Goal: Task Accomplishment & Management: Manage account settings

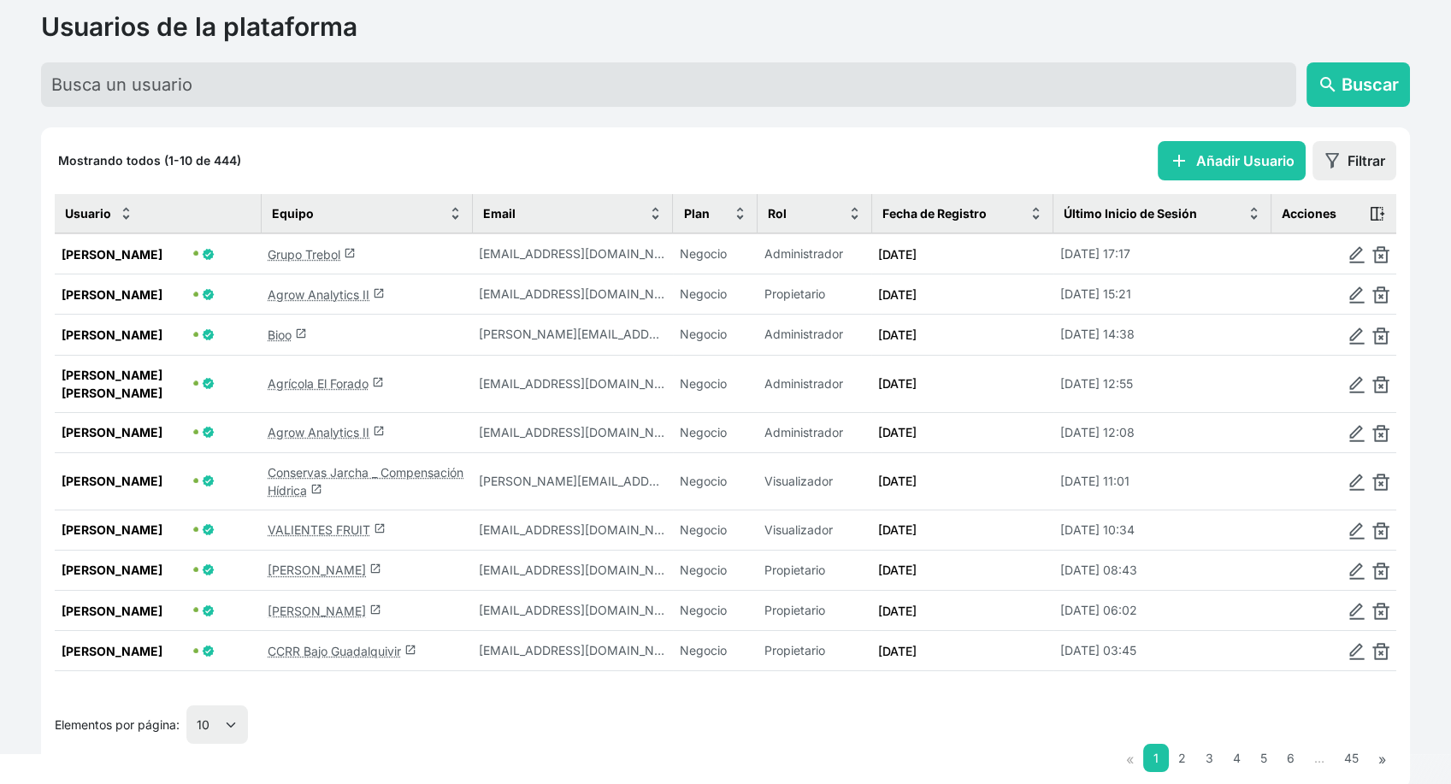
scroll to position [103, 0]
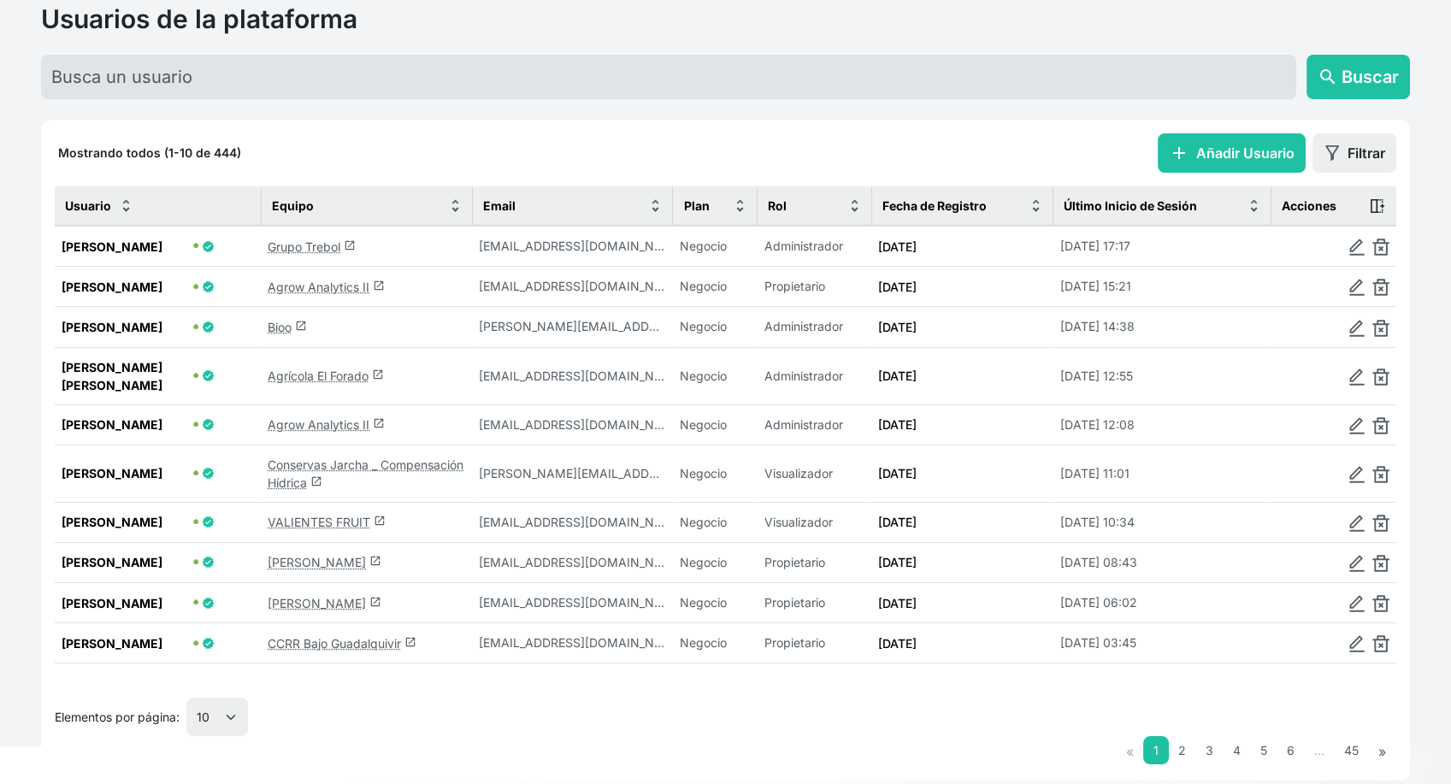
click at [346, 475] on link "Conservas Jarcha _ Compensación Hídrica launch" at bounding box center [366, 473] width 196 height 32
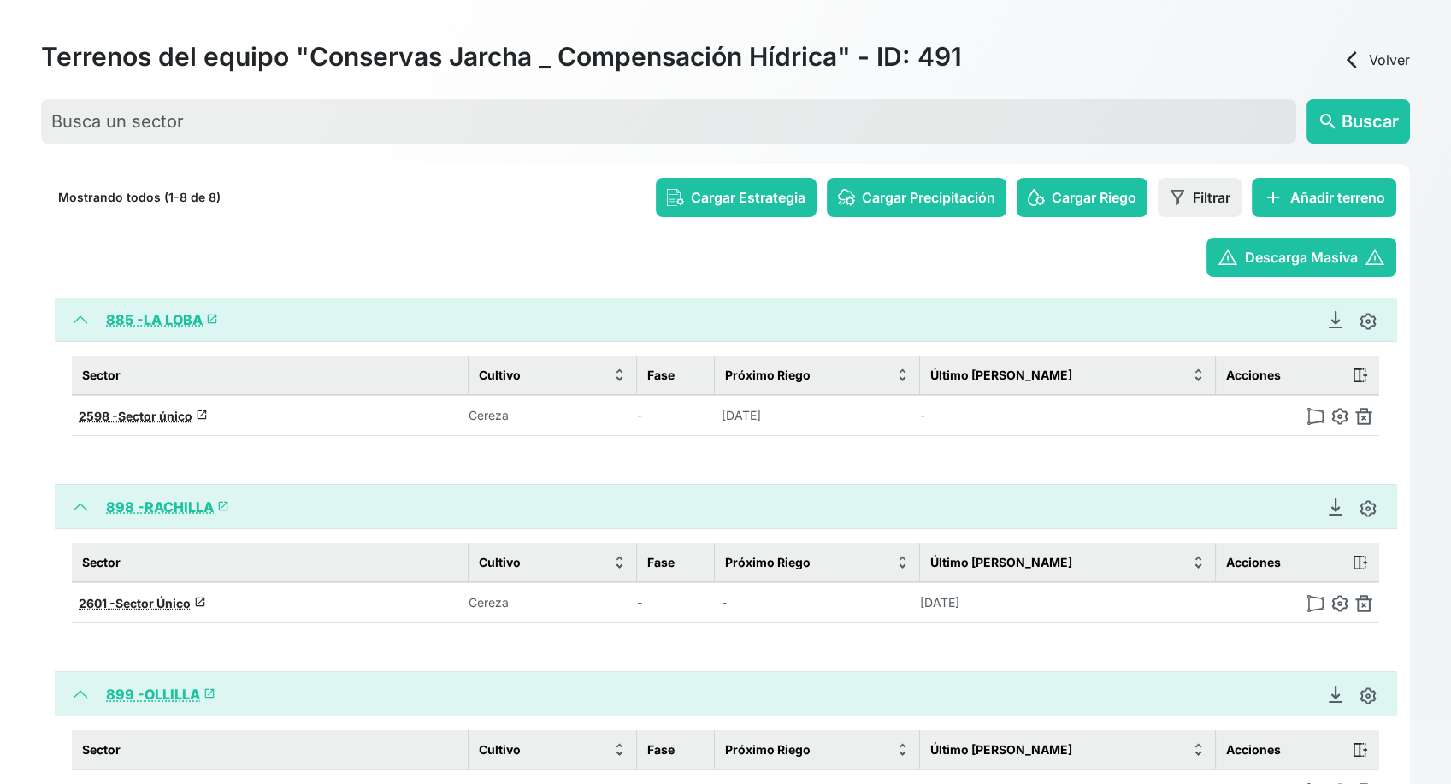
scroll to position [103, 0]
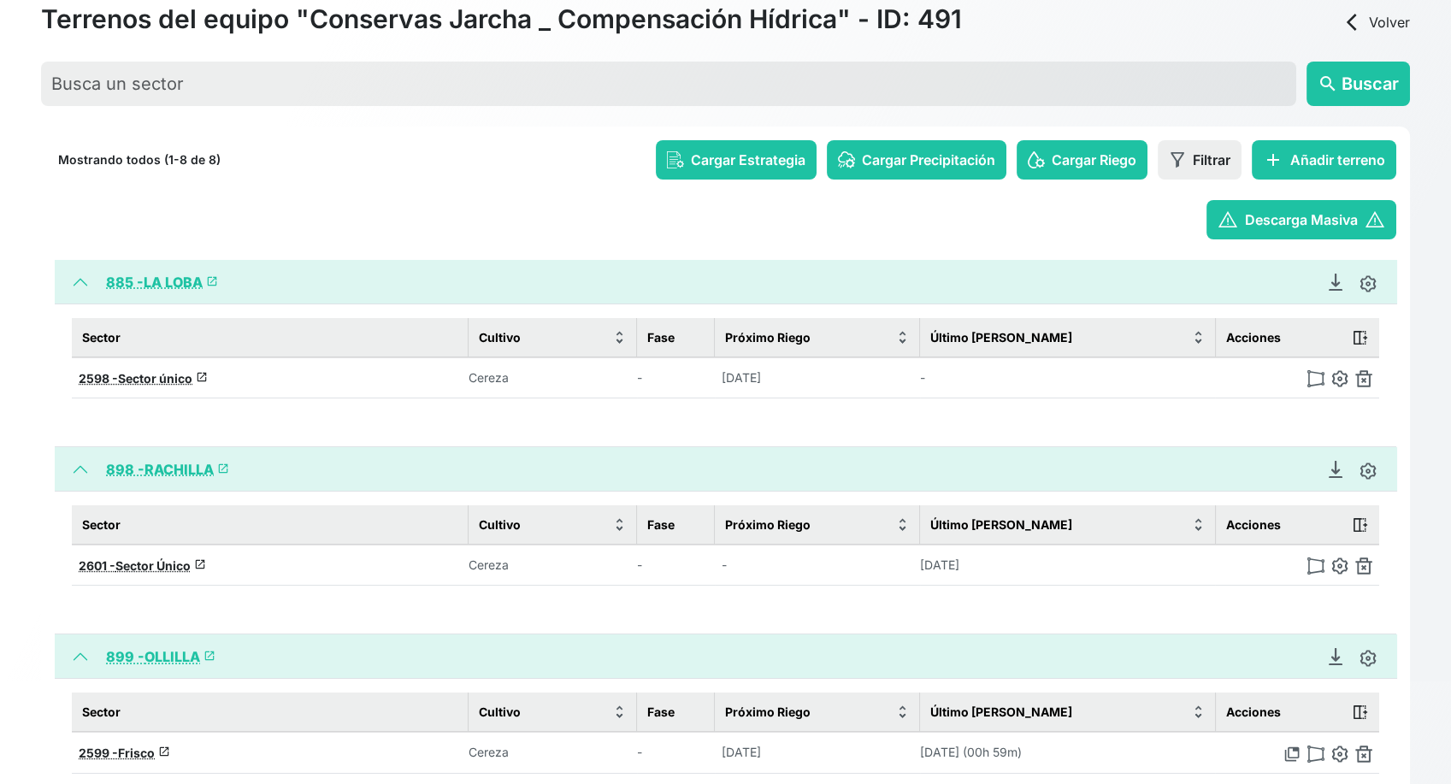
click at [164, 283] on link "885 - LA LOBA launch" at bounding box center [162, 282] width 112 height 17
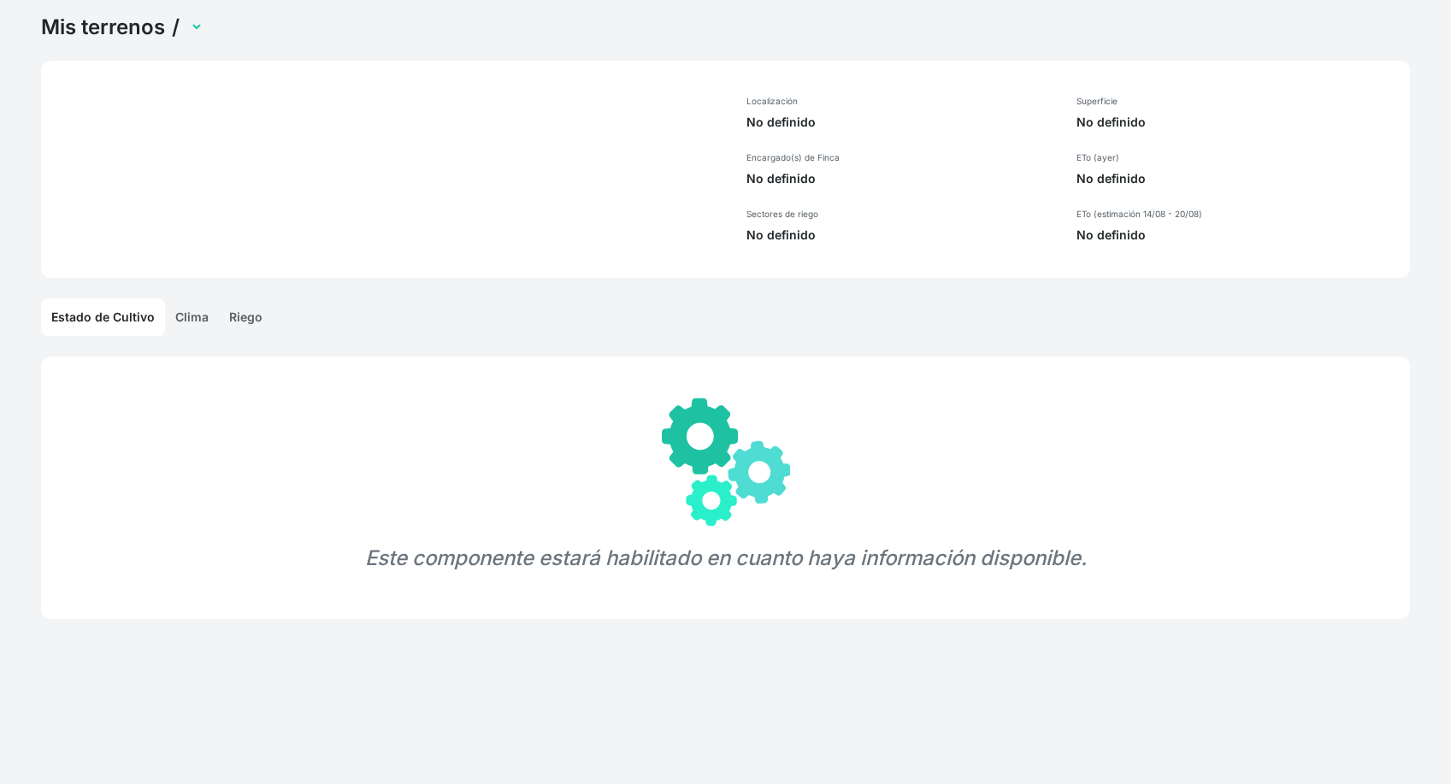
scroll to position [65, 0]
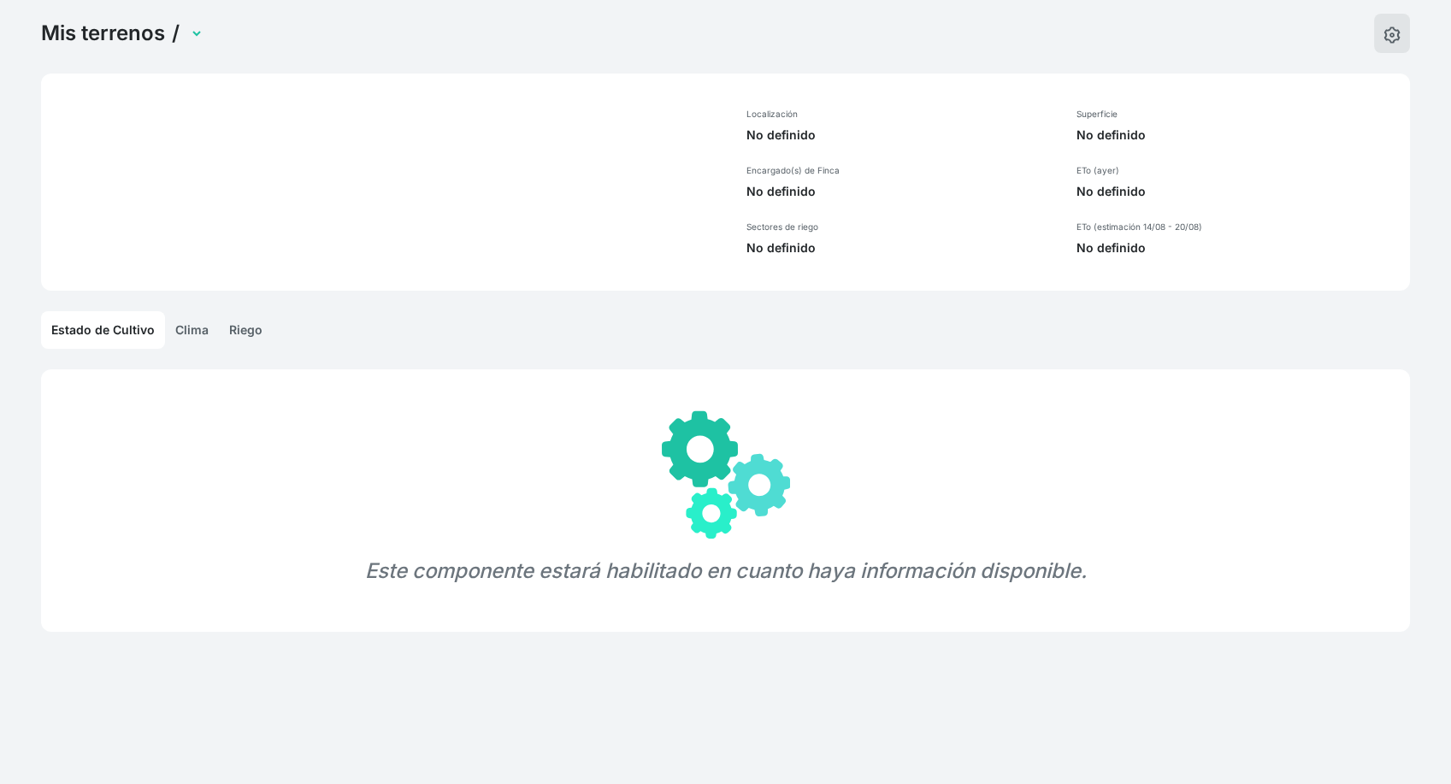
select select "885"
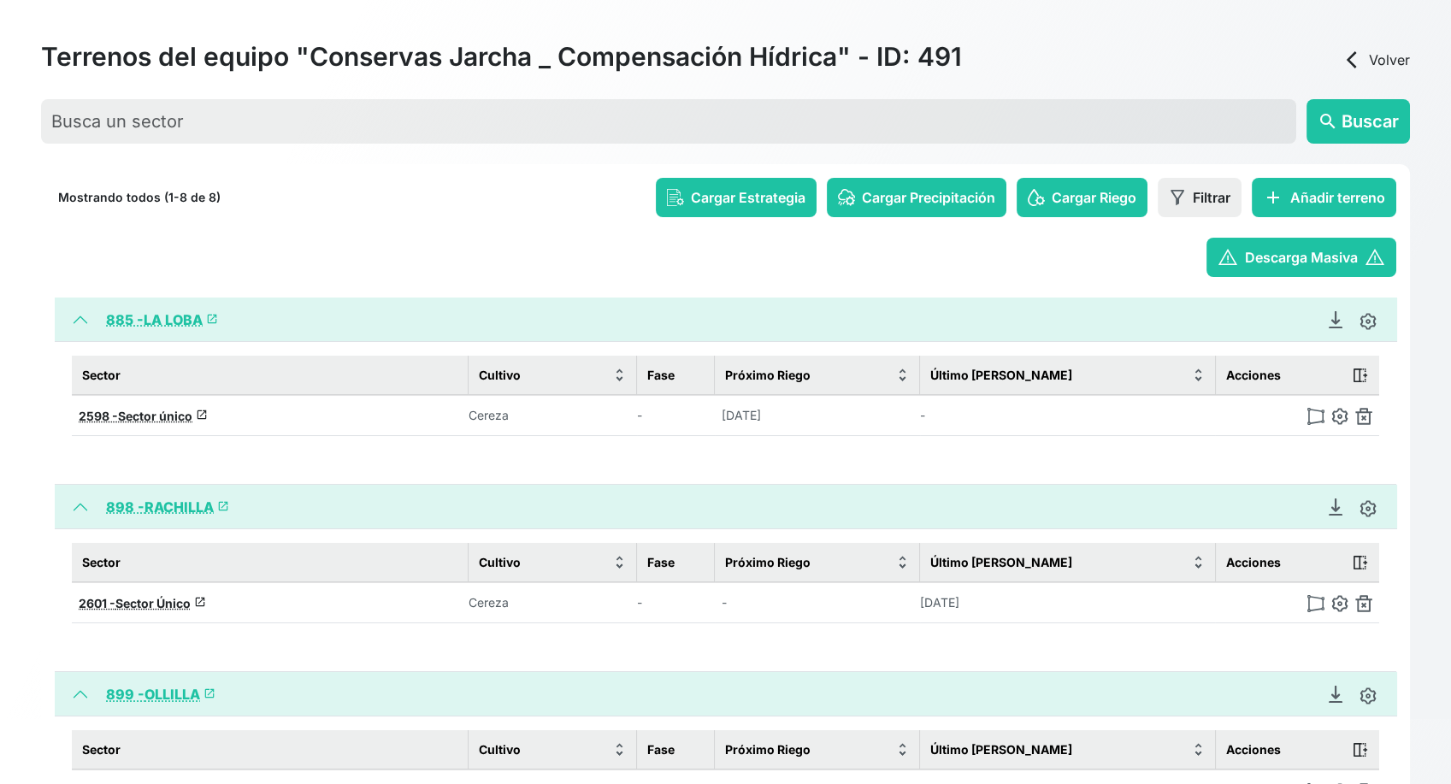
click at [1312, 327] on div "Reporte Datos Generar Reporte de Finca Juan Morer (Administrador) Brenda Bote J…" at bounding box center [1350, 319] width 65 height 21
click at [1312, 324] on icon "Descargar Recomendación de Riego en PDF" at bounding box center [1335, 319] width 17 height 17
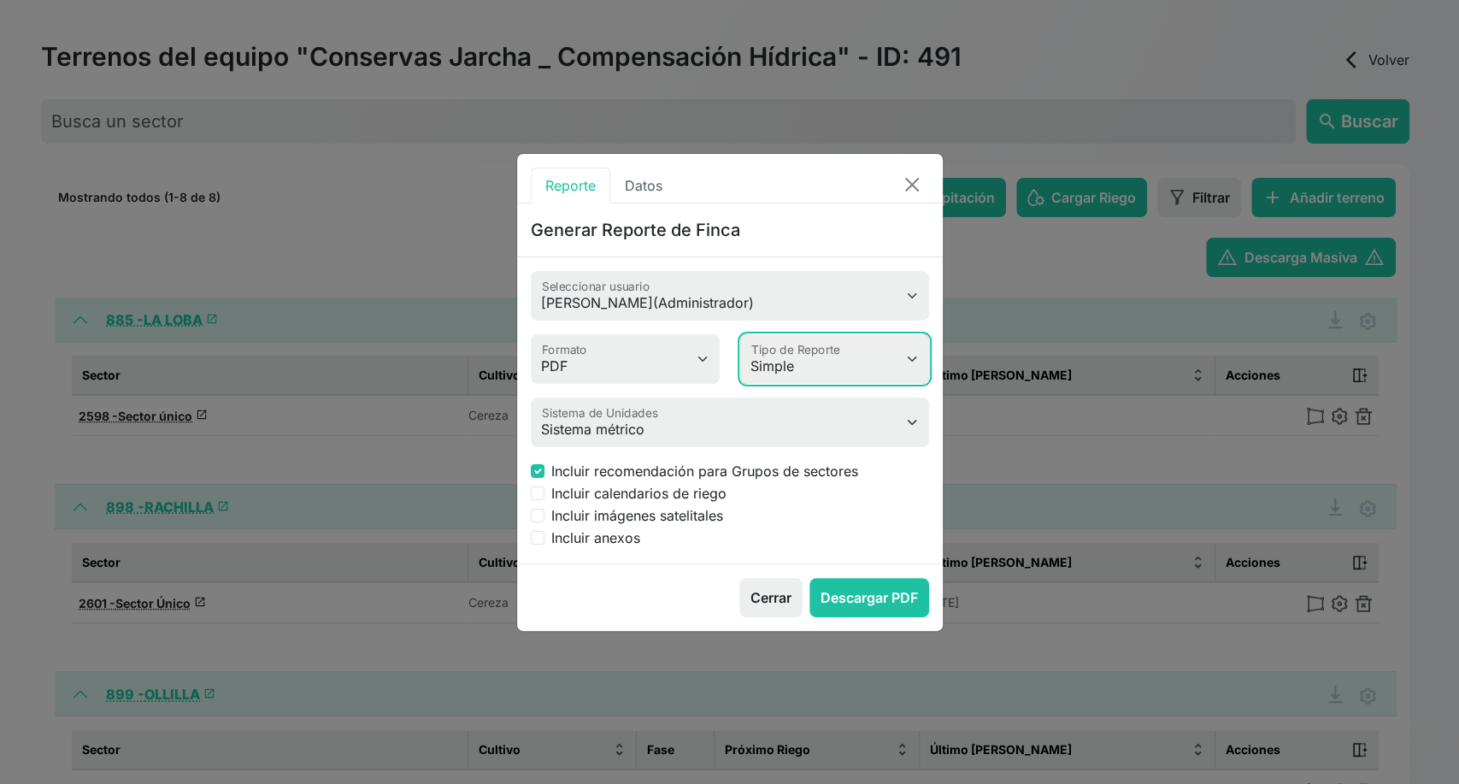
click at [808, 370] on select "Simple Avanzado" at bounding box center [834, 359] width 189 height 50
click at [740, 334] on select "Simple Avanzado" at bounding box center [834, 359] width 189 height 50
click at [857, 383] on select "Simple Avanzado" at bounding box center [834, 359] width 189 height 50
select select "simple"
click at [740, 334] on select "Simple Avanzado" at bounding box center [834, 359] width 189 height 50
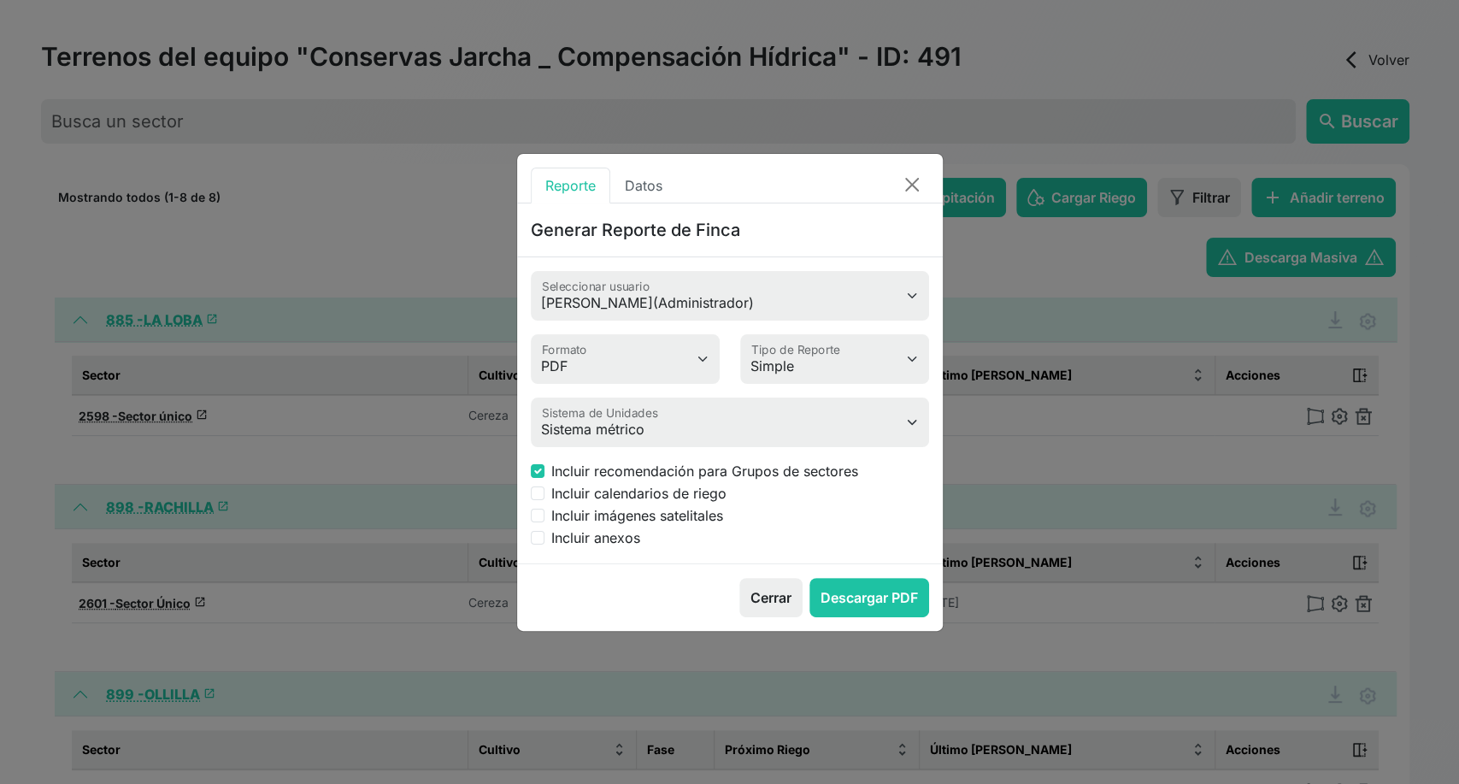
click at [610, 538] on label "Incluir anexos" at bounding box center [595, 538] width 89 height 21
click at [545, 538] on input "Incluir anexos" at bounding box center [538, 538] width 14 height 14
click at [593, 538] on label "Incluir anexos" at bounding box center [595, 538] width 89 height 21
click at [545, 538] on input "Incluir anexos" at bounding box center [538, 538] width 14 height 14
checkbox input "false"
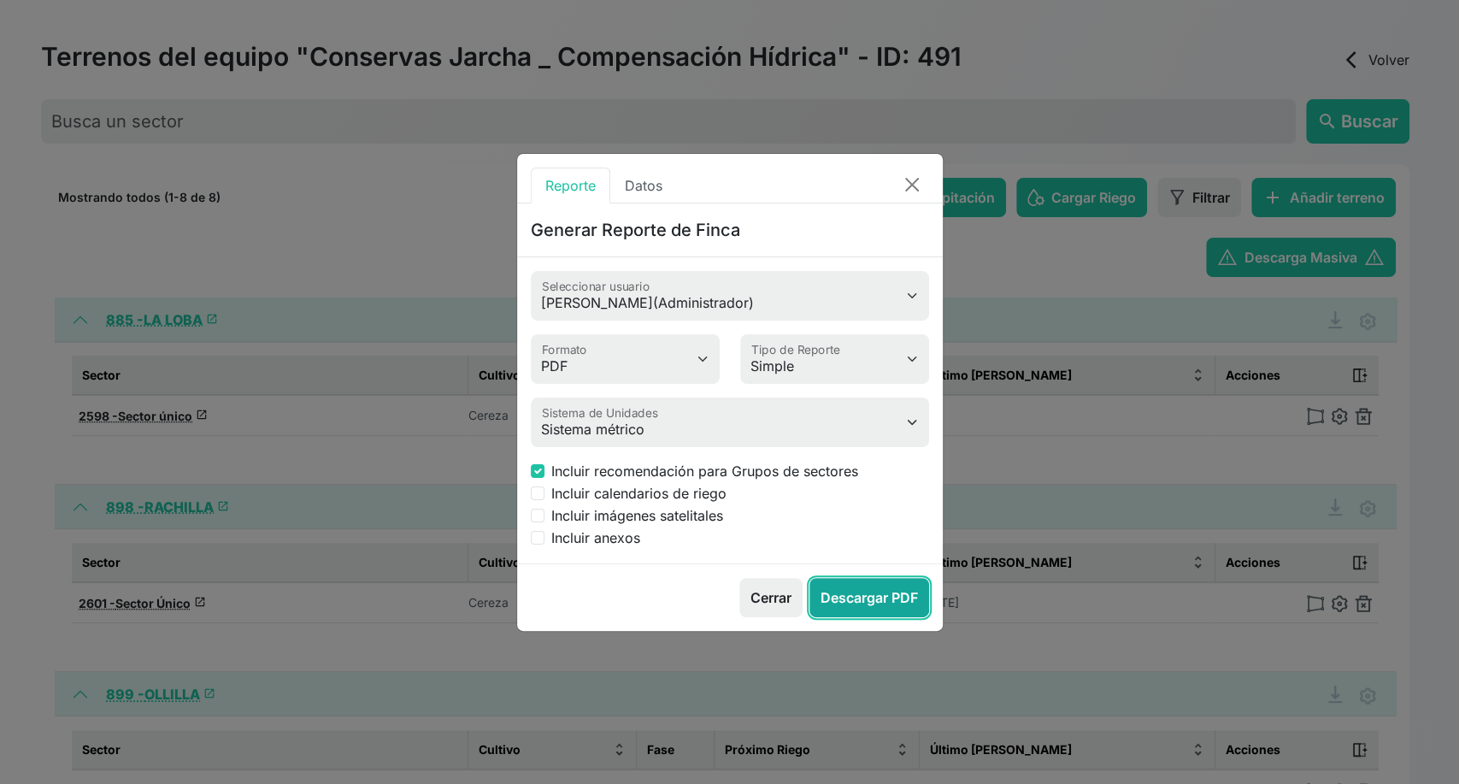
click at [864, 605] on button "Descargar PDF" at bounding box center [870, 597] width 120 height 39
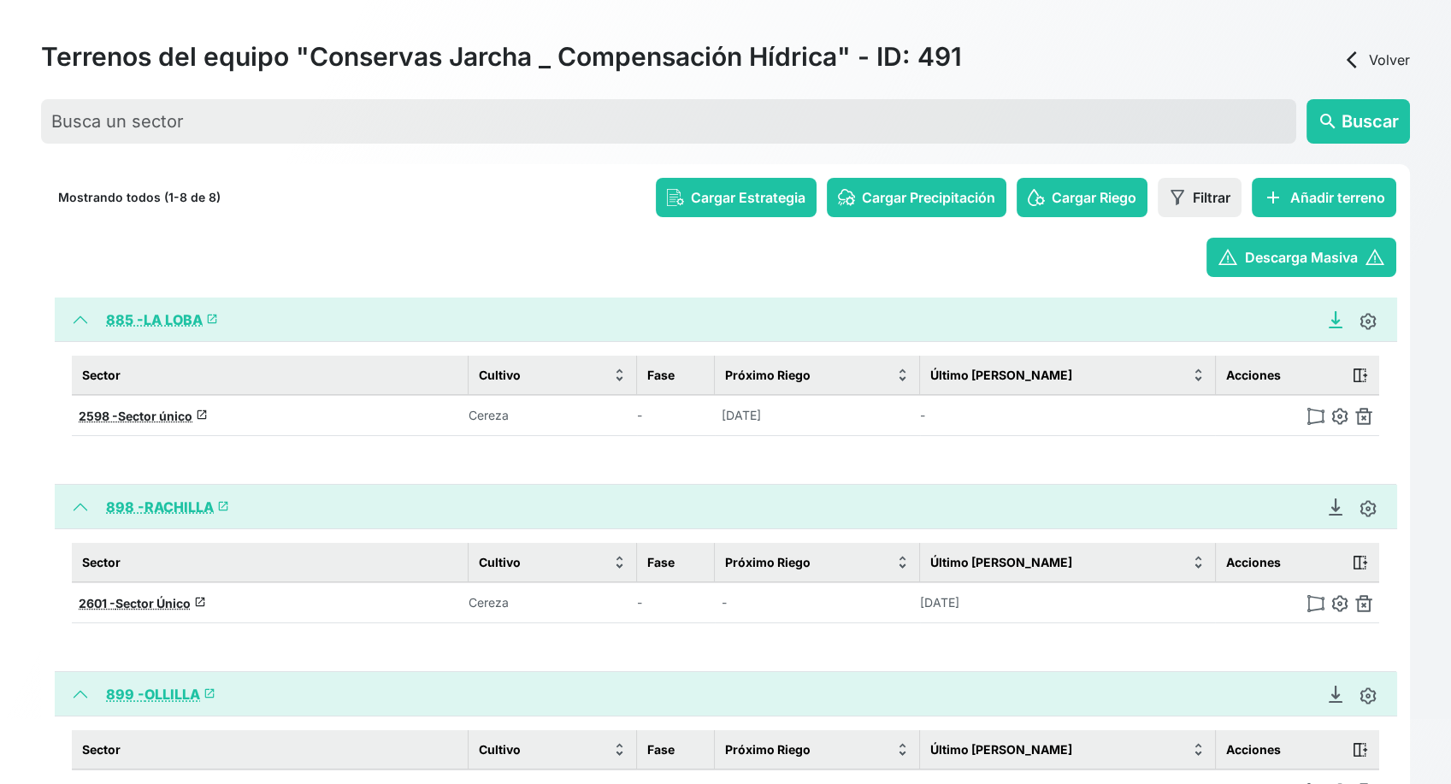
click at [1312, 323] on icon "Descargar Recomendación de Riego en PDF" at bounding box center [1335, 319] width 17 height 17
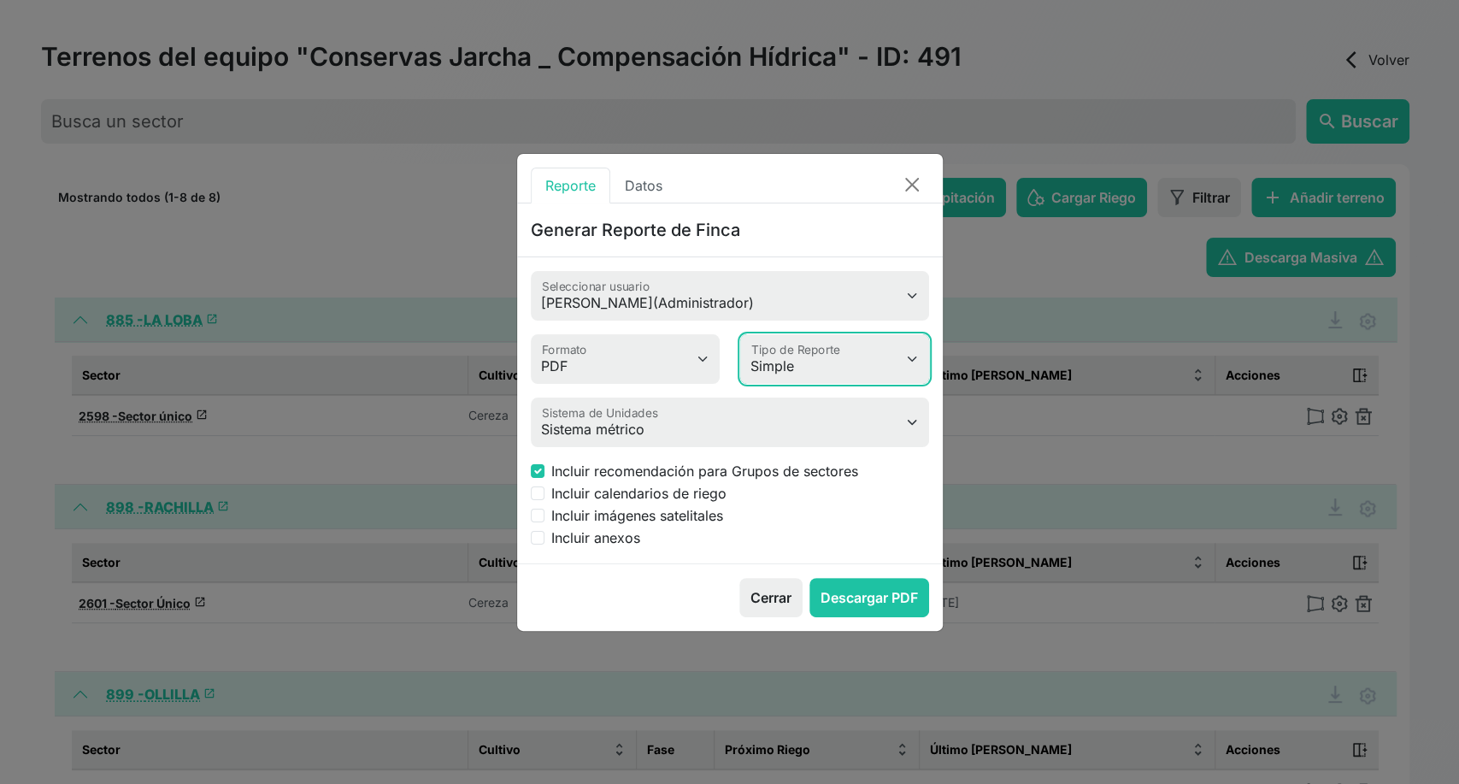
click at [846, 364] on select "Simple Avanzado" at bounding box center [834, 359] width 189 height 50
select select "advanced"
click at [740, 334] on select "Simple Avanzado" at bounding box center [834, 359] width 189 height 50
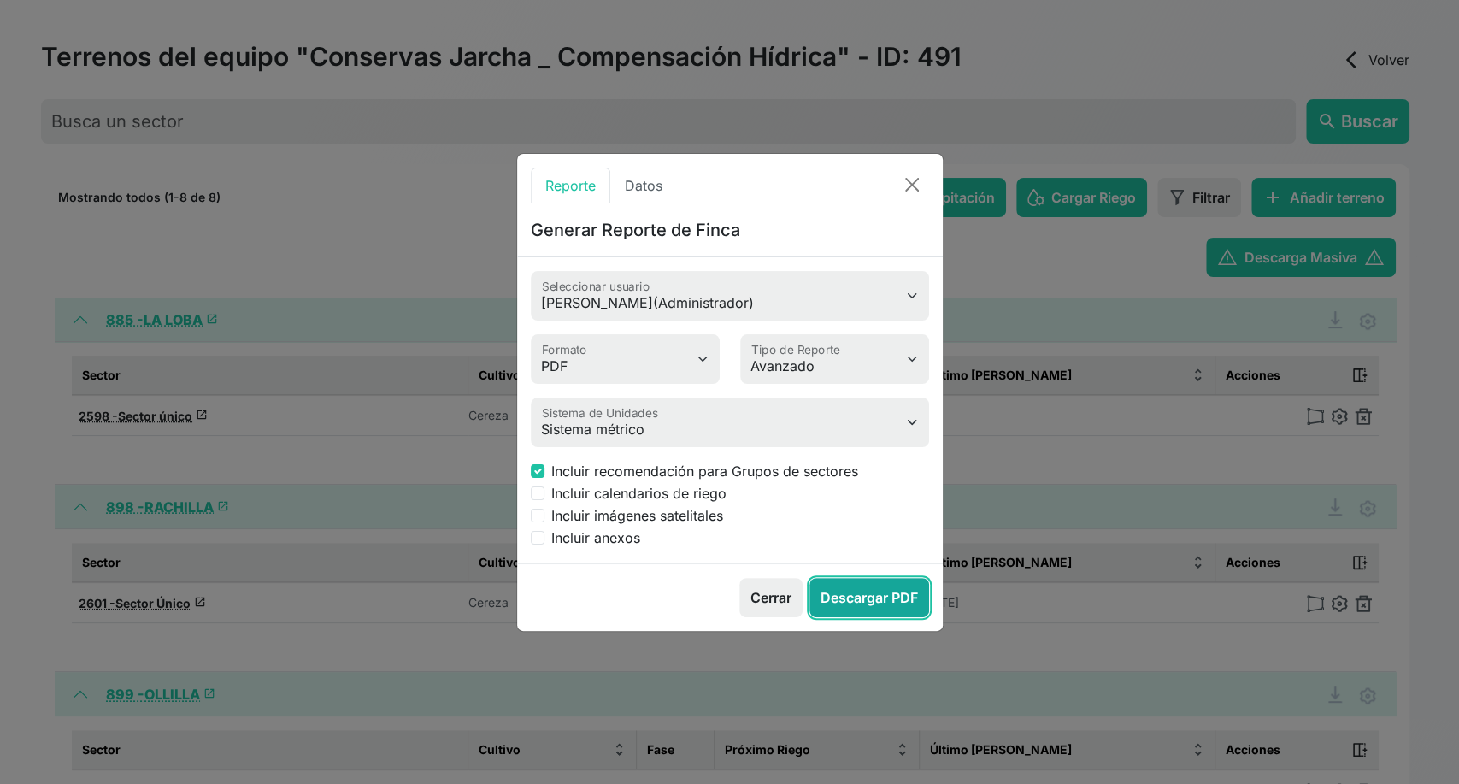
click at [855, 604] on button "Descargar PDF" at bounding box center [870, 597] width 120 height 39
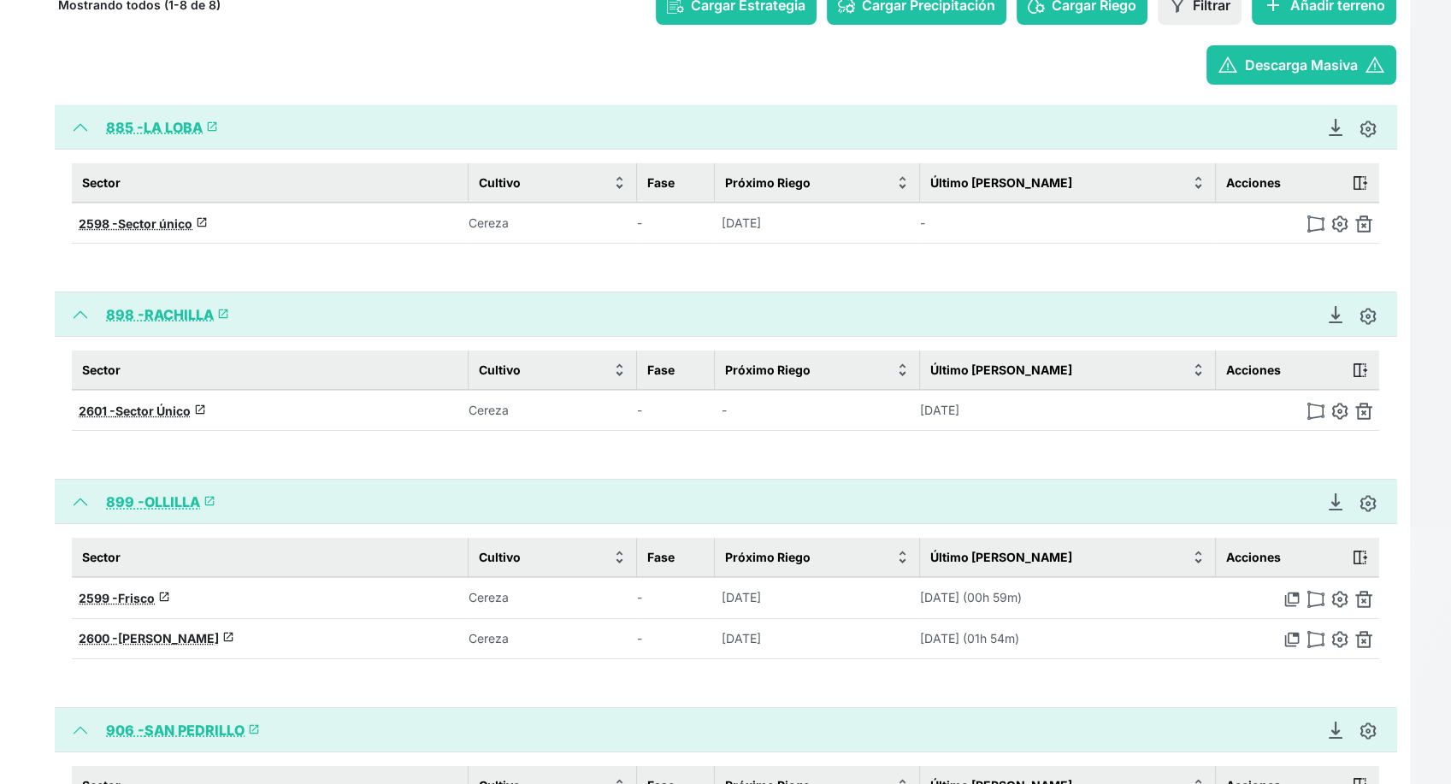
scroll to position [350, 0]
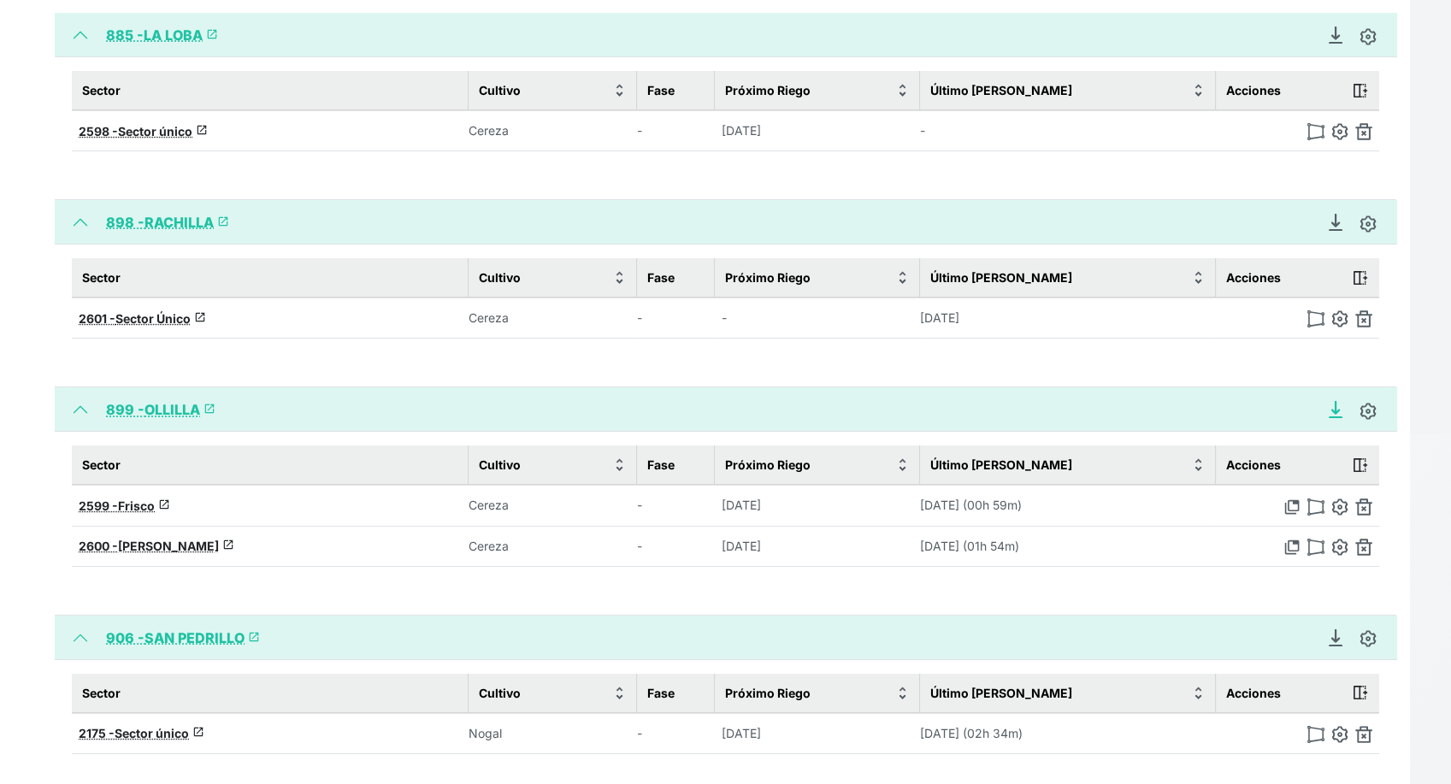
click at [1312, 409] on icon "Descargar Recomendación de Riego en PDF" at bounding box center [1335, 408] width 7 height 12
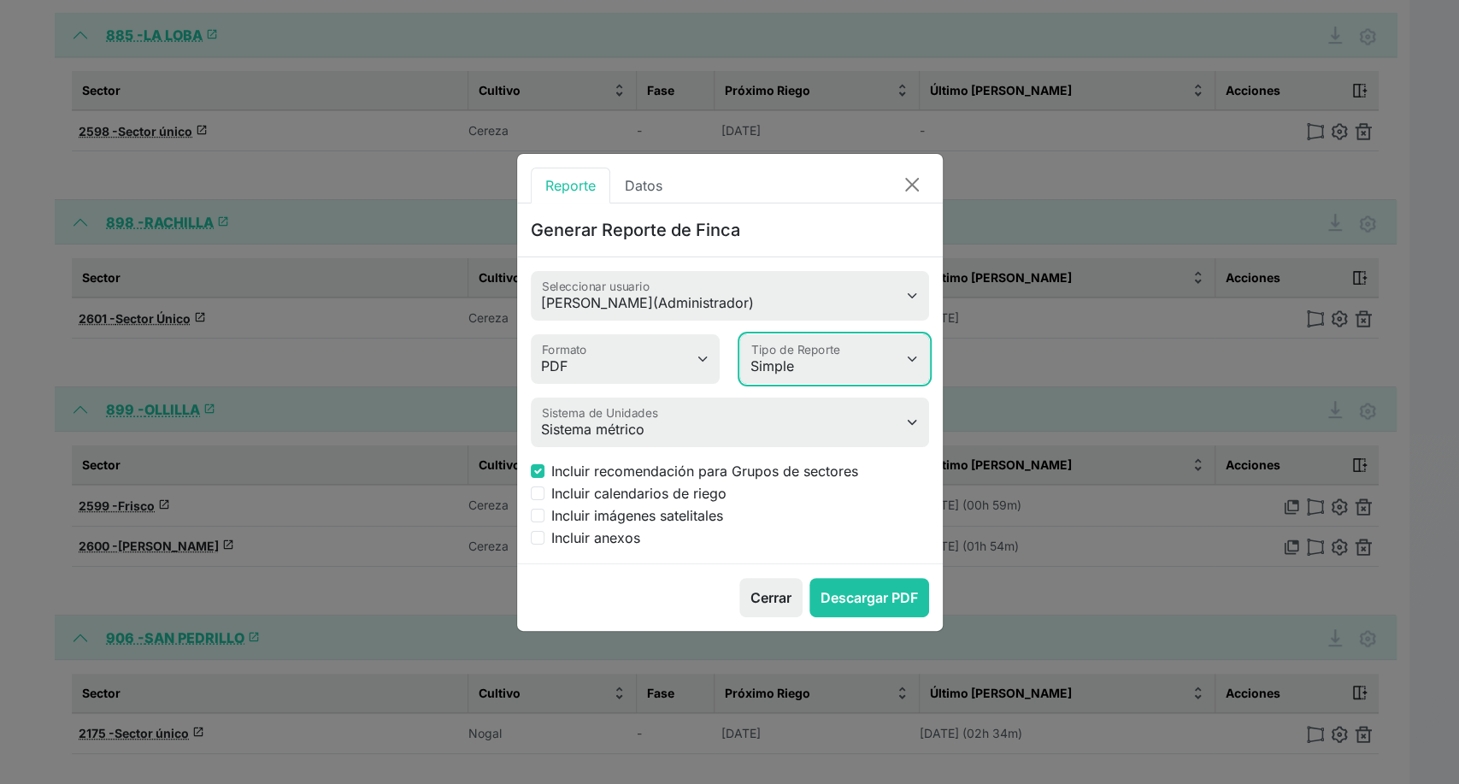
click at [819, 363] on select "Simple Avanzado" at bounding box center [834, 359] width 189 height 50
select select "advanced"
click at [740, 334] on select "Simple Avanzado" at bounding box center [834, 359] width 189 height 50
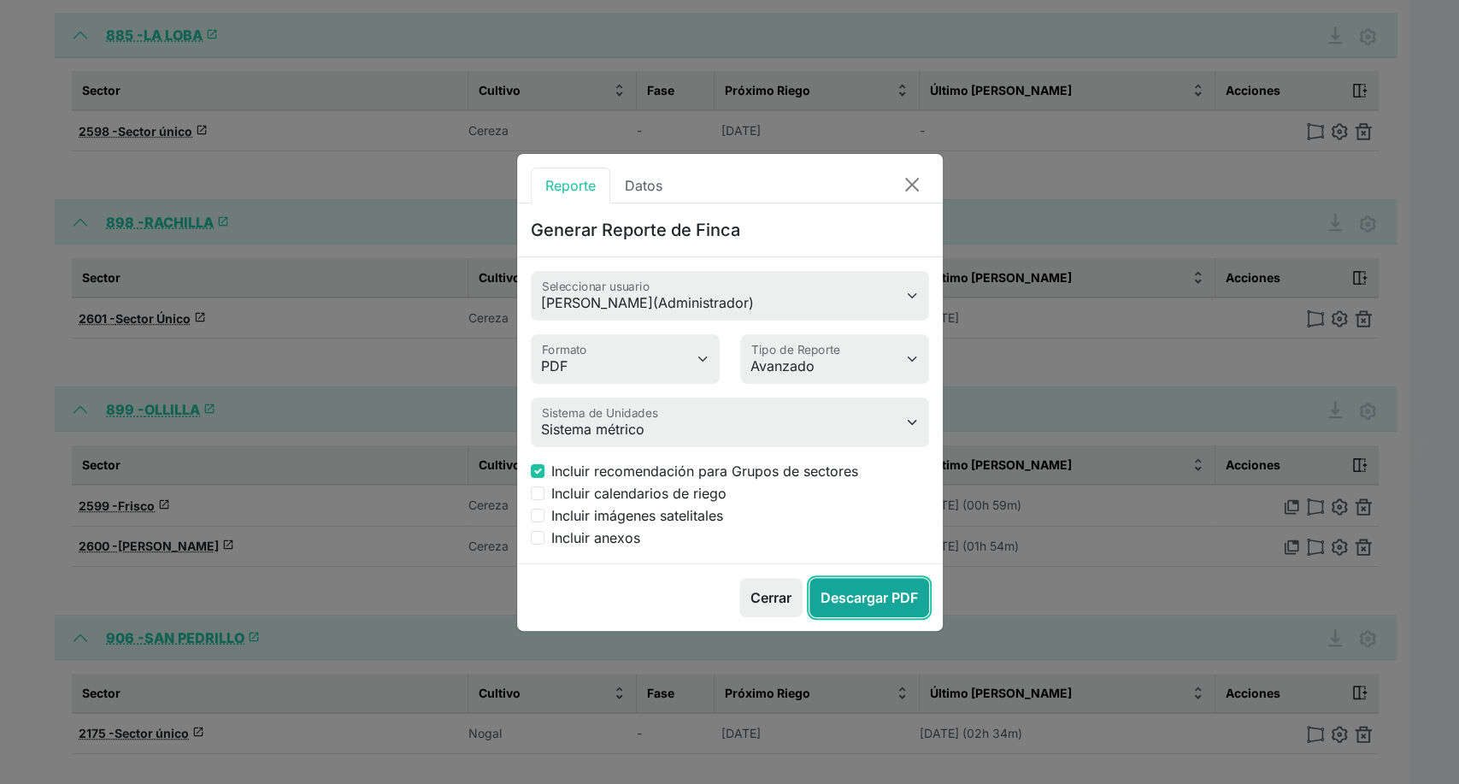
click at [840, 605] on button "Descargar PDF" at bounding box center [870, 597] width 120 height 39
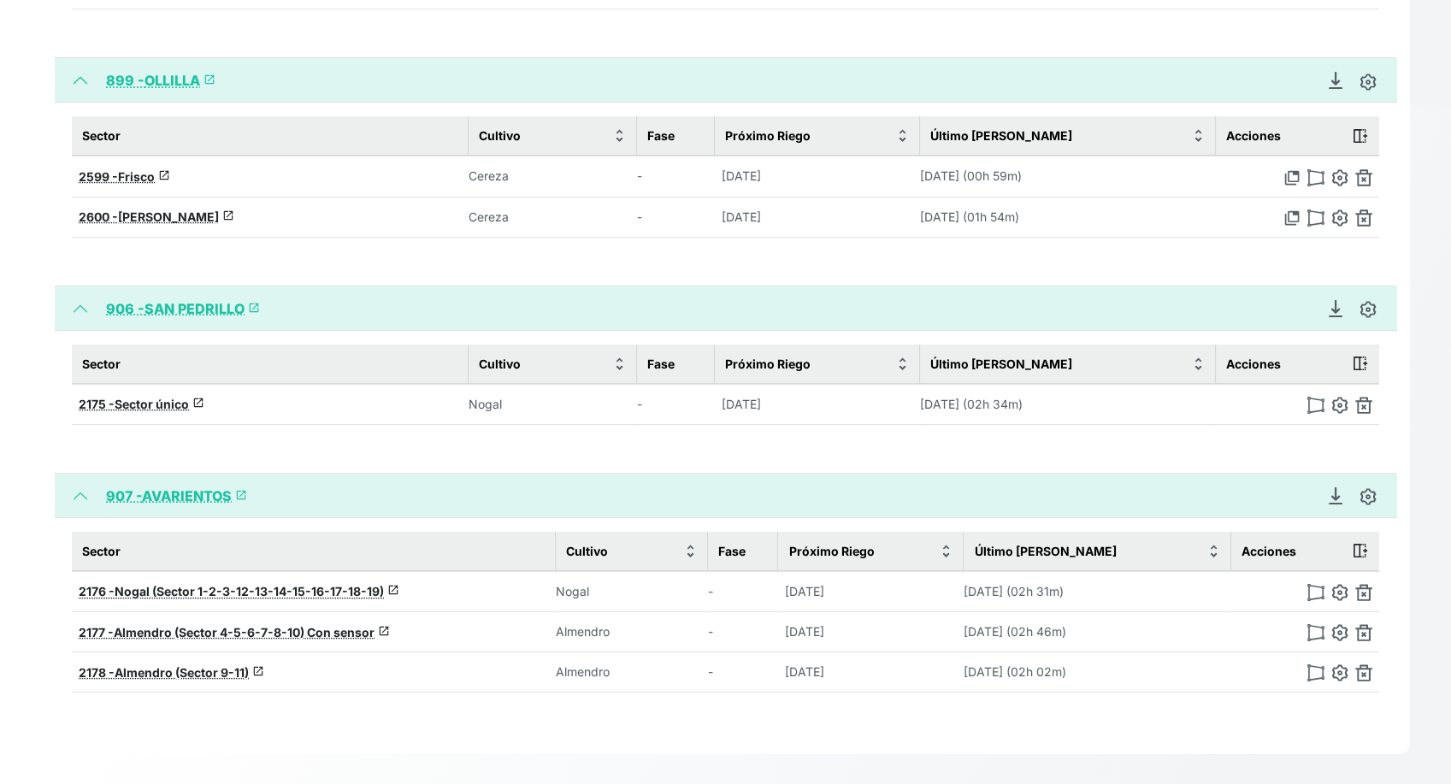
scroll to position [681, 0]
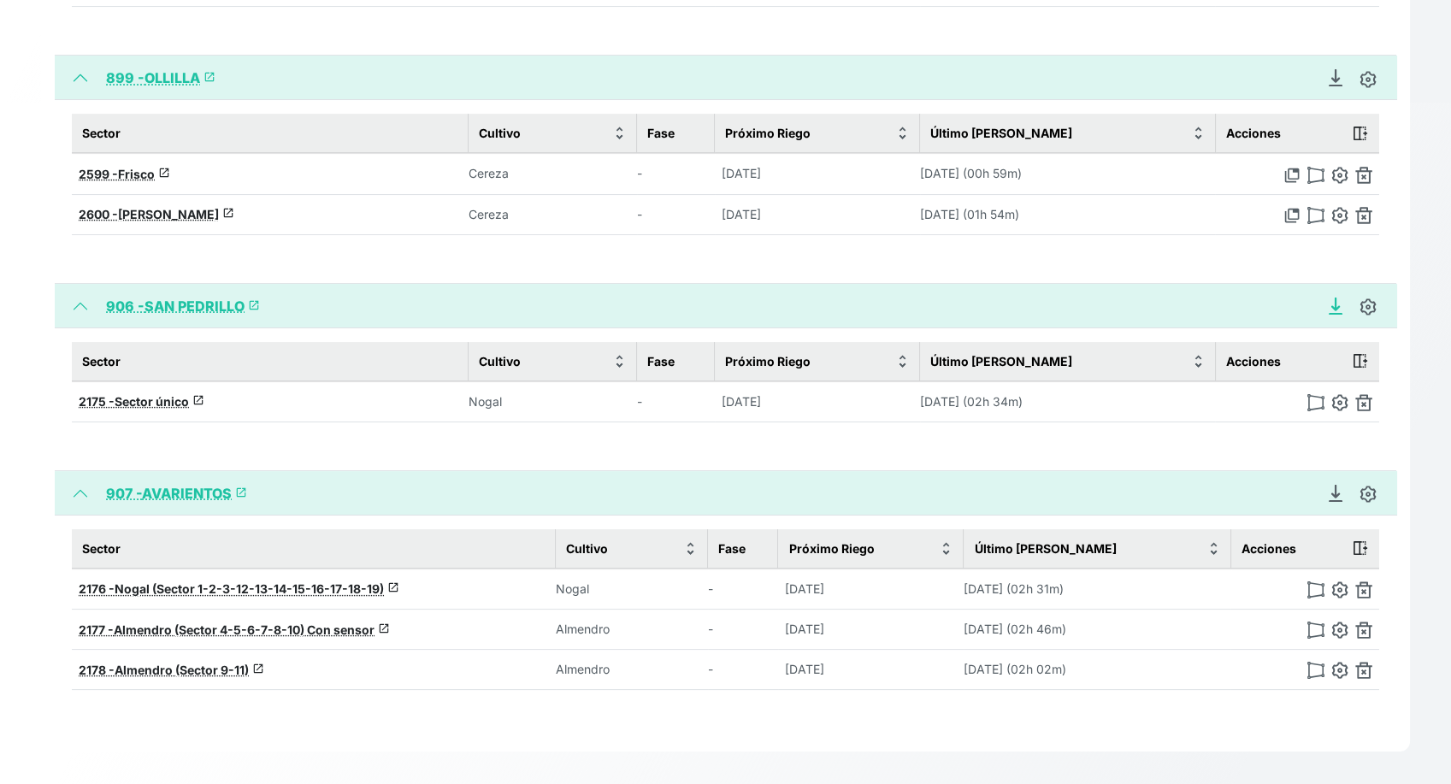
click at [1312, 305] on icon "Descargar Recomendación de Riego en PDF" at bounding box center [1335, 306] width 17 height 17
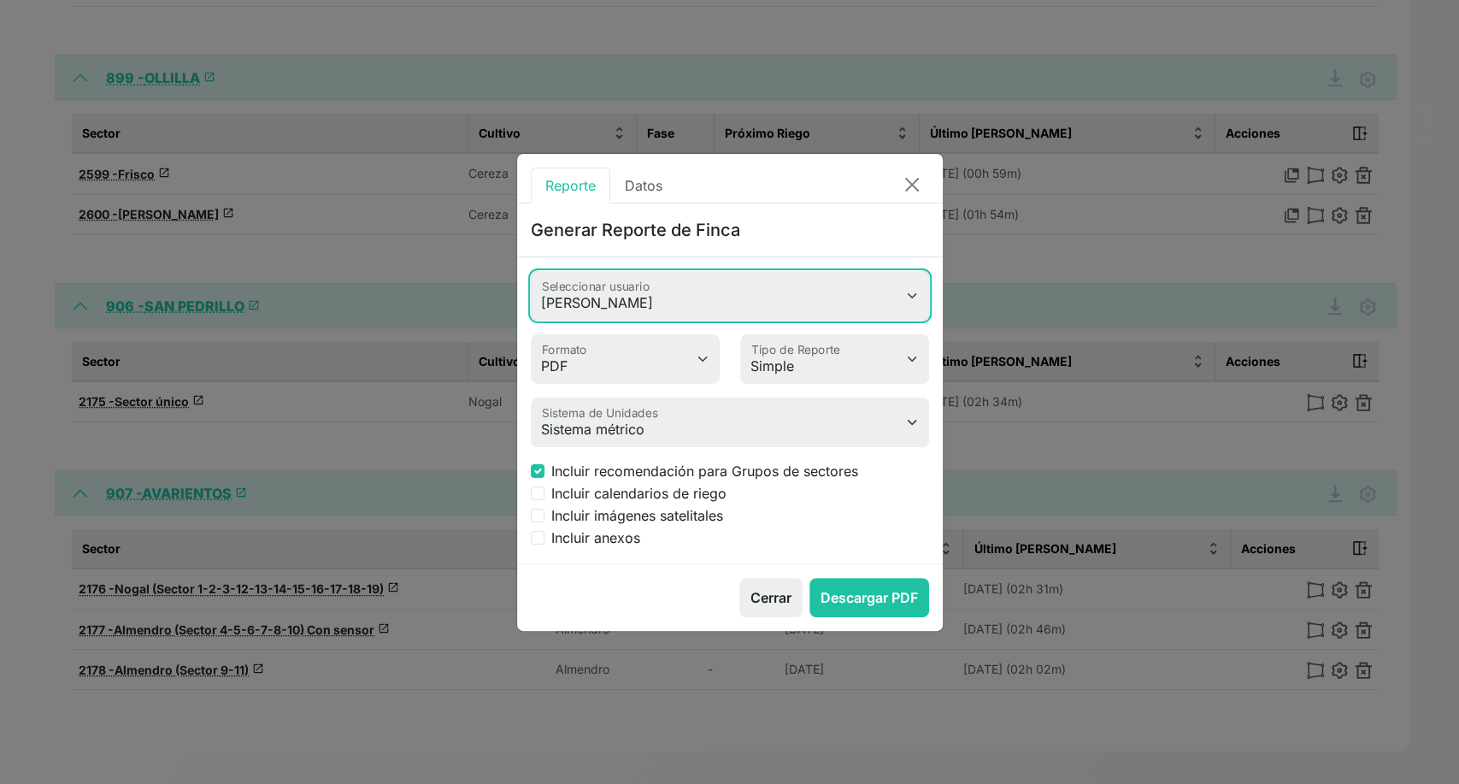
click at [814, 292] on select "Juan Morer Brenda Bote Juan Rodríguez Celia Vincent Santiago Meneses David Baqu…" at bounding box center [730, 296] width 398 height 50
click at [531, 271] on select "Juan Morer Brenda Bote Juan Rodríguez Celia Vincent Santiago Meneses David Baqu…" at bounding box center [730, 296] width 398 height 50
drag, startPoint x: 748, startPoint y: 317, endPoint x: 738, endPoint y: 501, distance: 184.1
click at [738, 501] on form "Juan Morer Brenda Bote Juan Rodríguez Celia Vincent Santiago Meneses David Baqu…" at bounding box center [730, 409] width 398 height 277
select select "586"
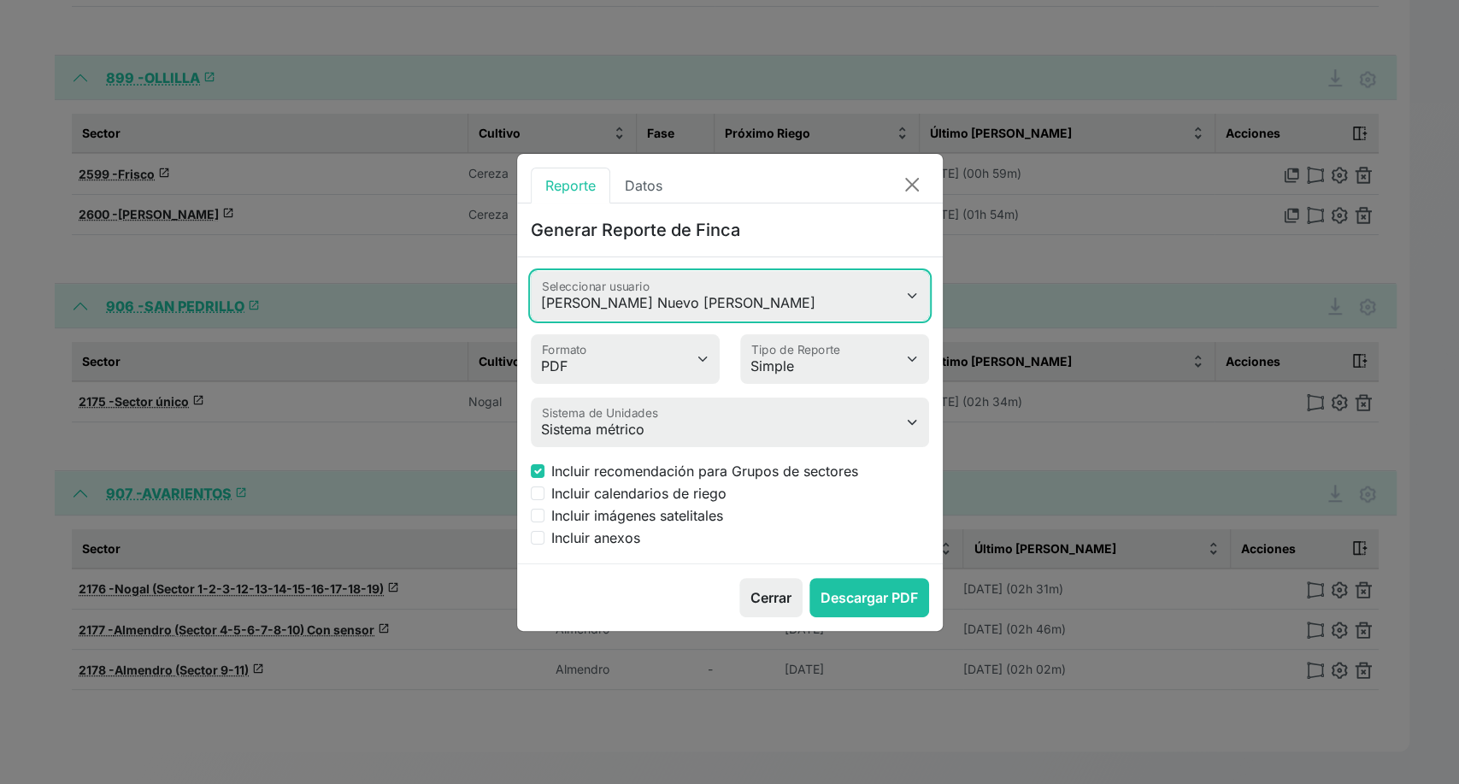
click at [531, 271] on select "Juan Morer Brenda Bote Juan Rodríguez Celia Vincent Santiago Meneses David Baqu…" at bounding box center [730, 296] width 398 height 50
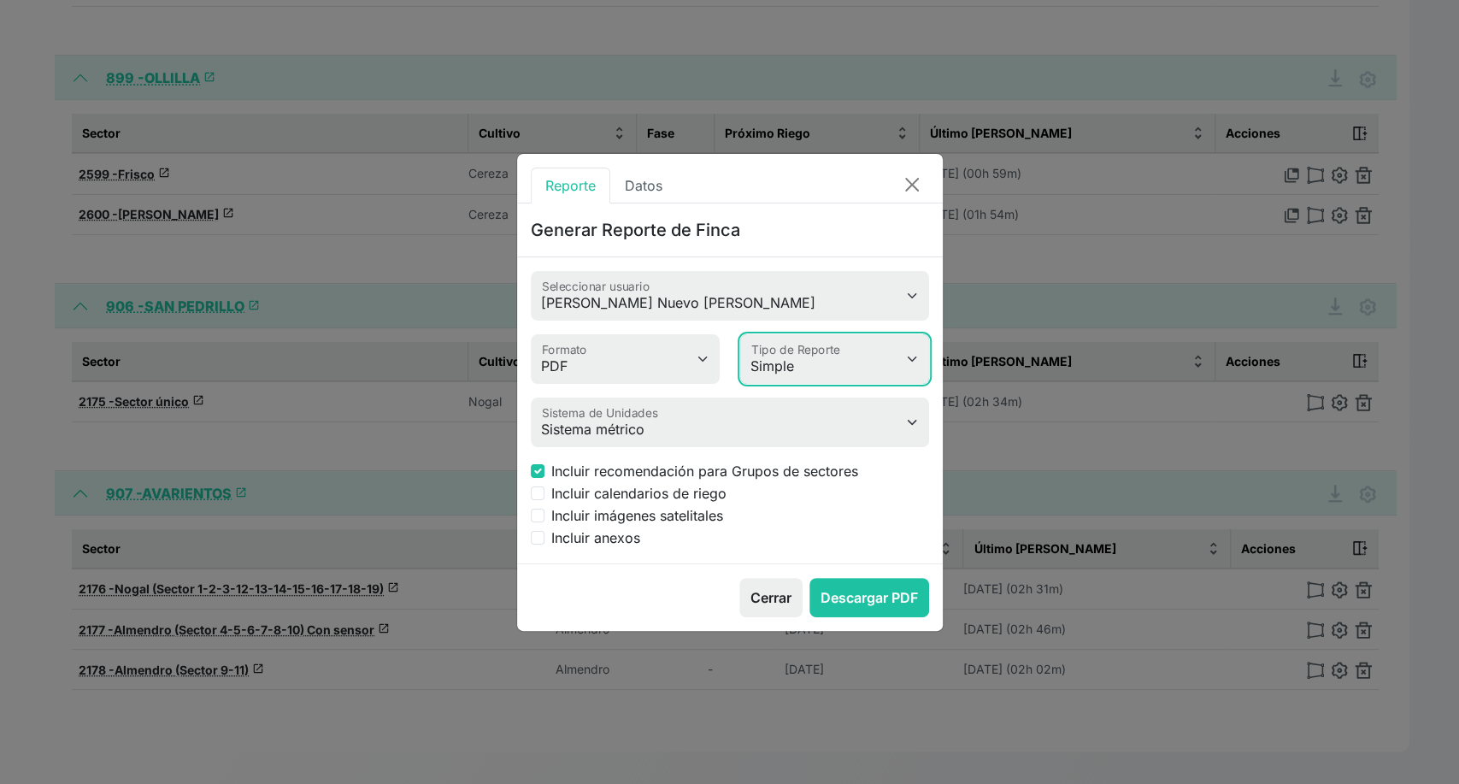
drag, startPoint x: 868, startPoint y: 355, endPoint x: 855, endPoint y: 422, distance: 68.7
click at [855, 422] on form "Juan Morer Brenda Bote Juan Rodríguez Celia Vincent Santiago Meneses David Baqu…" at bounding box center [730, 409] width 398 height 277
select select "advanced"
click at [740, 334] on select "Simple Avanzado" at bounding box center [834, 359] width 189 height 50
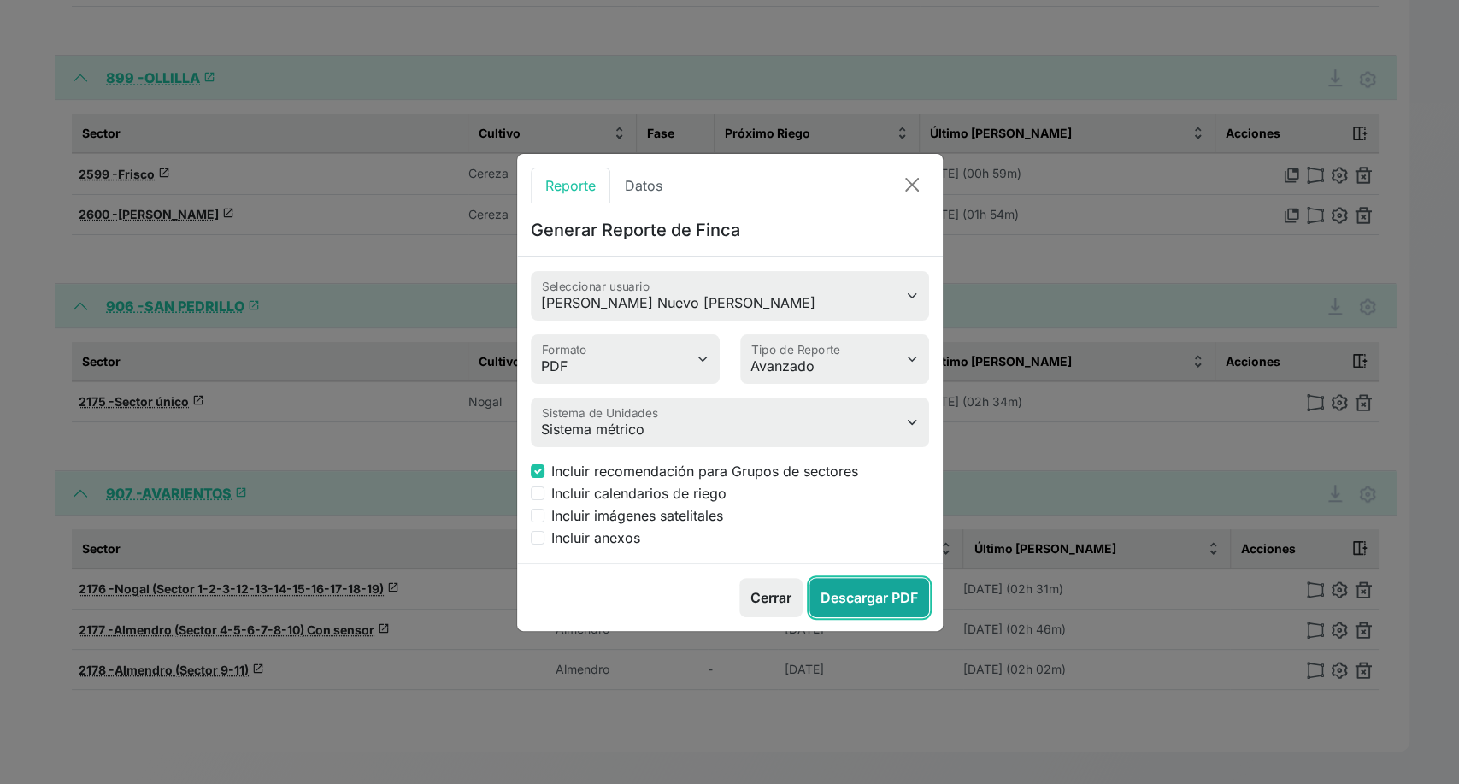
click at [846, 603] on button "Descargar PDF" at bounding box center [870, 597] width 120 height 39
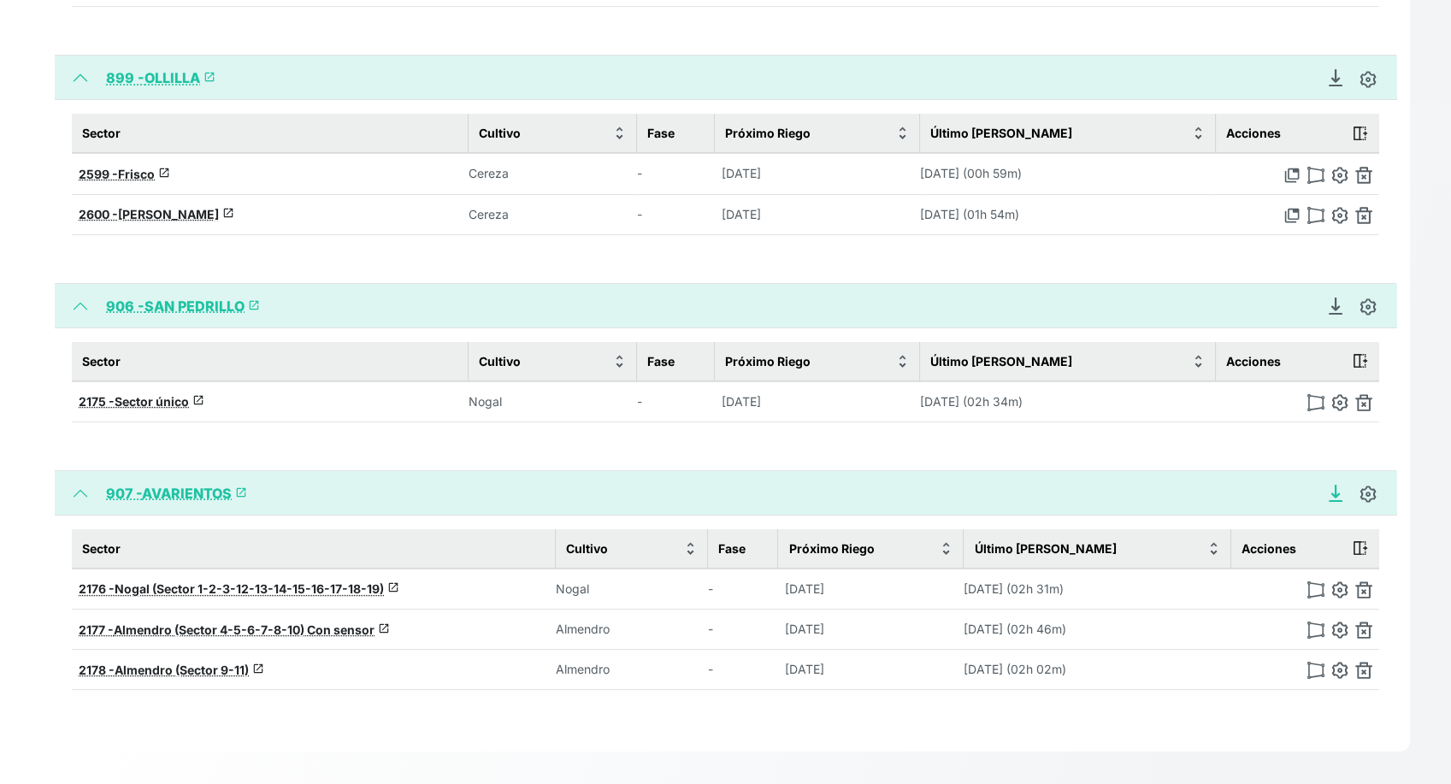
click at [1312, 485] on icon "Descargar Recomendación de Riego en PDF" at bounding box center [1335, 493] width 17 height 17
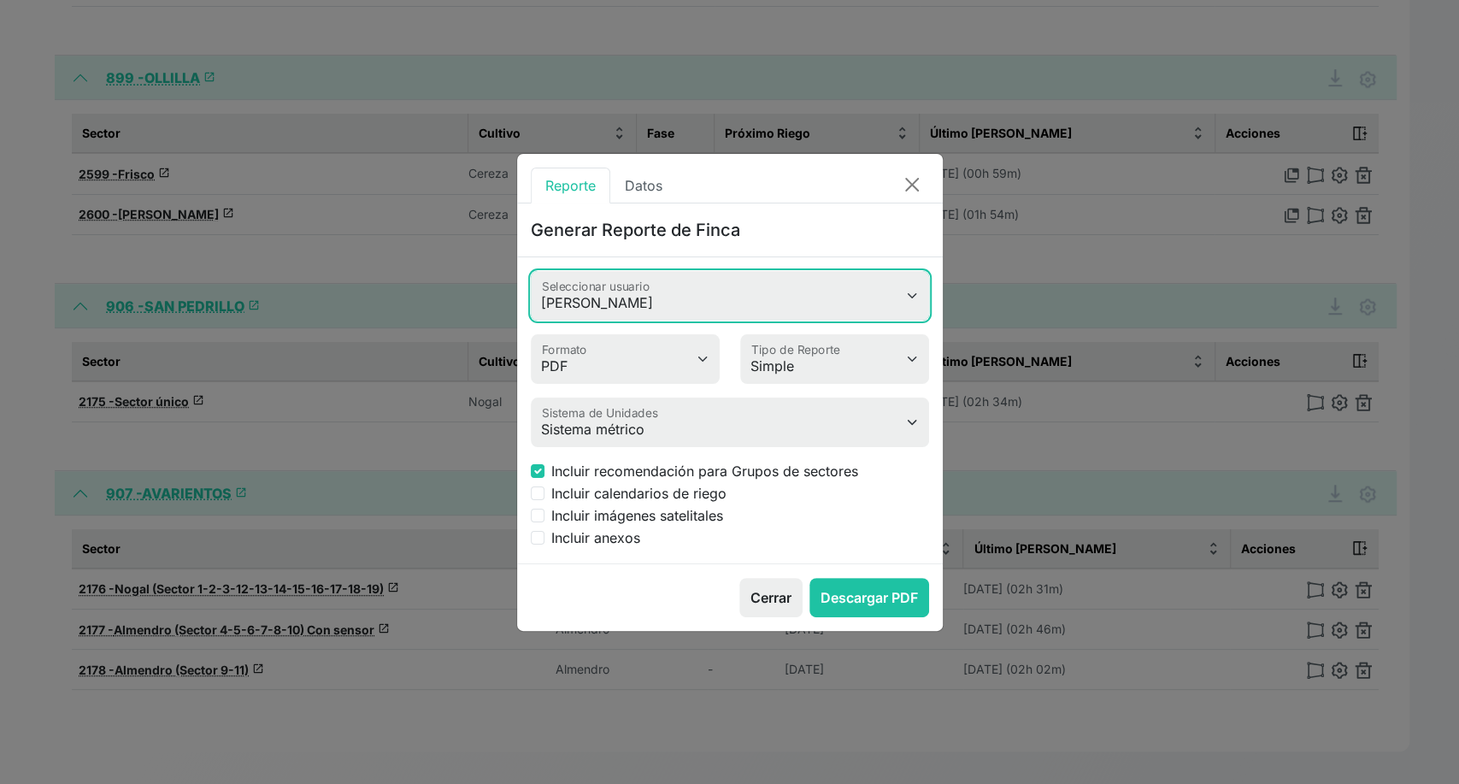
click at [784, 281] on select "Juan Morer Brenda Bote Juan Rodríguez Celia Vincent Santiago Meneses David Baqu…" at bounding box center [730, 296] width 398 height 50
select select "586"
click at [531, 271] on select "Juan Morer Brenda Bote Juan Rodríguez Celia Vincent Santiago Meneses David Baqu…" at bounding box center [730, 296] width 398 height 50
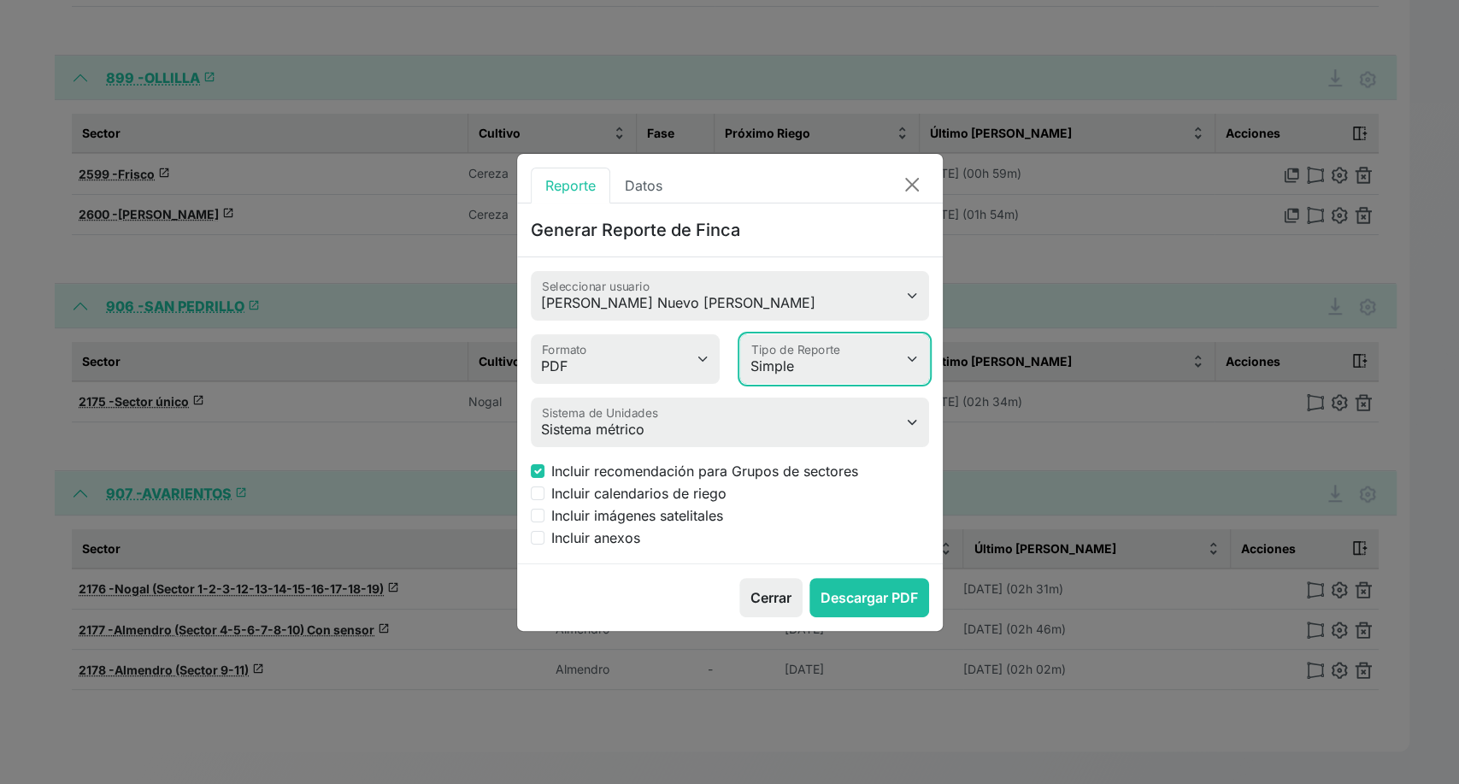
click at [866, 370] on select "Simple Avanzado" at bounding box center [834, 359] width 189 height 50
select select "advanced"
click at [740, 334] on select "Simple Avanzado" at bounding box center [834, 359] width 189 height 50
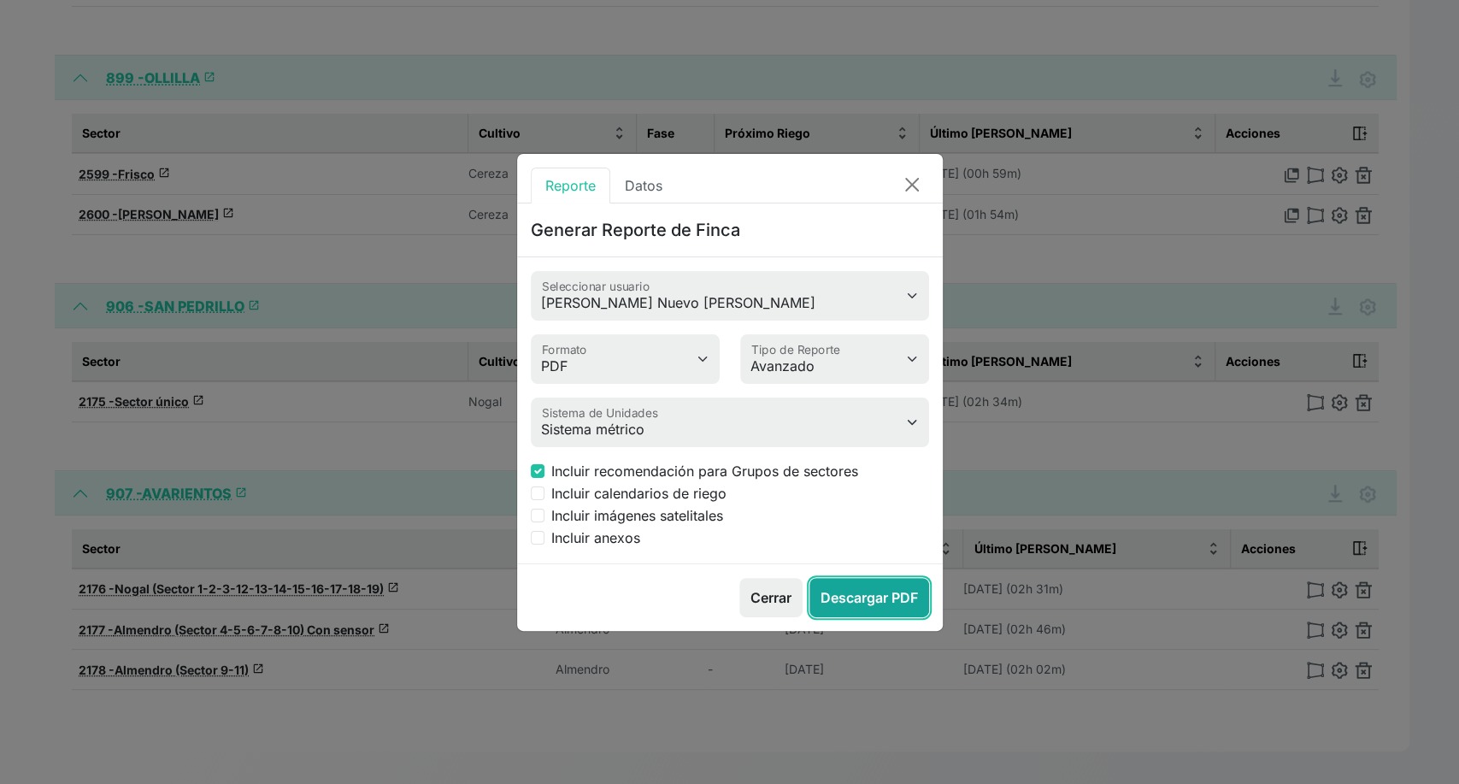
click at [859, 590] on button "Descargar PDF" at bounding box center [870, 597] width 120 height 39
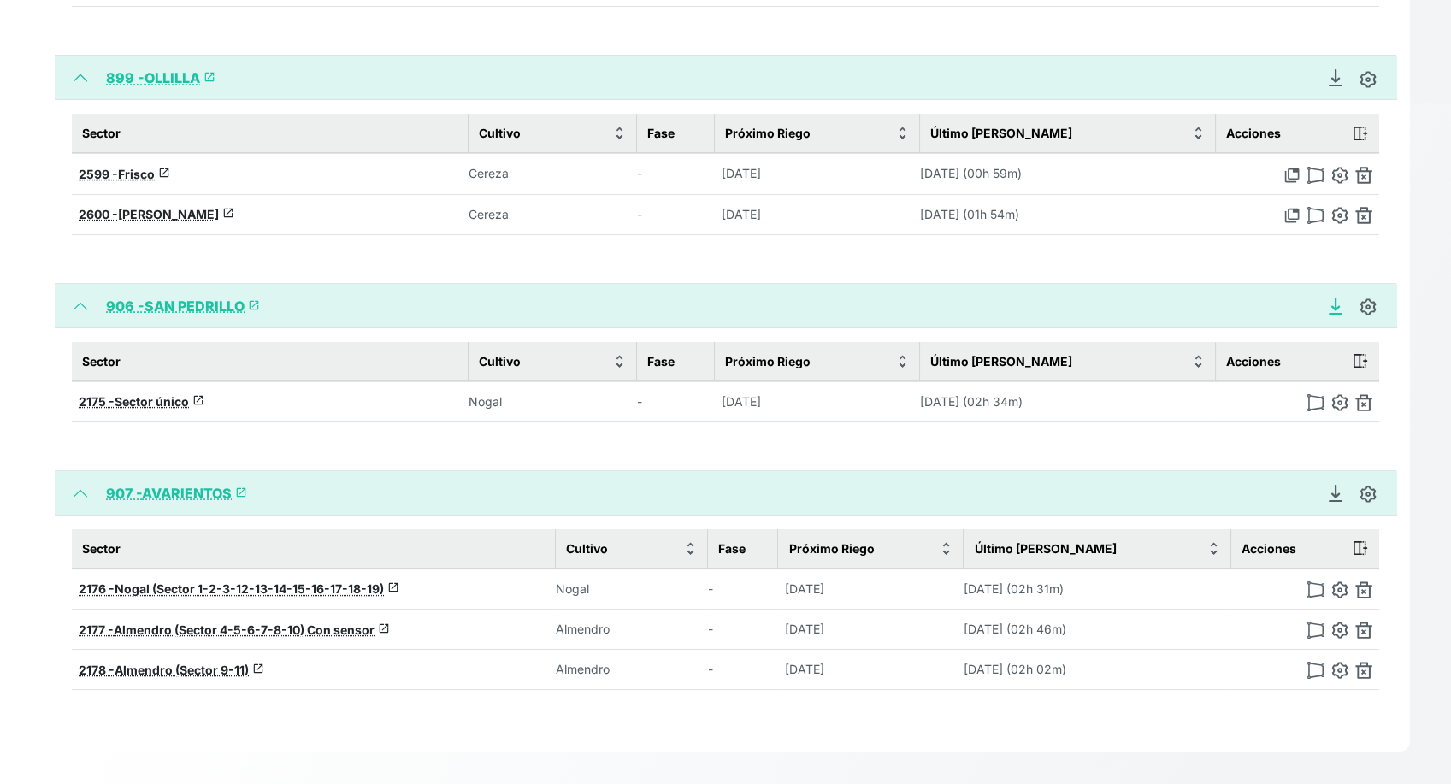
click at [1312, 298] on icon "Descargar Recomendación de Riego en PDF" at bounding box center [1335, 304] width 7 height 12
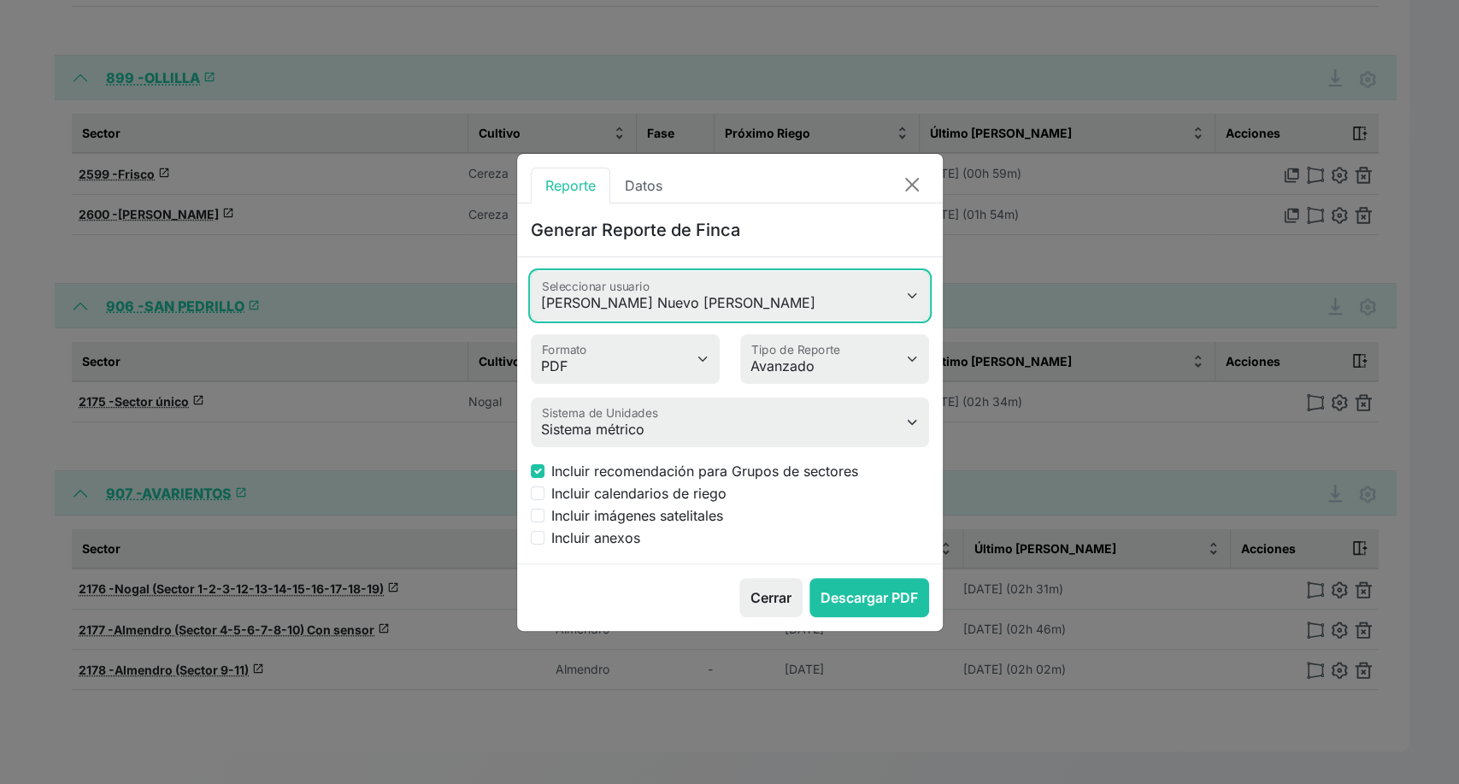
click at [779, 304] on select "Juan Morer Brenda Bote Juan Rodríguez Celia Vincent Santiago Meneses David Baqu…" at bounding box center [730, 296] width 398 height 50
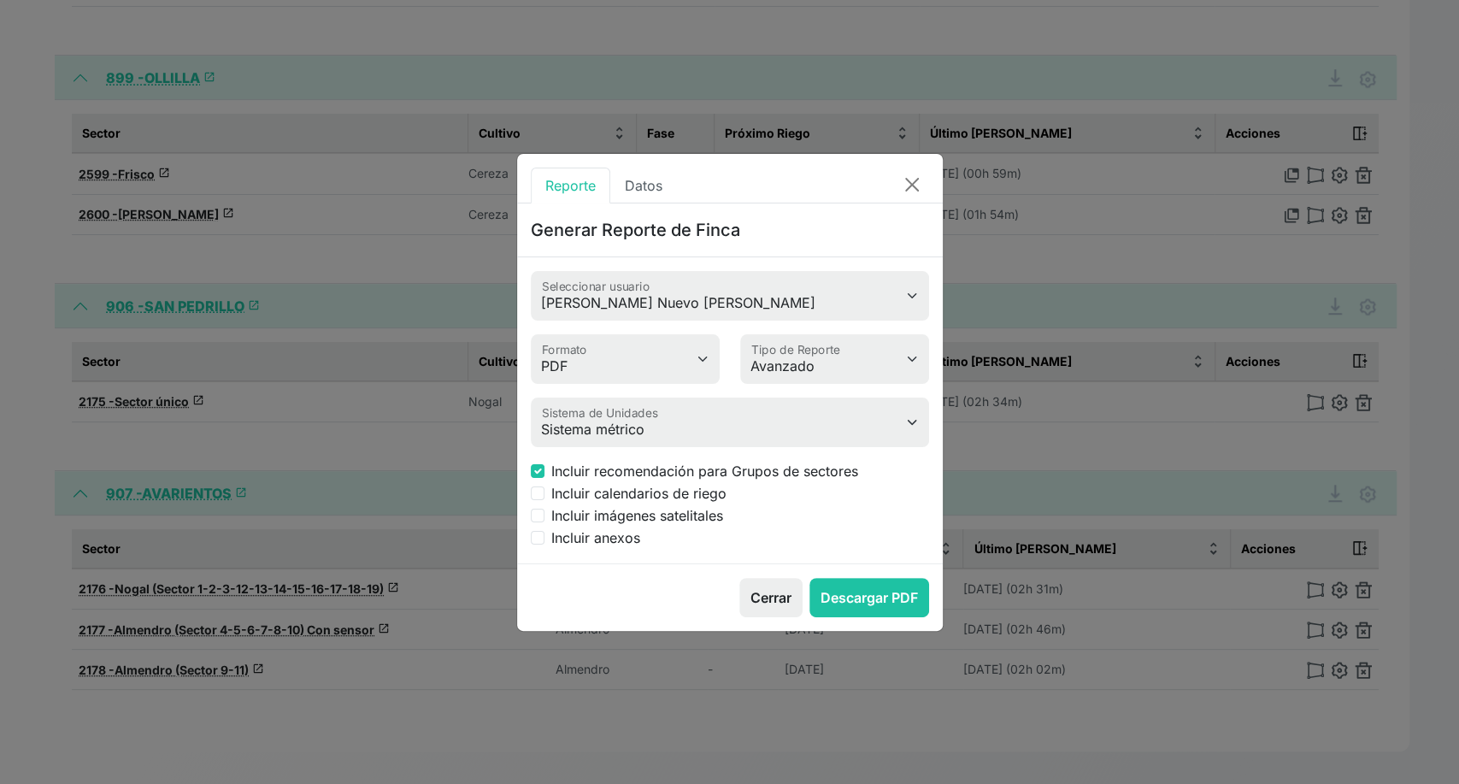
drag, startPoint x: 821, startPoint y: 238, endPoint x: 828, endPoint y: 542, distance: 304.4
click at [828, 542] on app-simple-report-download "Generar Reporte de Finca Juan Morer Brenda Bote Juan Rodríguez Celia Vincent Sa…" at bounding box center [730, 416] width 426 height 427
click at [828, 542] on div "Incluir anexos" at bounding box center [730, 538] width 398 height 21
click at [889, 600] on button "Descargar PDF" at bounding box center [870, 597] width 120 height 39
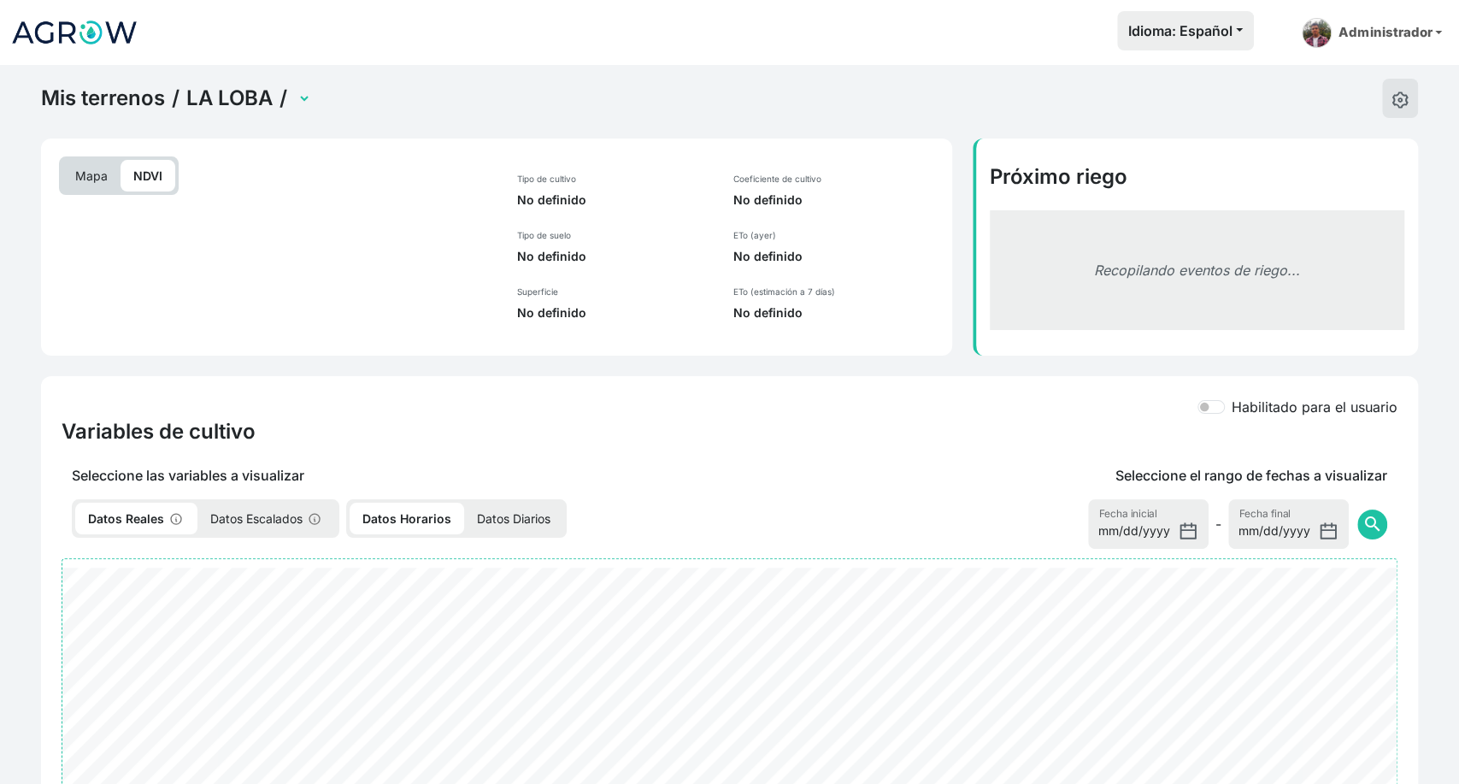
select select "2598"
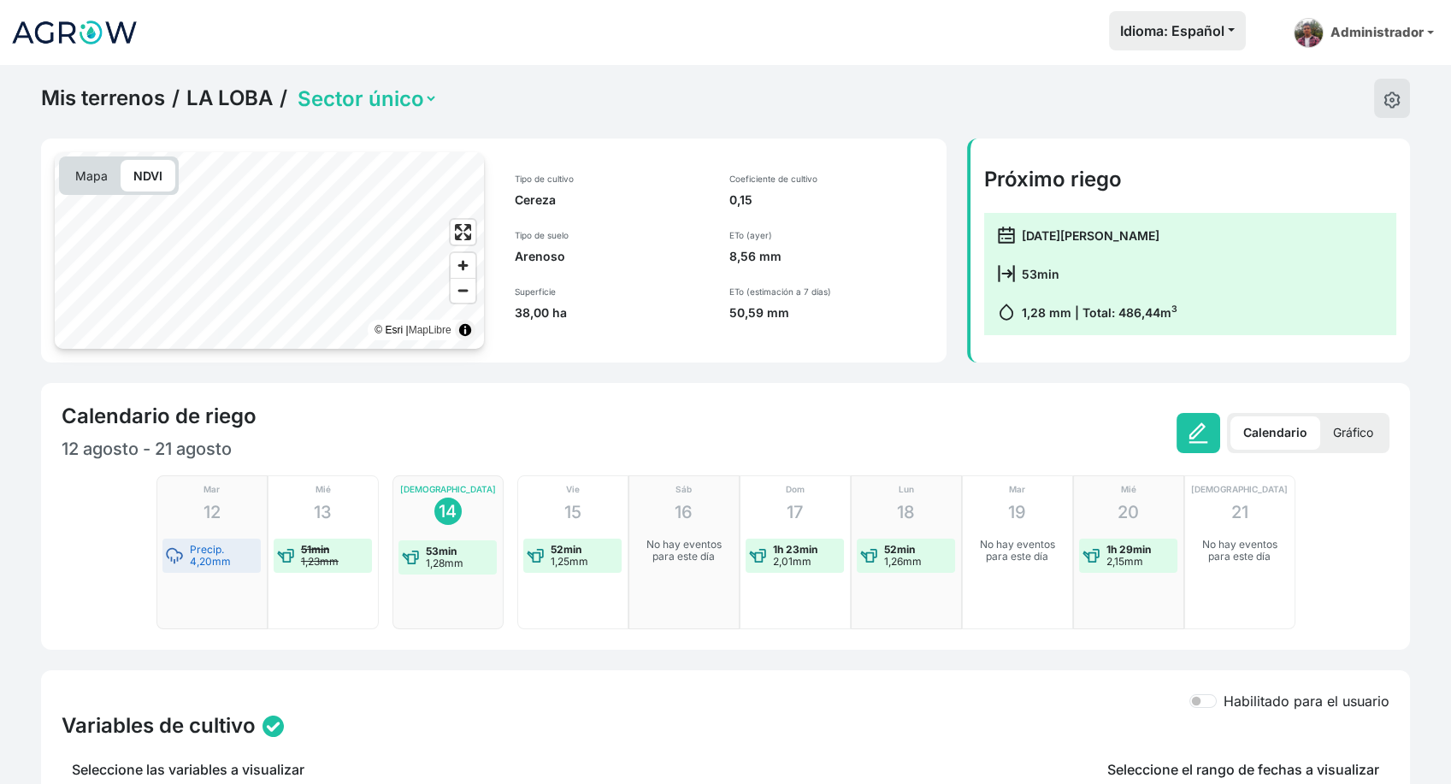
click at [1347, 434] on p "Gráfico" at bounding box center [1353, 432] width 66 height 33
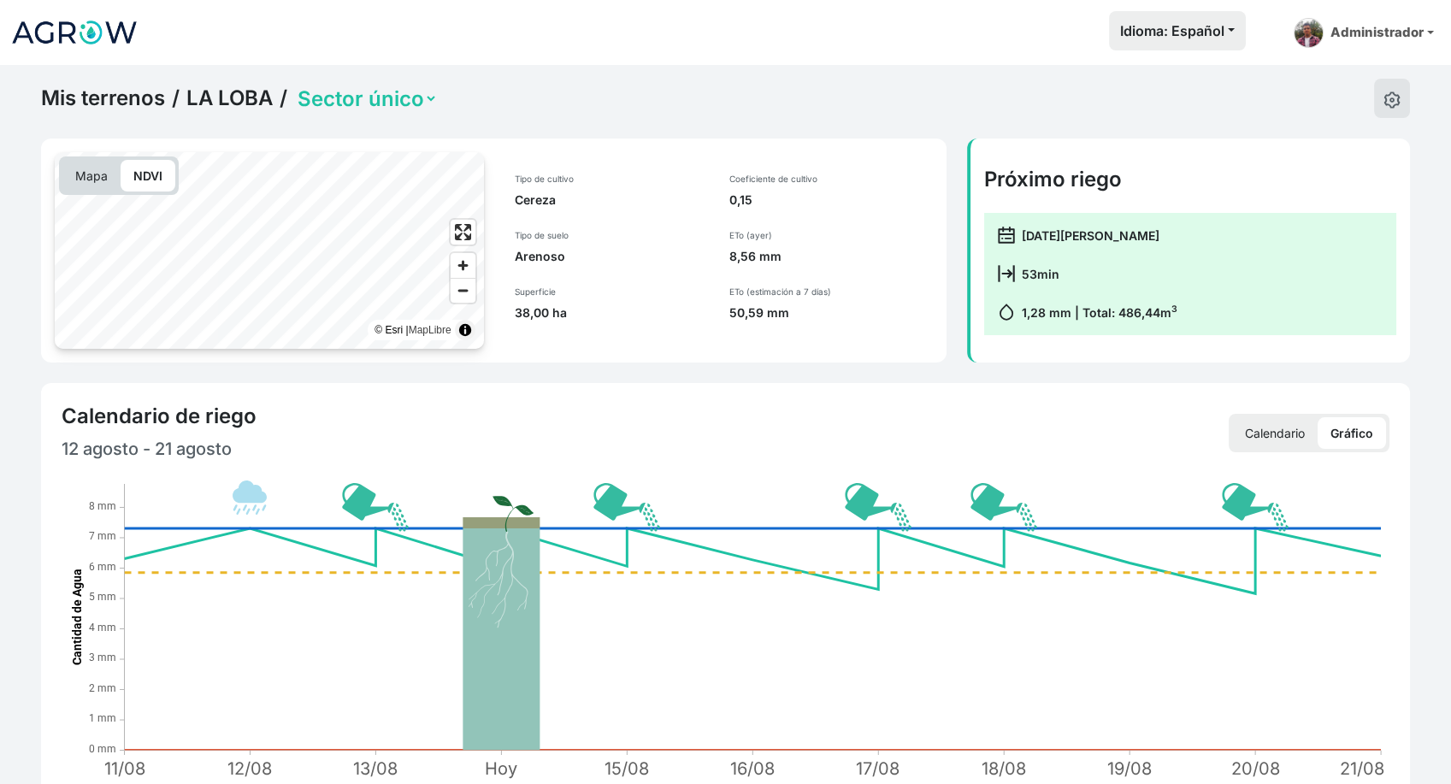
click at [256, 107] on link "LA LOBA" at bounding box center [229, 98] width 86 height 26
click at [211, 99] on link "LA LOBA" at bounding box center [229, 98] width 86 height 26
click at [234, 99] on link "LA LOBA" at bounding box center [229, 98] width 86 height 26
click at [234, 101] on link "LA LOBA" at bounding box center [229, 98] width 86 height 26
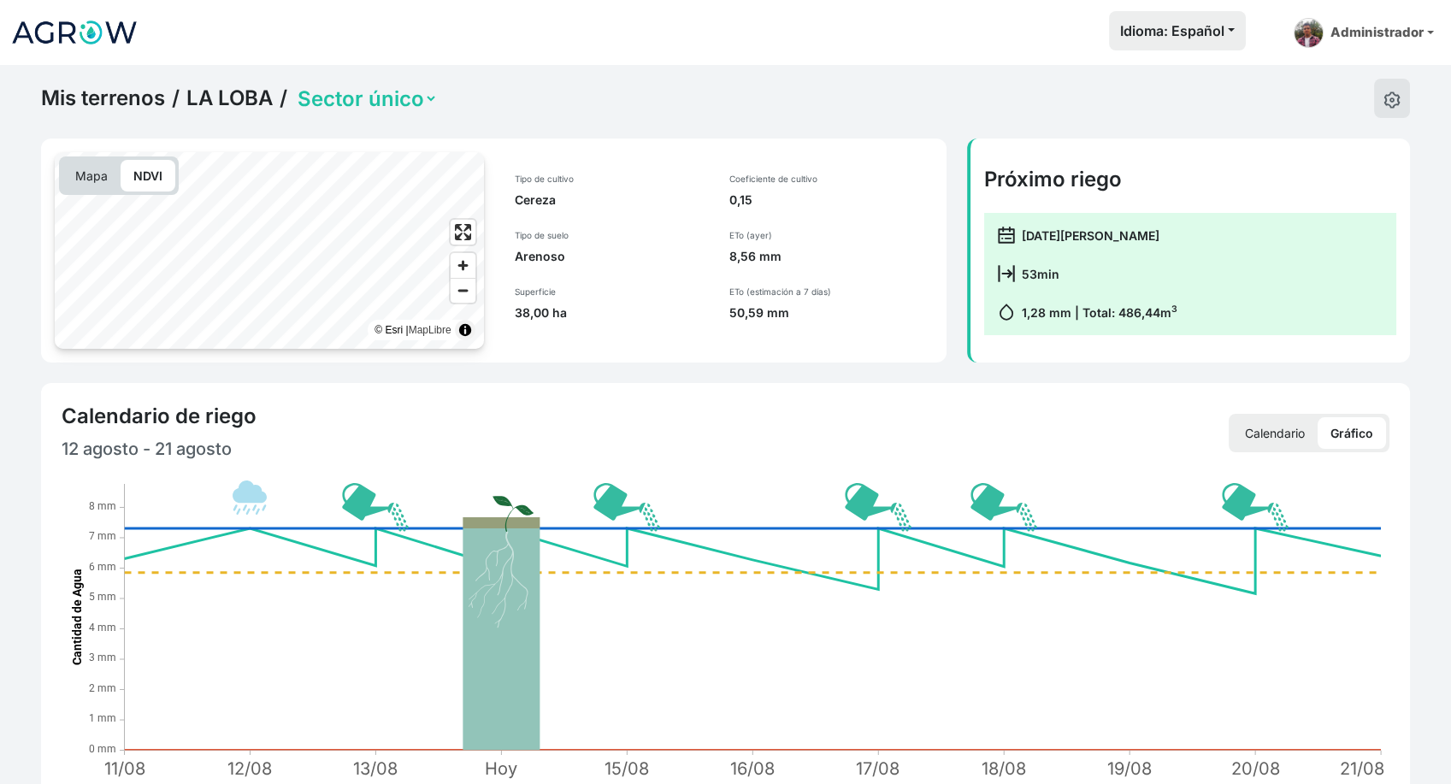
click at [234, 101] on link "LA LOBA" at bounding box center [229, 98] width 86 height 26
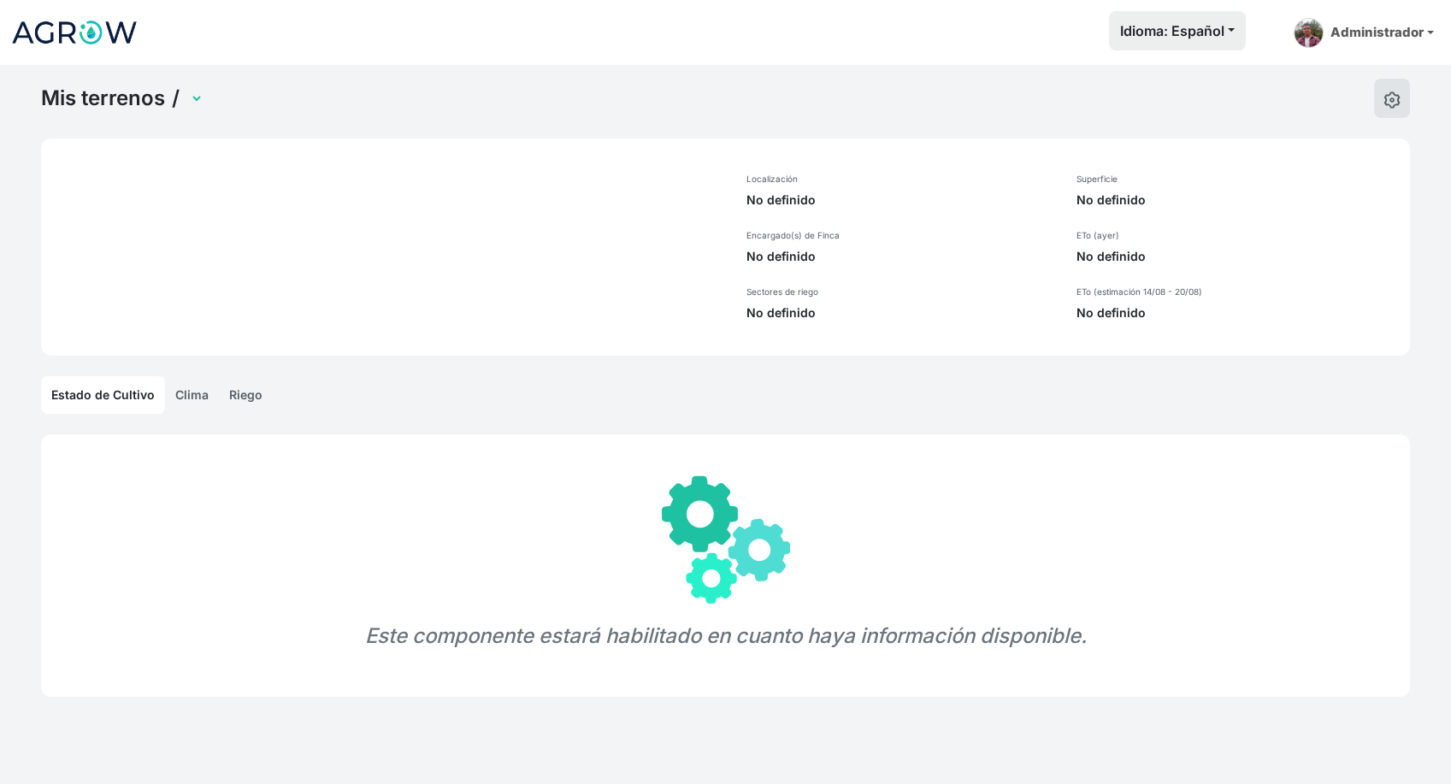
select select "885"
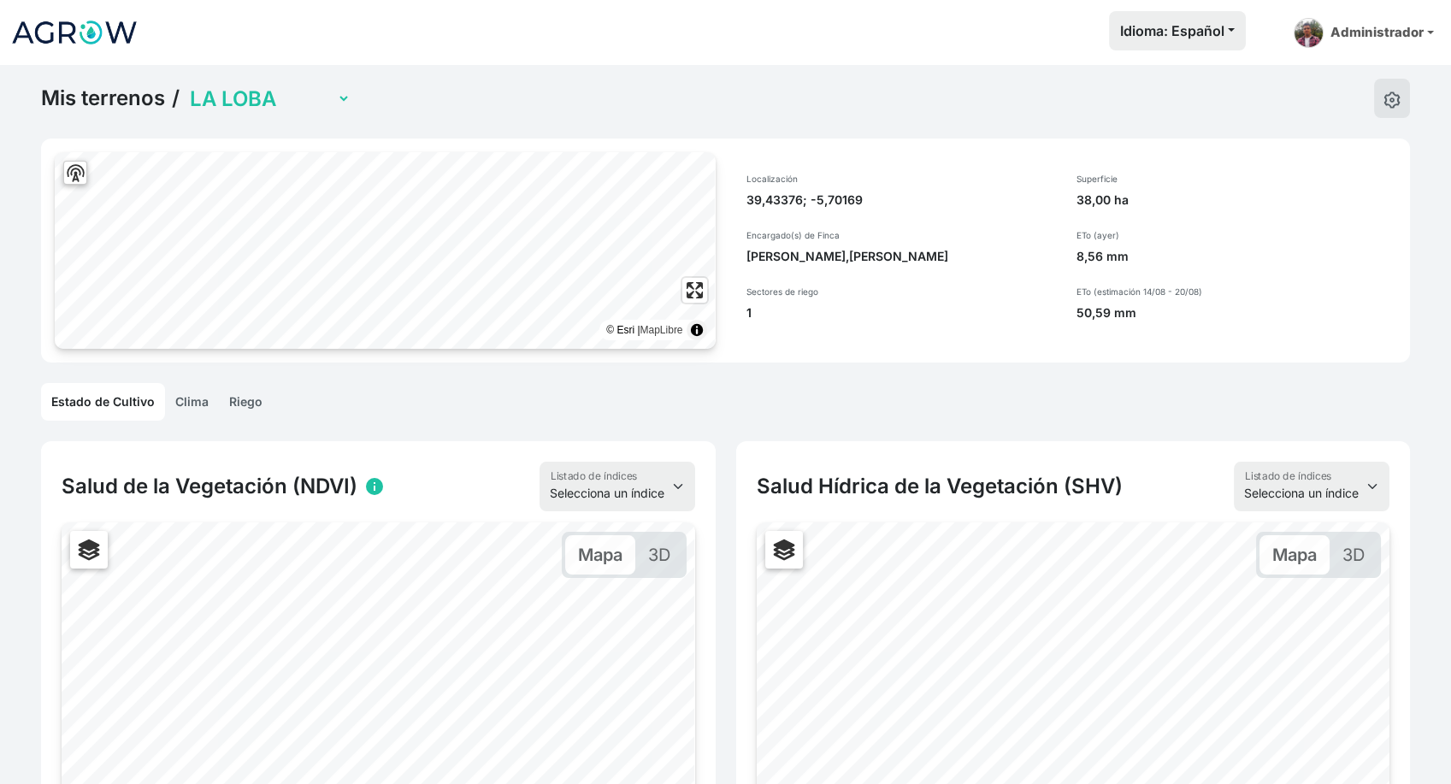
click at [225, 404] on link "Riego" at bounding box center [246, 402] width 54 height 38
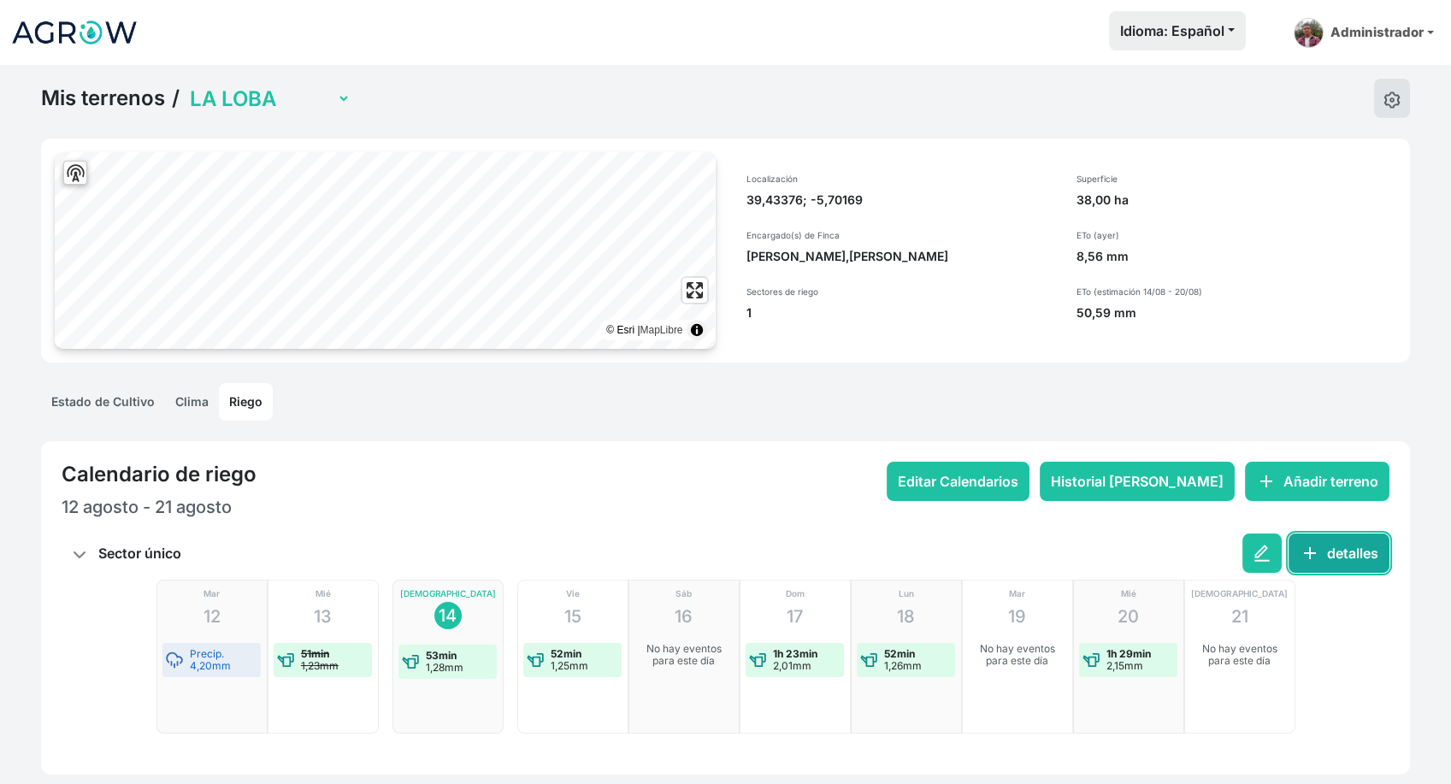
click at [1328, 552] on button "add detalles" at bounding box center [1338, 552] width 101 height 39
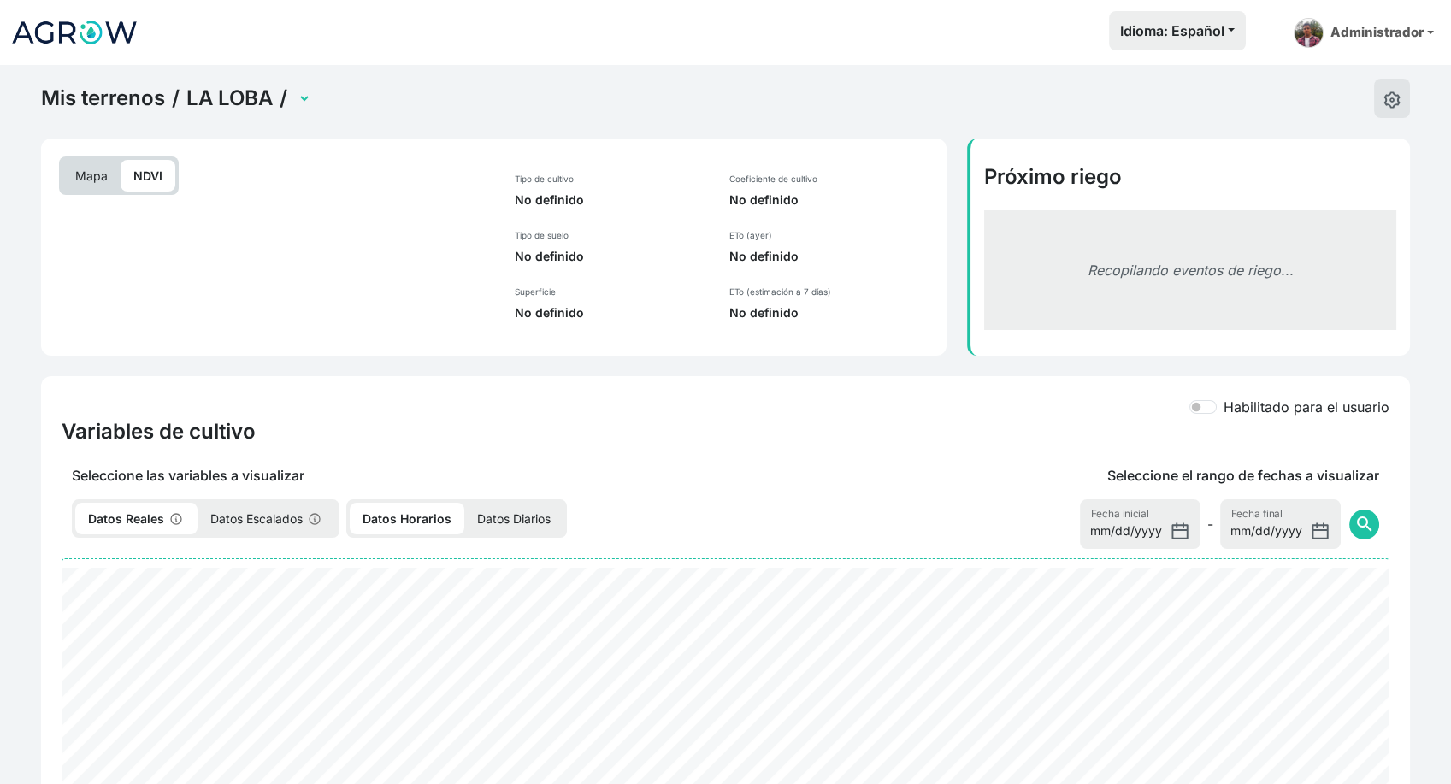
select select "2598"
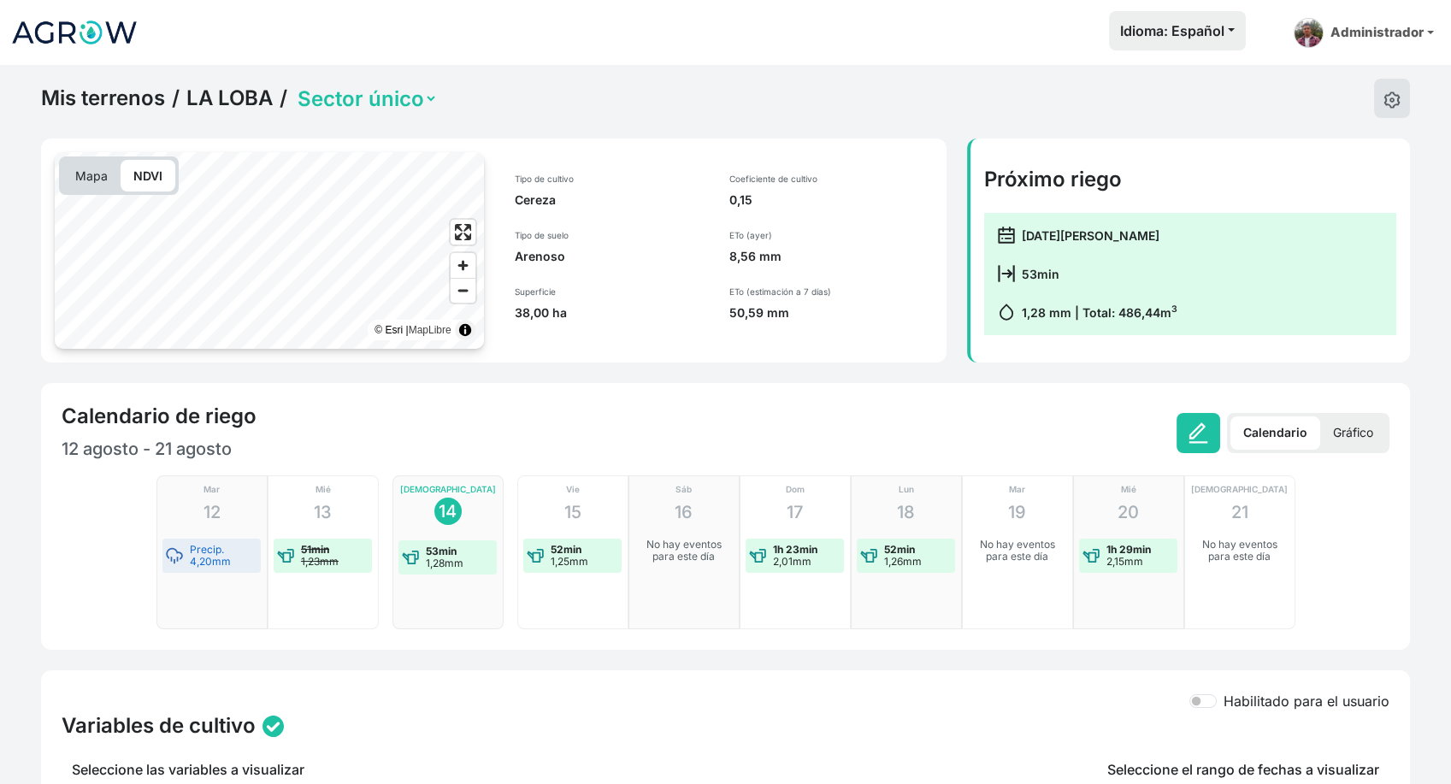
click at [1354, 413] on div "Calendario Gráfico" at bounding box center [1308, 433] width 162 height 40
click at [1354, 423] on p "Gráfico" at bounding box center [1353, 432] width 66 height 33
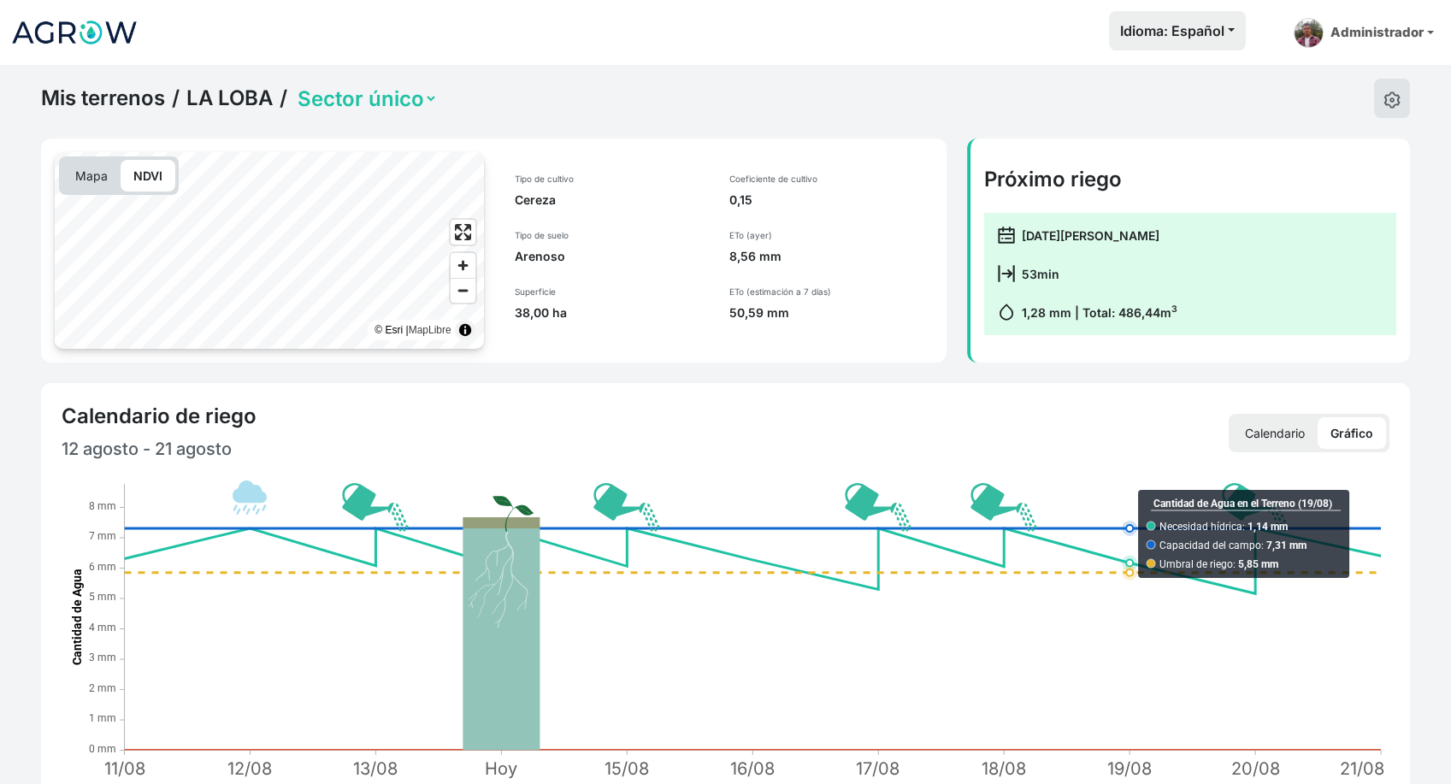
click at [1277, 419] on p "Calendario" at bounding box center [1274, 433] width 85 height 32
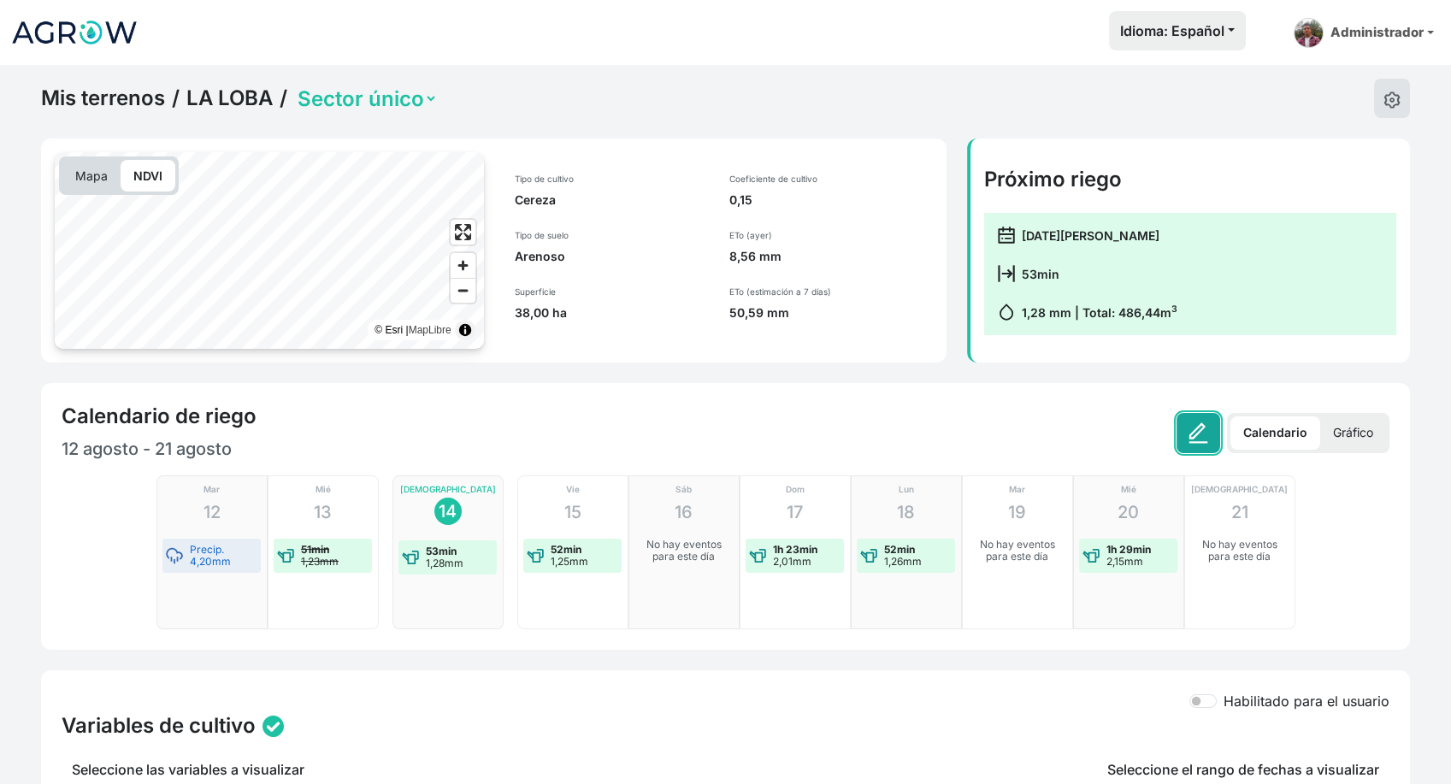
click at [1205, 433] on img at bounding box center [1198, 432] width 21 height 21
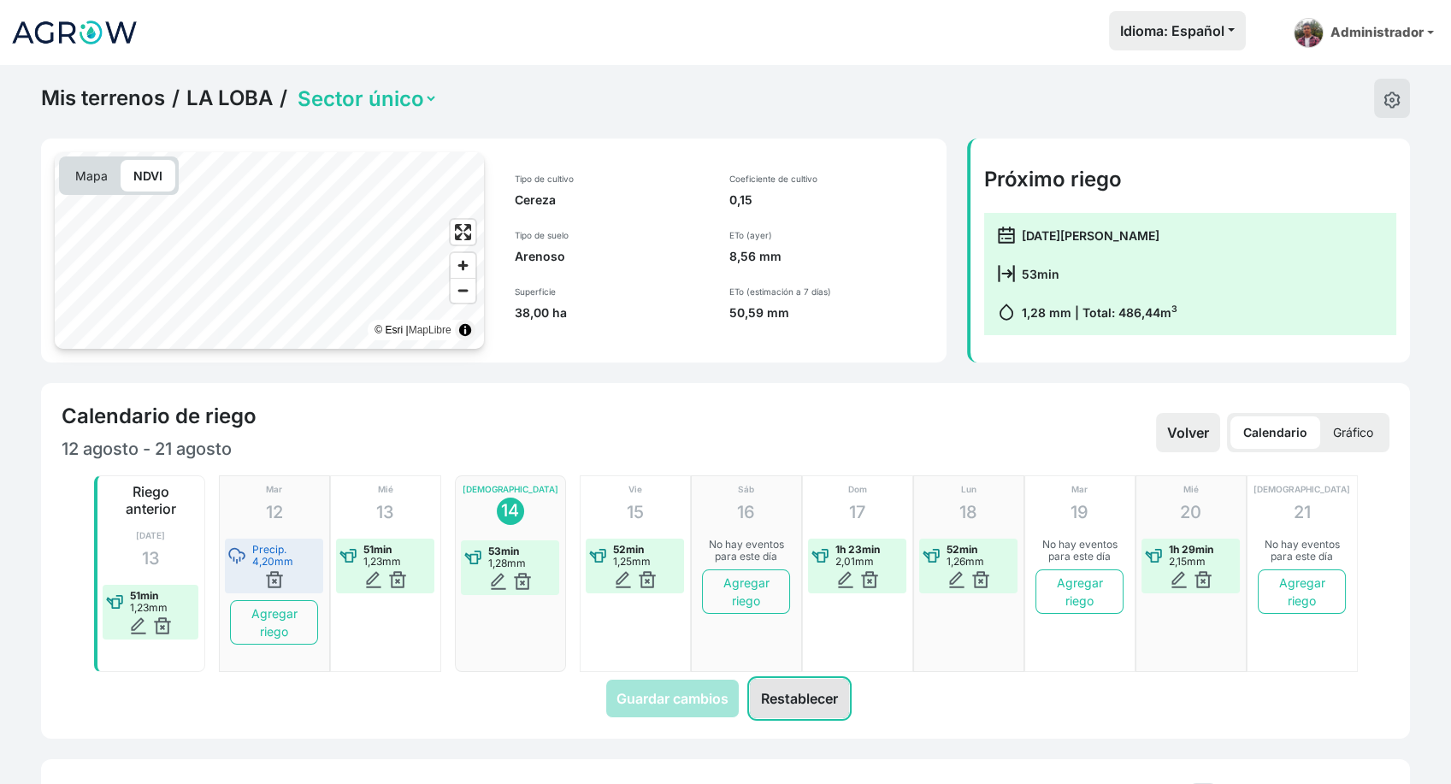
click at [811, 699] on button "Restablecer" at bounding box center [799, 698] width 99 height 39
click at [824, 707] on button "Restablecer" at bounding box center [799, 698] width 99 height 39
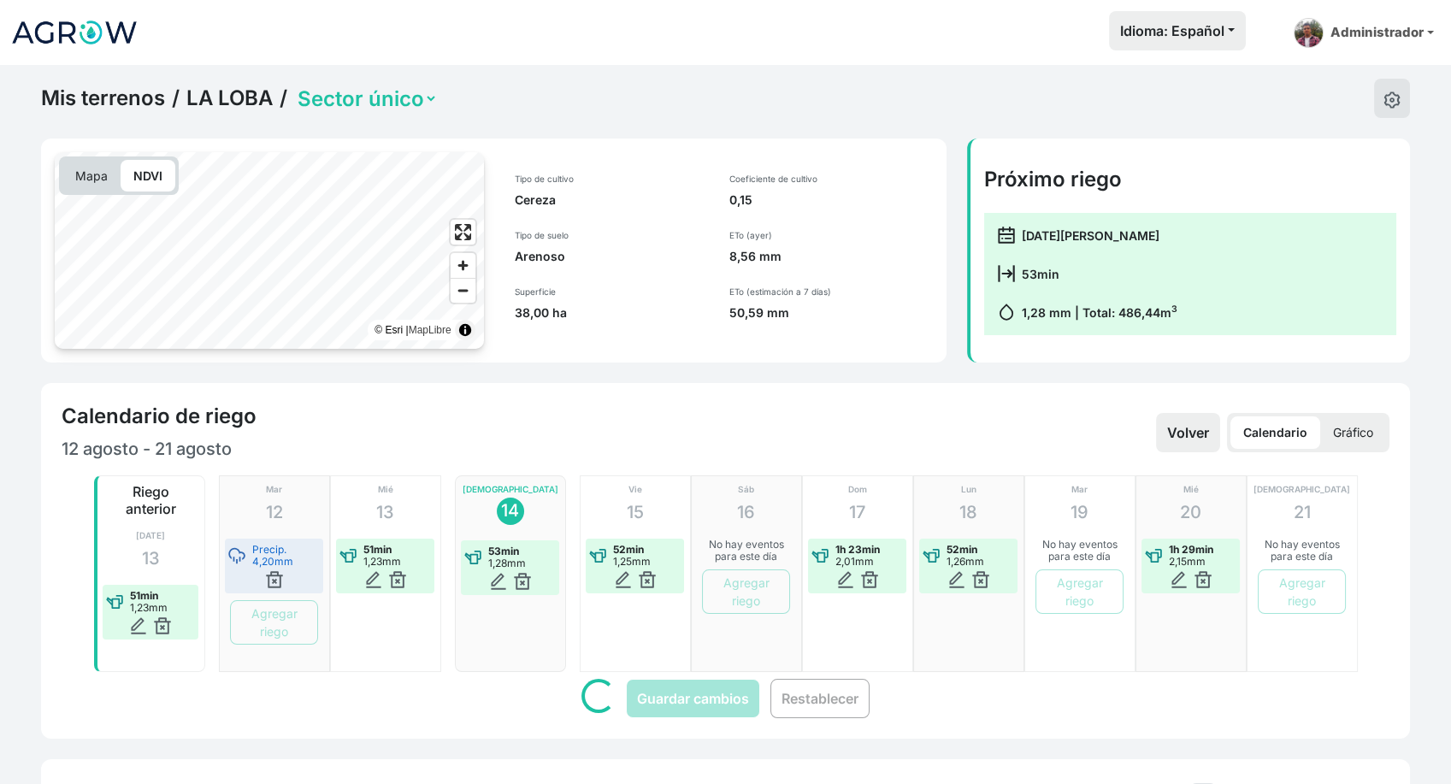
click at [1344, 426] on p "Gráfico" at bounding box center [1353, 432] width 66 height 32
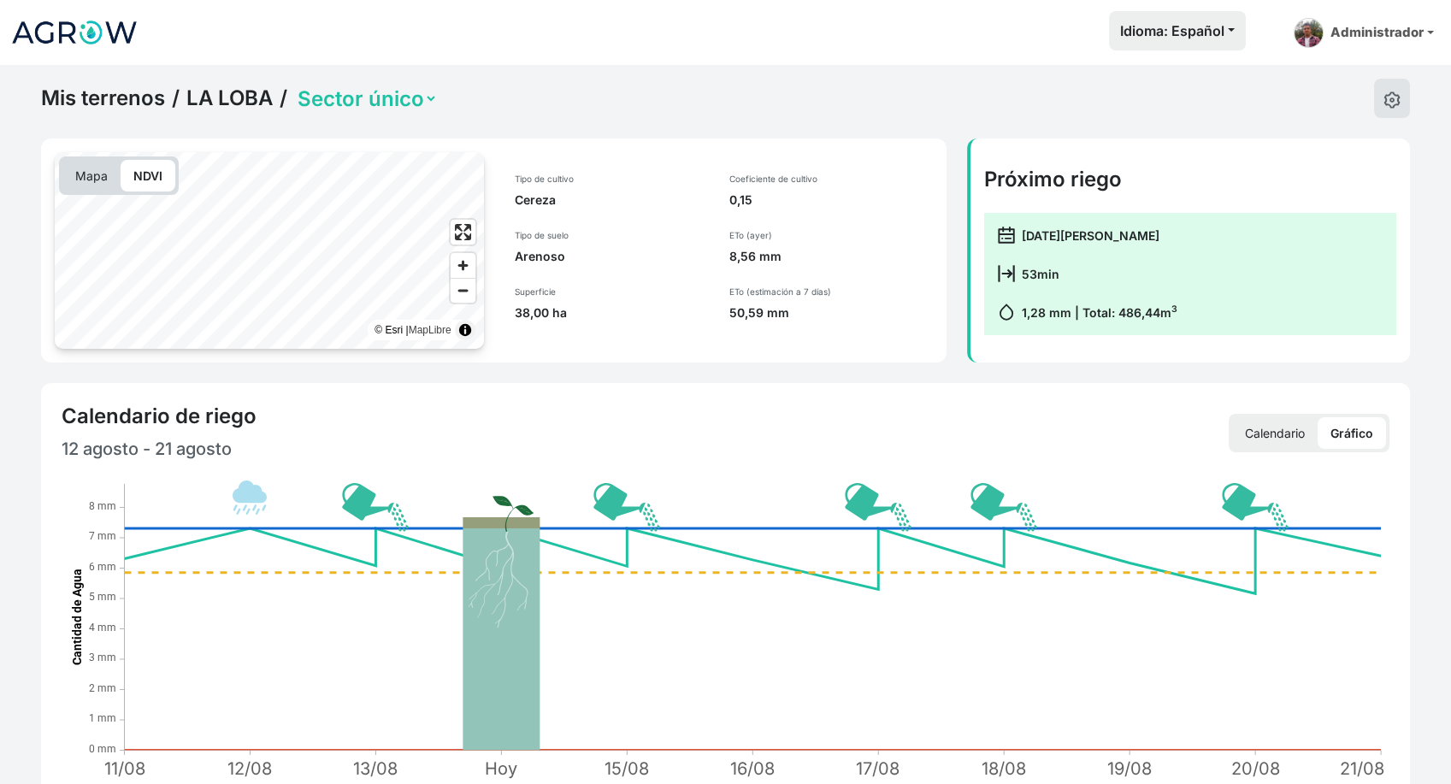
click at [1275, 439] on p "Calendario" at bounding box center [1274, 433] width 85 height 32
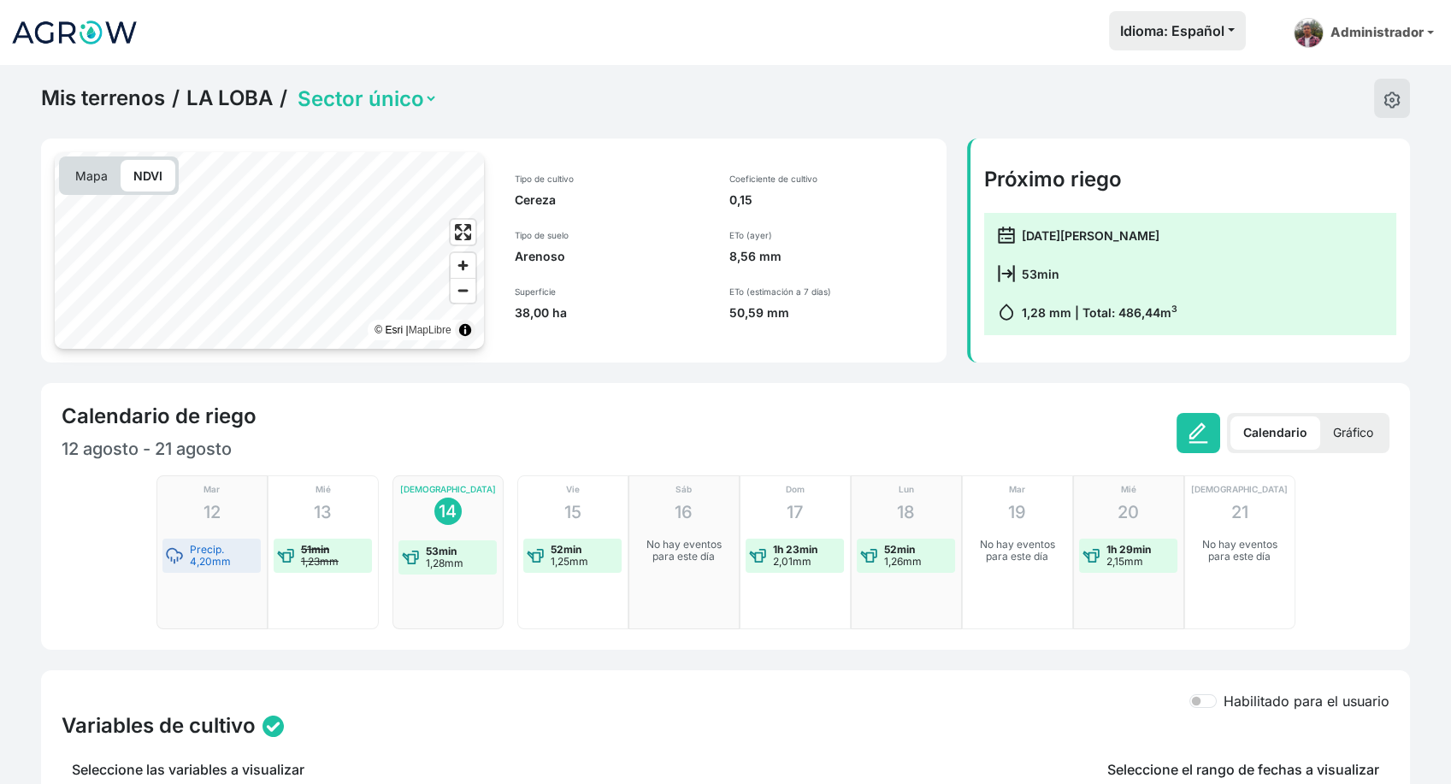
click at [1352, 427] on p "Gráfico" at bounding box center [1353, 432] width 66 height 33
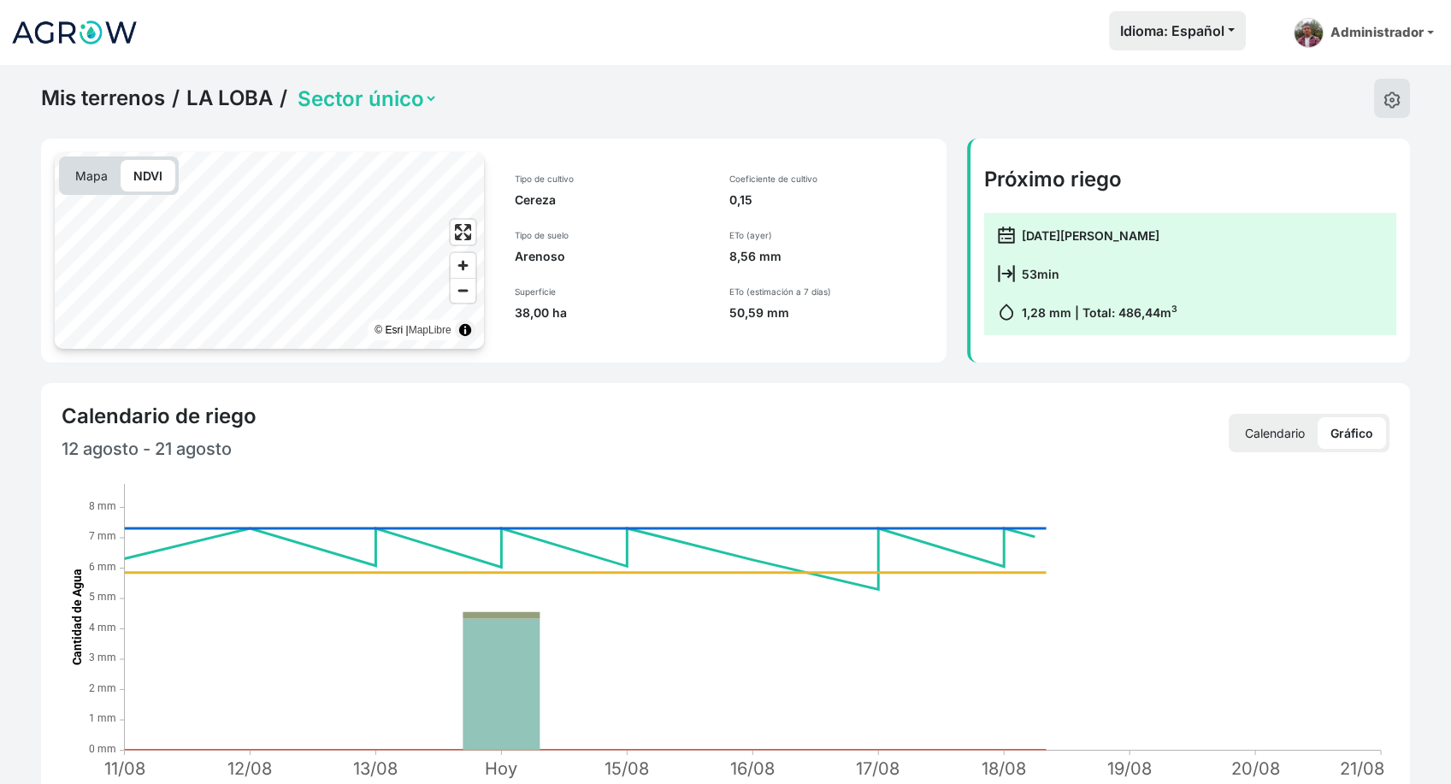
click at [1286, 432] on p "Calendario" at bounding box center [1274, 433] width 85 height 32
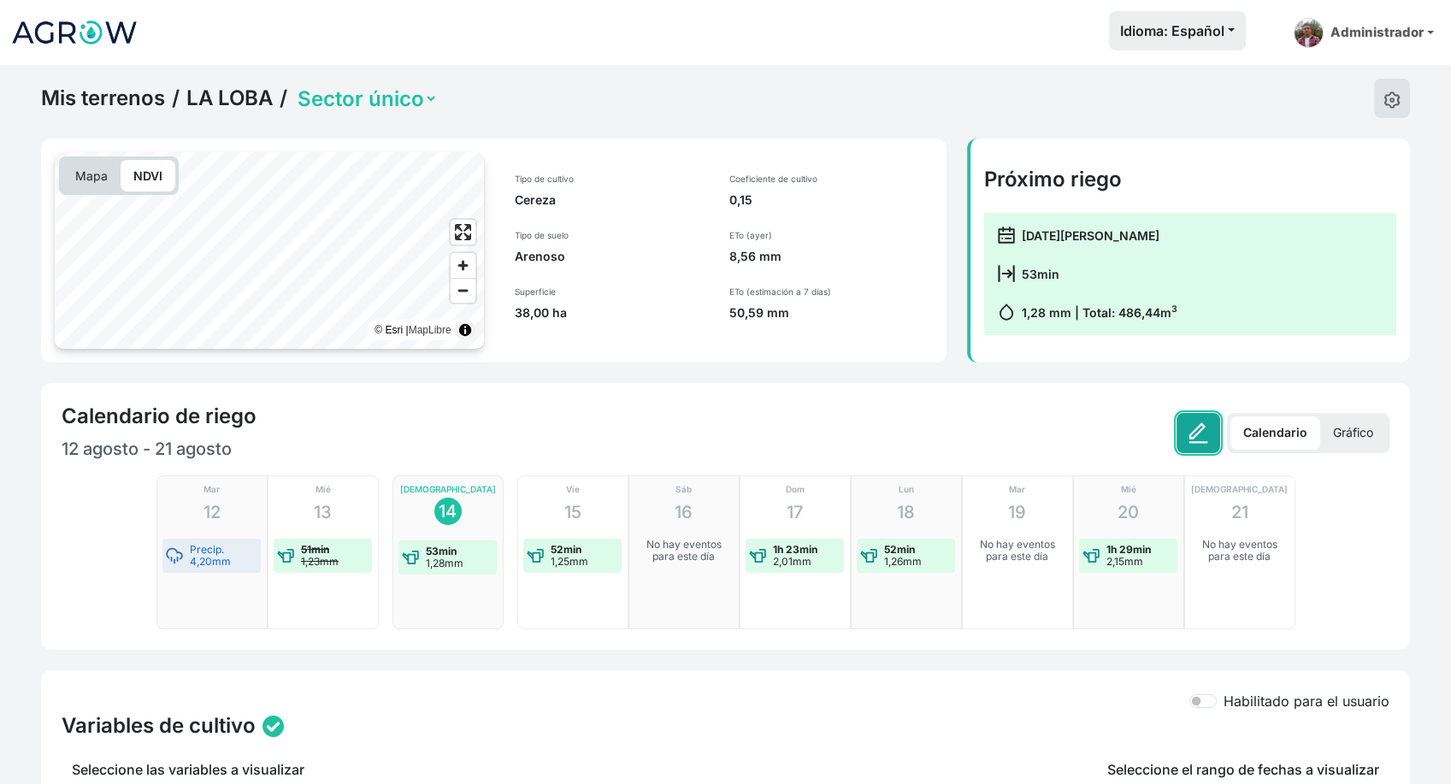
click at [1202, 430] on img at bounding box center [1198, 432] width 21 height 21
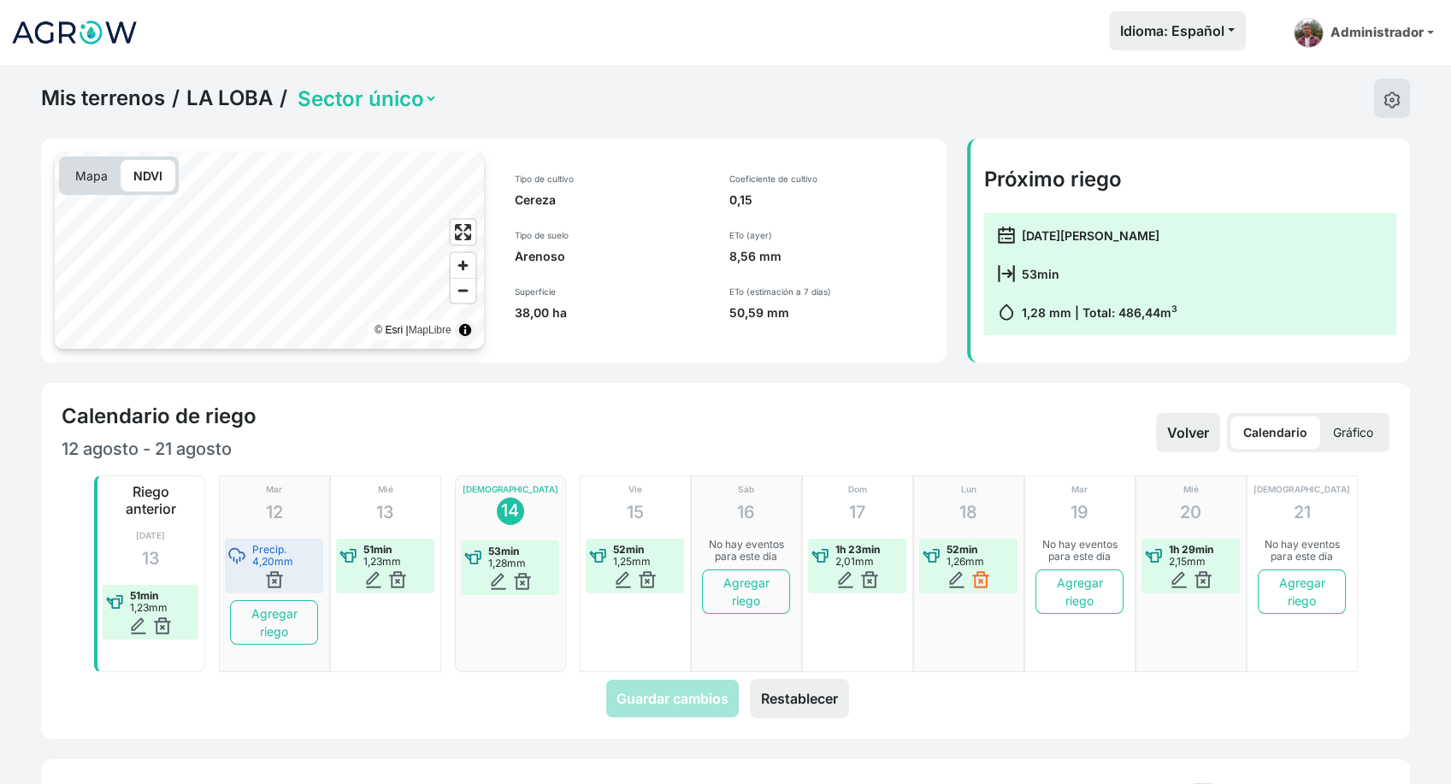
click at [983, 578] on img at bounding box center [980, 579] width 17 height 17
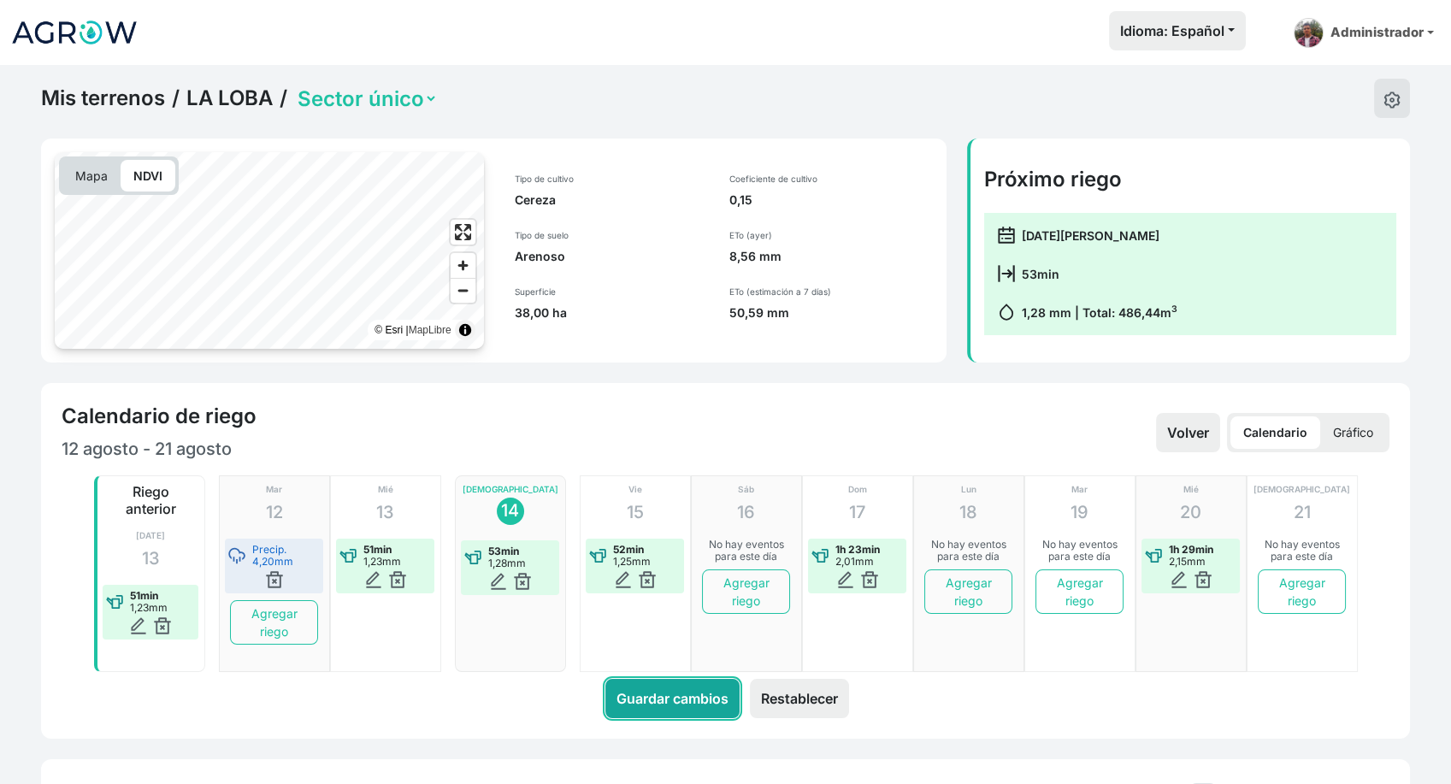
click at [707, 693] on button "Guardar cambios" at bounding box center [672, 698] width 134 height 39
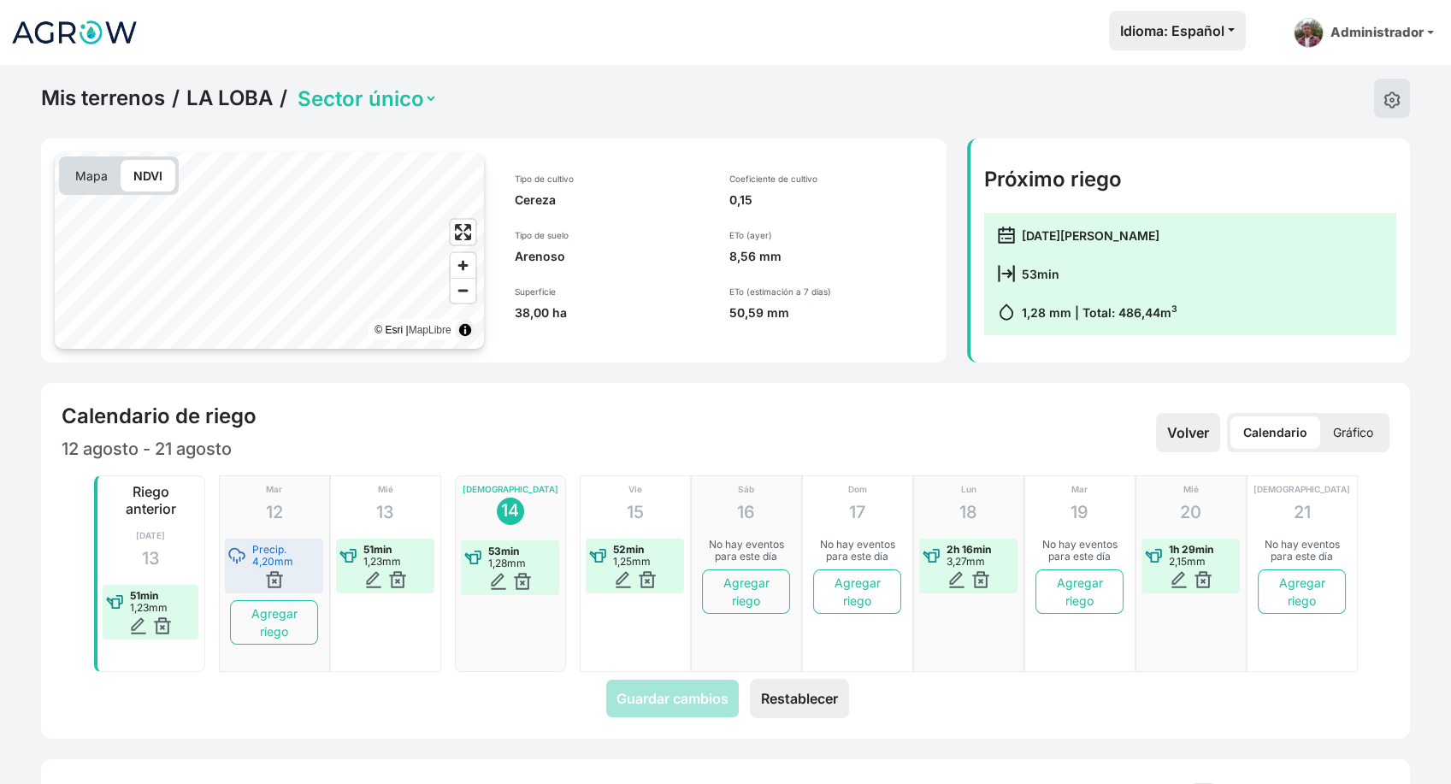
click at [1371, 439] on p "Gráfico" at bounding box center [1353, 432] width 66 height 32
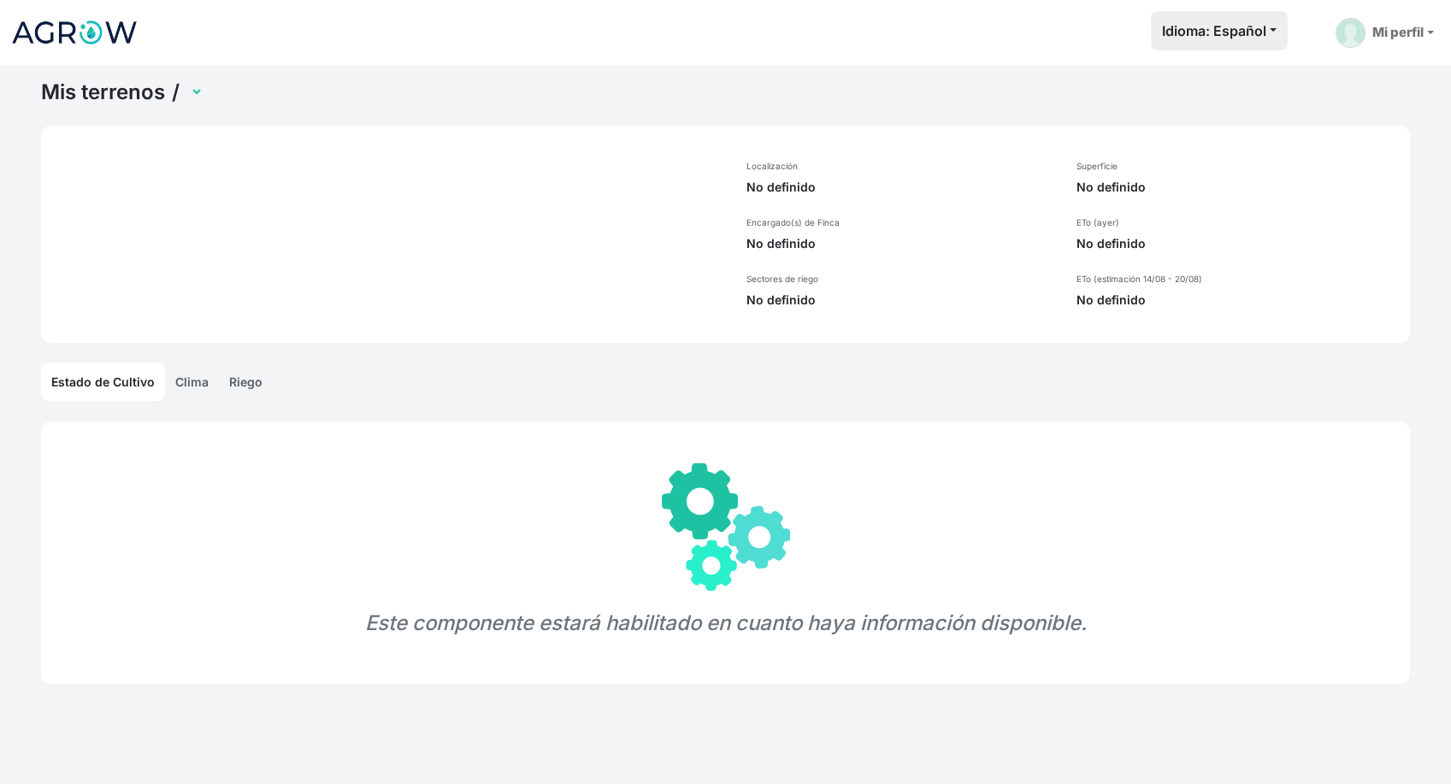
select select "885"
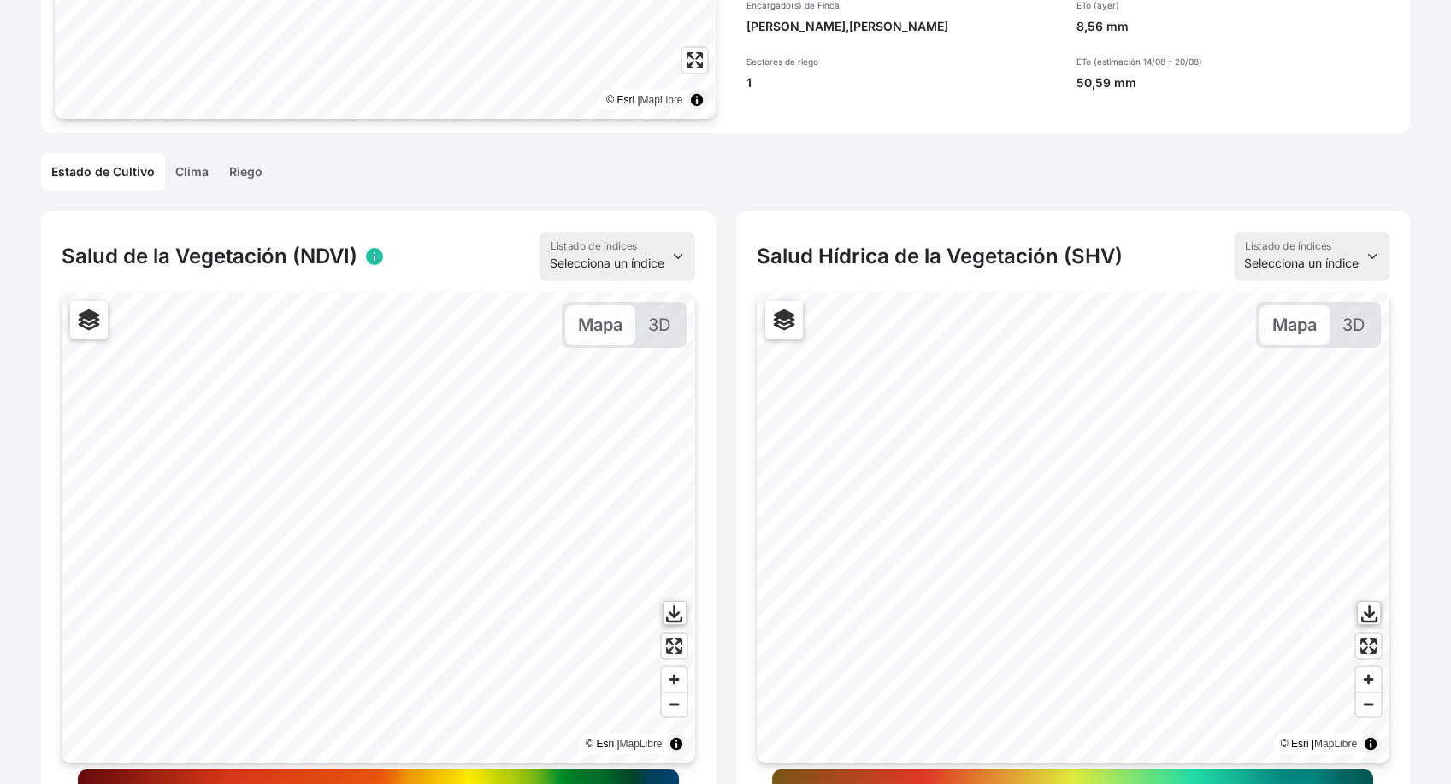
scroll to position [222, 0]
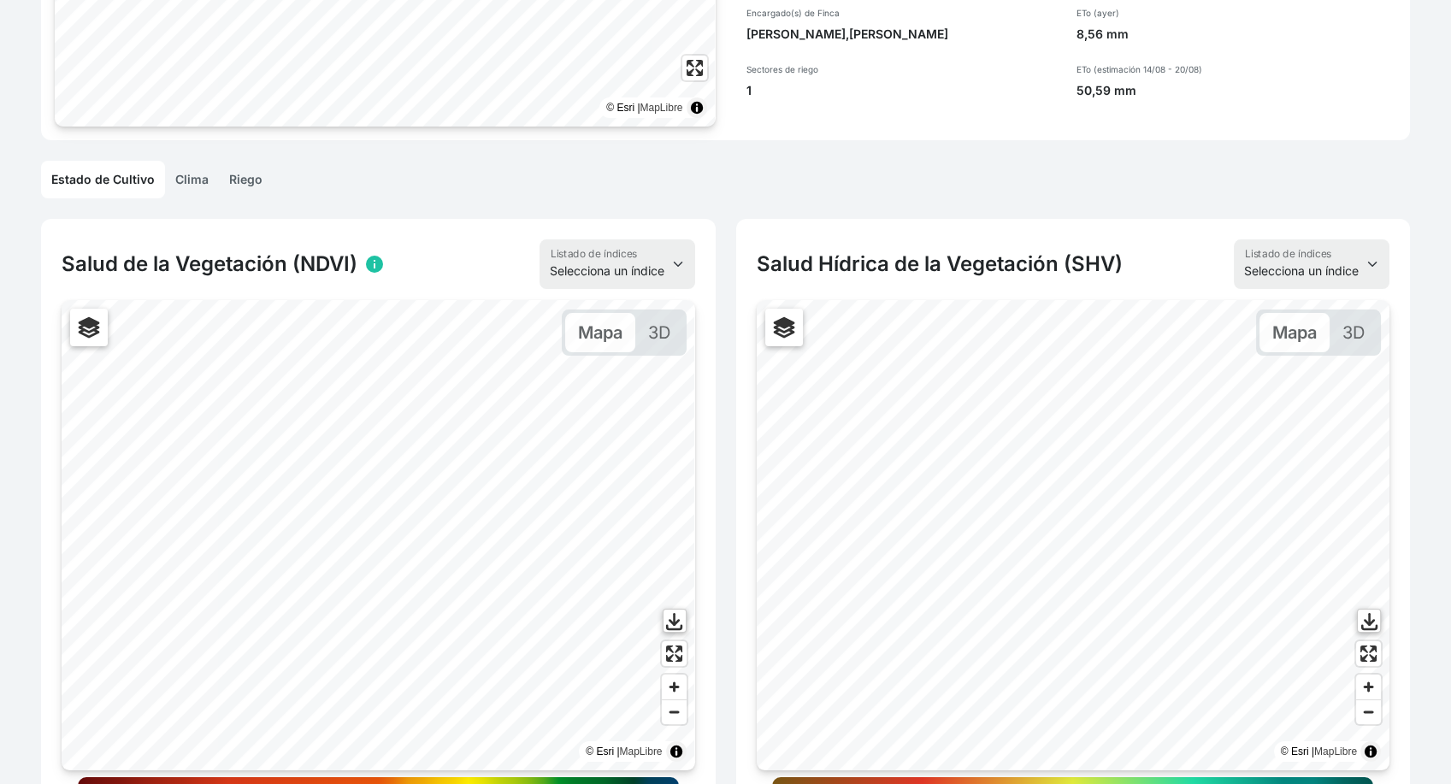
click at [251, 184] on link "Riego" at bounding box center [246, 180] width 54 height 38
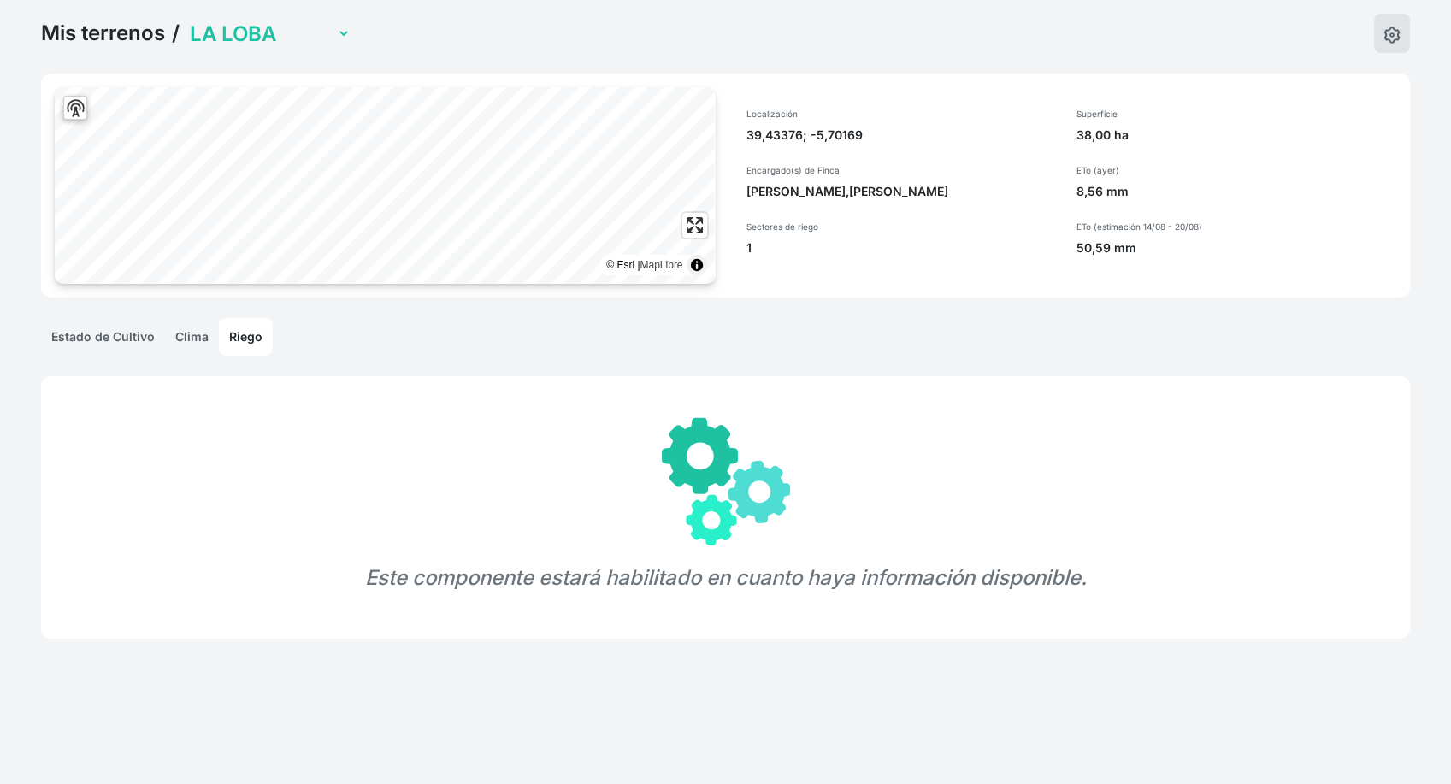
click at [190, 339] on link "Clima" at bounding box center [192, 337] width 54 height 38
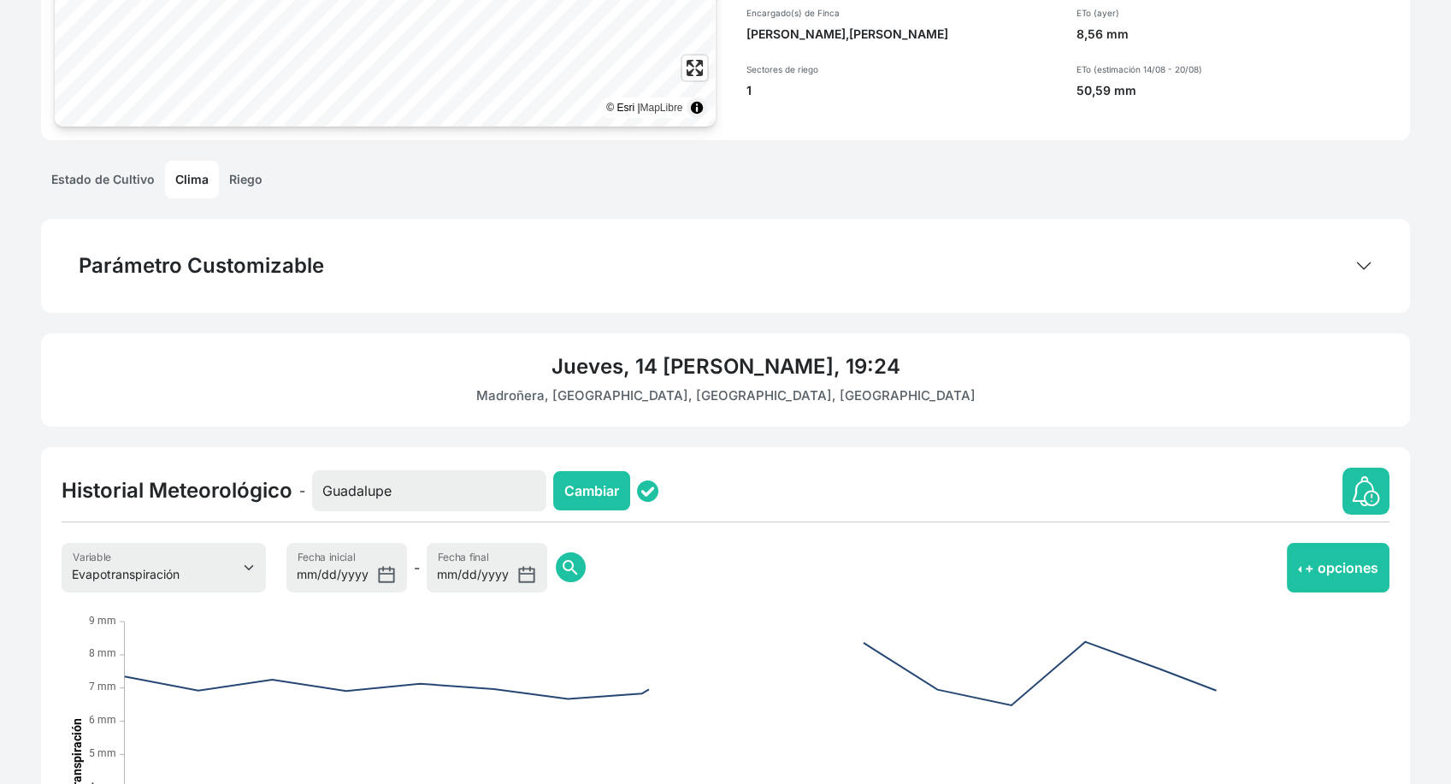
scroll to position [489, 0]
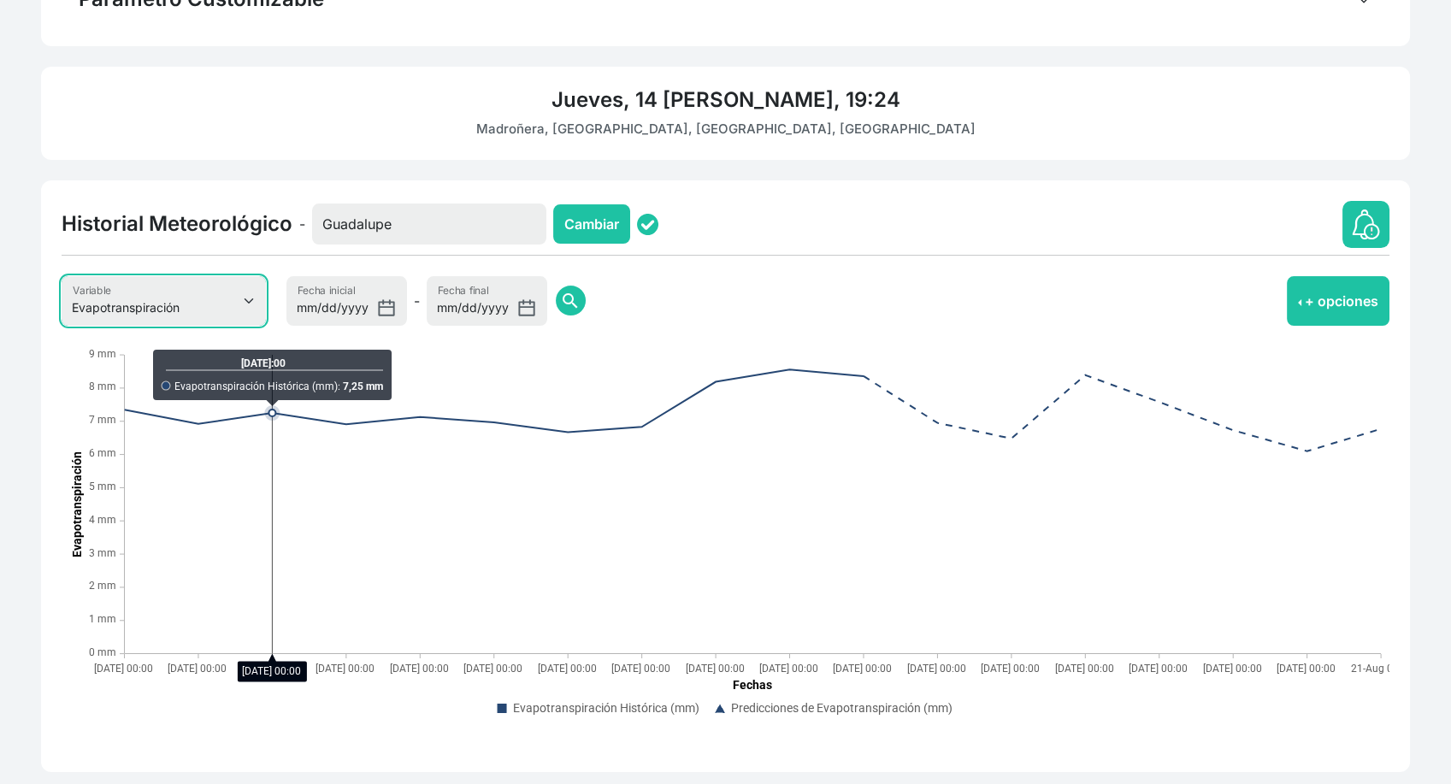
click at [223, 307] on select "Evapotranspiración Temperatura Humedad Relativa Velocidad del viento Precipitac…" at bounding box center [164, 301] width 204 height 50
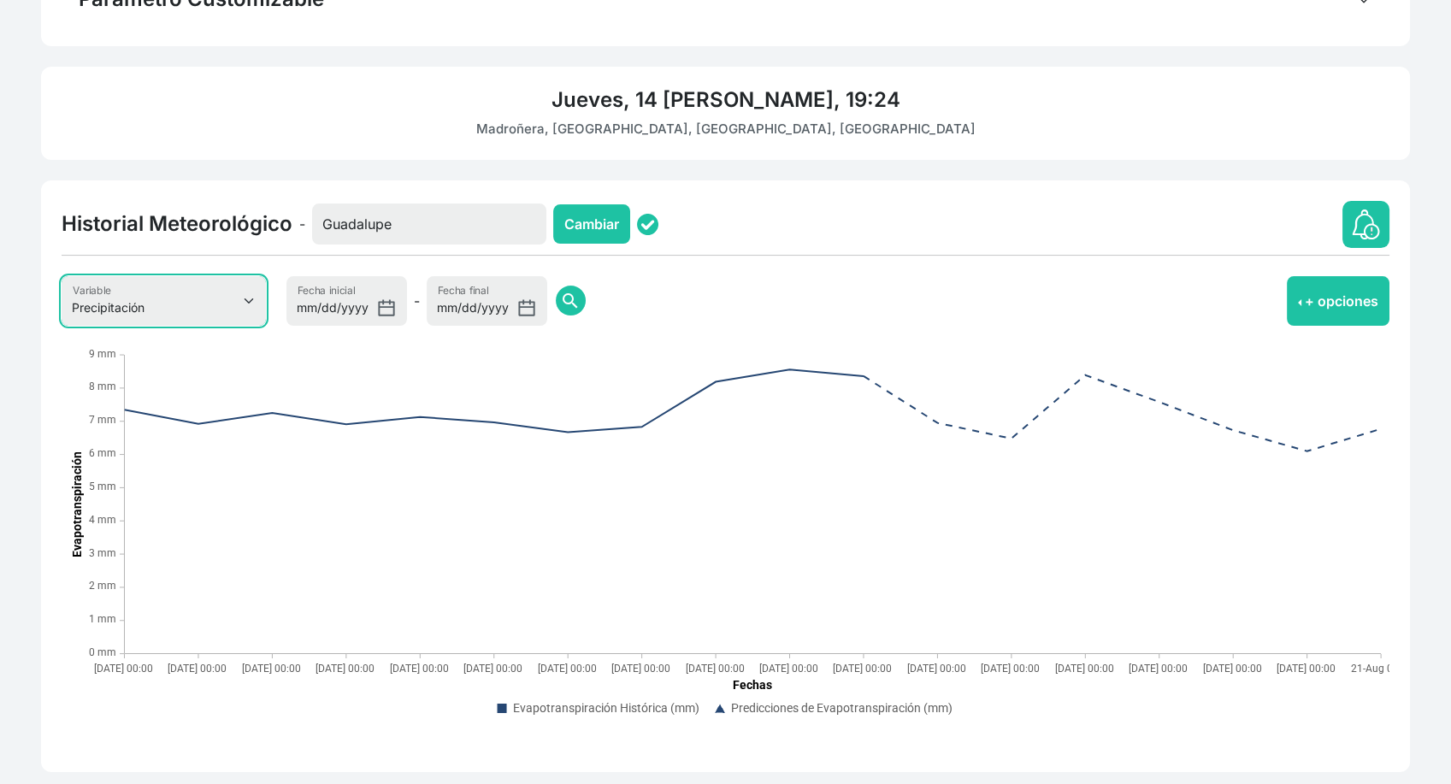
click at [62, 276] on select "Evapotranspiración Temperatura Humedad Relativa Velocidad del viento Precipitac…" at bounding box center [164, 301] width 204 height 50
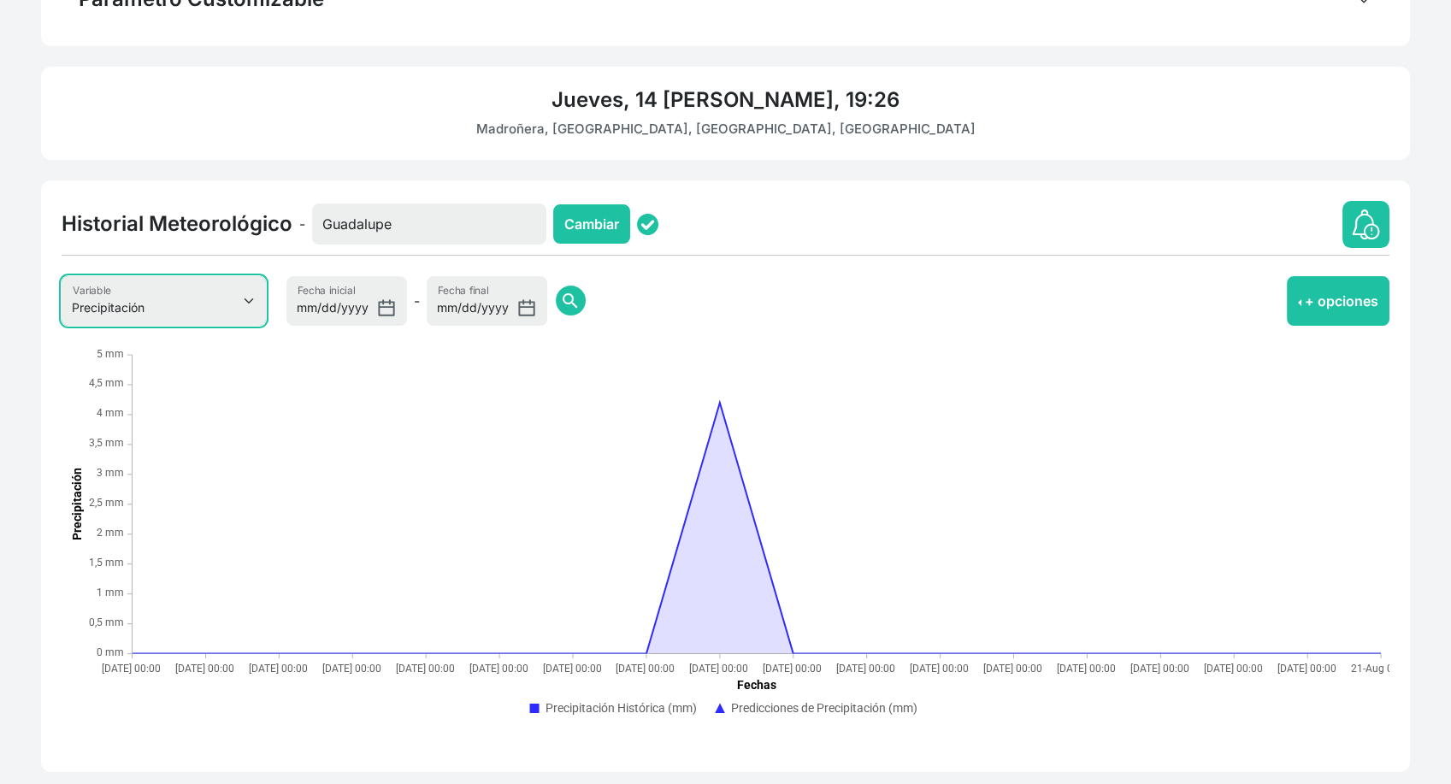
click at [245, 305] on select "Evapotranspiración Temperatura Humedad Relativa Velocidad del viento Precipitac…" at bounding box center [164, 301] width 204 height 50
select select "0"
click at [62, 276] on select "Evapotranspiración Temperatura Humedad Relativa Velocidad del viento Precipitac…" at bounding box center [164, 301] width 204 height 50
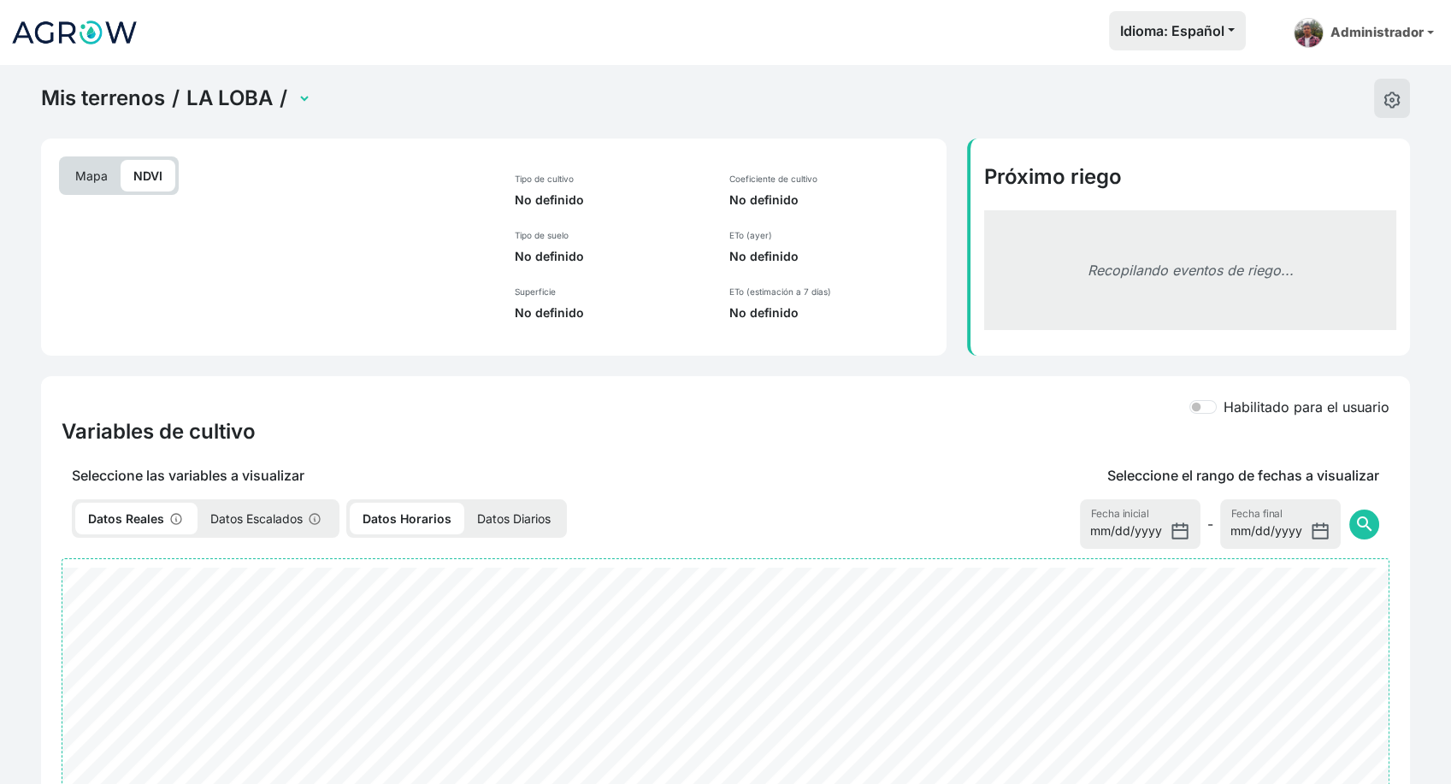
select select "2598"
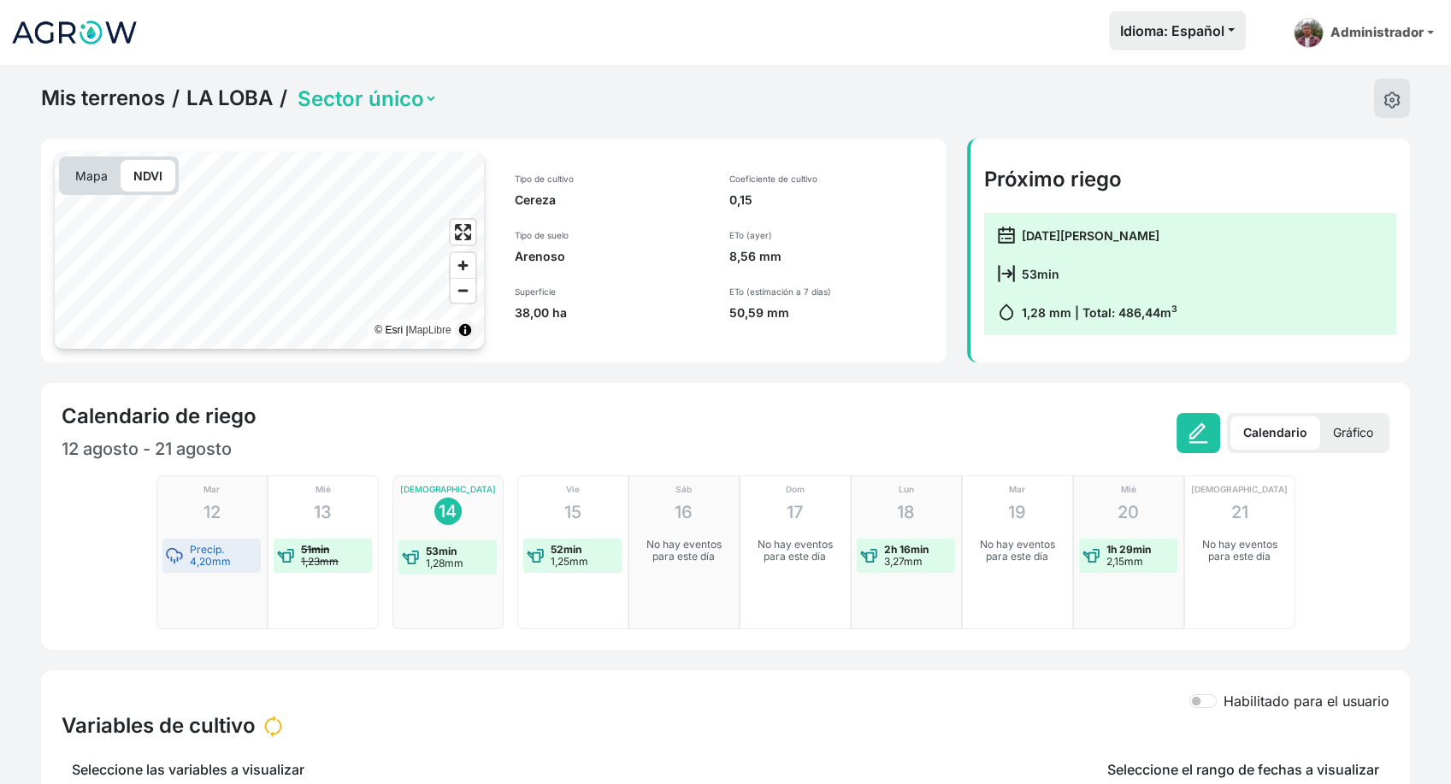
click at [1382, 438] on p "Gráfico" at bounding box center [1353, 432] width 66 height 33
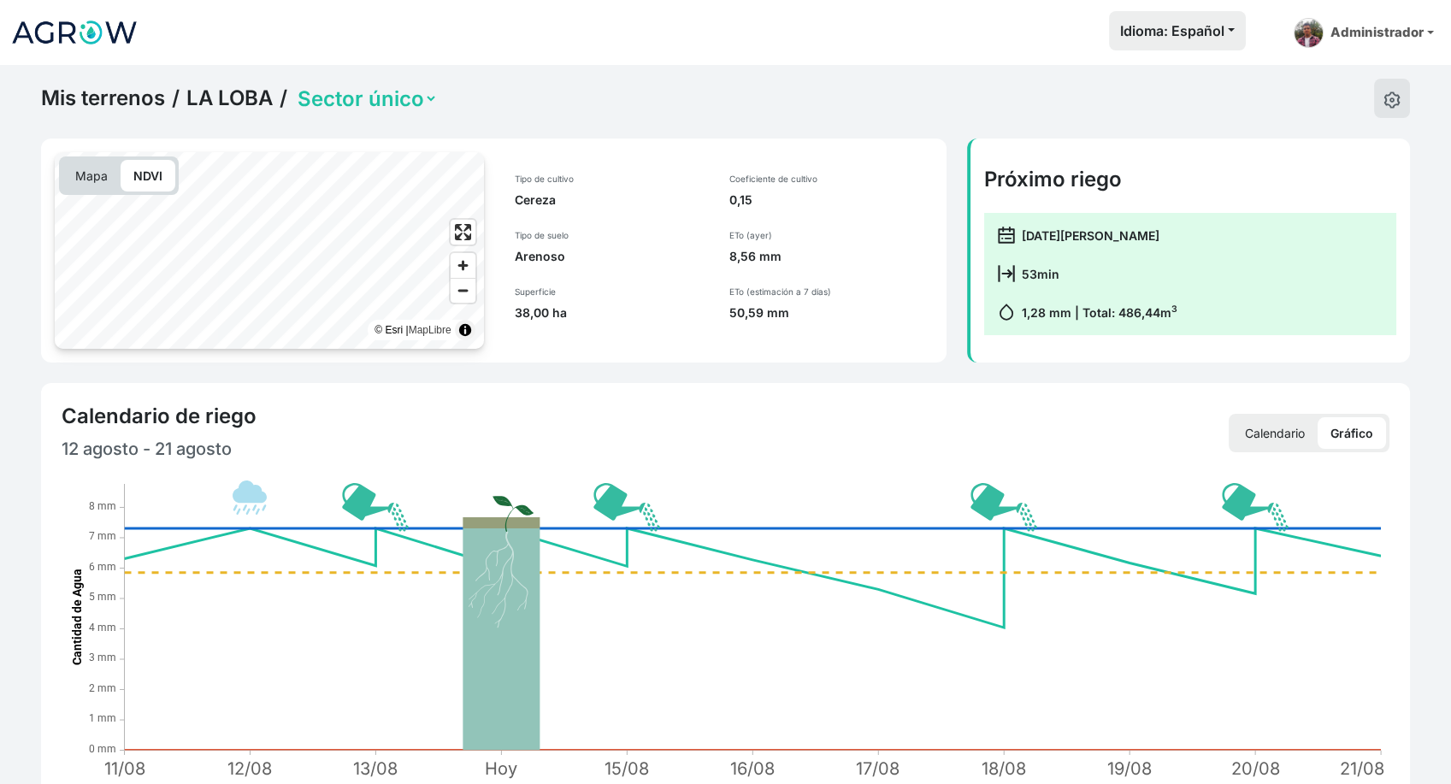
click at [1278, 421] on p "Calendario" at bounding box center [1274, 433] width 85 height 32
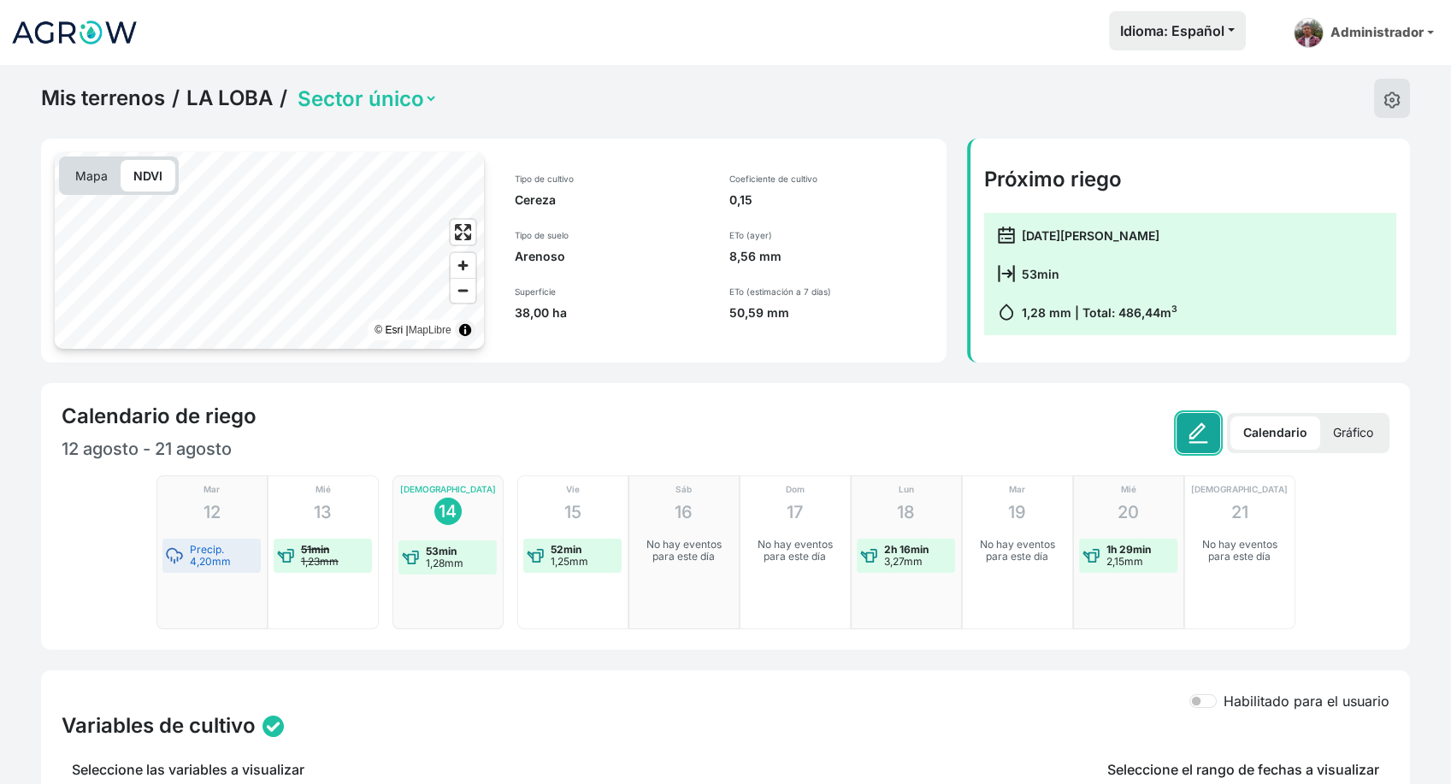
click at [1194, 439] on img at bounding box center [1198, 432] width 21 height 21
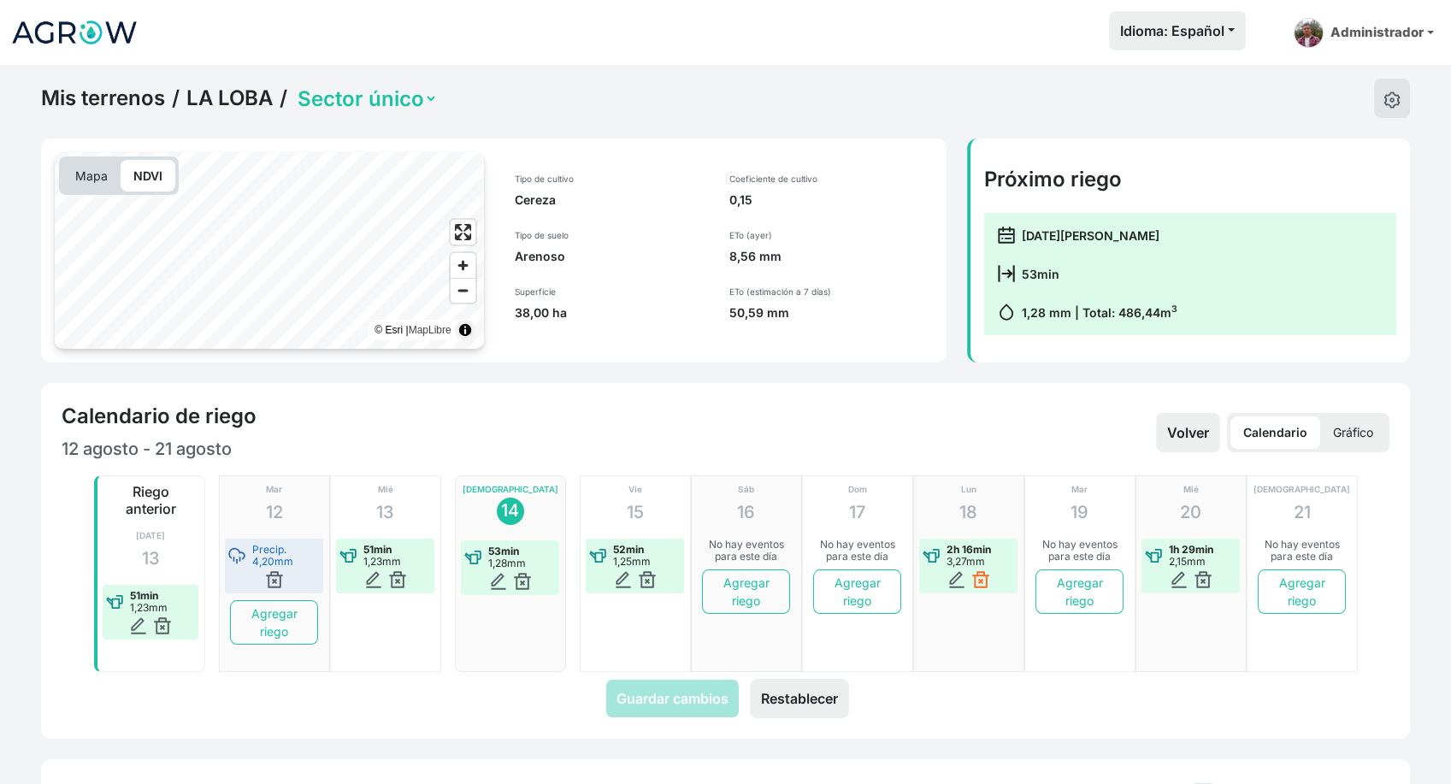
click at [978, 581] on img at bounding box center [980, 579] width 17 height 17
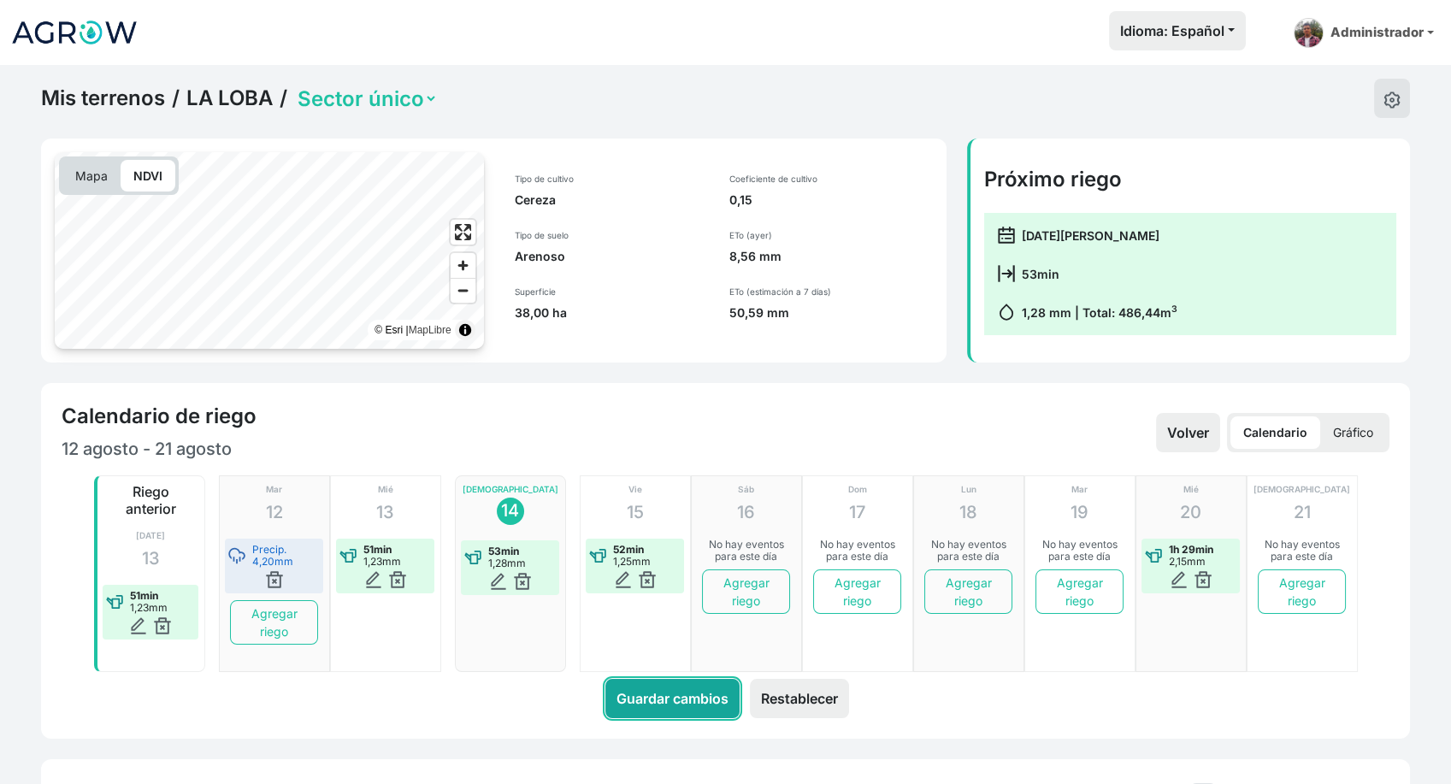
click at [694, 699] on button "Guardar cambios" at bounding box center [672, 698] width 134 height 39
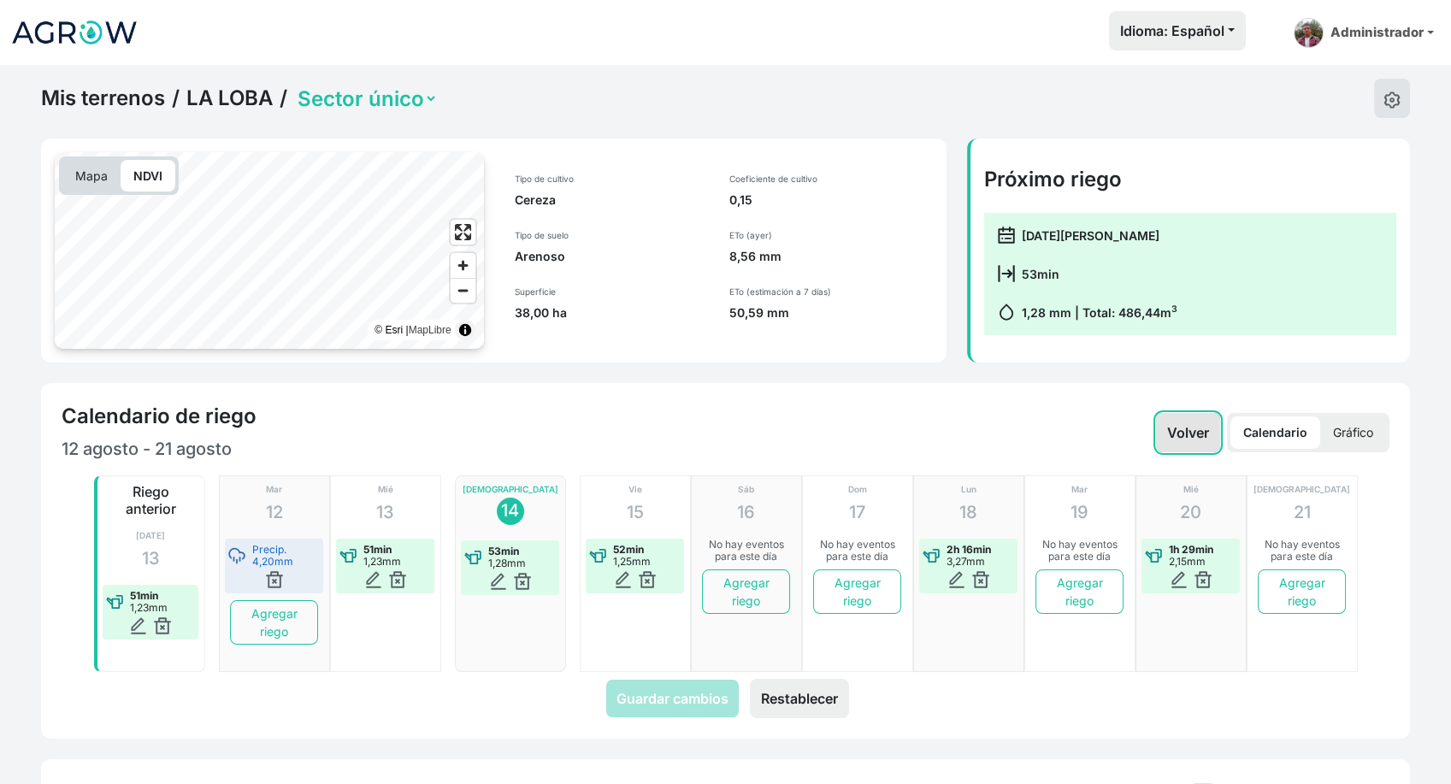
click at [1188, 443] on button "Volver" at bounding box center [1188, 432] width 64 height 39
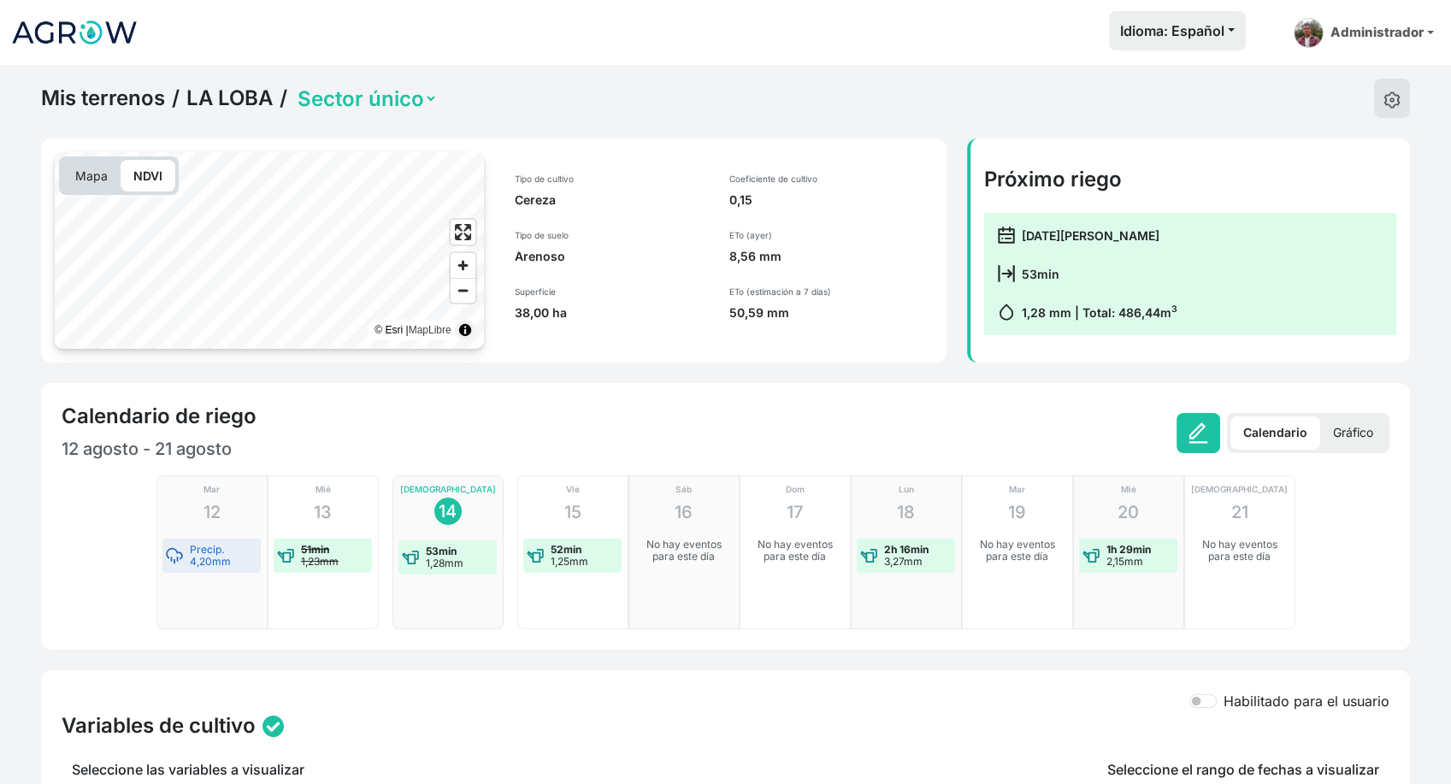
click at [1362, 443] on p "Gráfico" at bounding box center [1353, 432] width 66 height 33
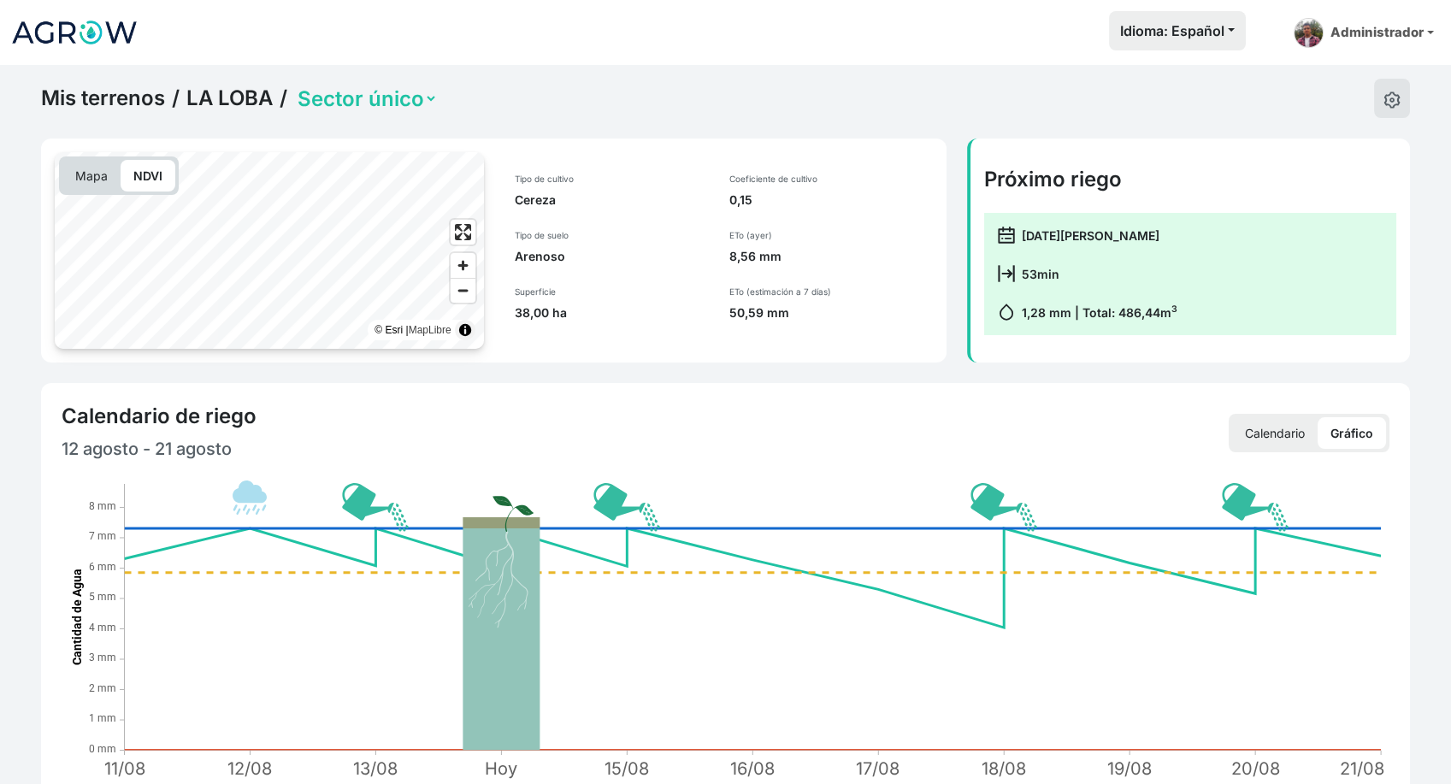
click at [1265, 429] on p "Calendario" at bounding box center [1274, 433] width 85 height 32
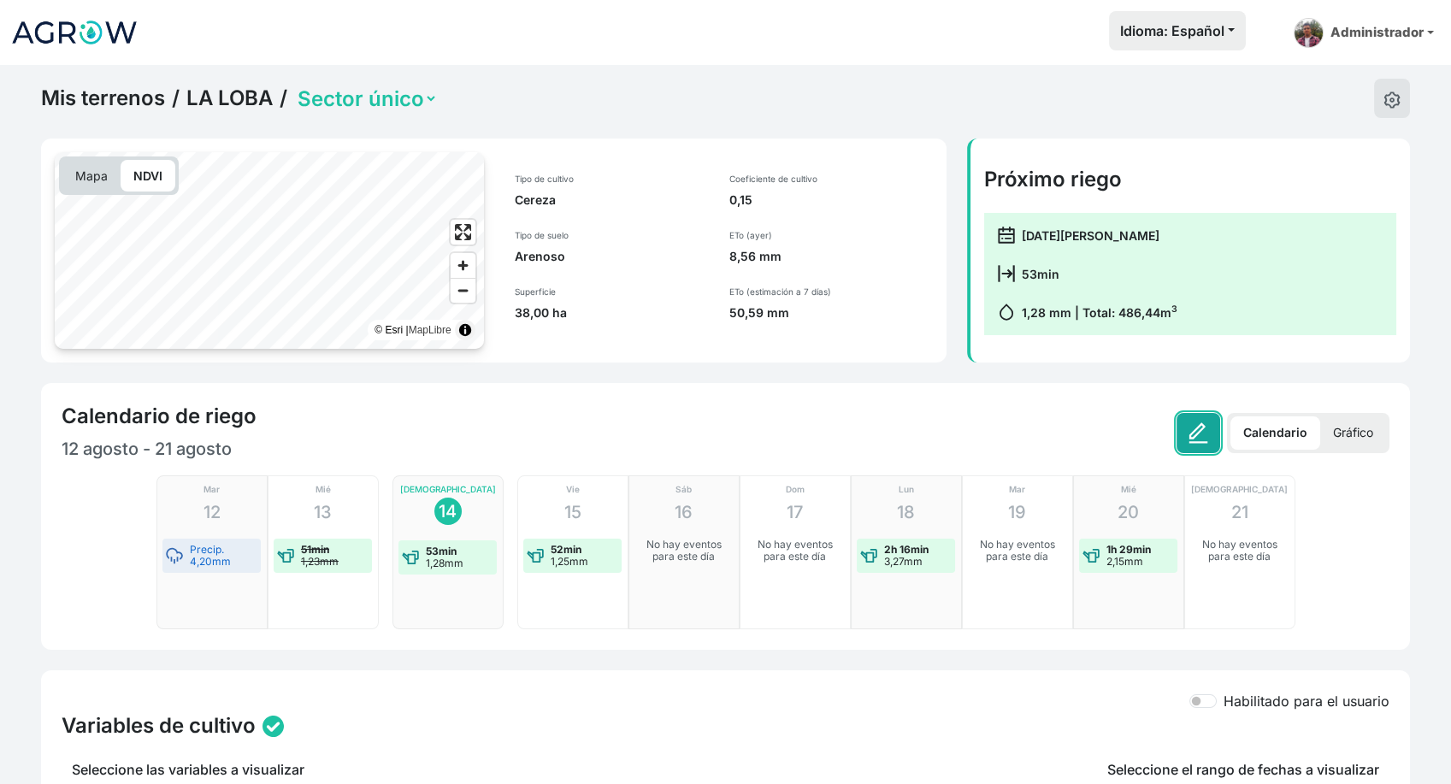
click at [1203, 446] on button at bounding box center [1198, 433] width 44 height 40
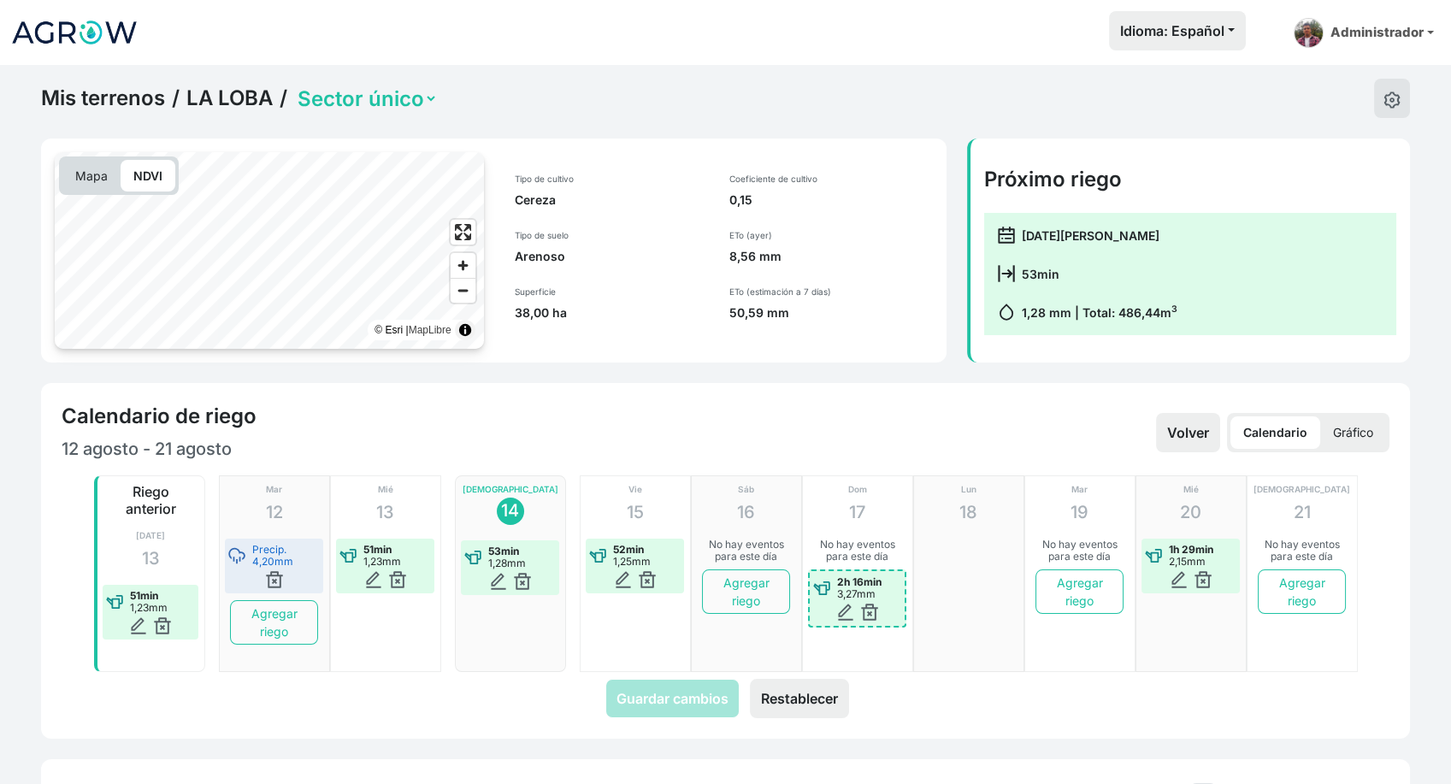
drag, startPoint x: 979, startPoint y: 546, endPoint x: 867, endPoint y: 556, distance: 112.4
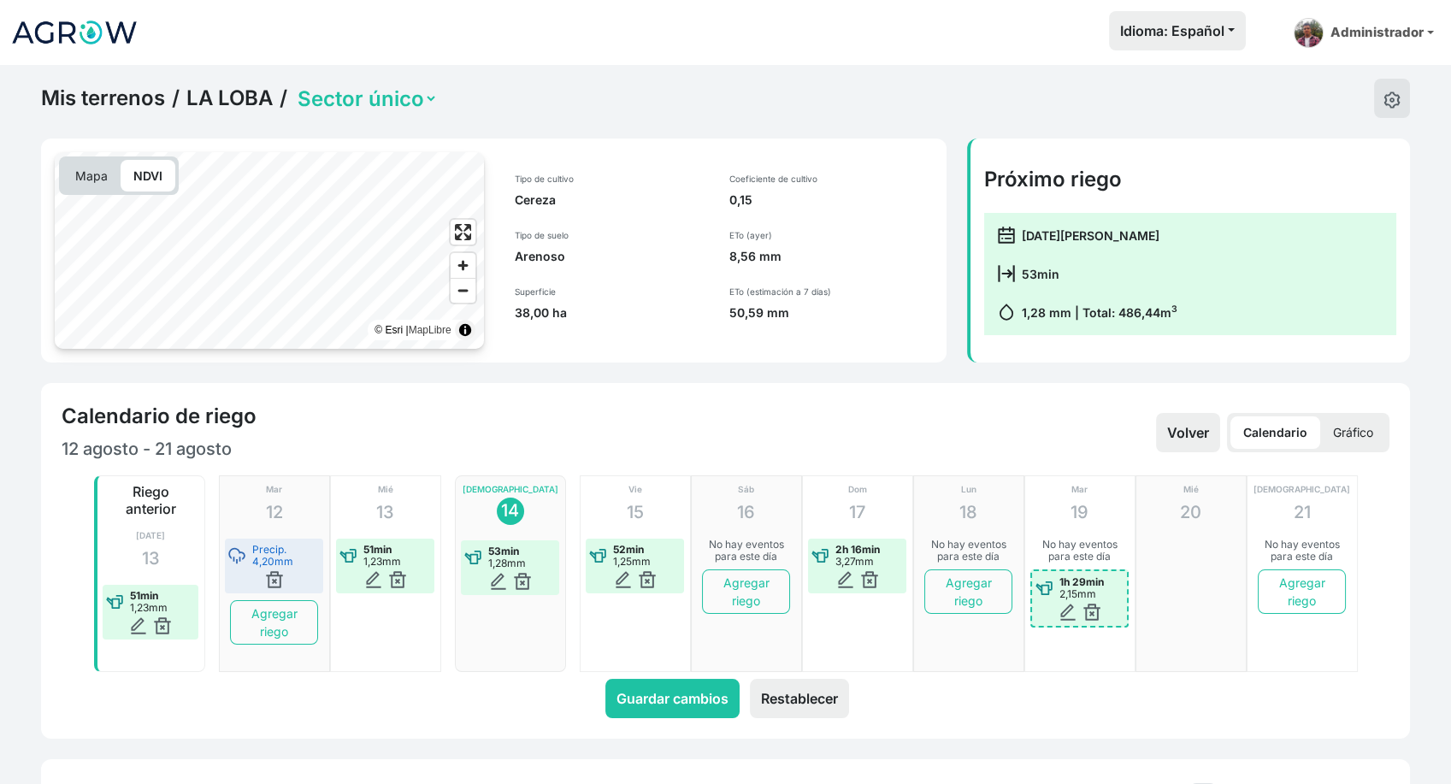
drag, startPoint x: 1182, startPoint y: 547, endPoint x: 1114, endPoint y: 558, distance: 69.3
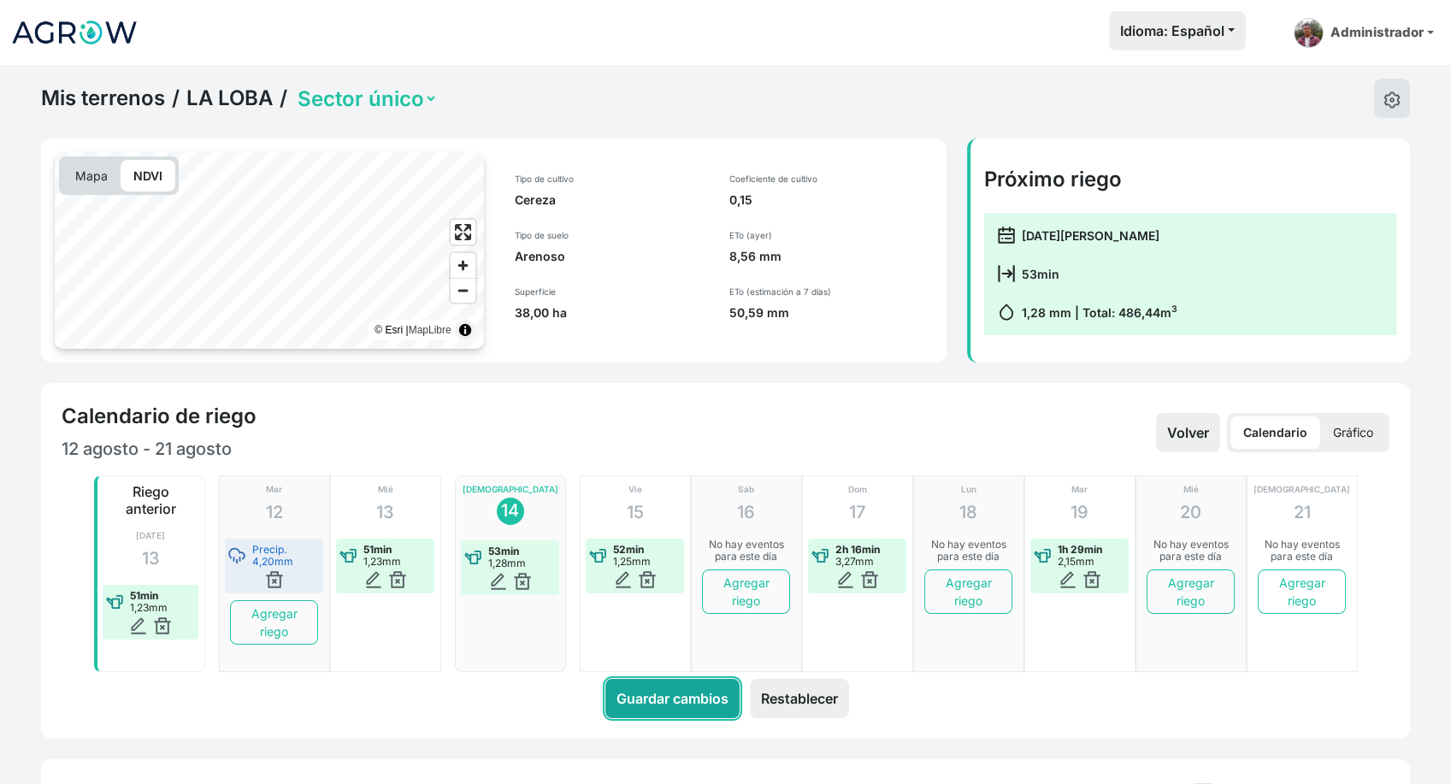
click at [714, 699] on button "Guardar cambios" at bounding box center [672, 698] width 134 height 39
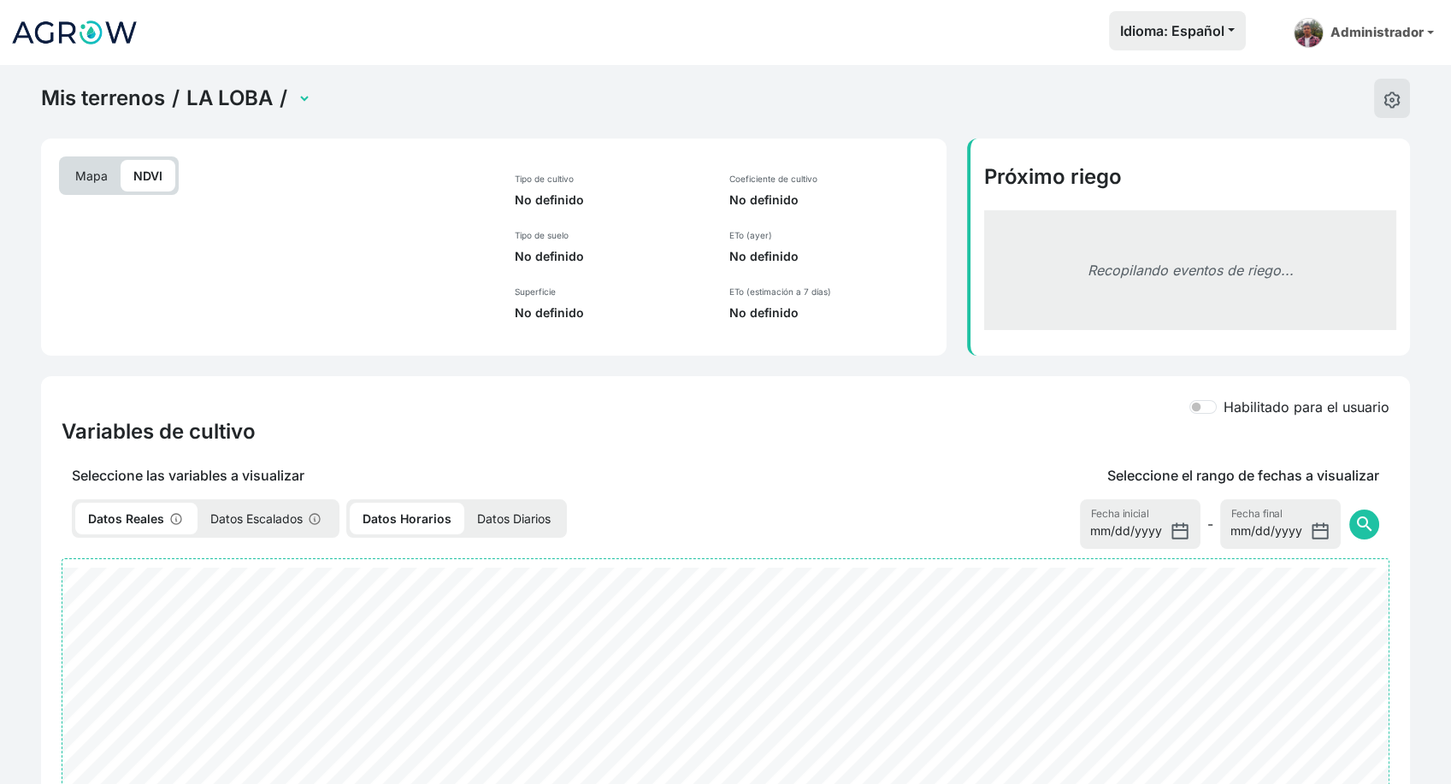
select select "2598"
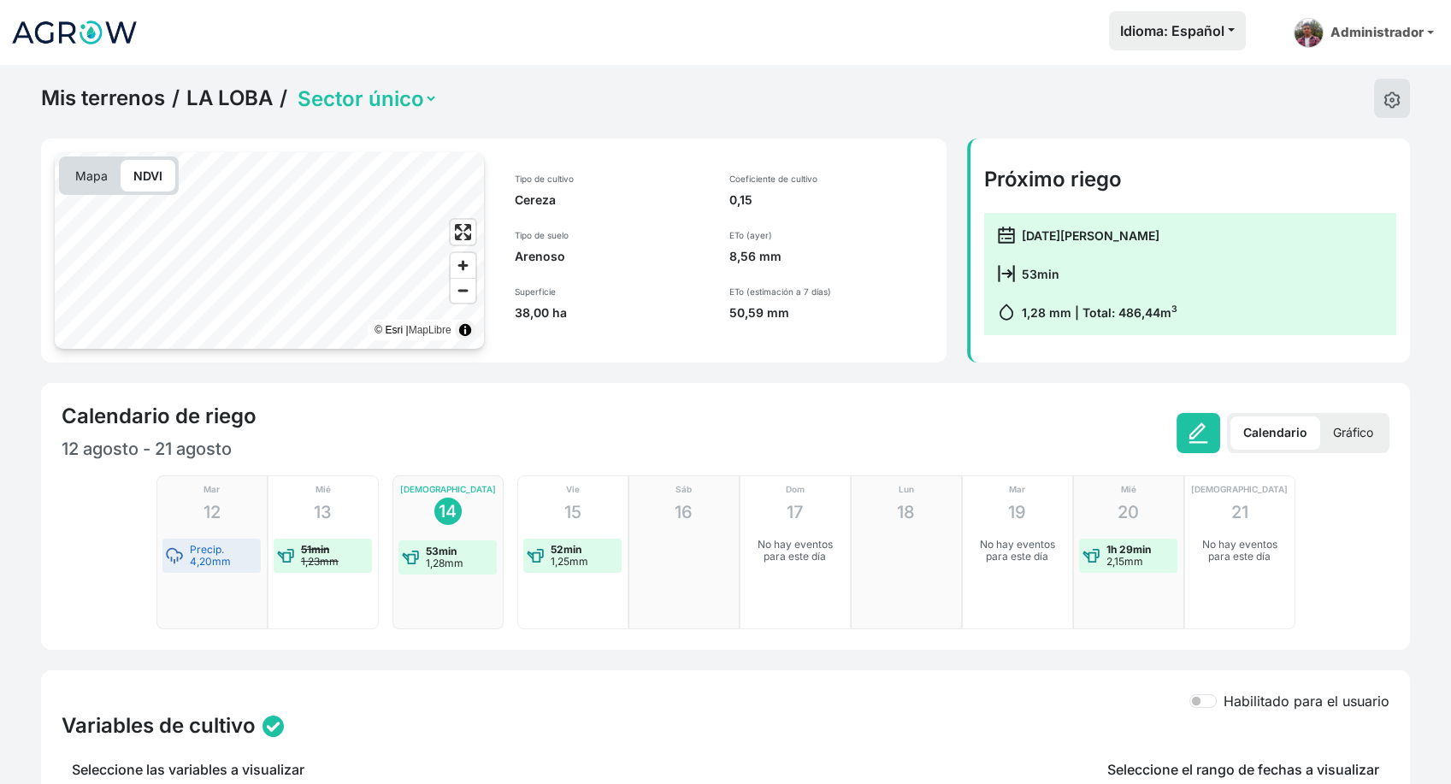
click at [1362, 440] on p "Gráfico" at bounding box center [1353, 432] width 66 height 33
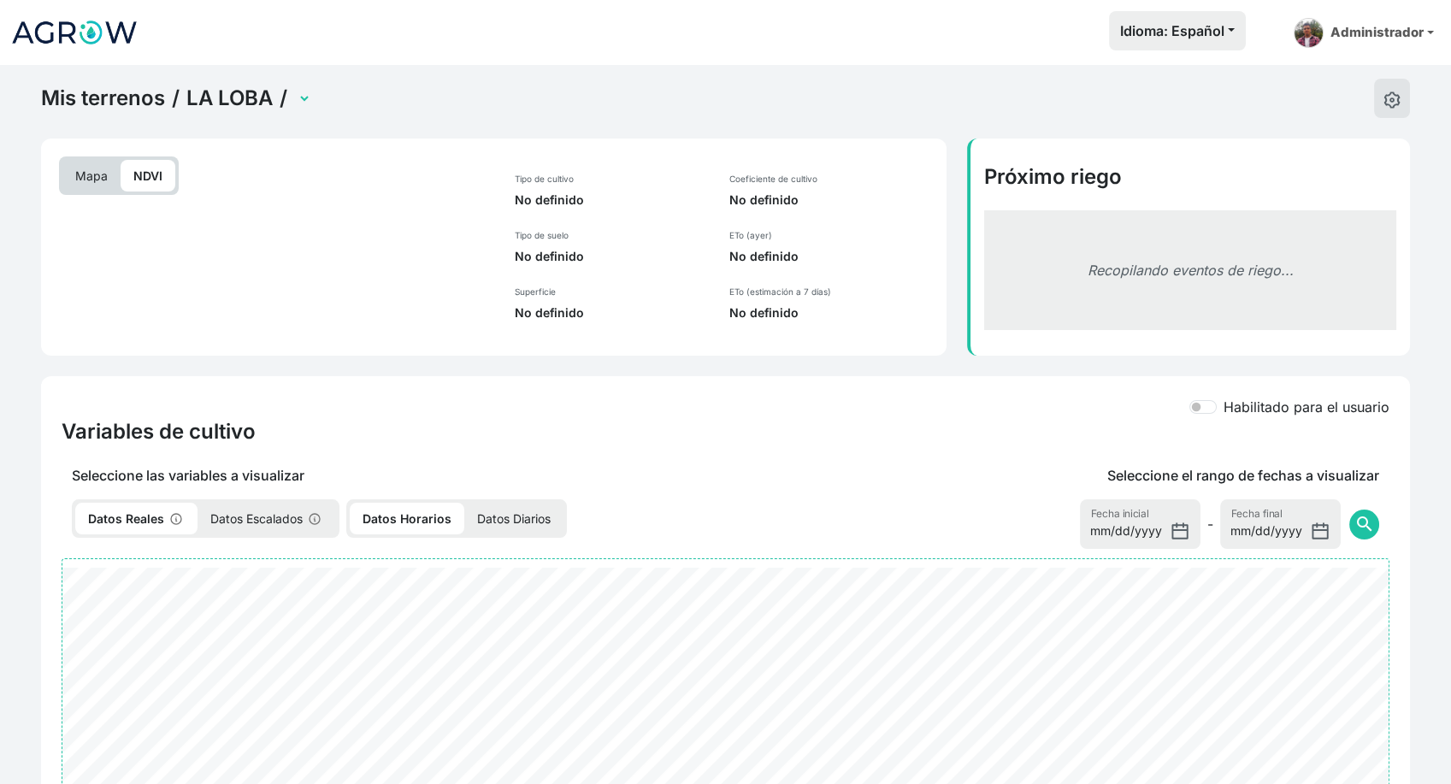
select select "2598"
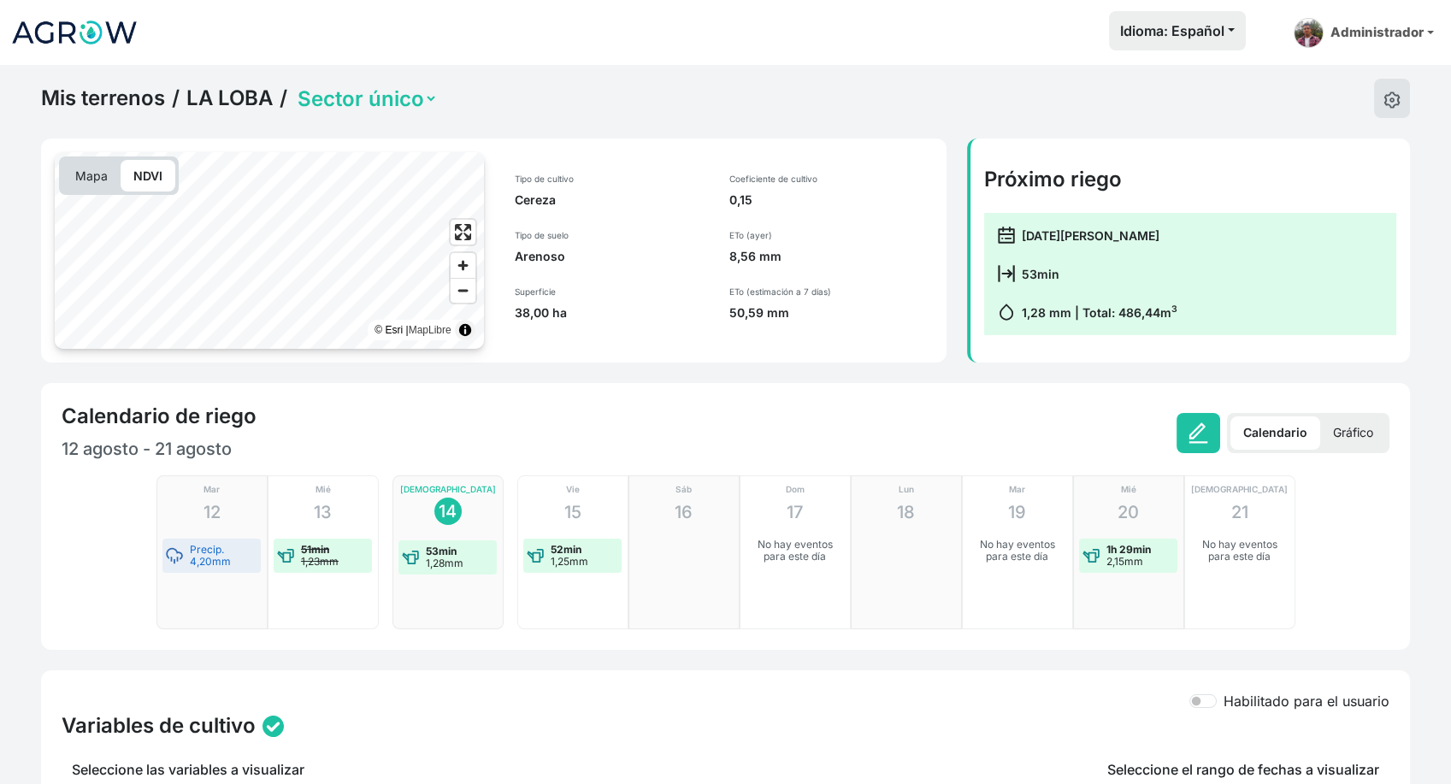
click at [1359, 429] on p "Gráfico" at bounding box center [1353, 432] width 66 height 33
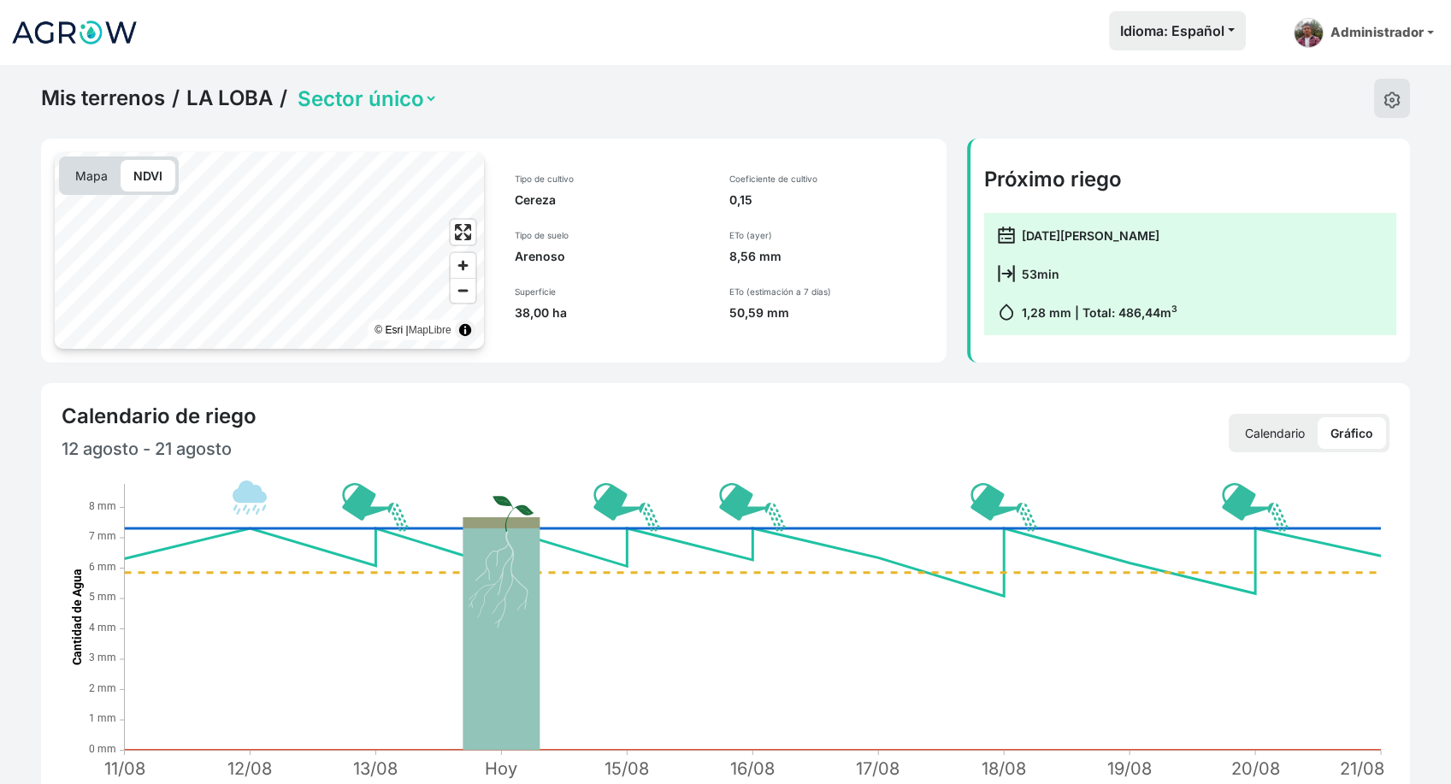
click at [1288, 427] on p "Calendario" at bounding box center [1274, 433] width 85 height 32
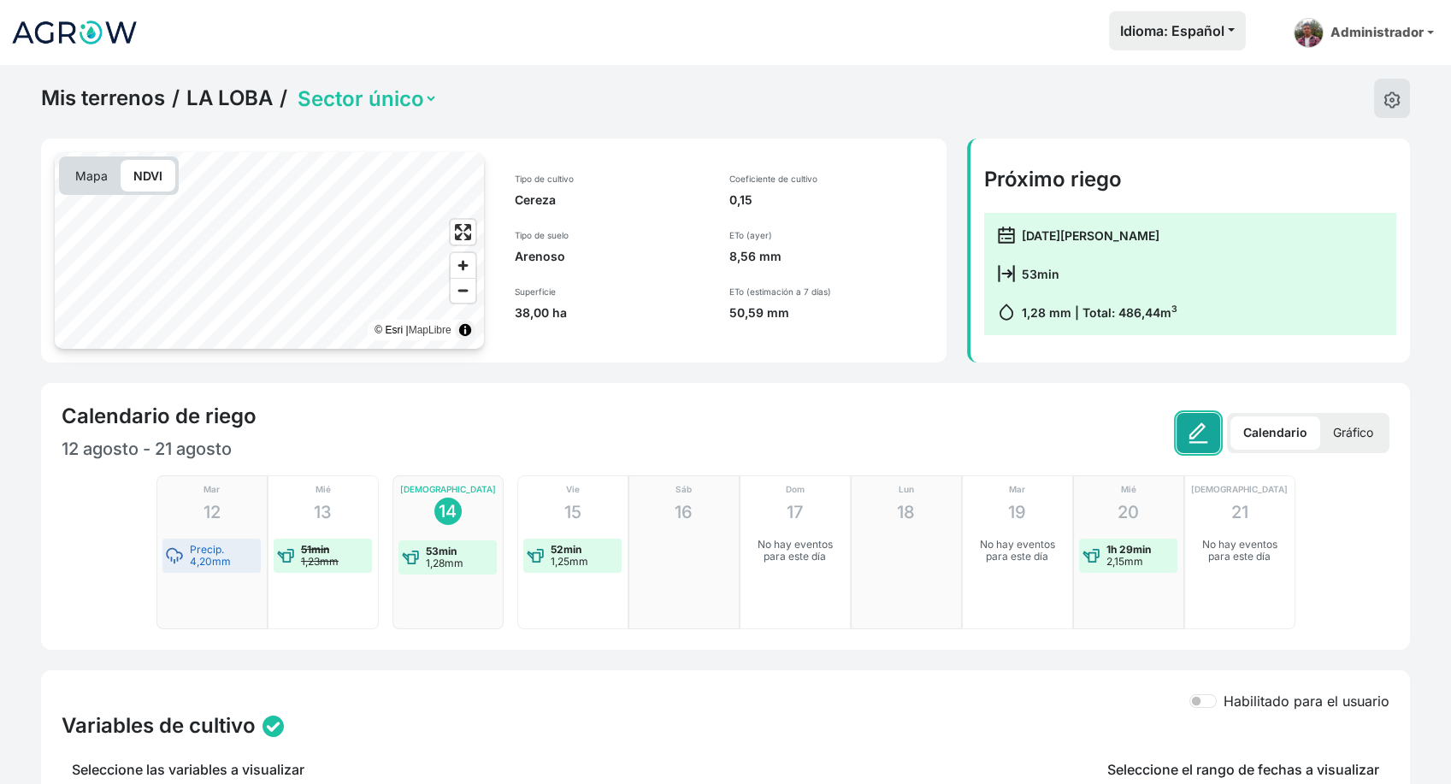
click at [1198, 429] on img at bounding box center [1198, 432] width 21 height 21
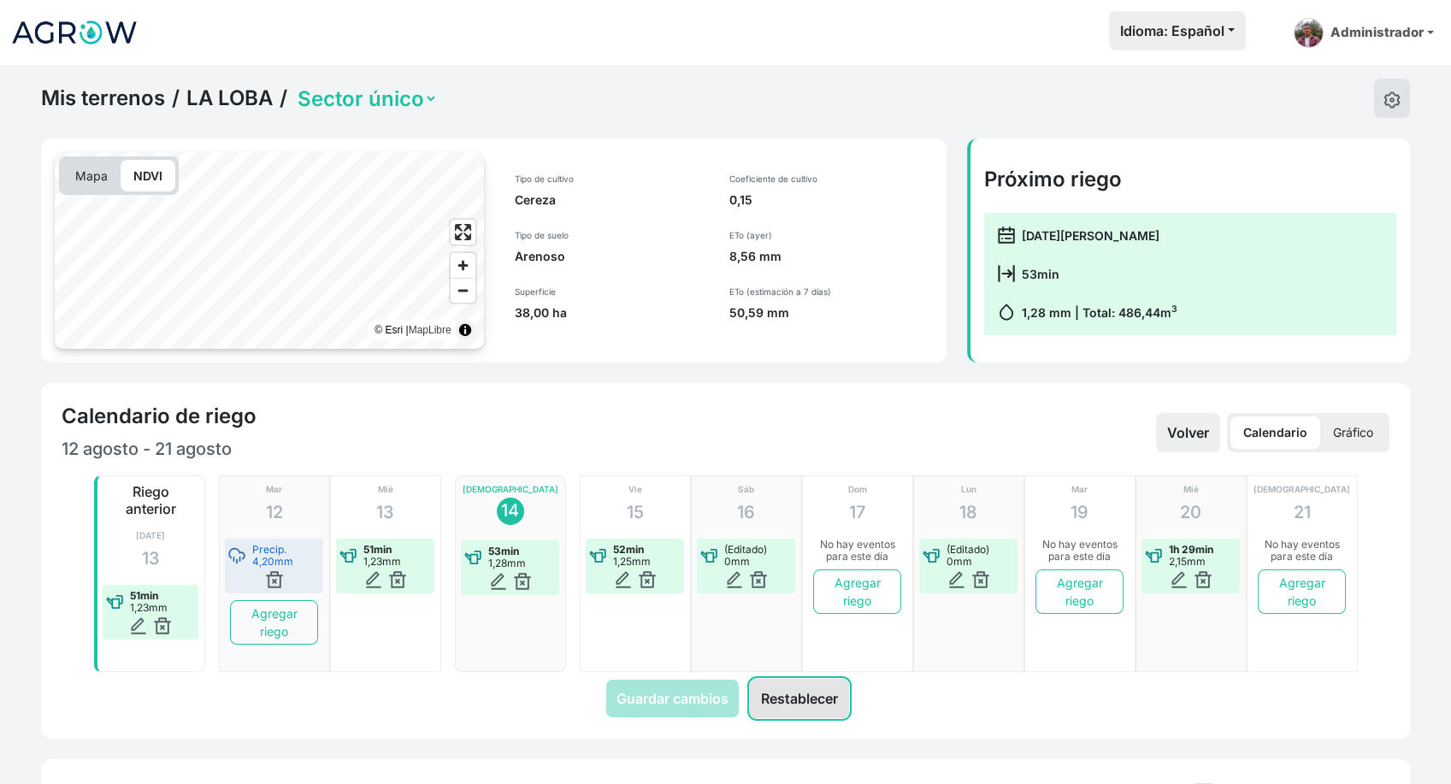
click at [775, 694] on button "Restablecer" at bounding box center [799, 698] width 99 height 39
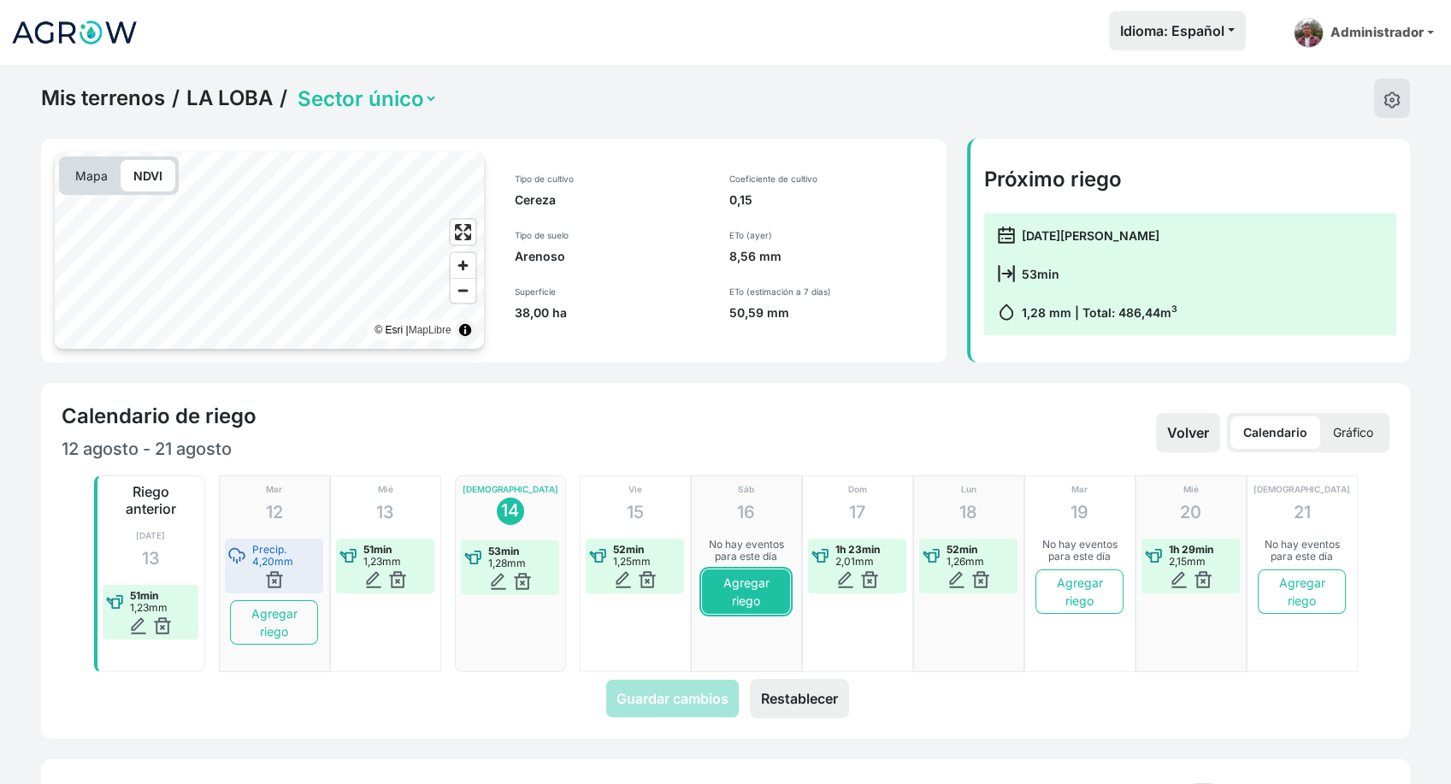
click at [757, 590] on button "Agregar riego" at bounding box center [745, 591] width 87 height 44
type input "[DATE]"
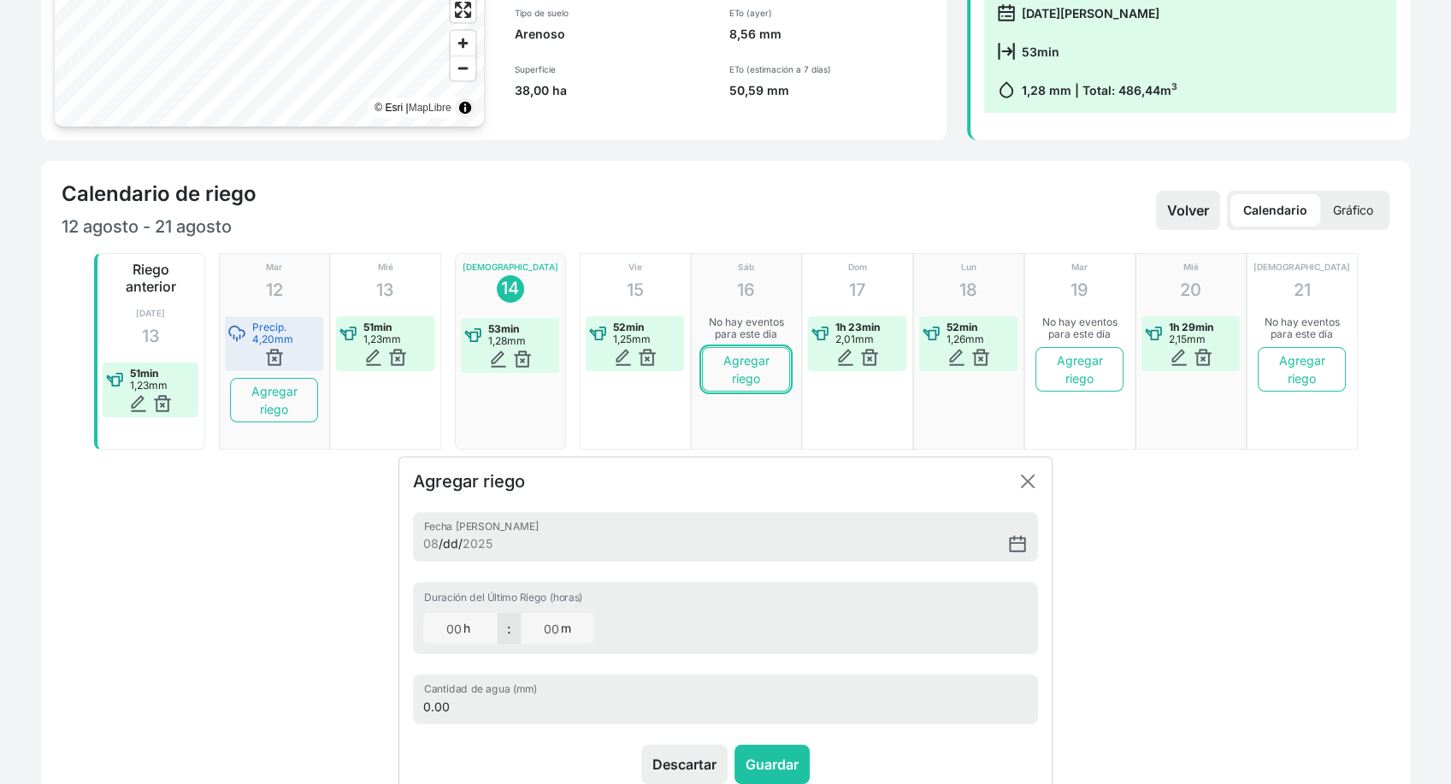
scroll to position [219, 0]
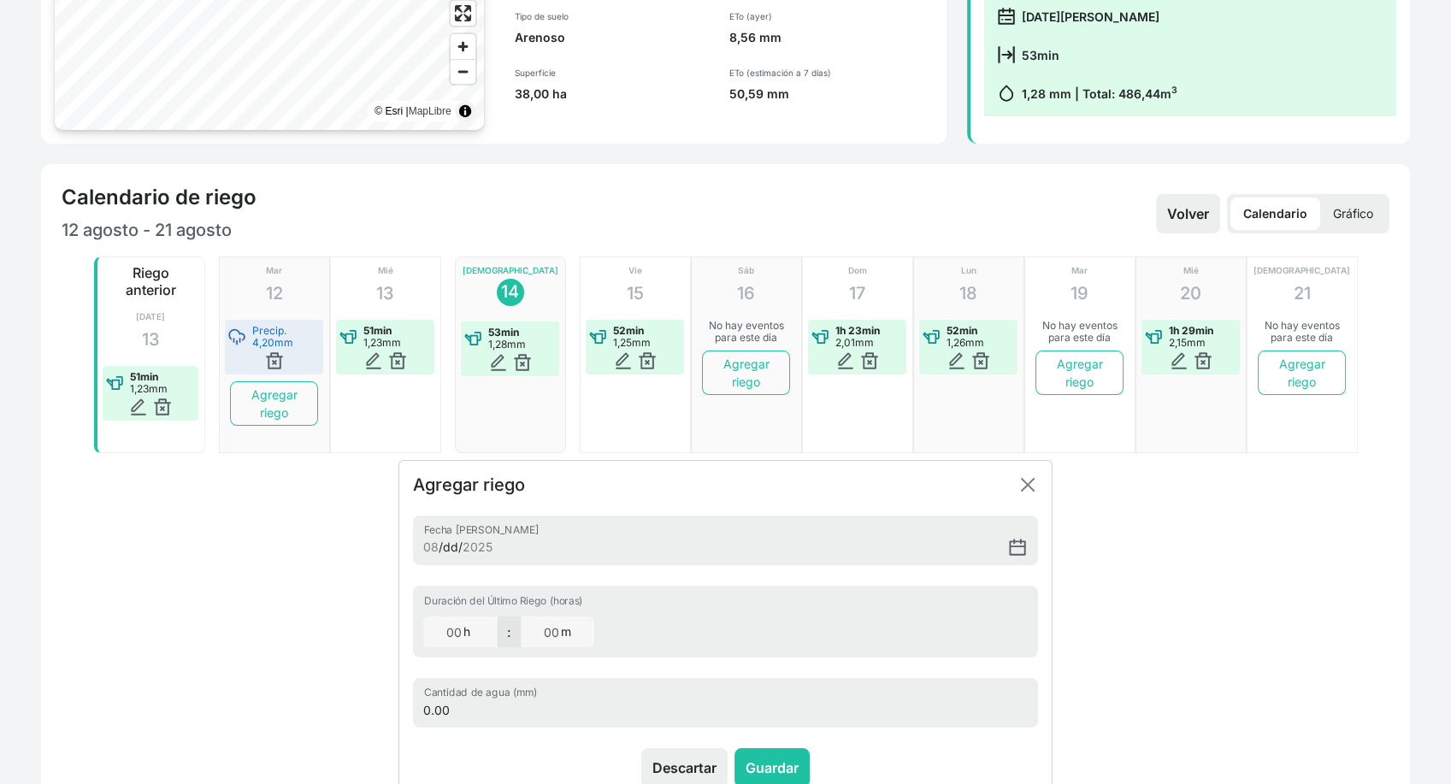
click at [1336, 207] on p "Gráfico" at bounding box center [1353, 213] width 66 height 32
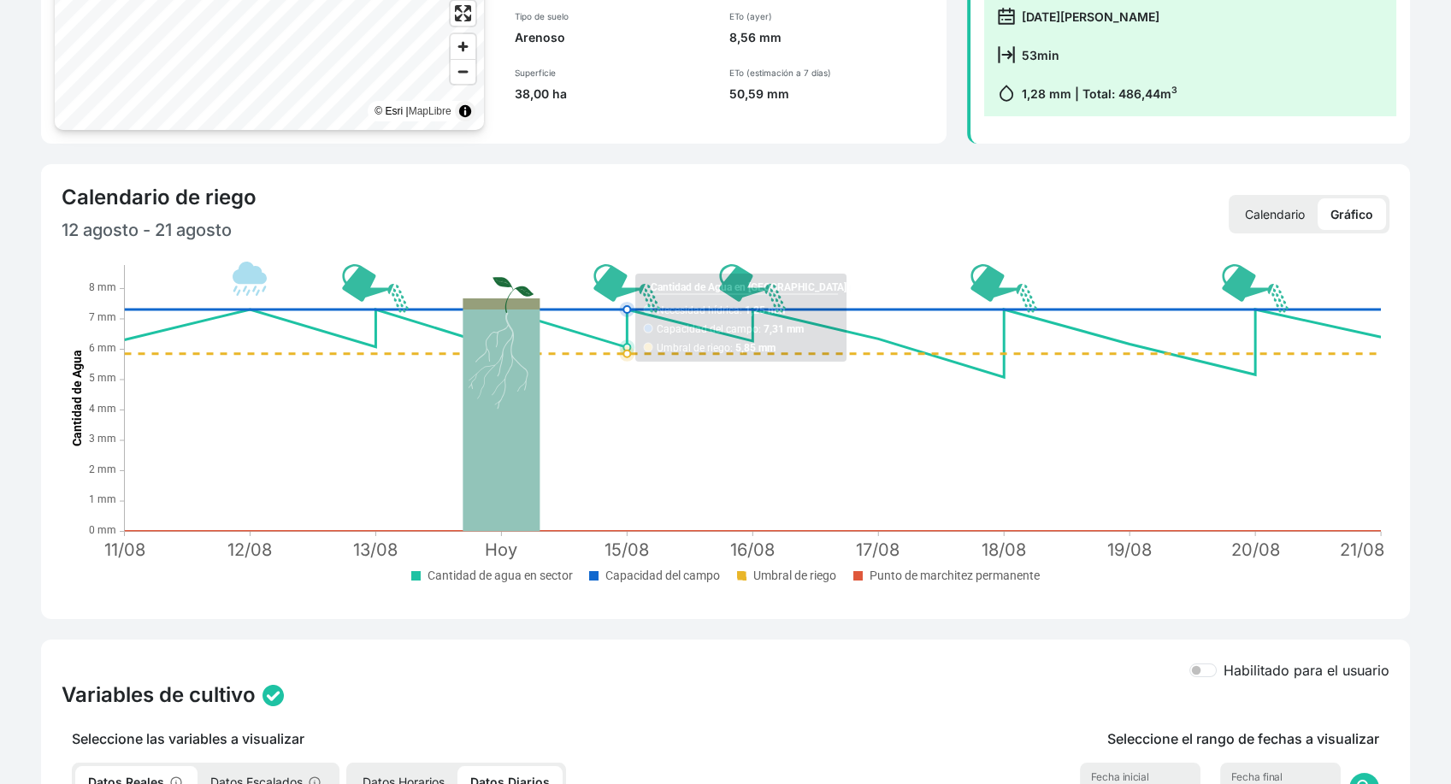
click at [1272, 202] on p "Calendario" at bounding box center [1274, 214] width 85 height 32
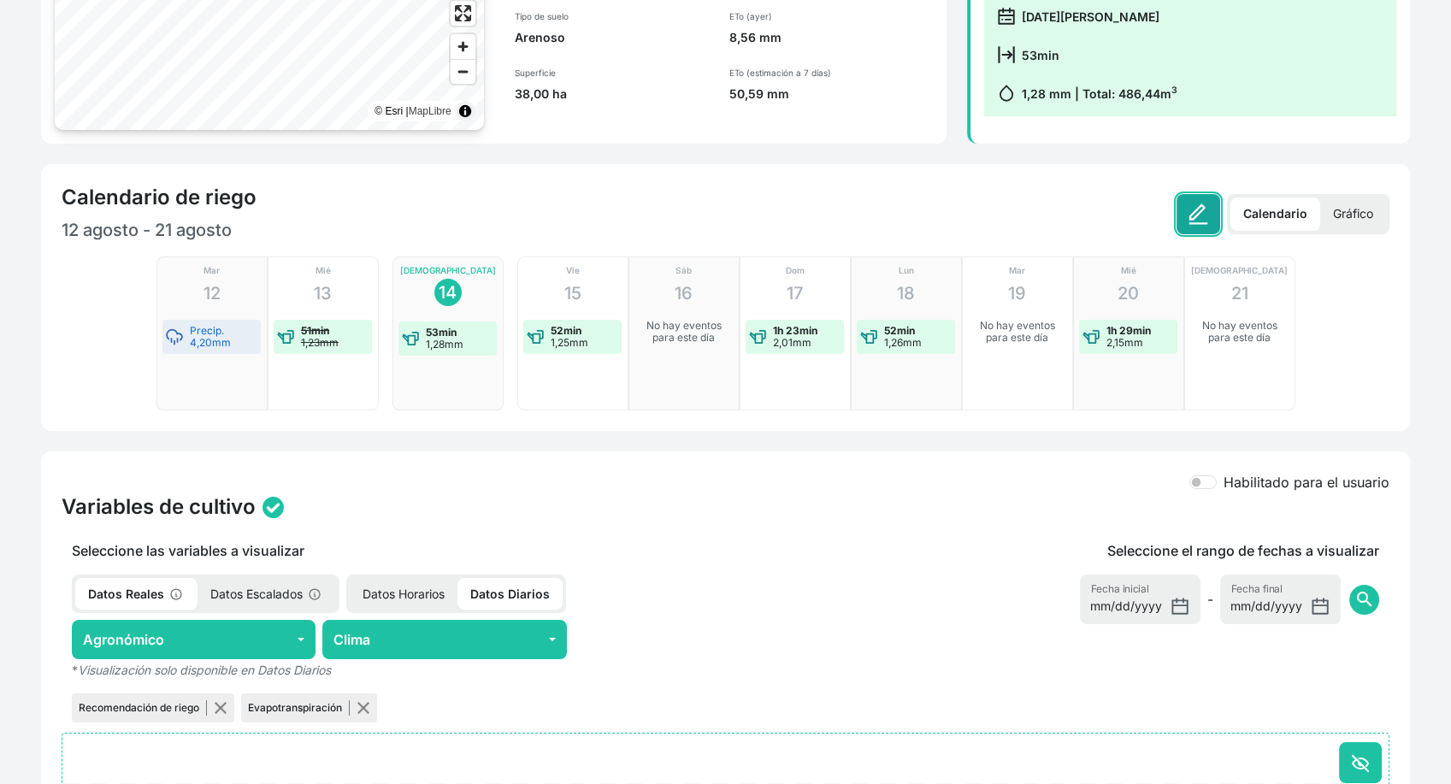
click at [1205, 214] on img at bounding box center [1198, 213] width 21 height 21
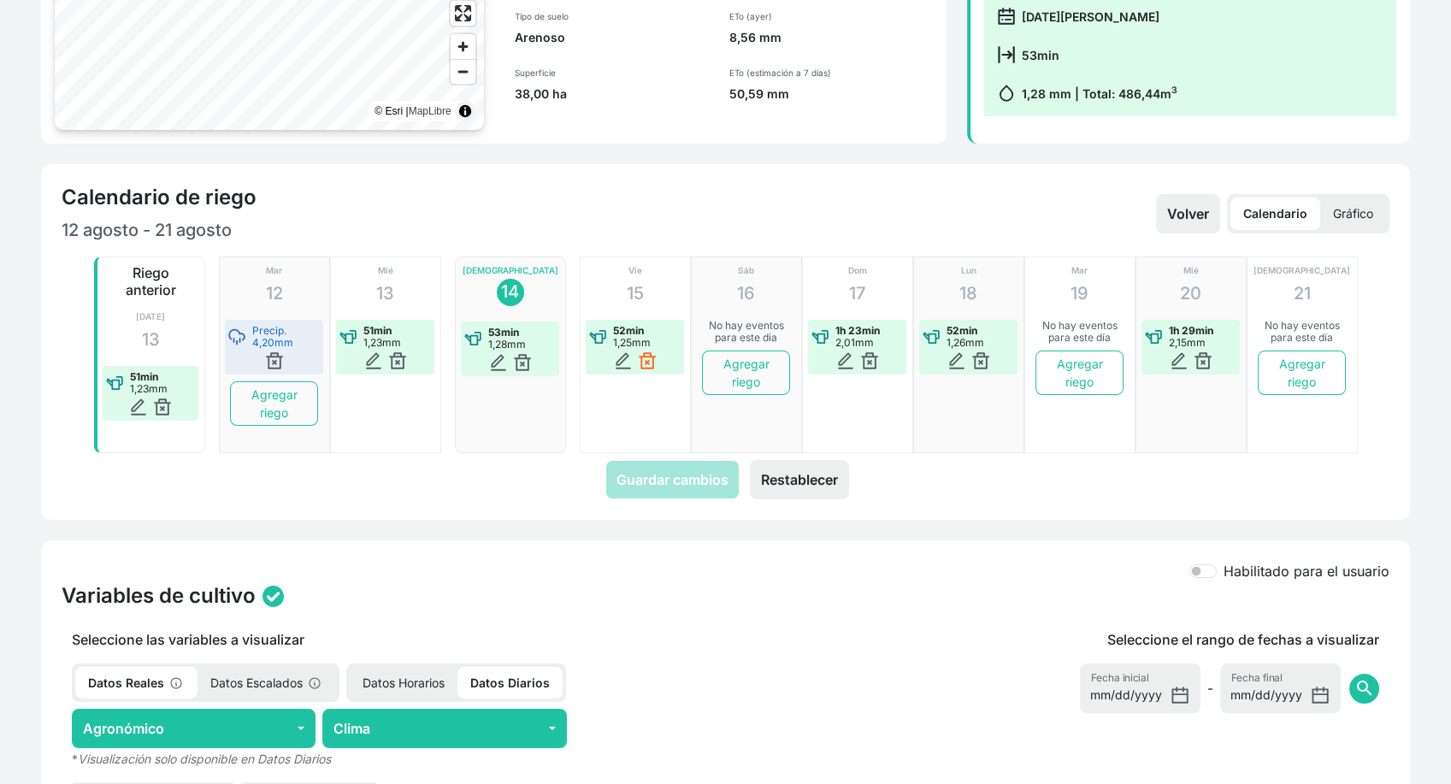
click at [643, 360] on img at bounding box center [647, 360] width 17 height 17
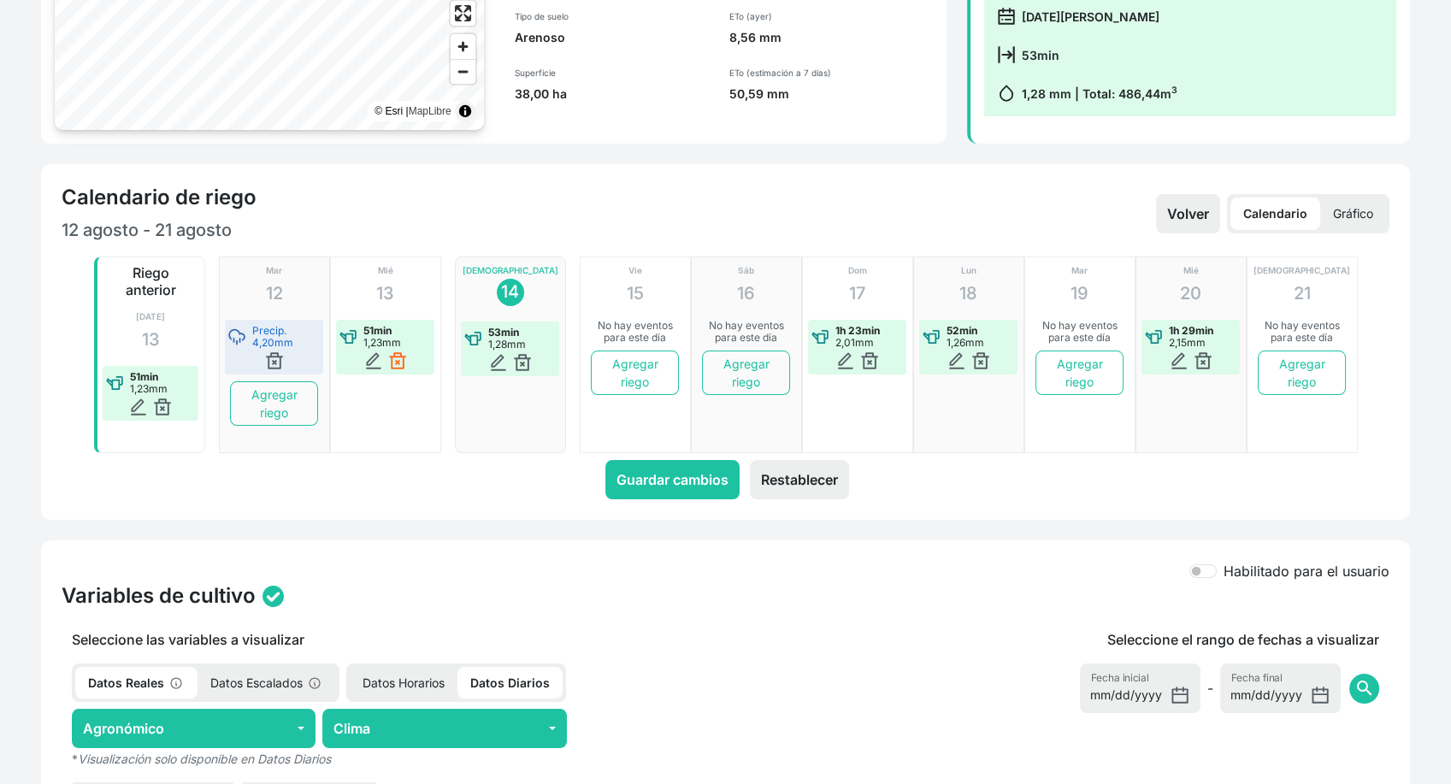
click at [397, 357] on img at bounding box center [397, 360] width 17 height 17
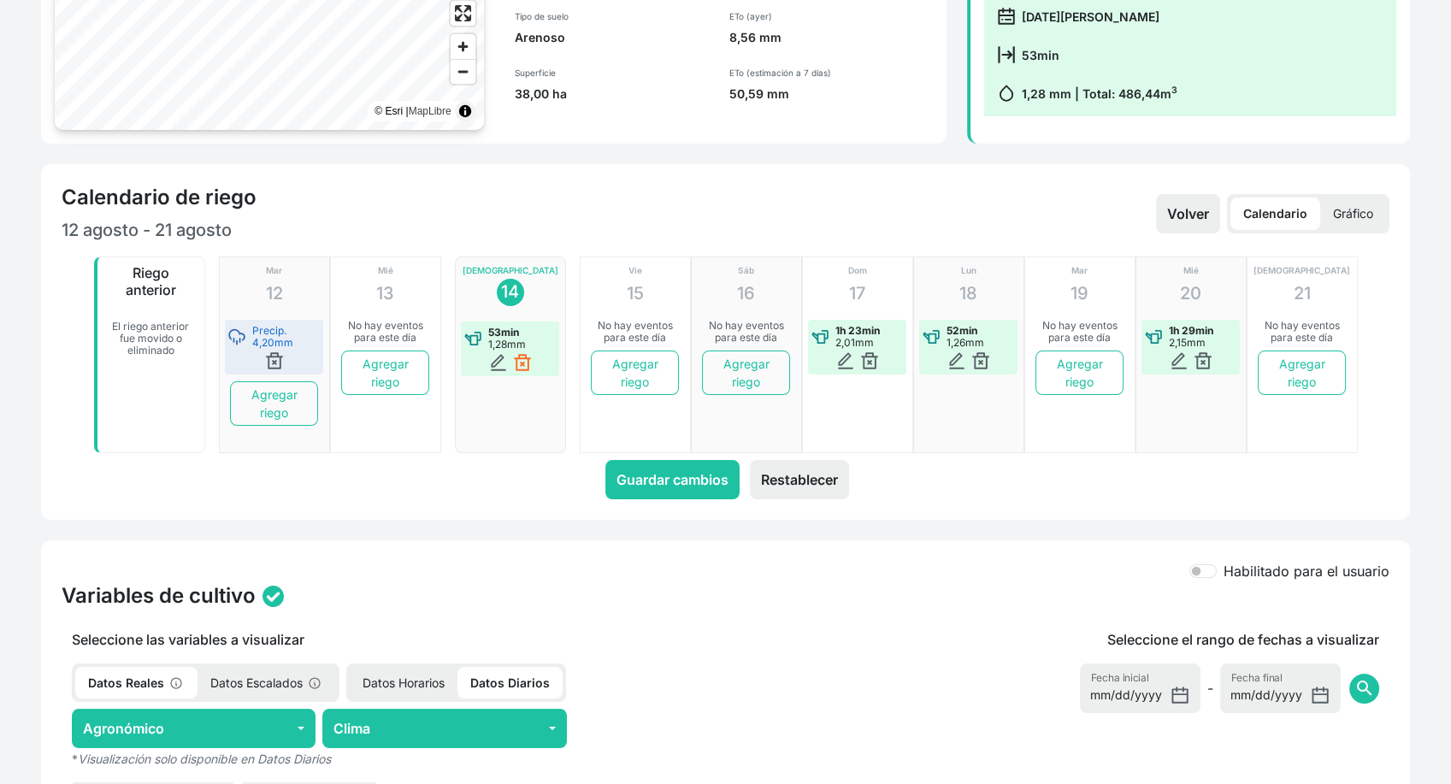
click at [518, 368] on img at bounding box center [522, 362] width 17 height 17
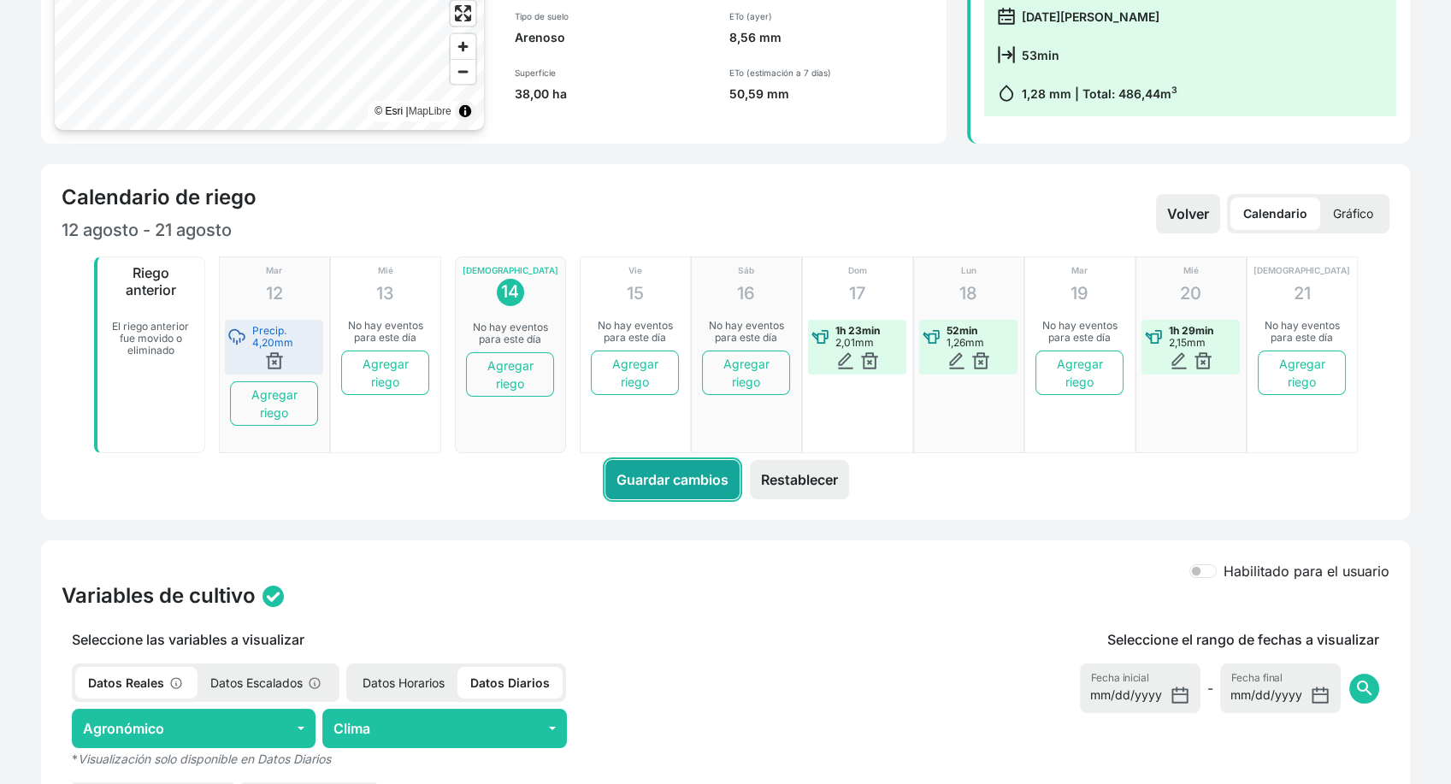
click at [652, 480] on button "Guardar cambios" at bounding box center [672, 479] width 134 height 39
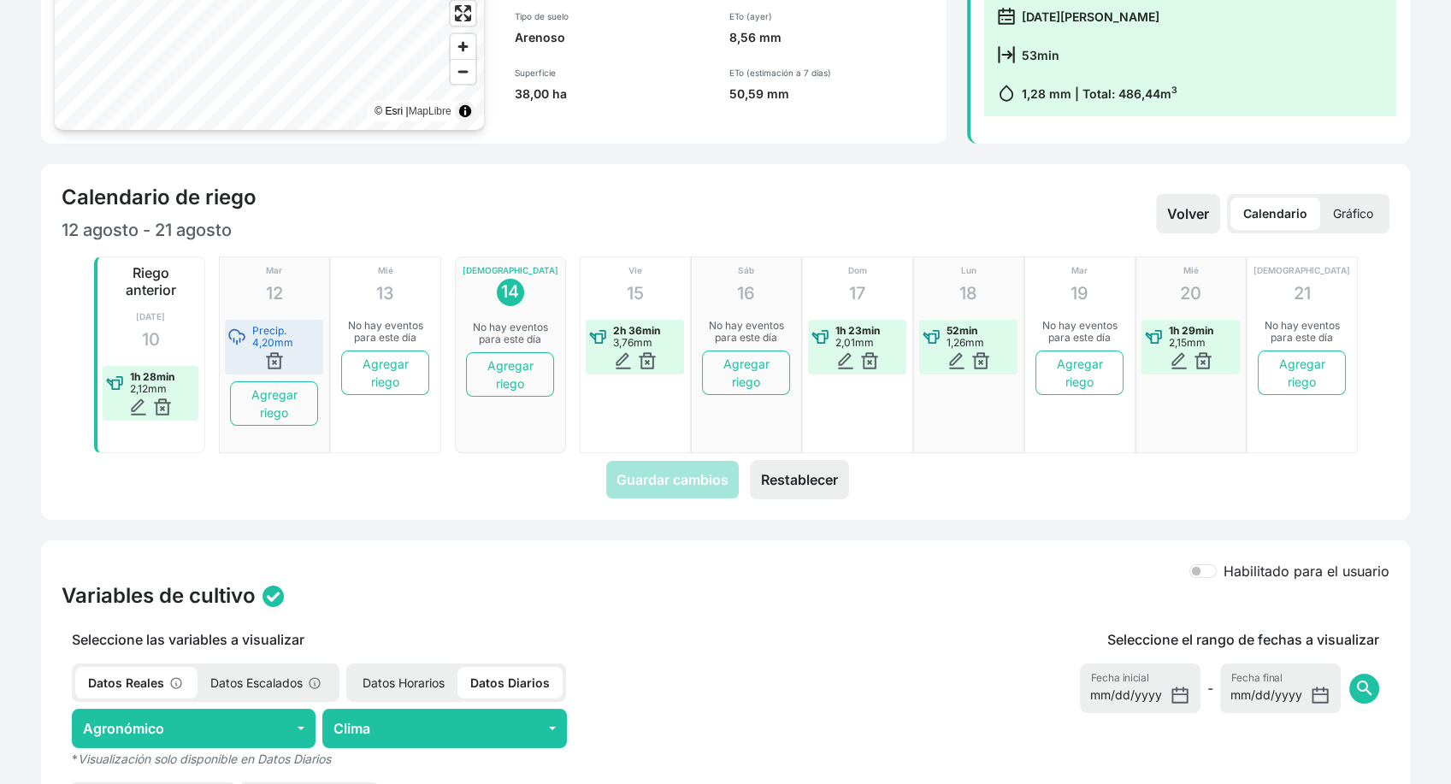
click at [1347, 218] on p "Gráfico" at bounding box center [1353, 213] width 66 height 32
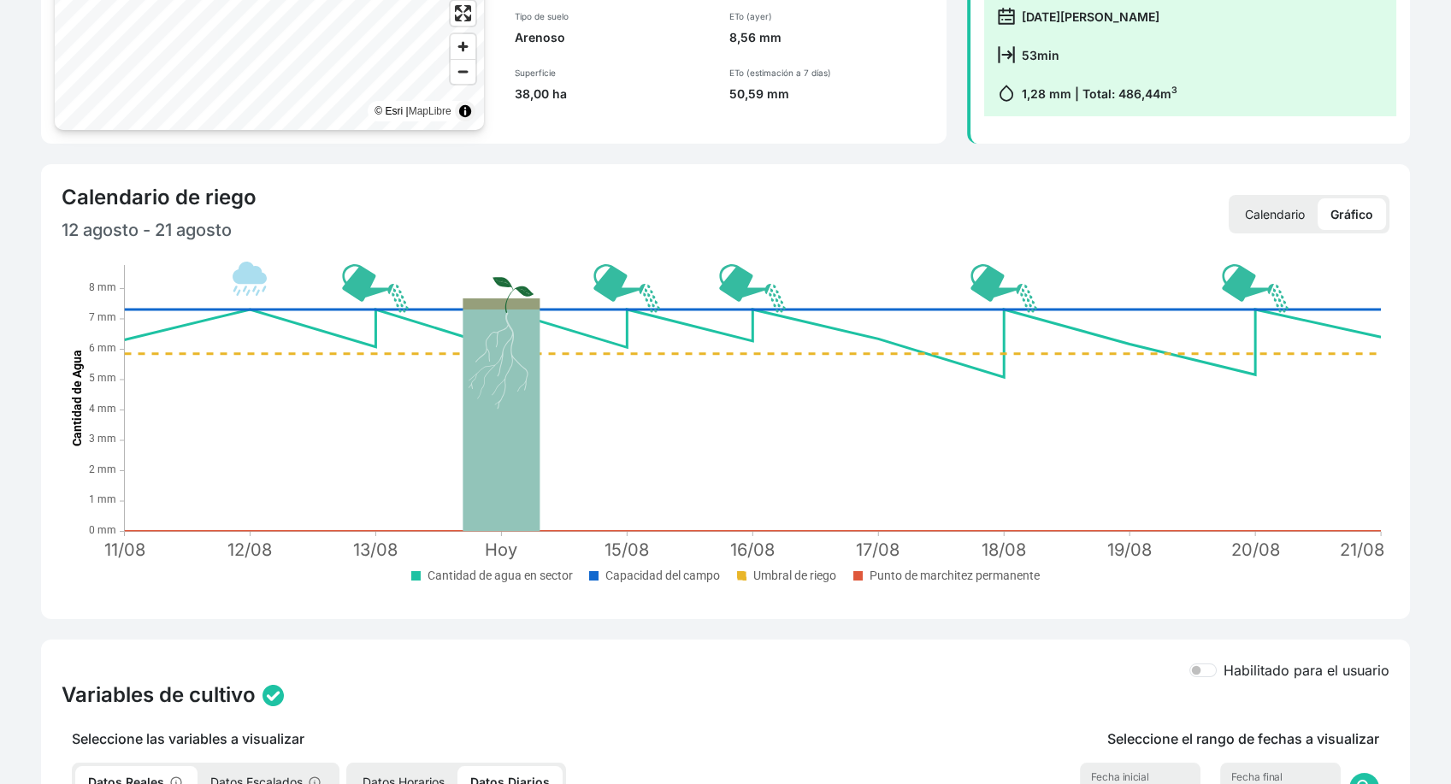
click at [1259, 219] on p "Calendario" at bounding box center [1274, 214] width 85 height 32
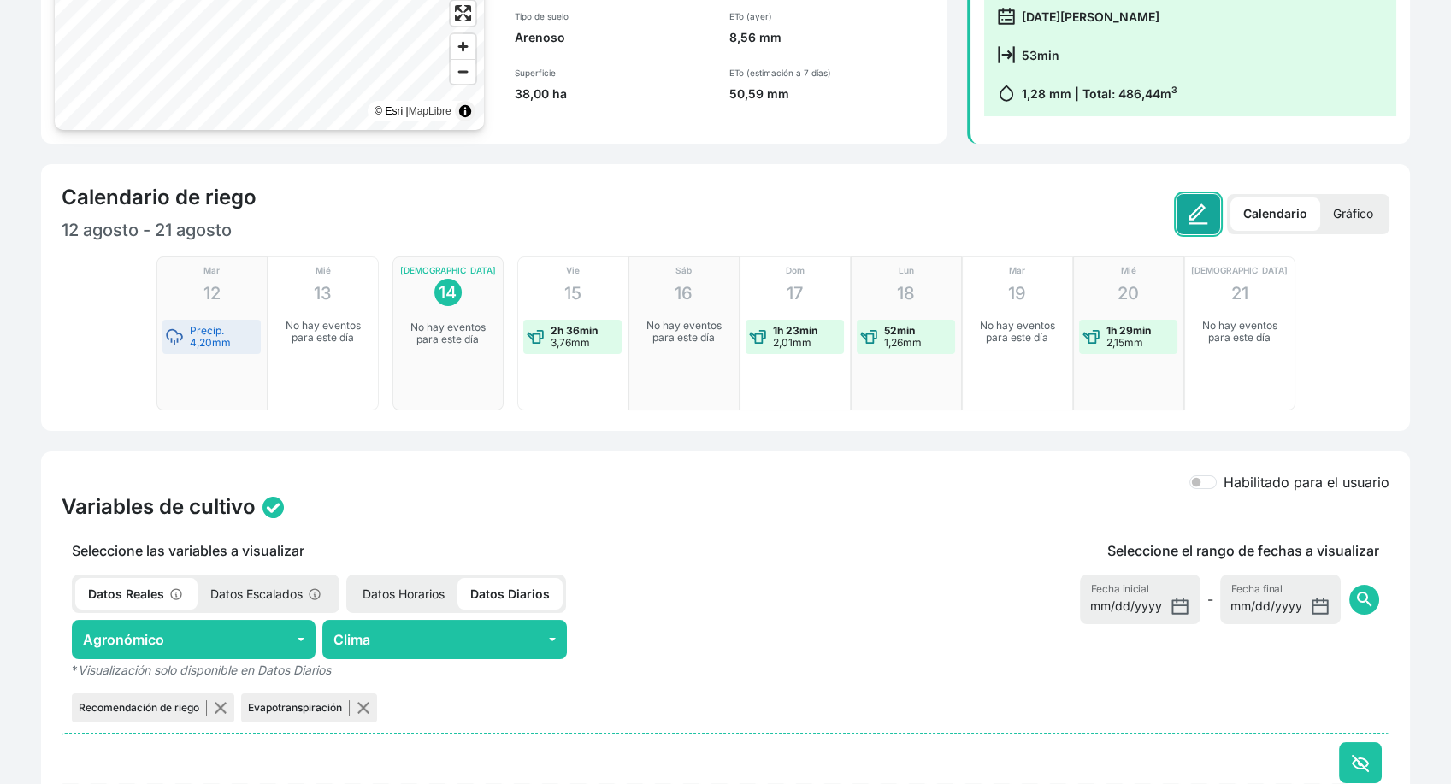
click at [1195, 217] on img at bounding box center [1198, 213] width 21 height 21
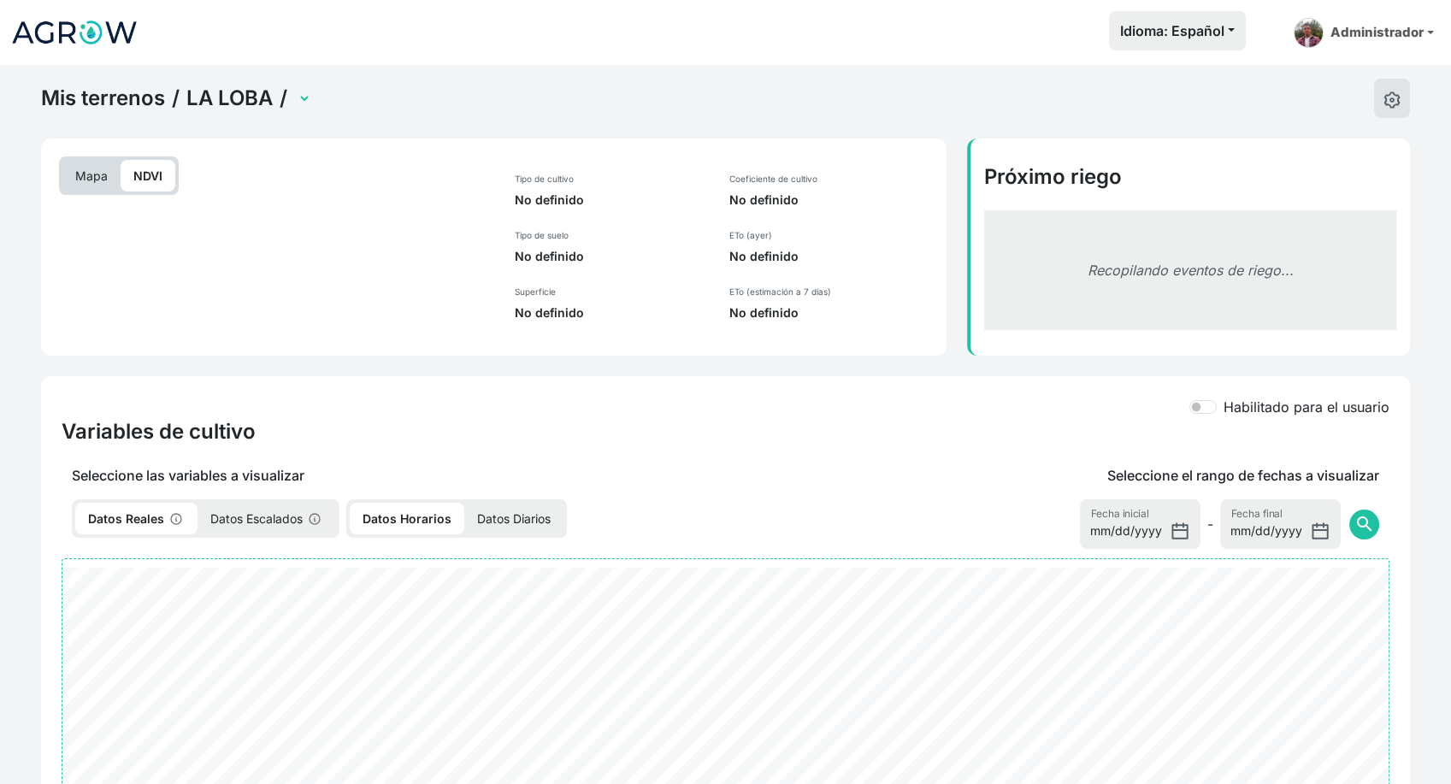
select select "2598"
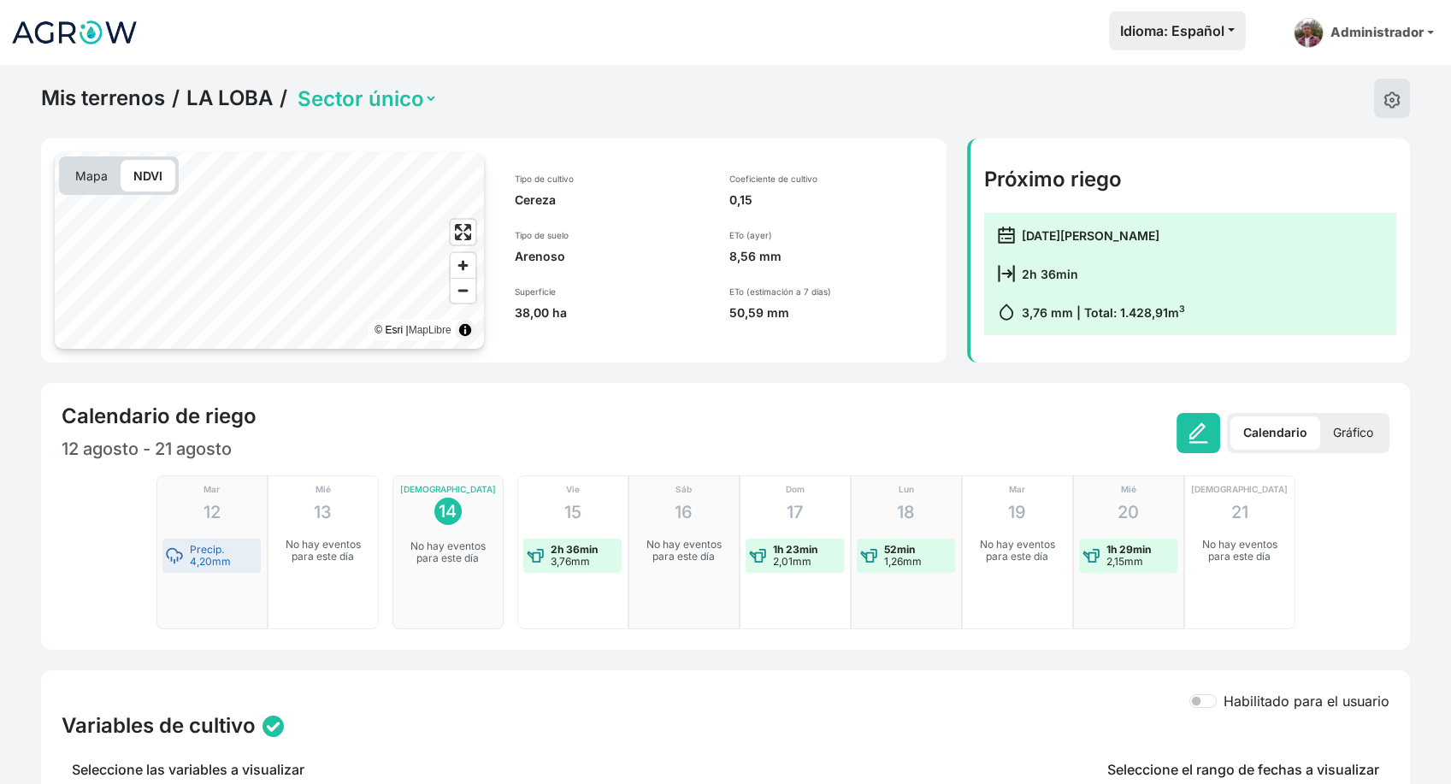
click at [1346, 429] on p "Gráfico" at bounding box center [1353, 432] width 66 height 33
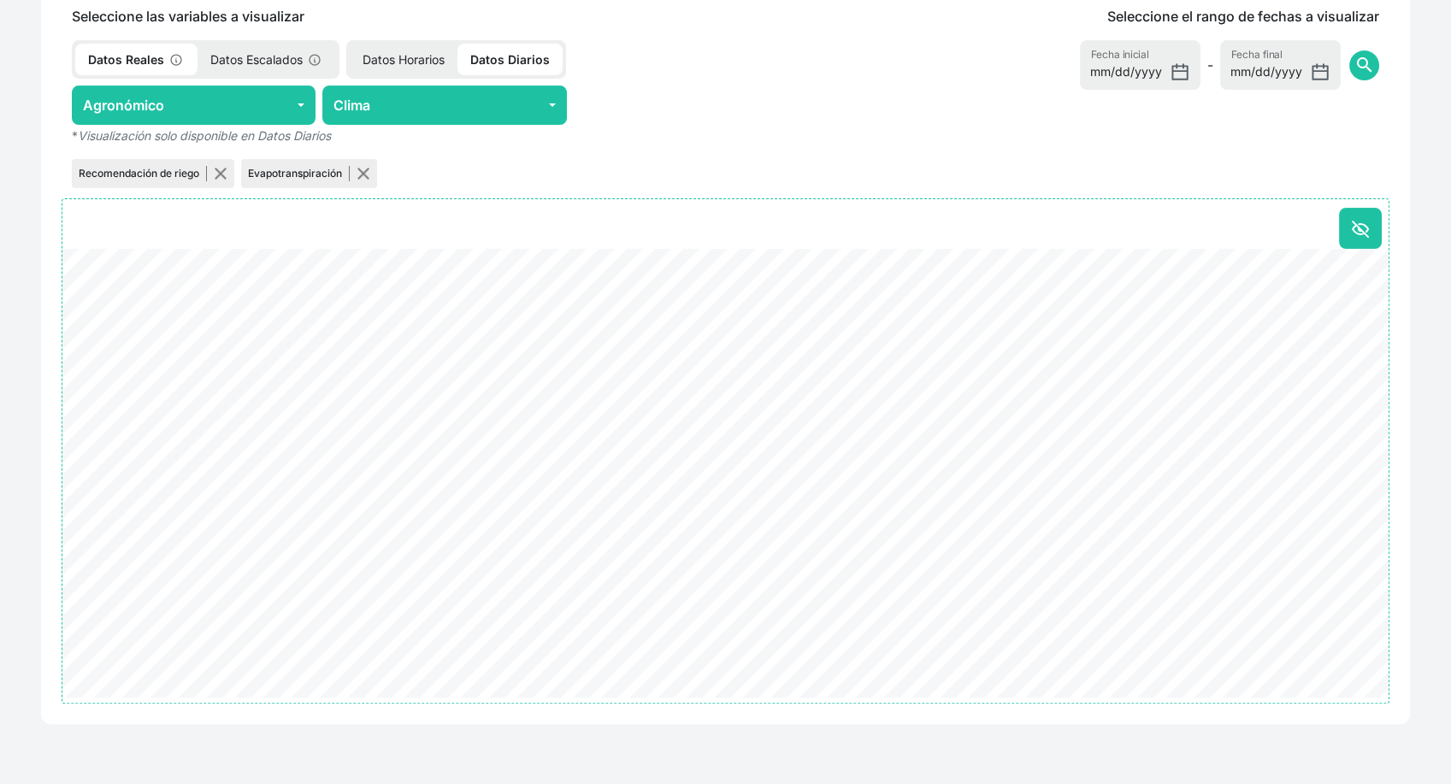
scroll to position [940, 0]
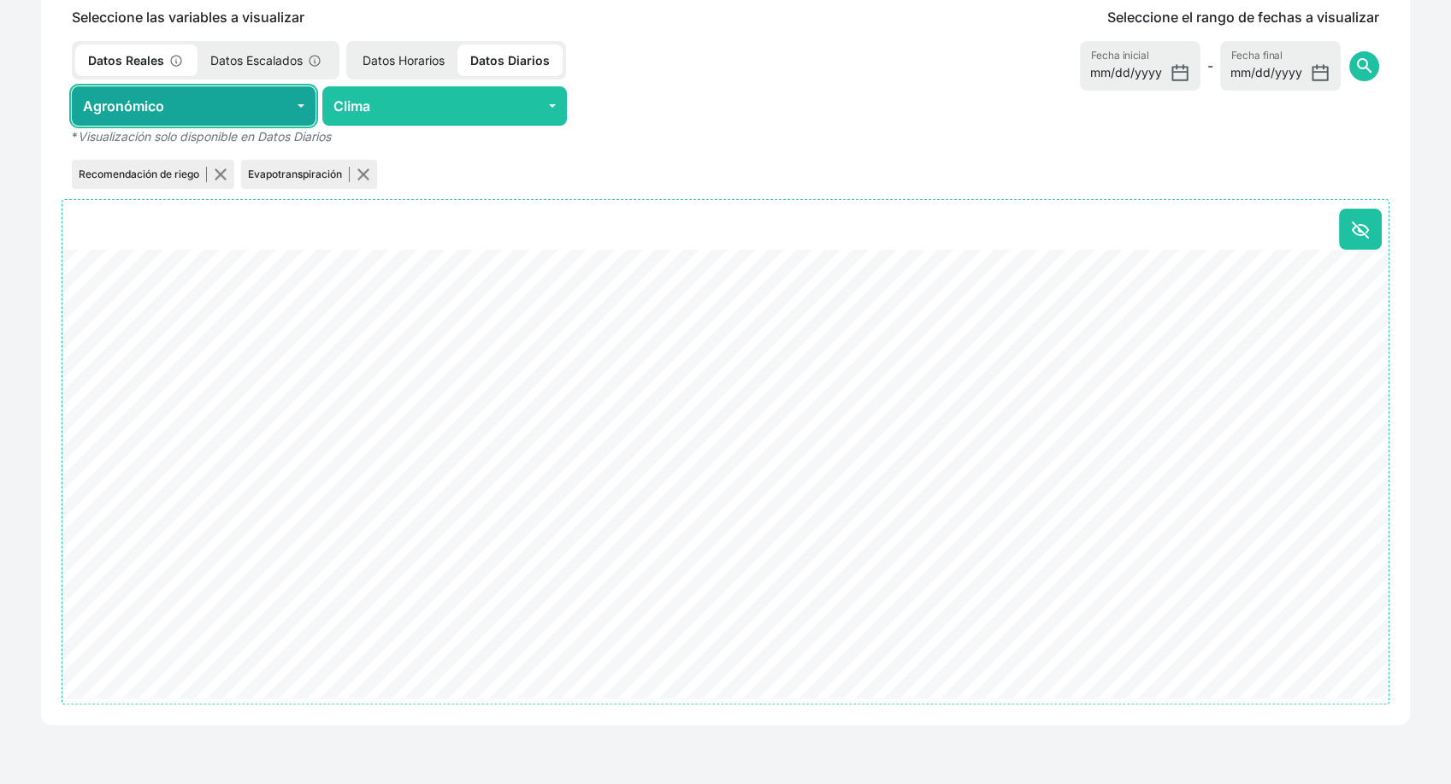
click at [233, 95] on button "Agronómico" at bounding box center [194, 105] width 244 height 39
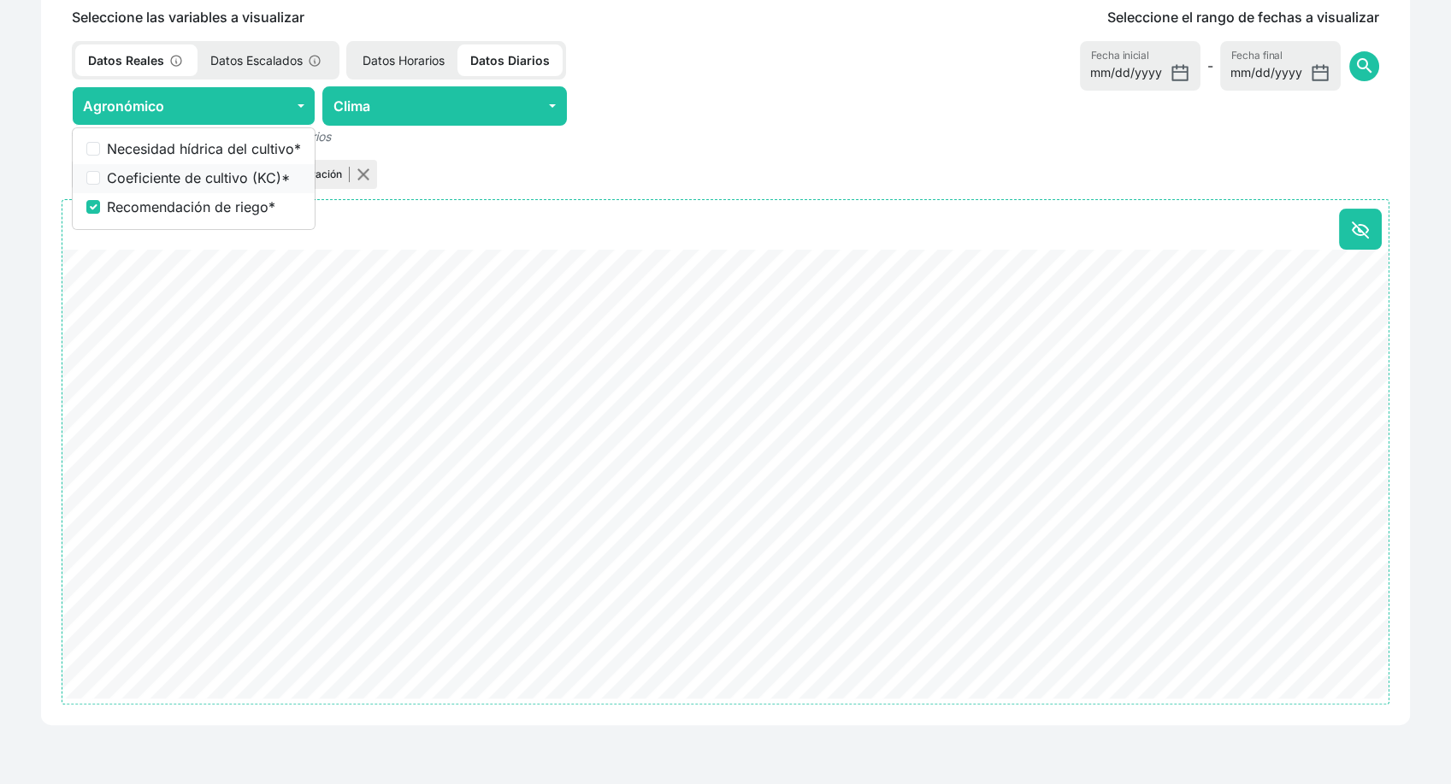
click at [109, 172] on label "Coeficiente de cultivo (KC) *" at bounding box center [204, 178] width 194 height 21
click at [100, 172] on input "Coeficiente de cultivo (KC) *" at bounding box center [93, 178] width 14 height 14
checkbox input "true"
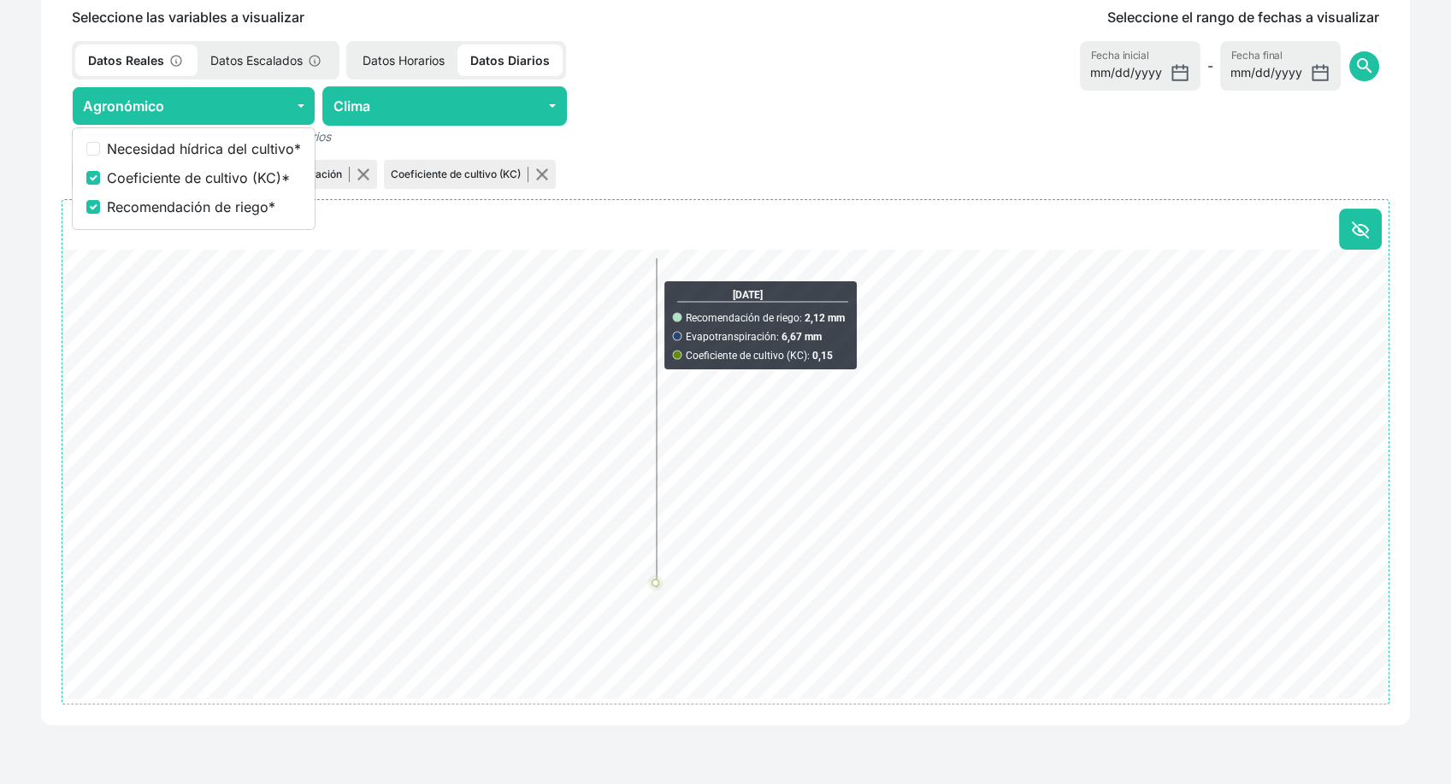
click at [625, 118] on div at bounding box center [696, 105] width 244 height 39
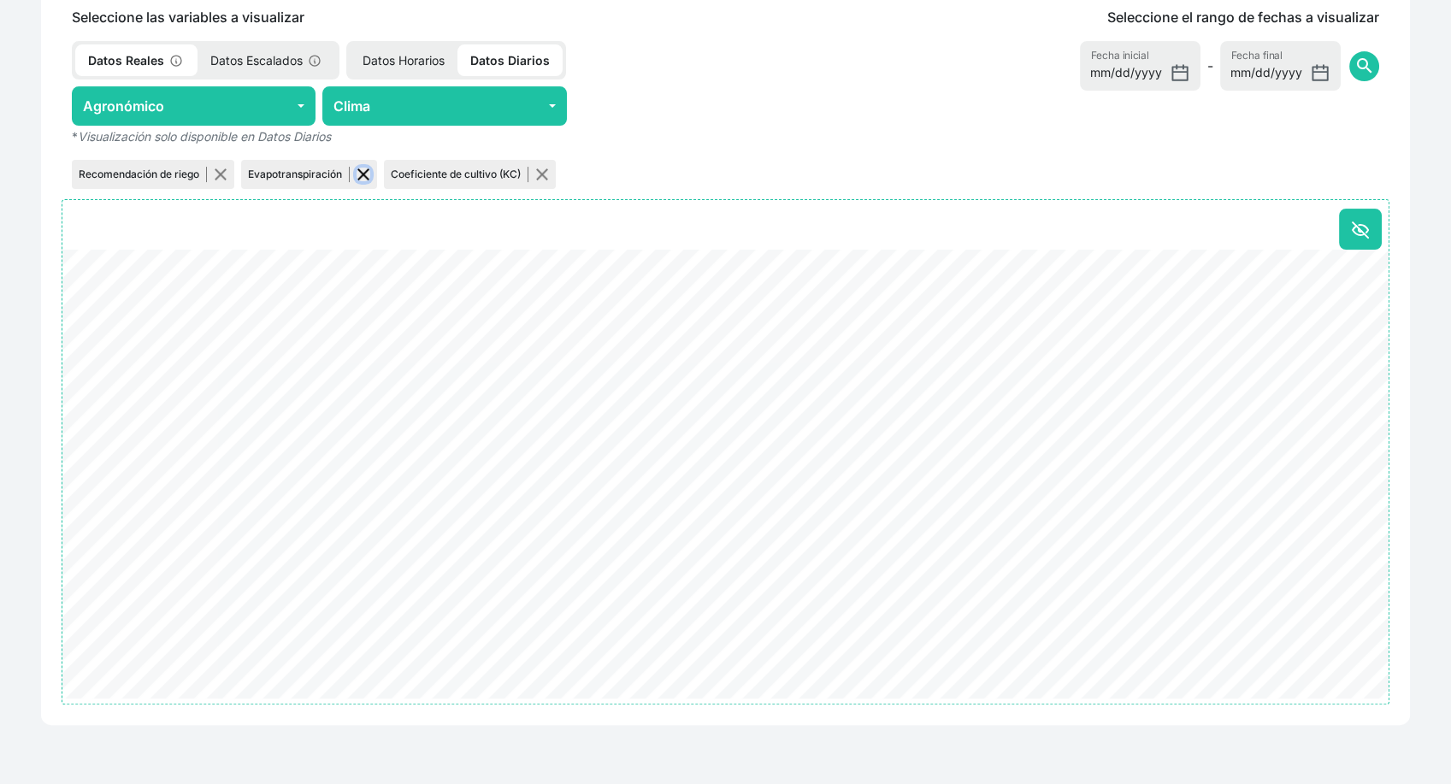
click at [361, 173] on button "button" at bounding box center [364, 175] width 14 height 14
click at [227, 168] on button "button" at bounding box center [221, 175] width 14 height 14
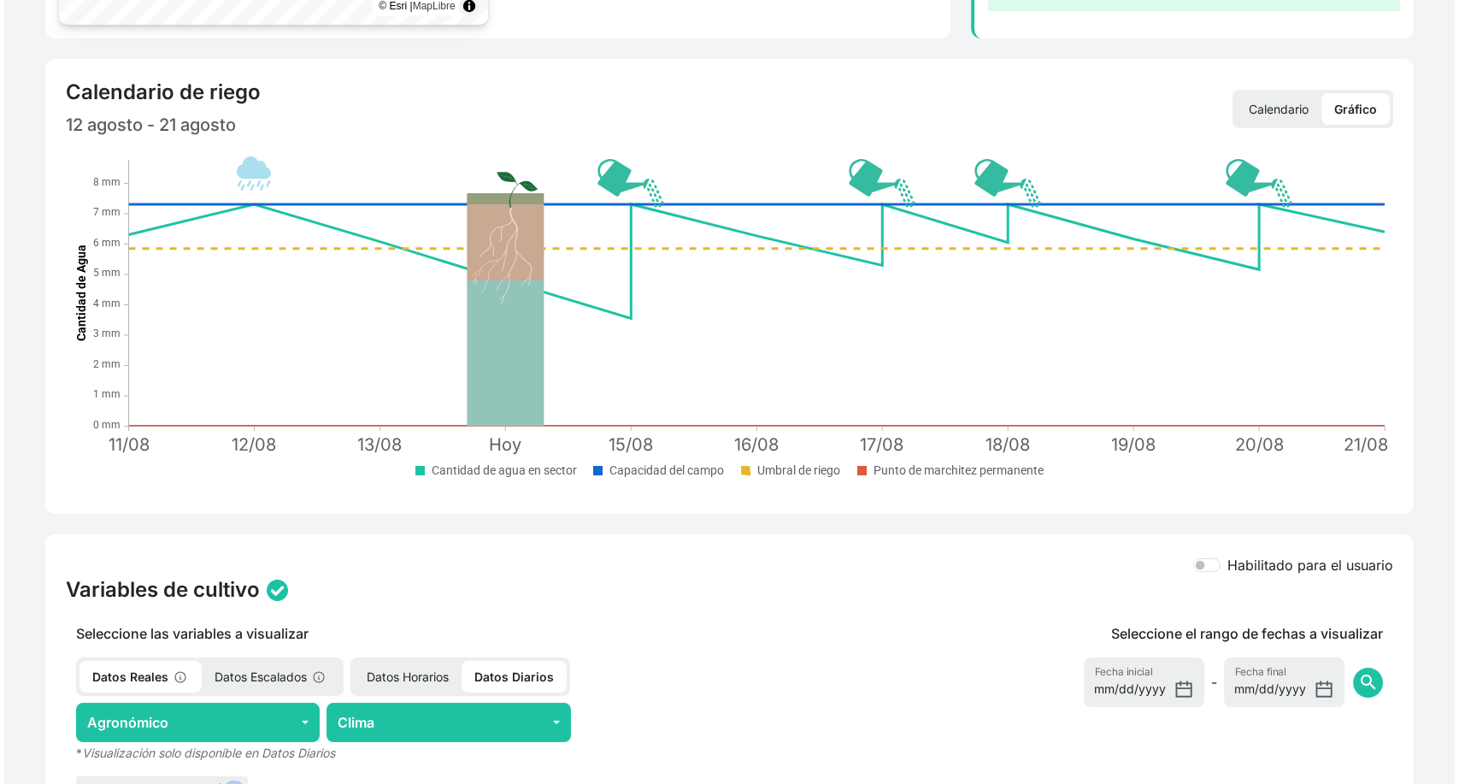
scroll to position [0, 0]
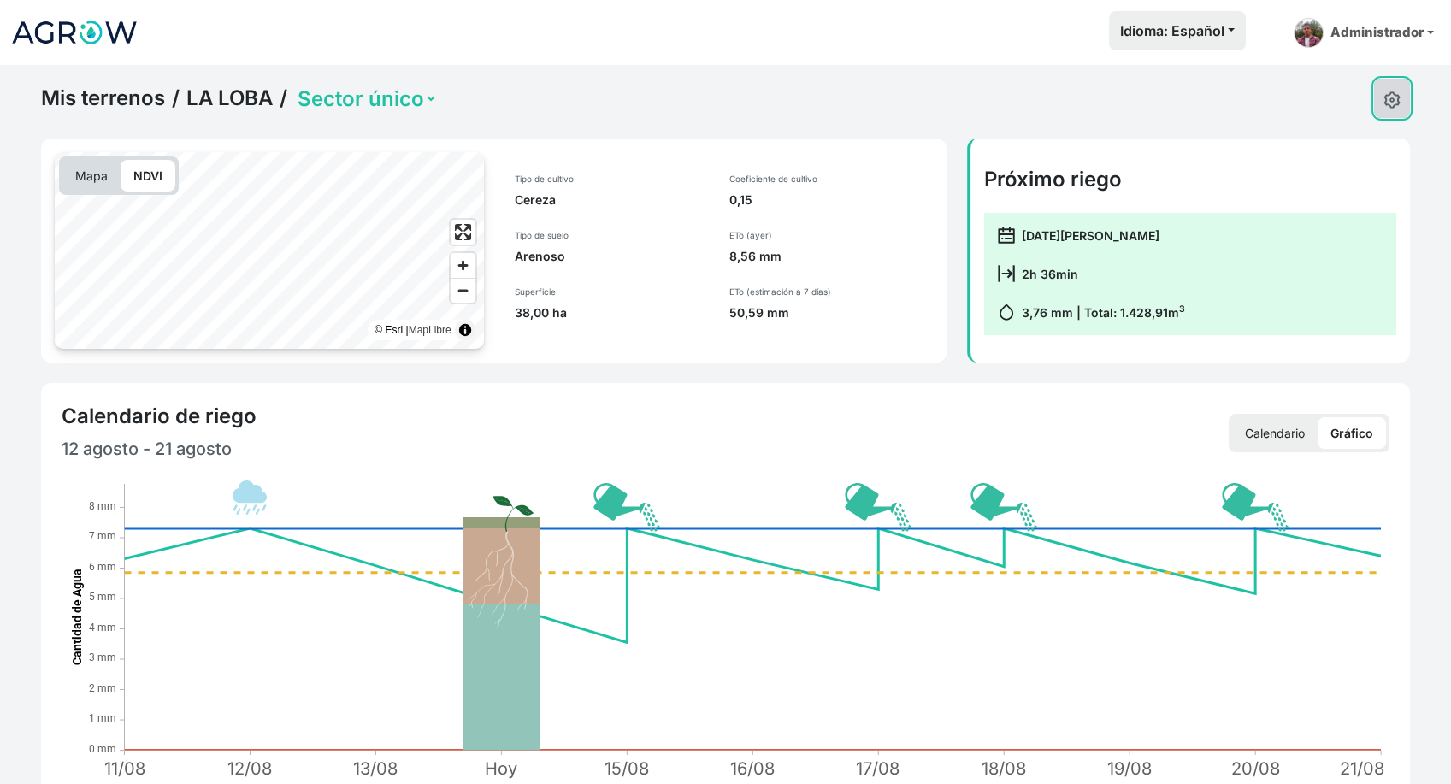
click at [1390, 95] on img at bounding box center [1391, 99] width 17 height 17
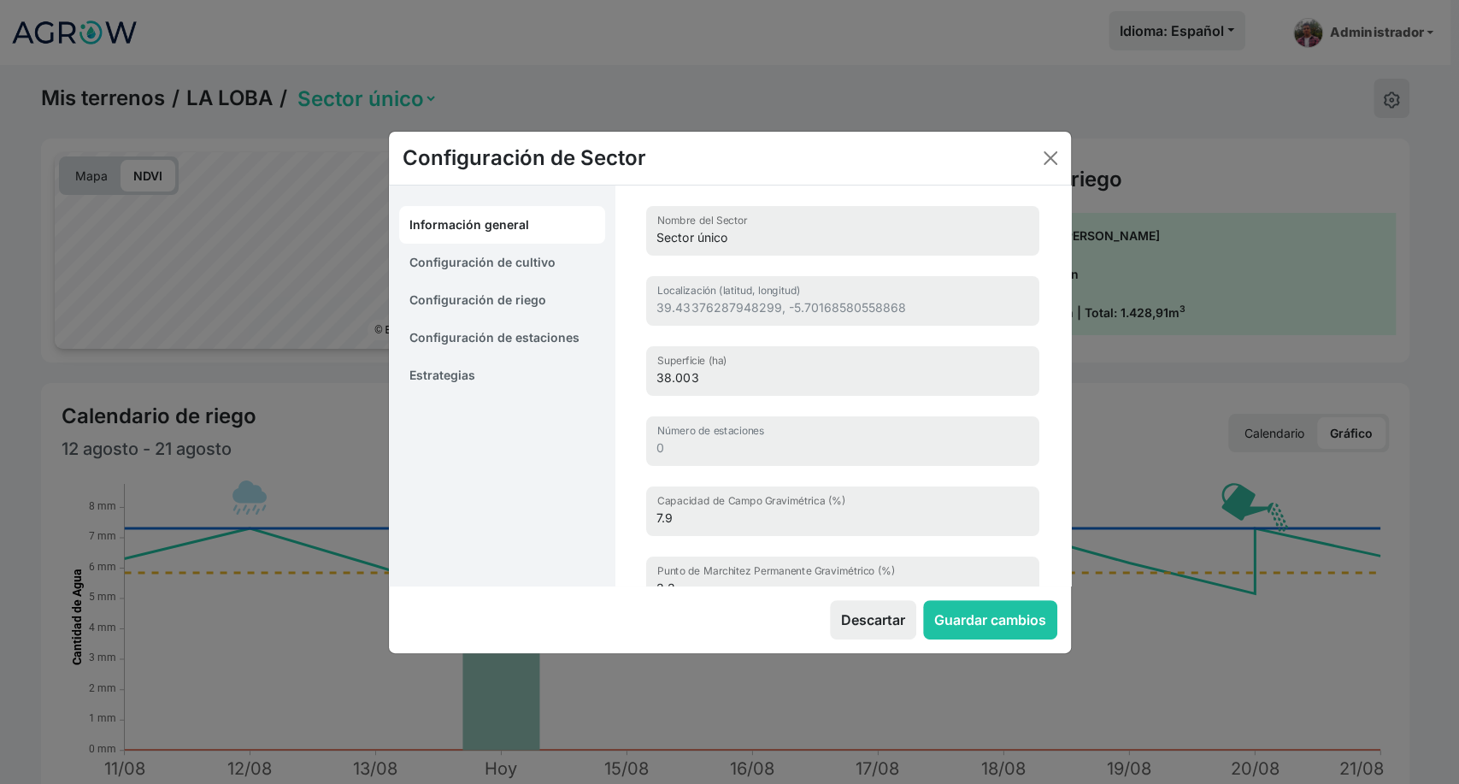
click at [506, 263] on link "Configuración de cultivo" at bounding box center [502, 263] width 207 height 38
select select "8965"
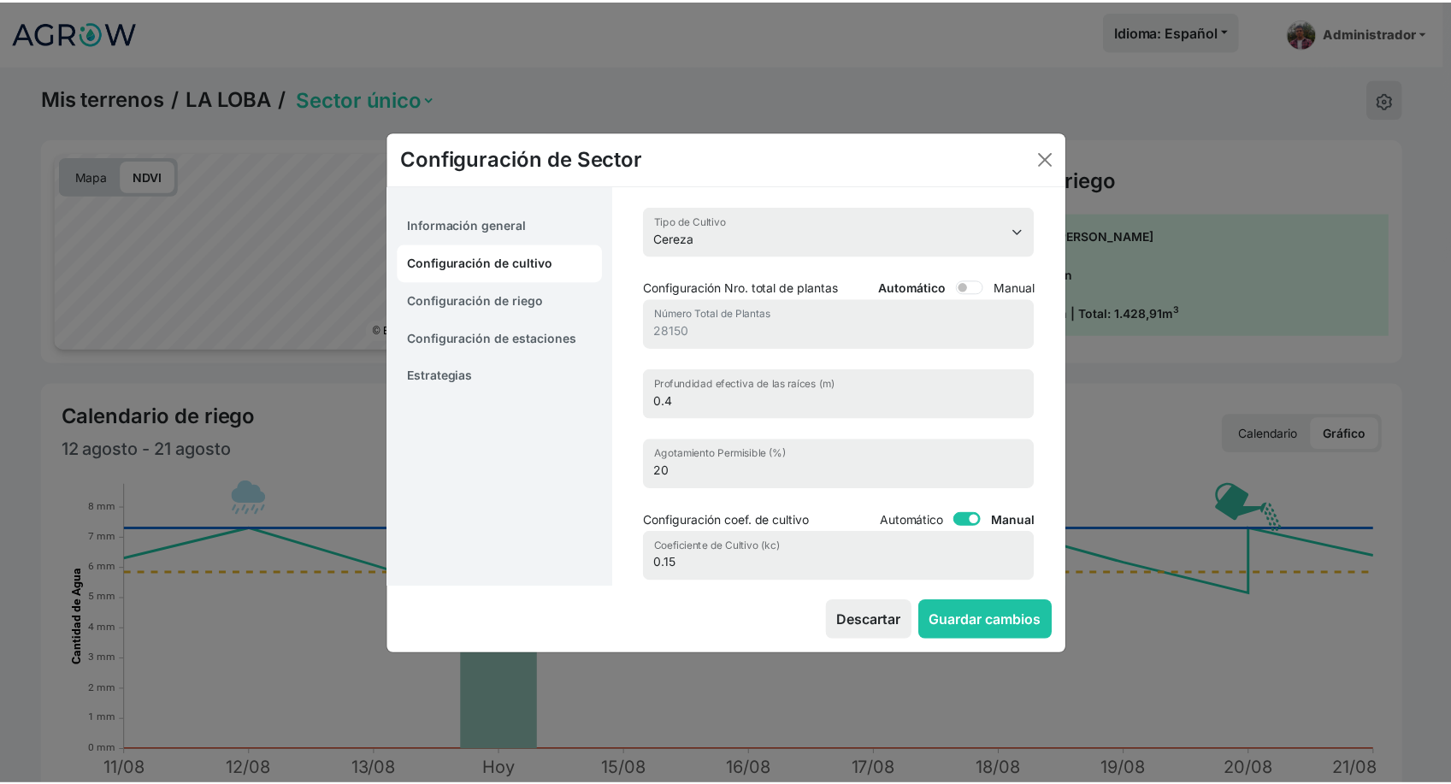
scroll to position [173, 0]
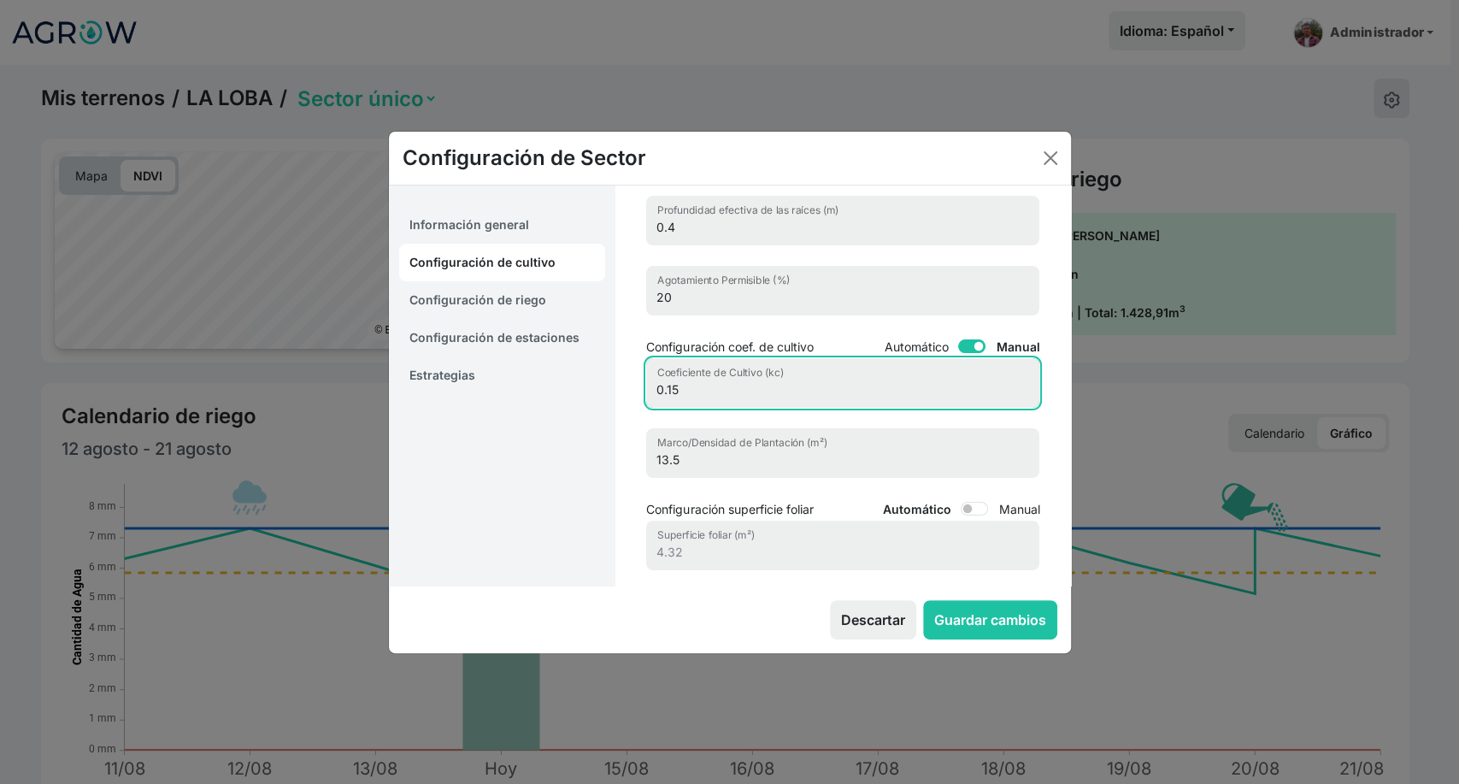
click at [685, 386] on input "0.15" at bounding box center [842, 383] width 393 height 50
type input "0.12"
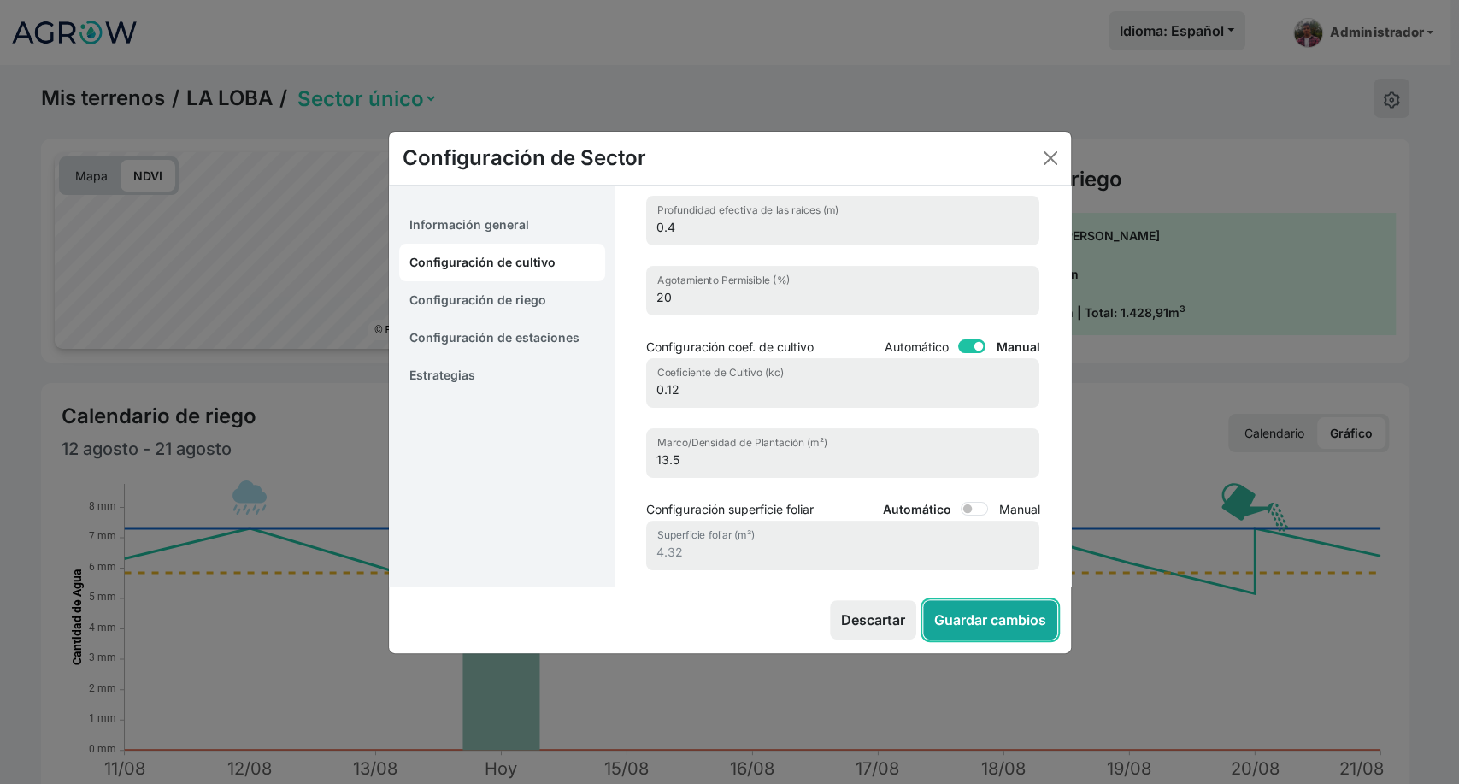
click at [984, 631] on button "Guardar cambios" at bounding box center [990, 619] width 134 height 39
select select "5"
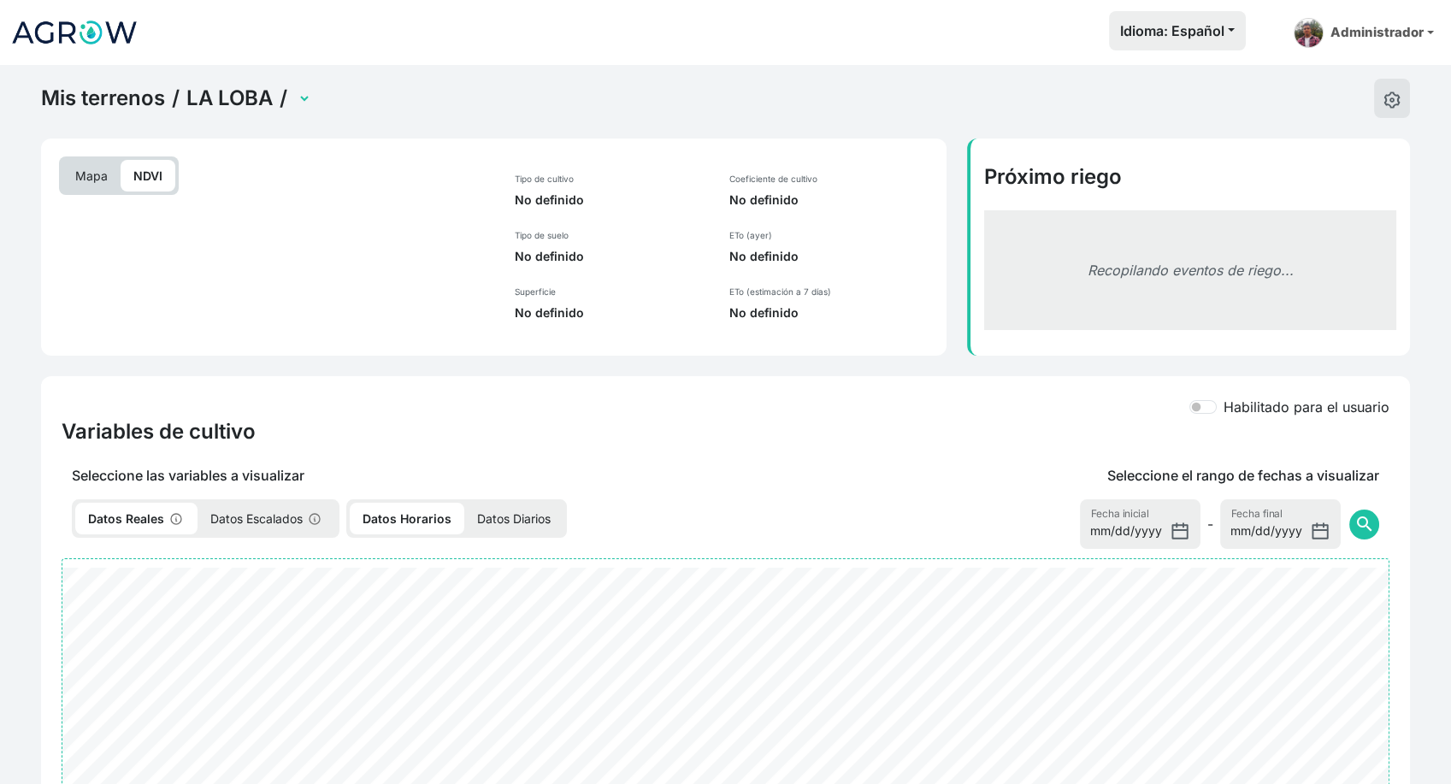
select select "2598"
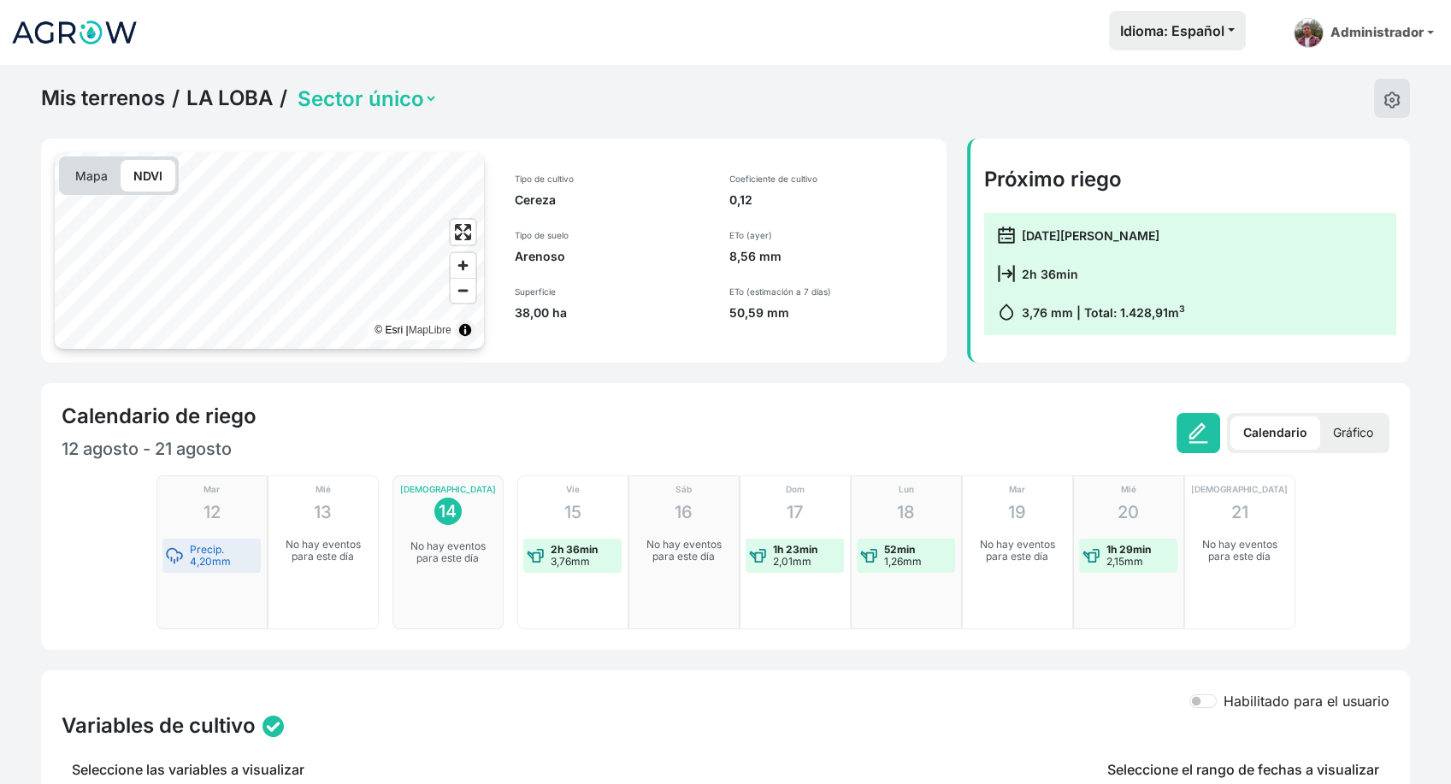
click at [1351, 433] on p "Gráfico" at bounding box center [1353, 432] width 66 height 33
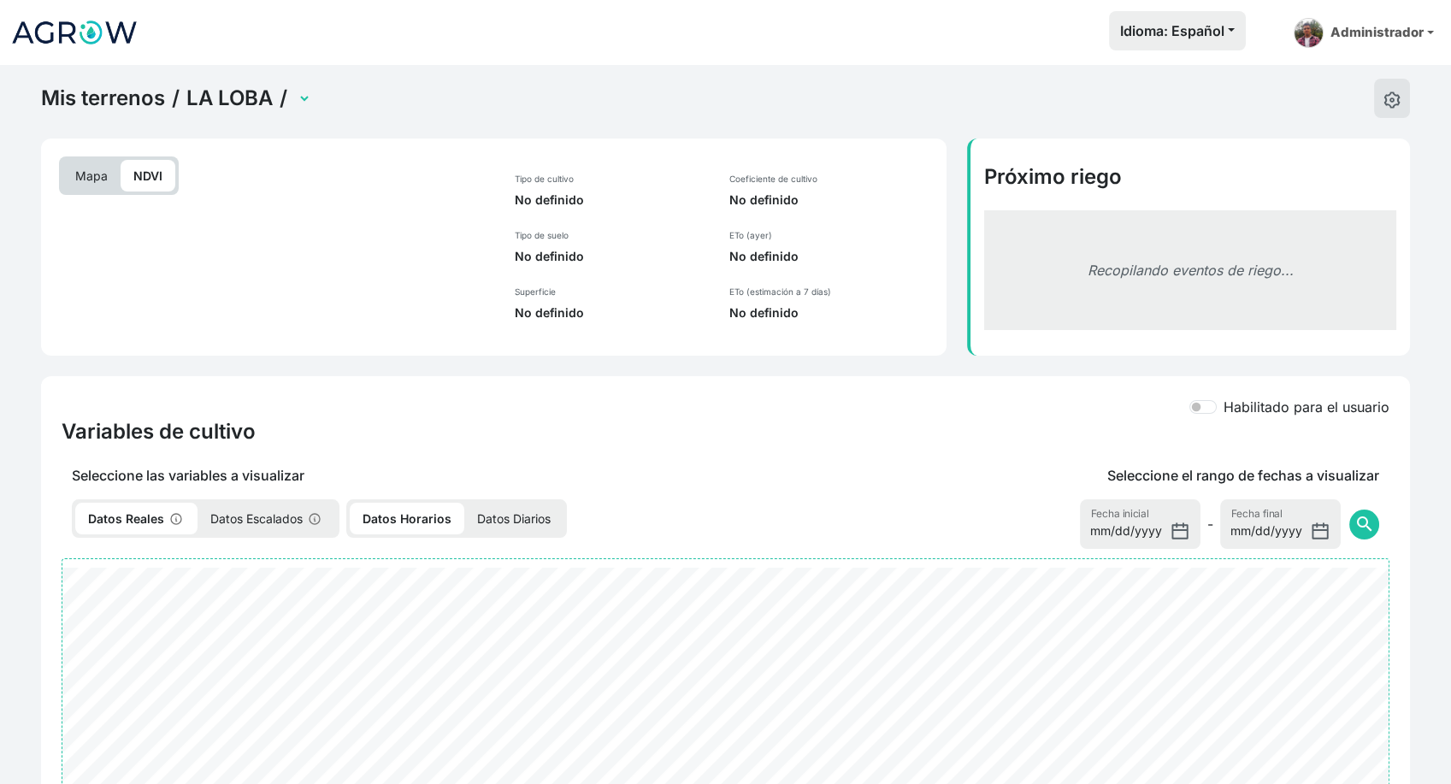
select select "2598"
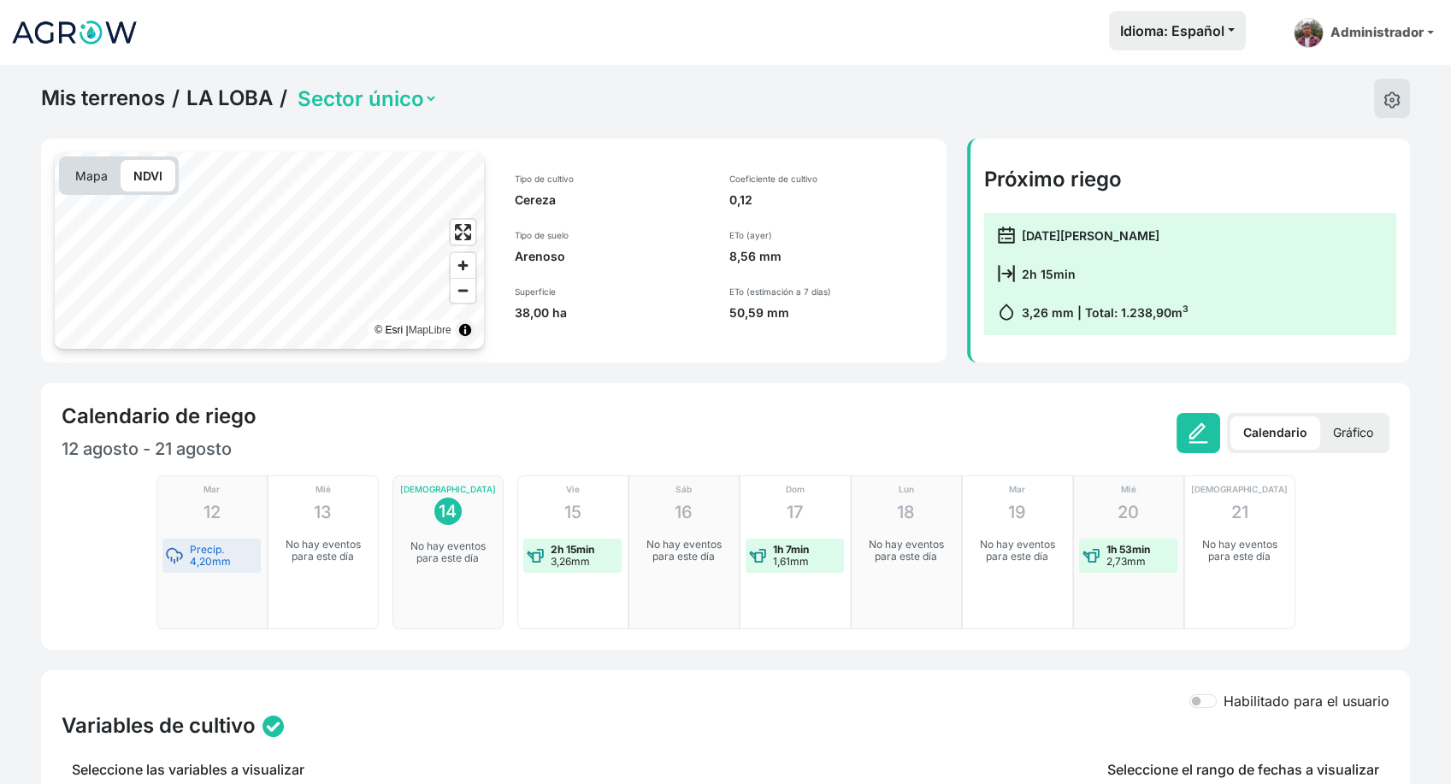
click at [1362, 419] on p "Gráfico" at bounding box center [1353, 432] width 66 height 33
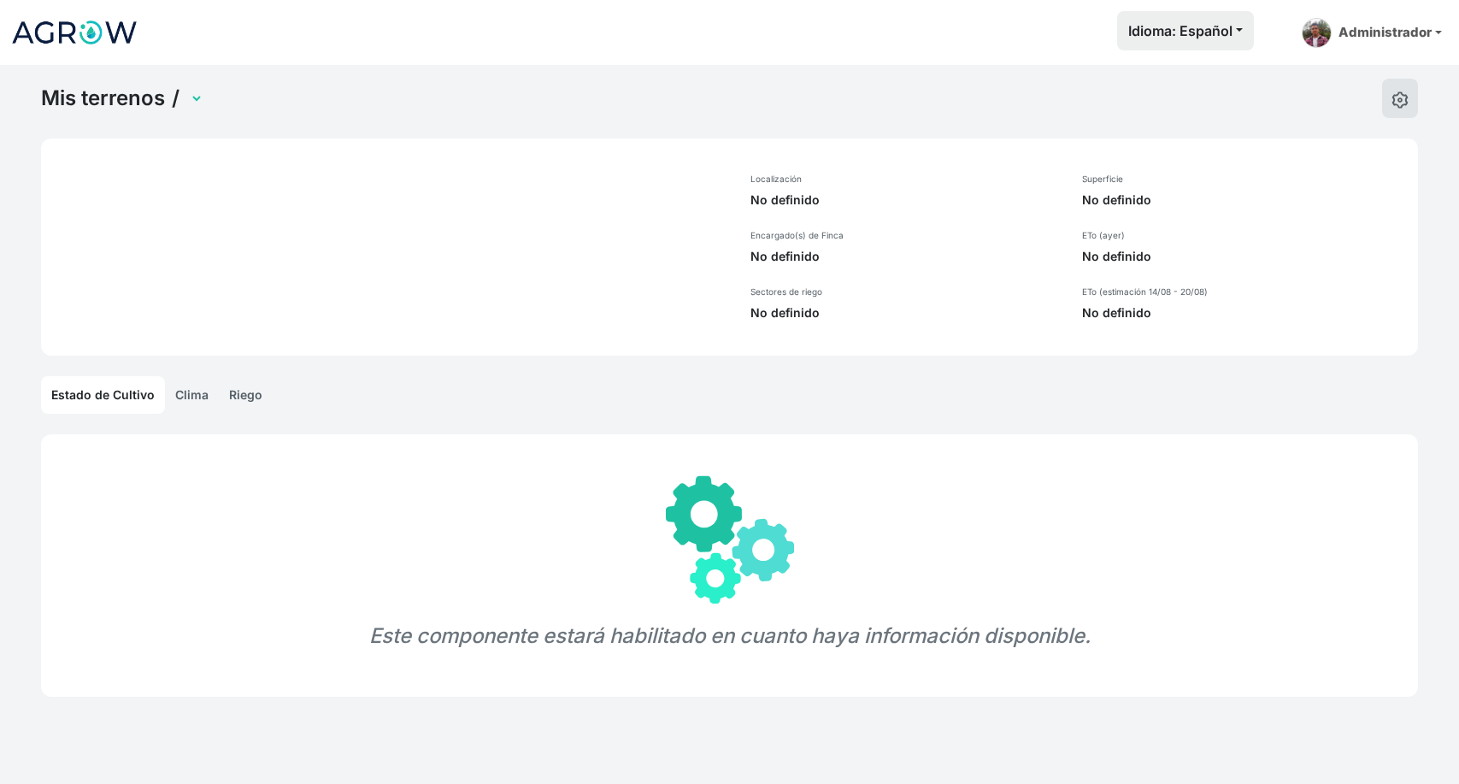
select select "899"
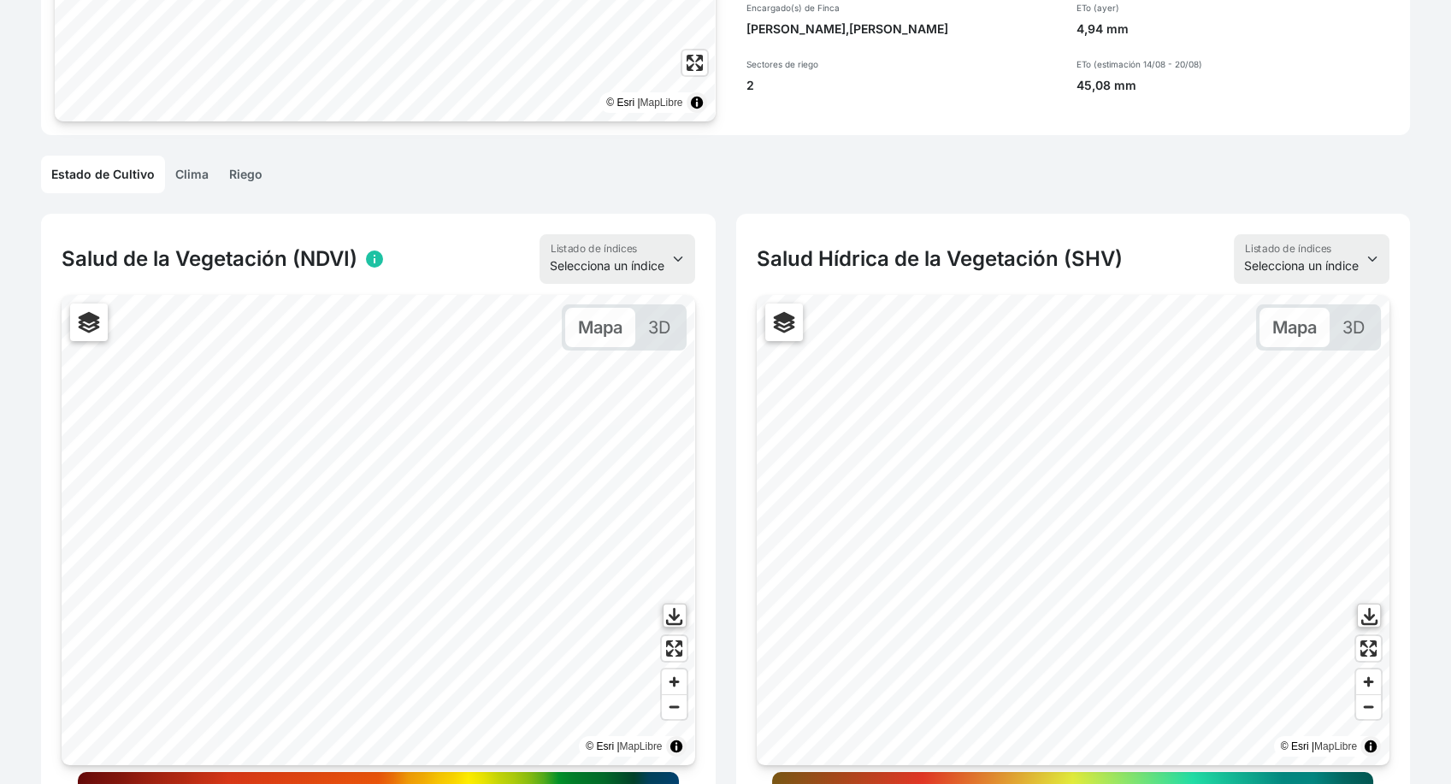
scroll to position [463, 0]
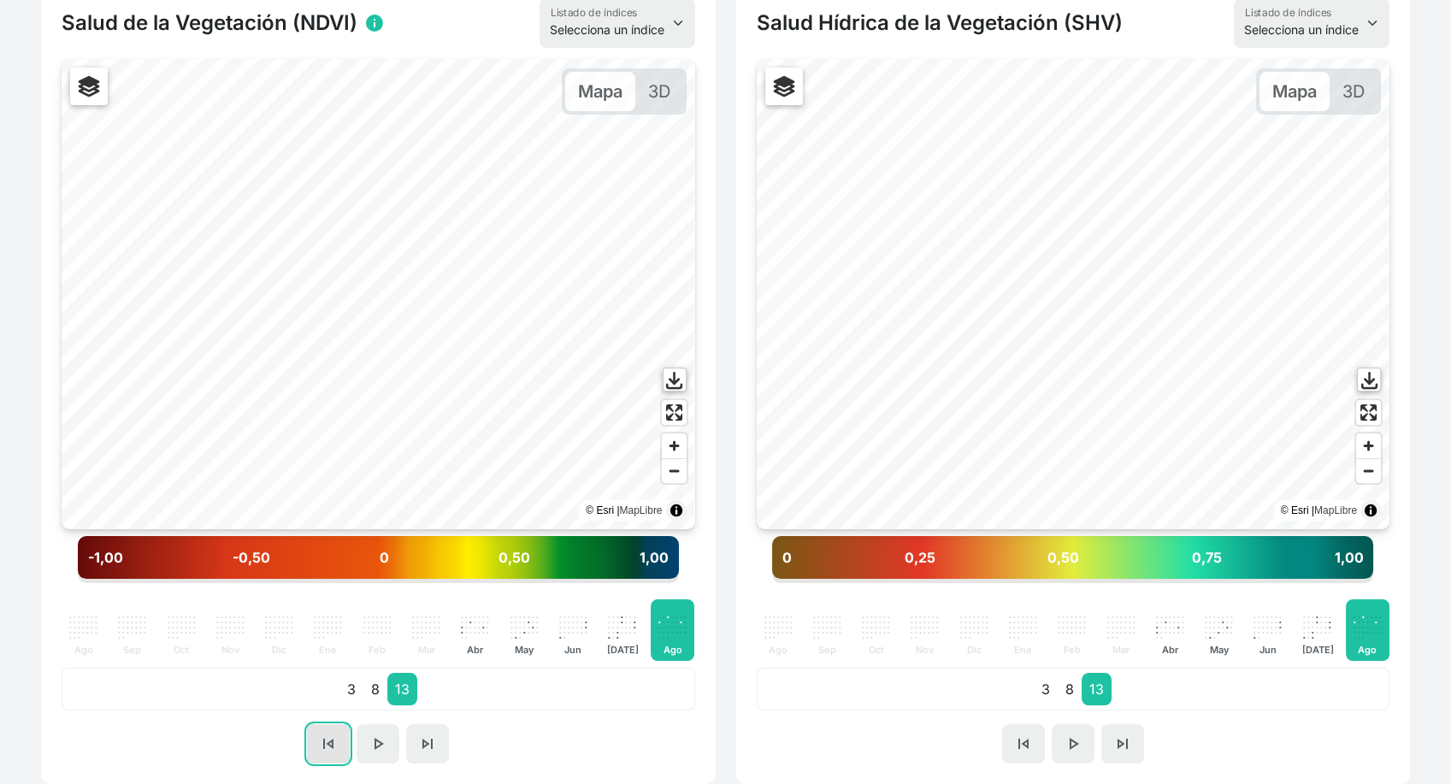
click at [334, 755] on button "skip_previous" at bounding box center [328, 743] width 43 height 39
click at [441, 735] on button "skip_next" at bounding box center [427, 743] width 43 height 39
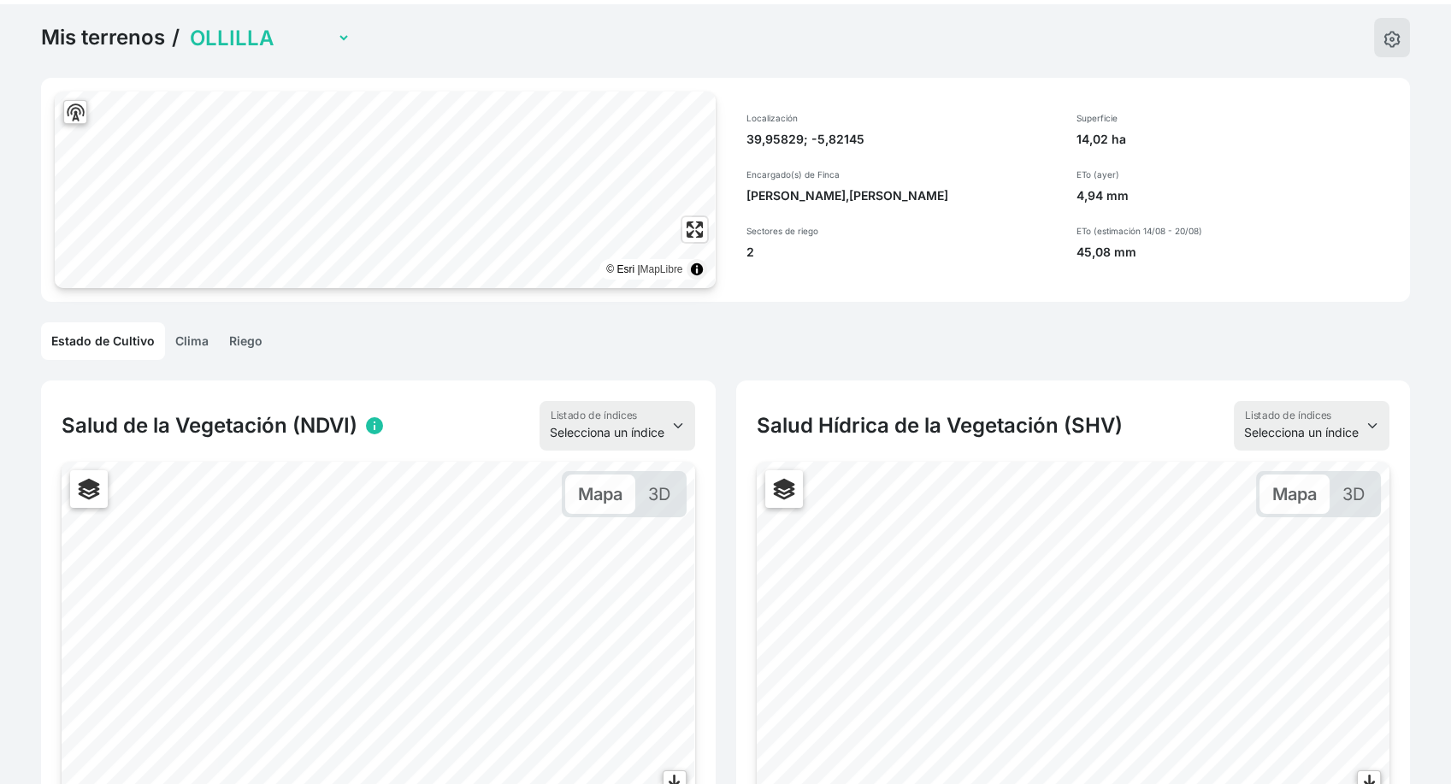
scroll to position [0, 0]
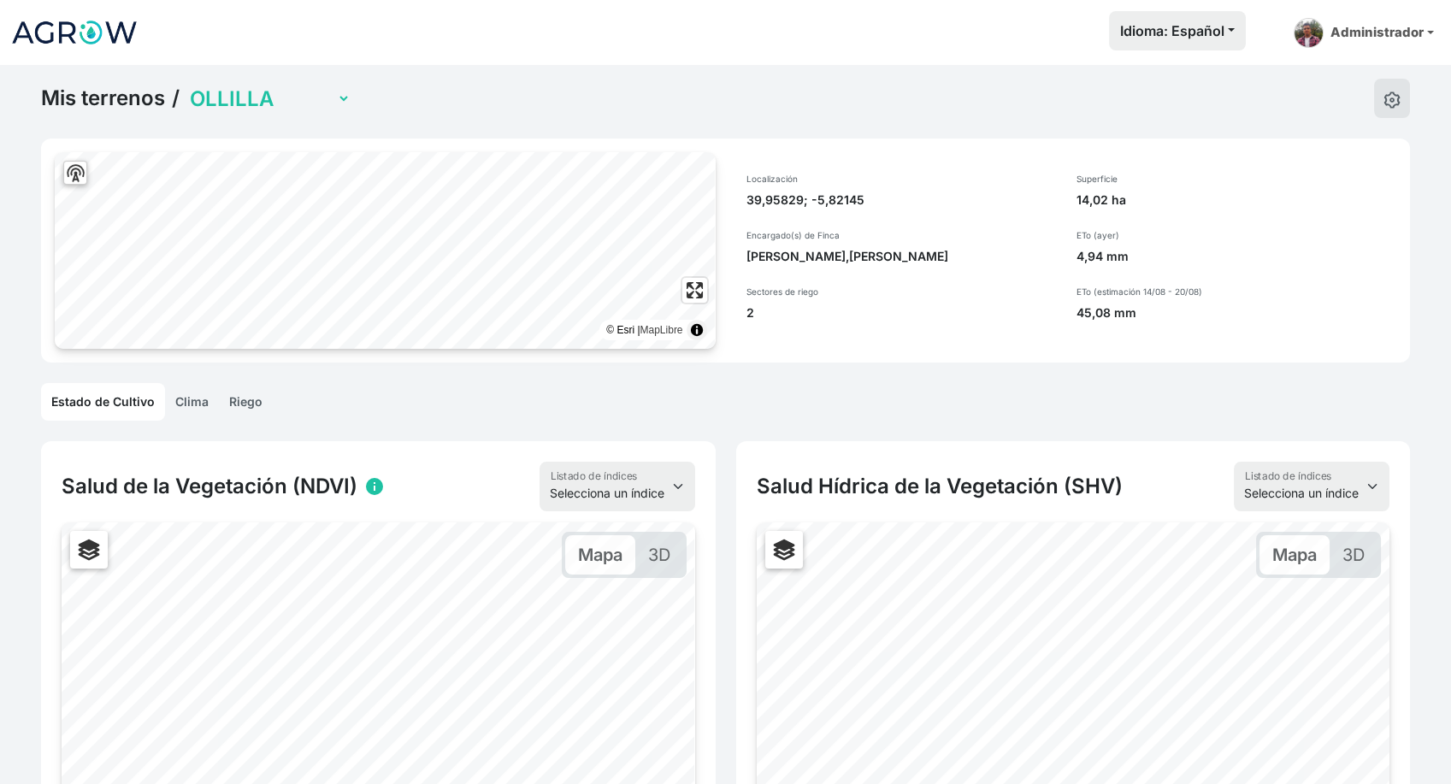
click at [239, 392] on link "Riego" at bounding box center [246, 402] width 54 height 38
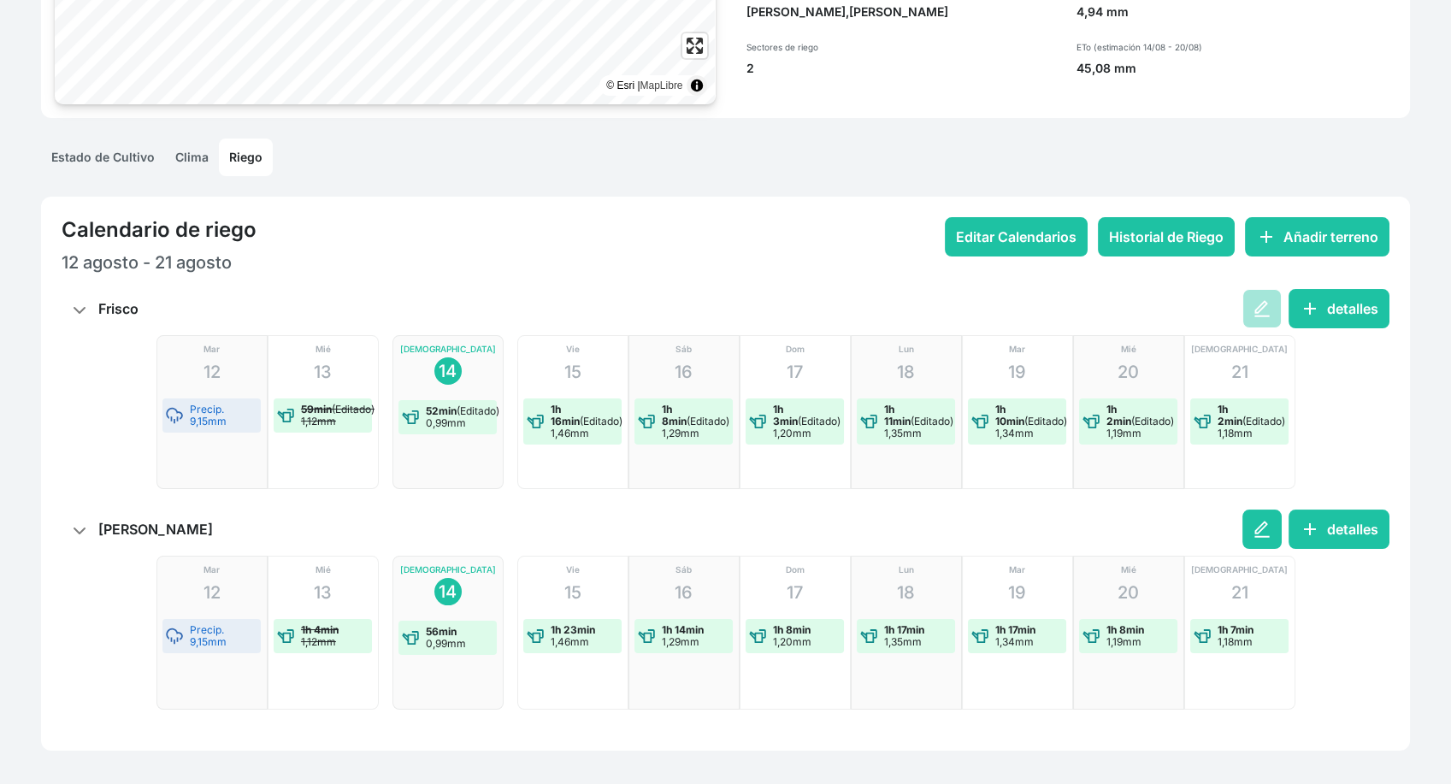
scroll to position [240, 0]
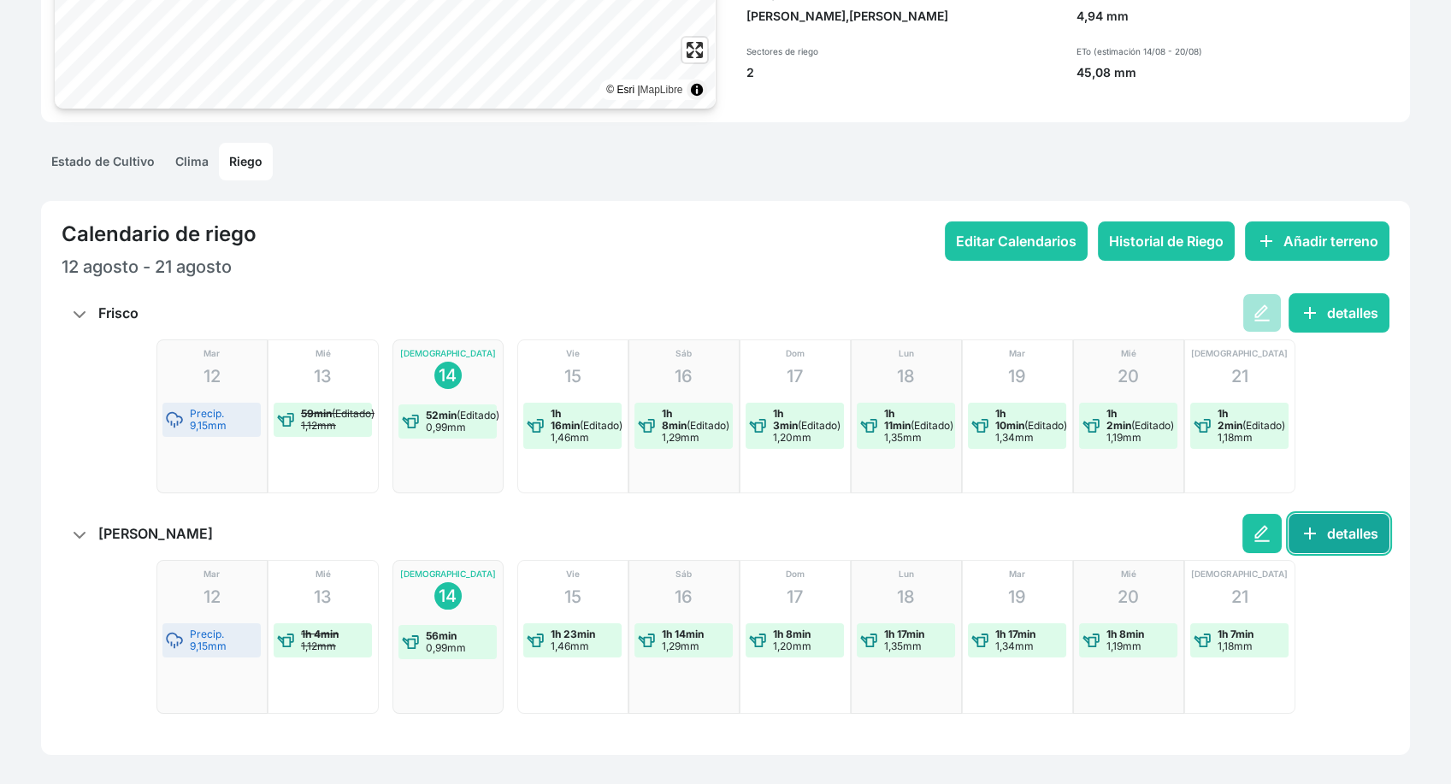
click at [1351, 526] on button "add detalles" at bounding box center [1338, 533] width 101 height 39
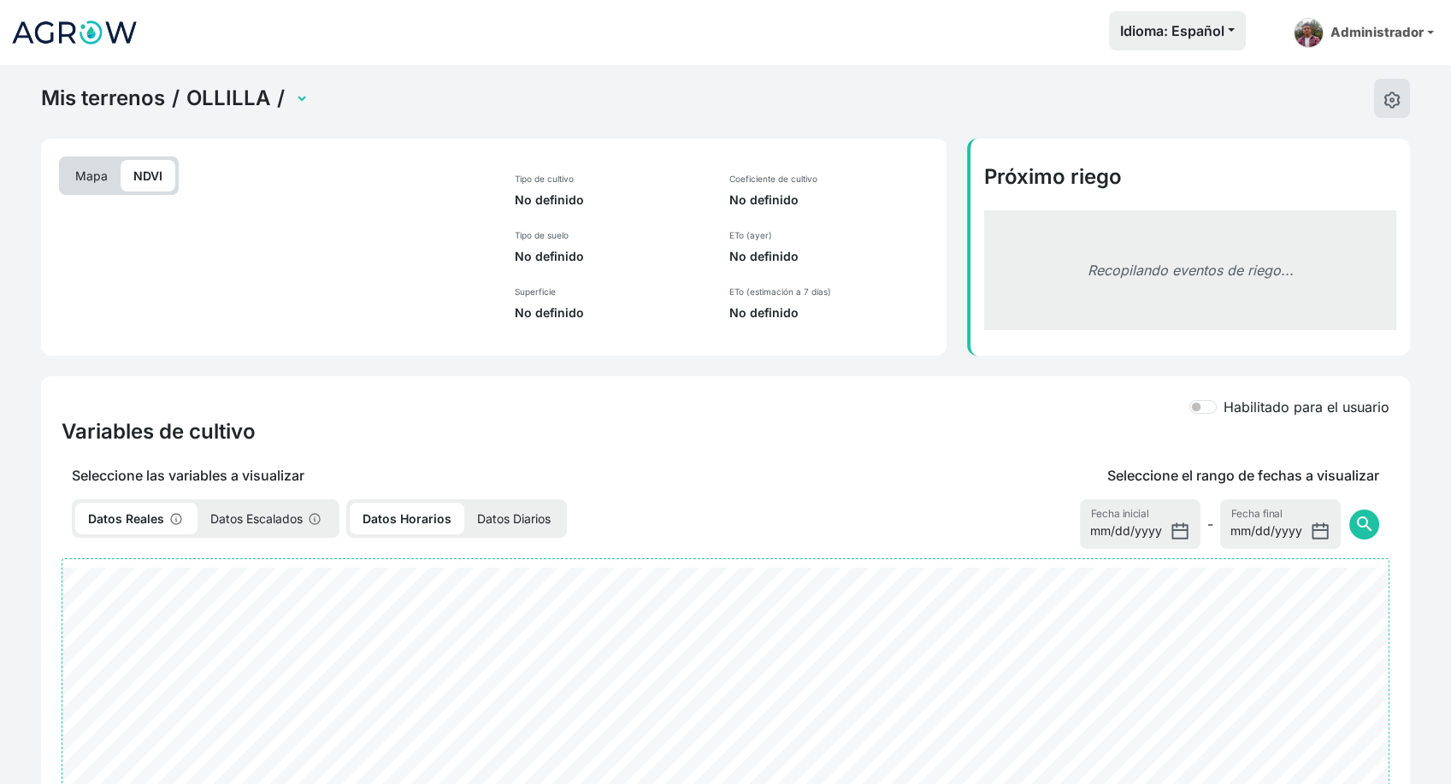
select select "2600"
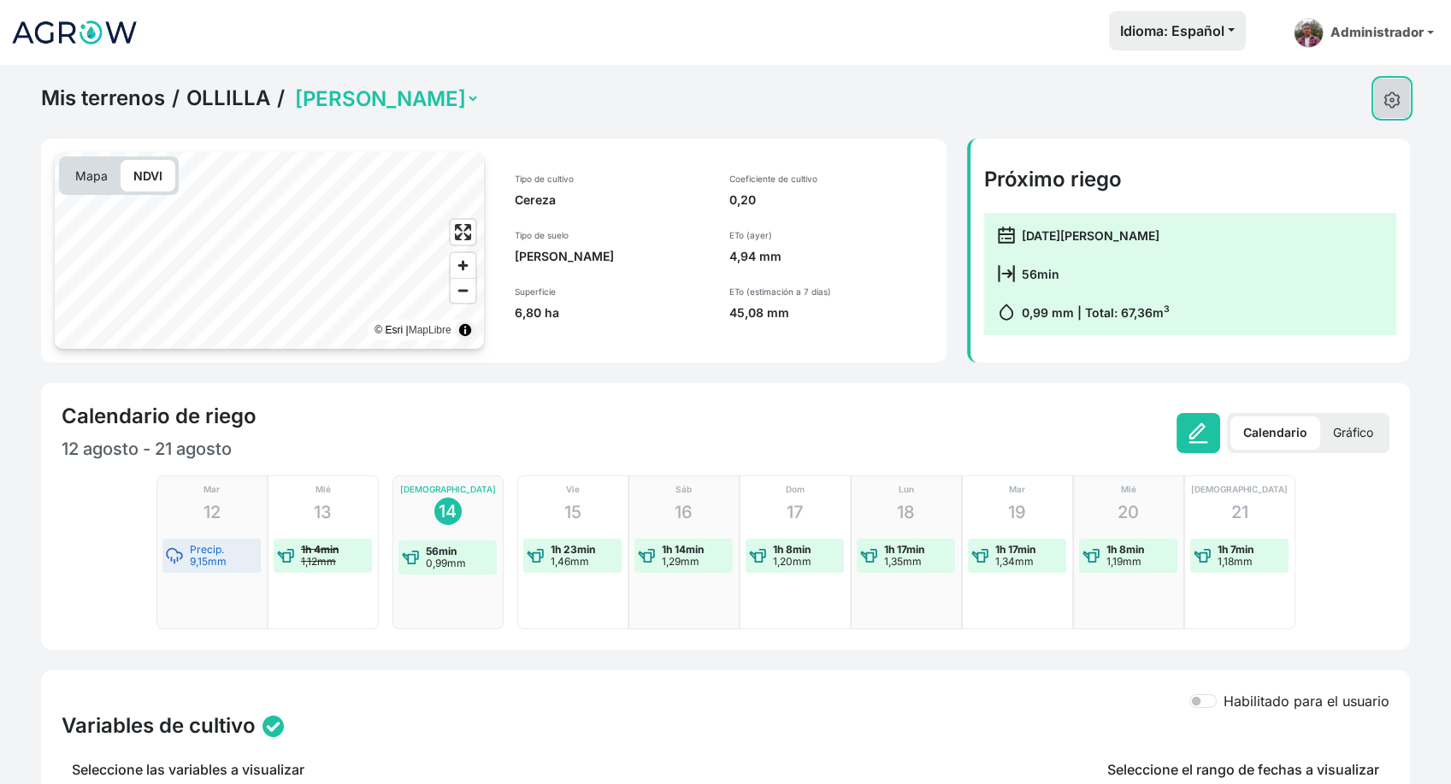
click at [1383, 101] on img at bounding box center [1391, 99] width 17 height 17
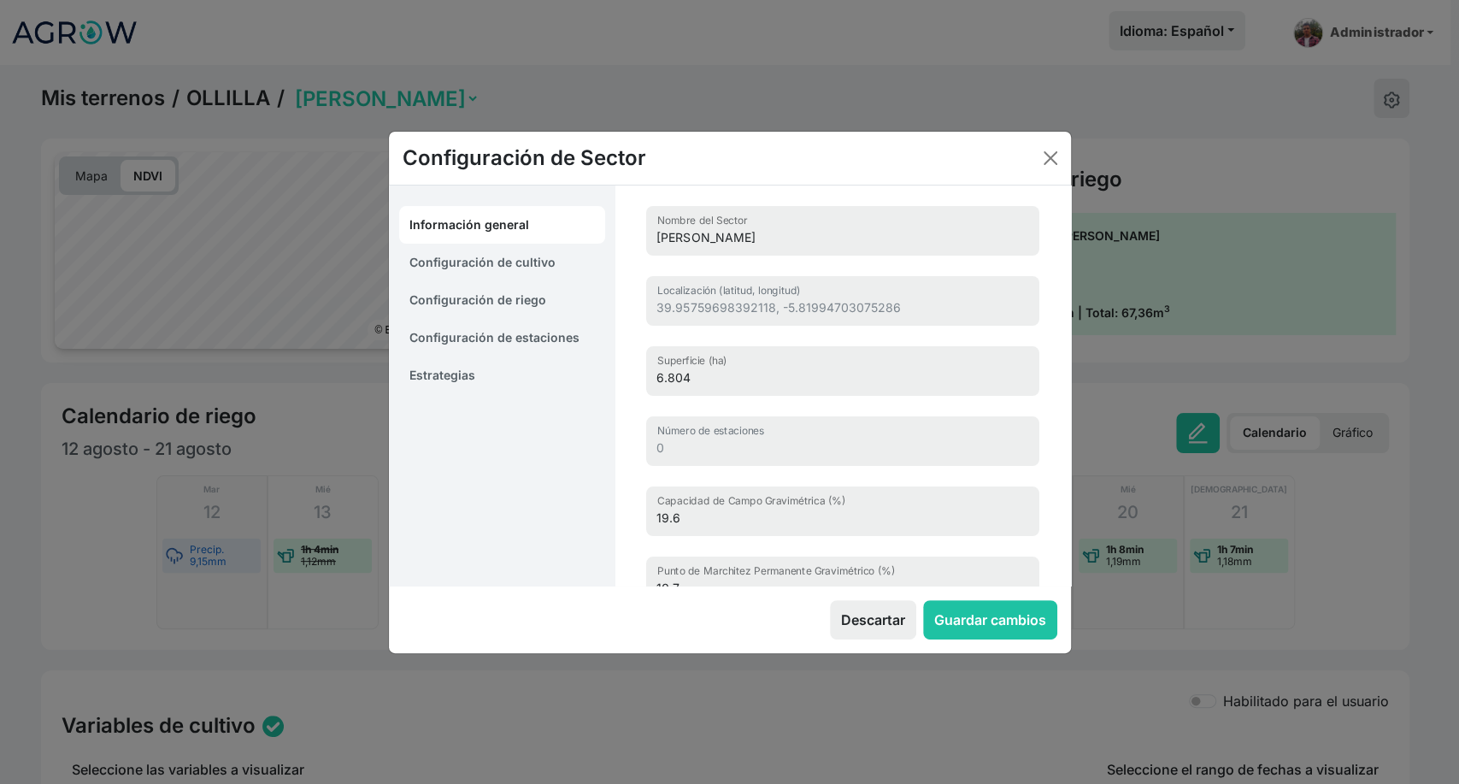
click at [533, 345] on link "Configuración de estaciones" at bounding box center [502, 338] width 207 height 38
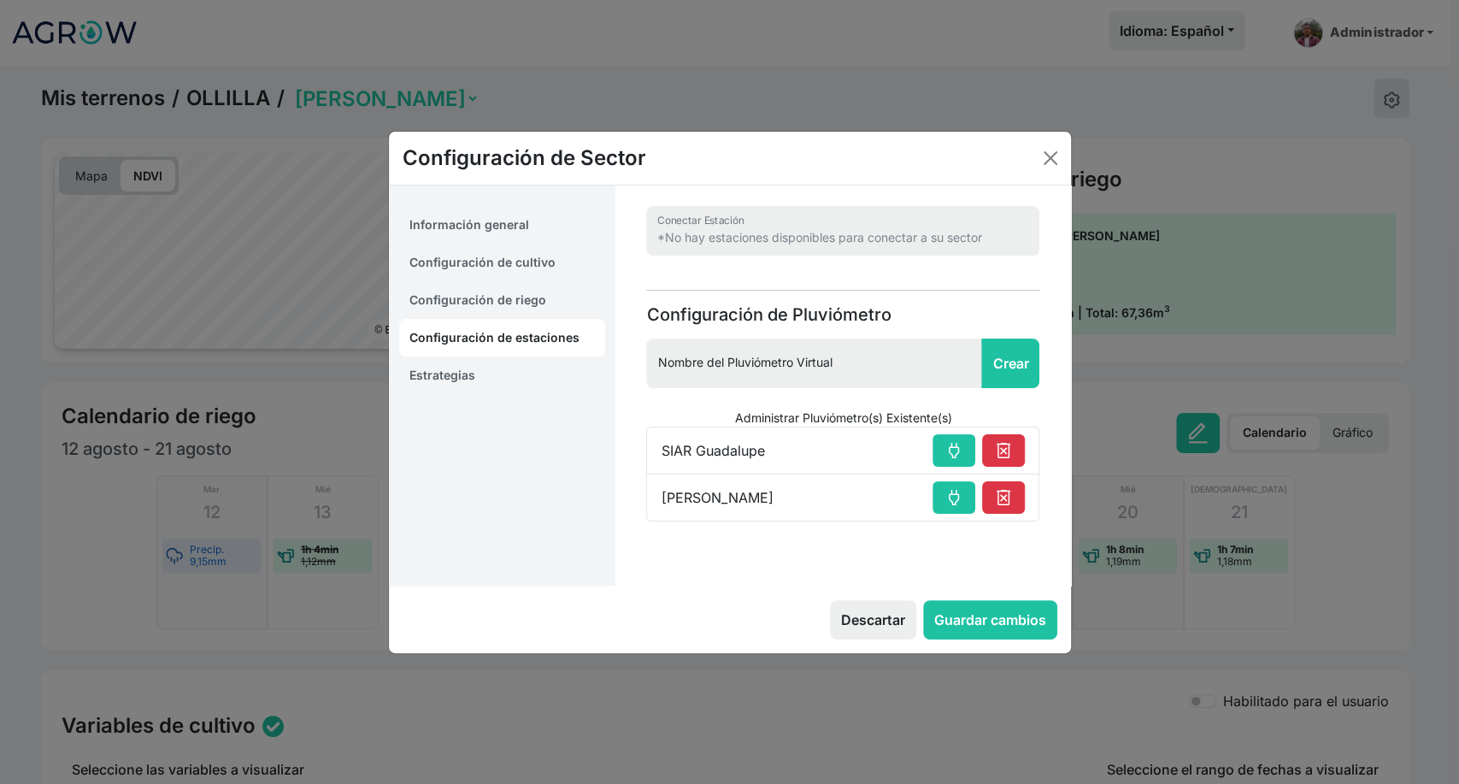
click at [502, 267] on link "Configuración de cultivo" at bounding box center [502, 263] width 207 height 38
select select "8965"
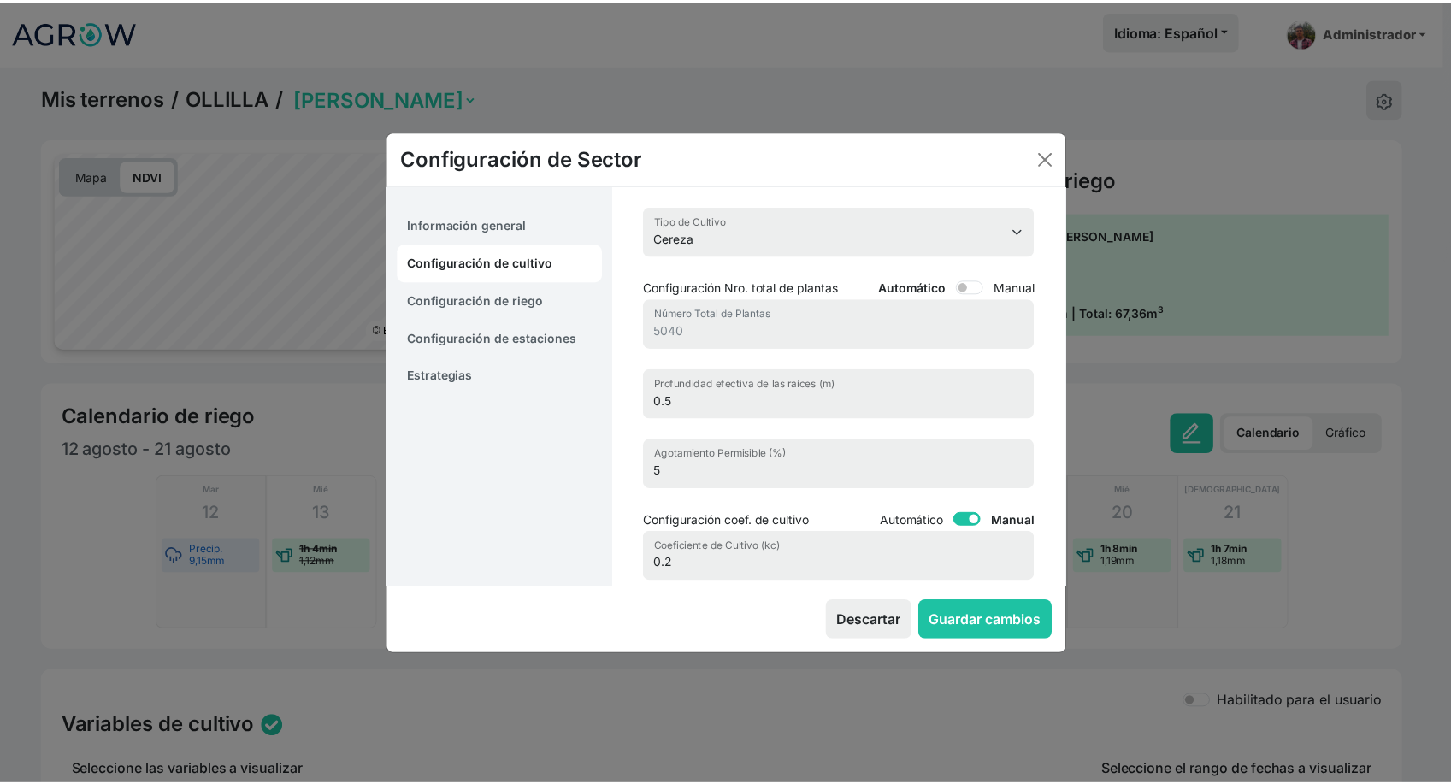
scroll to position [198, 0]
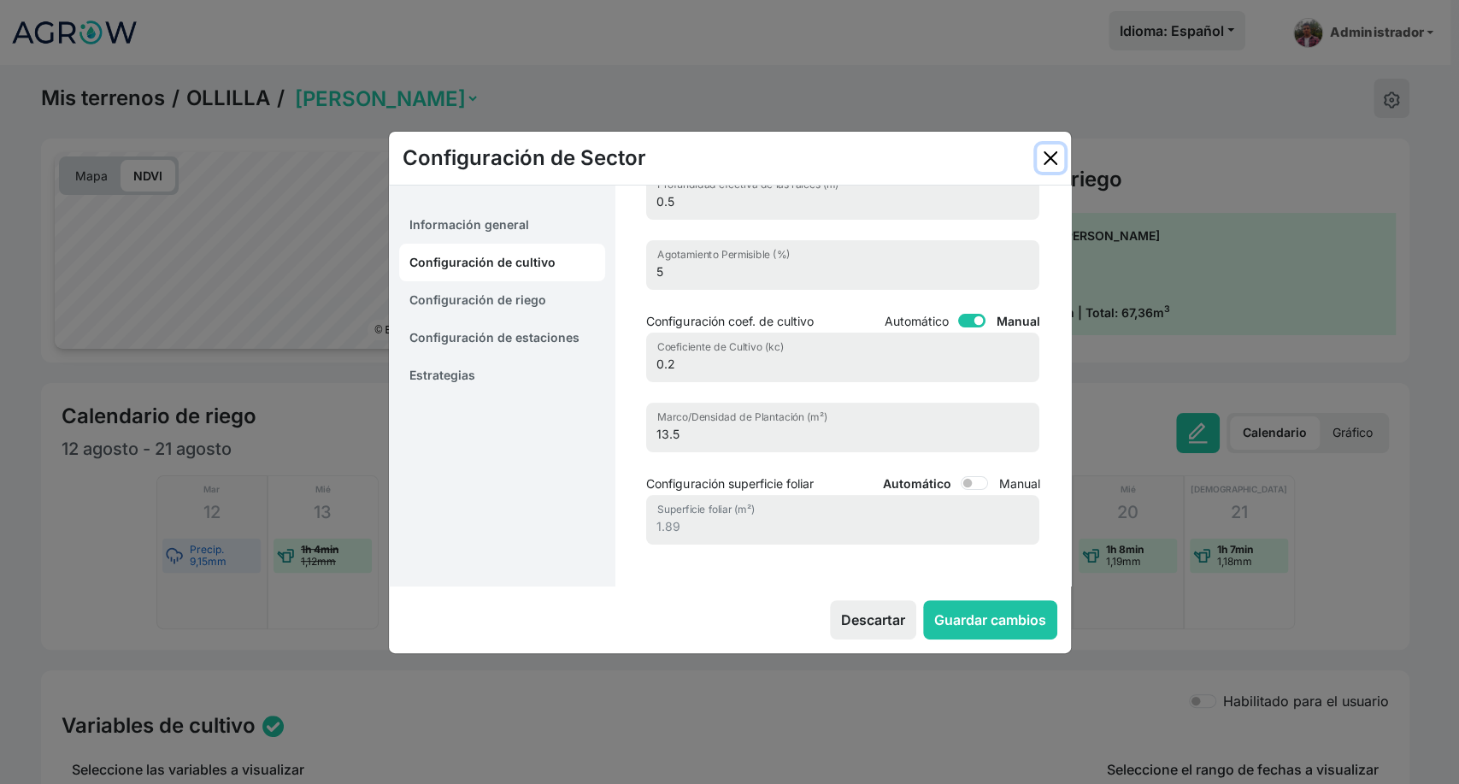
click at [1058, 163] on button "Close" at bounding box center [1050, 157] width 27 height 27
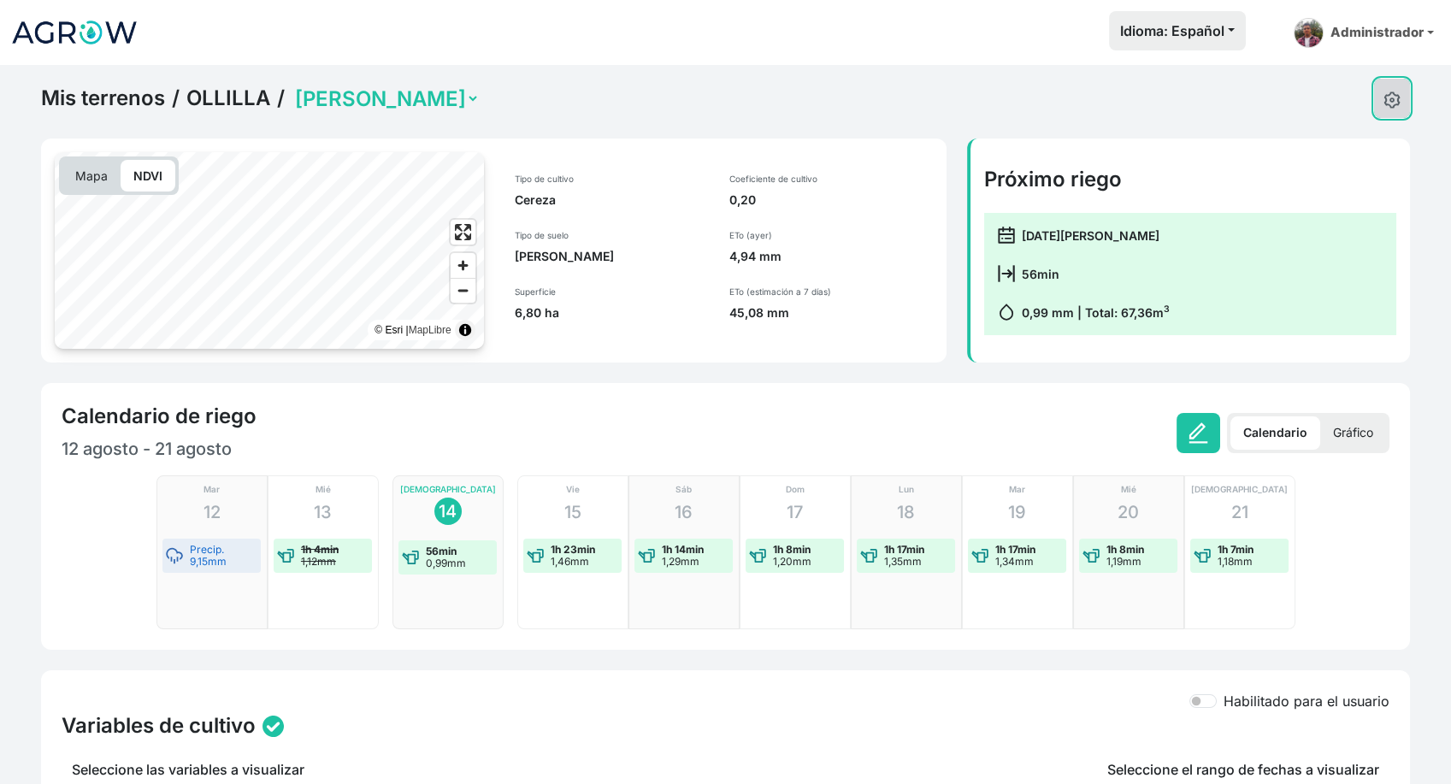
click at [1388, 89] on button at bounding box center [1392, 98] width 36 height 39
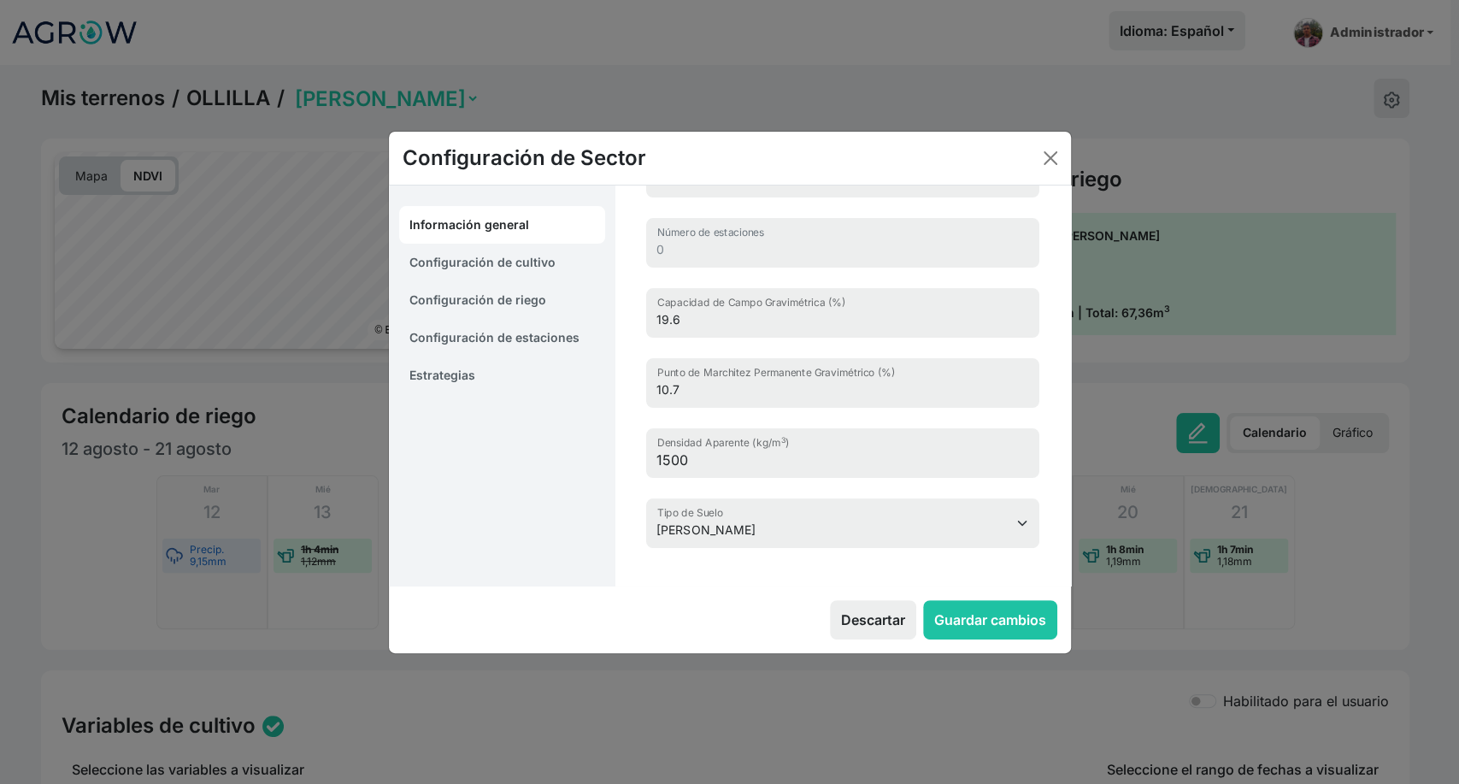
click at [493, 268] on link "Configuración de cultivo" at bounding box center [502, 263] width 207 height 38
select select "8965"
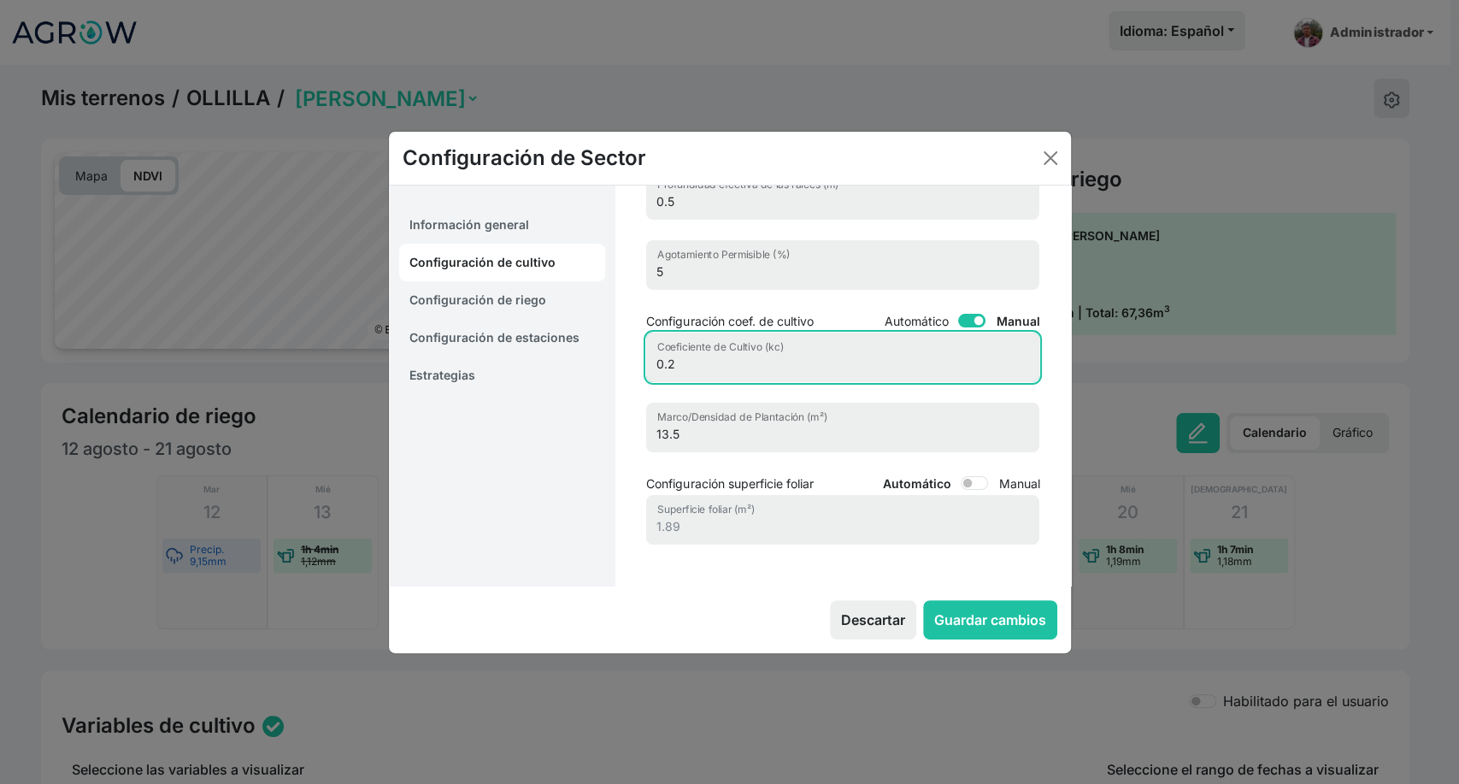
click at [692, 362] on input "0.2" at bounding box center [842, 358] width 393 height 50
type input "0.15"
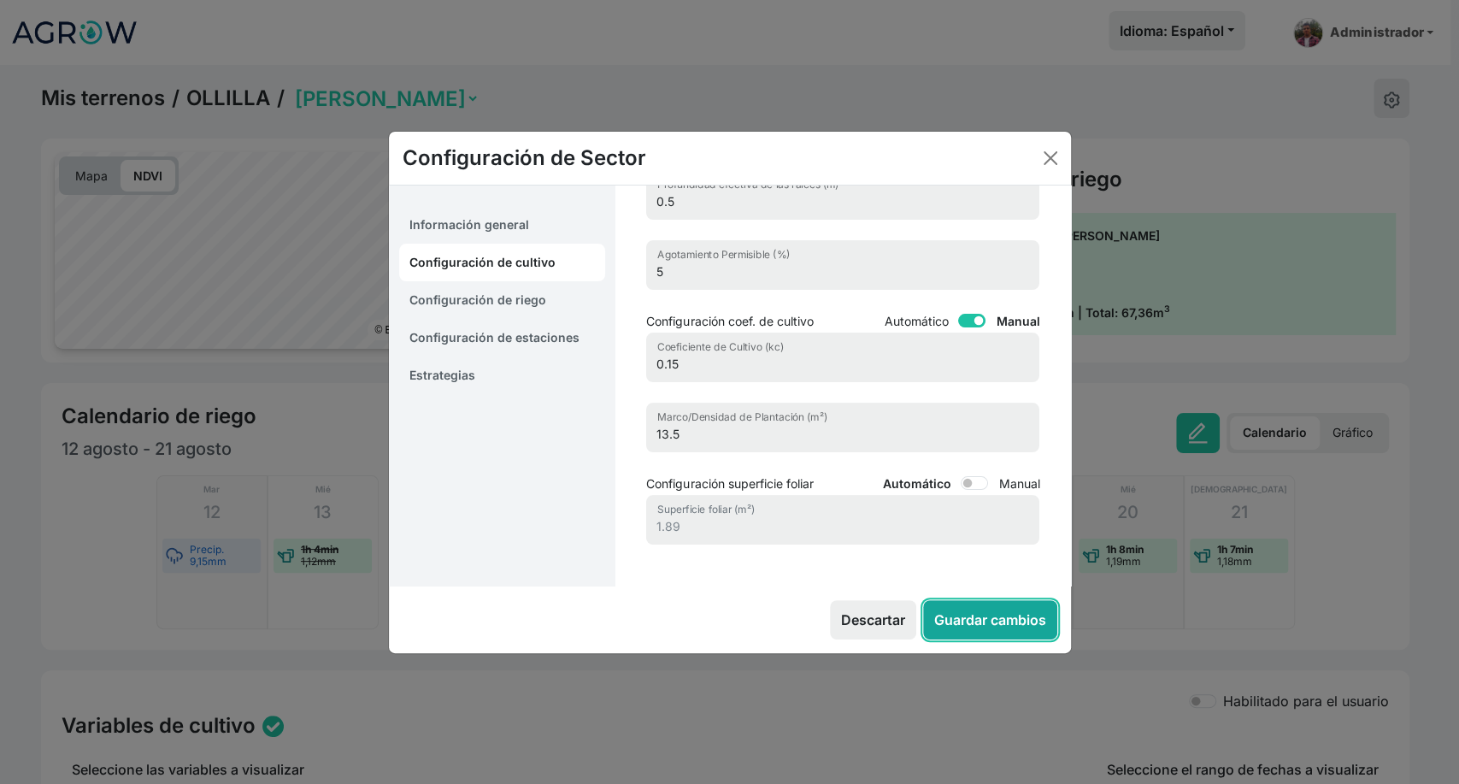
click at [1005, 620] on button "Guardar cambios" at bounding box center [990, 619] width 134 height 39
select select "12"
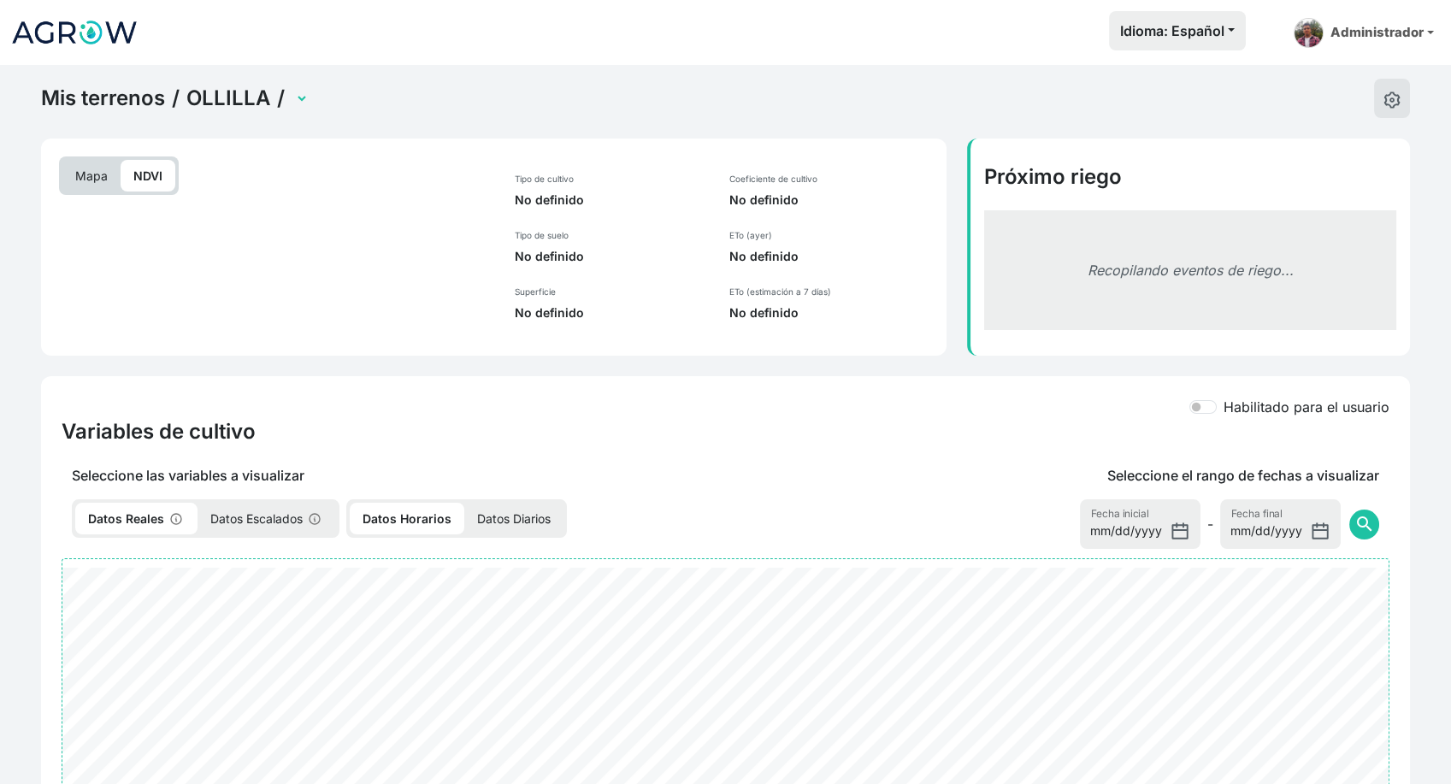
select select "2600"
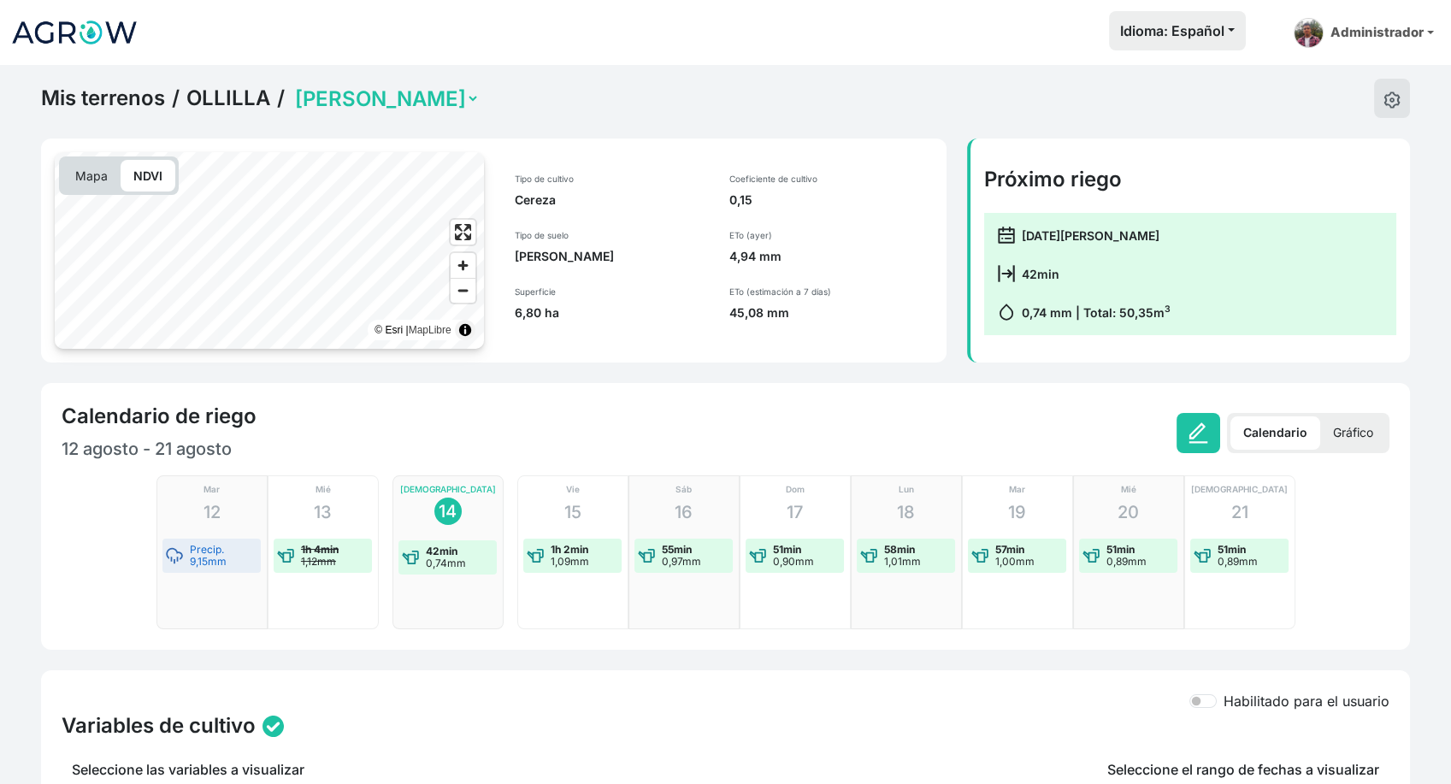
click at [1352, 431] on p "Gráfico" at bounding box center [1353, 432] width 66 height 33
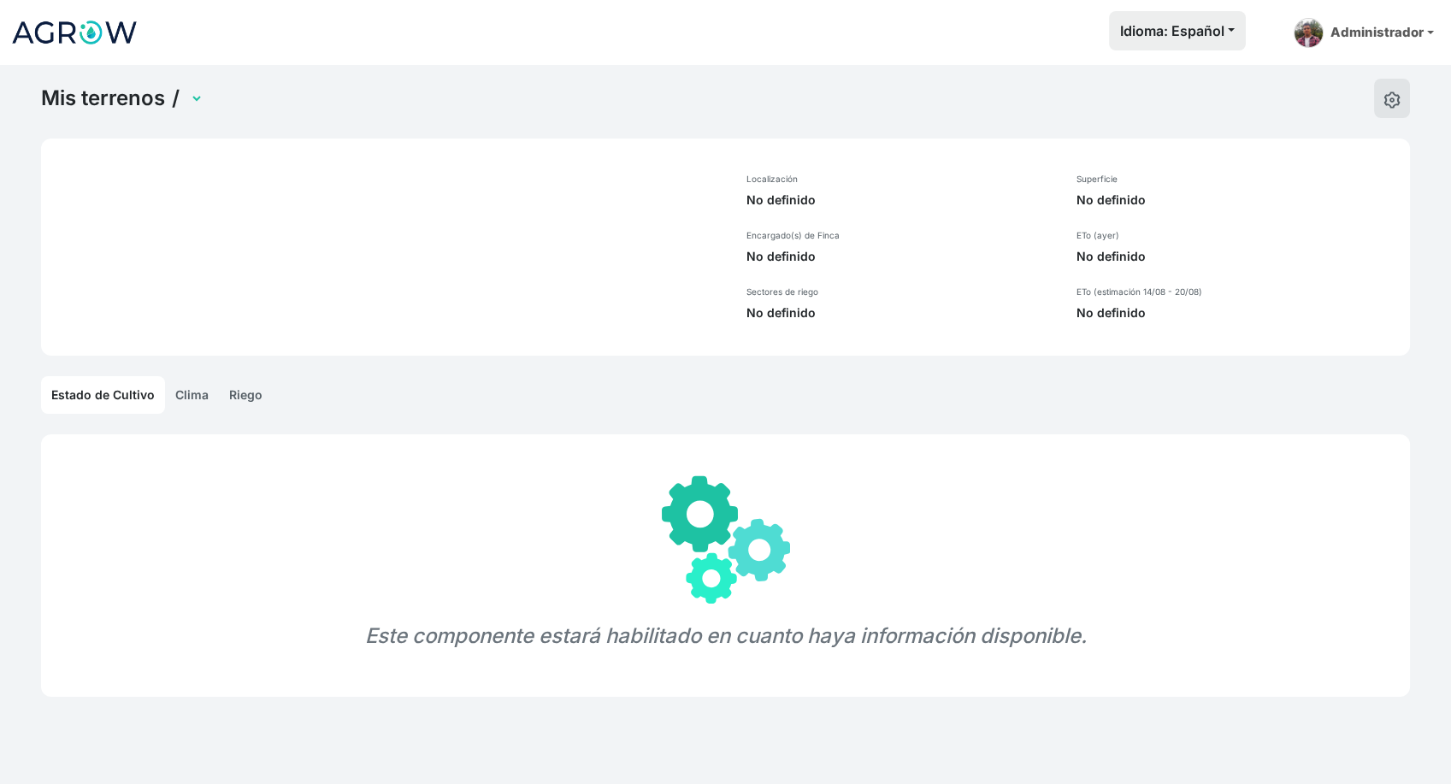
select select "906"
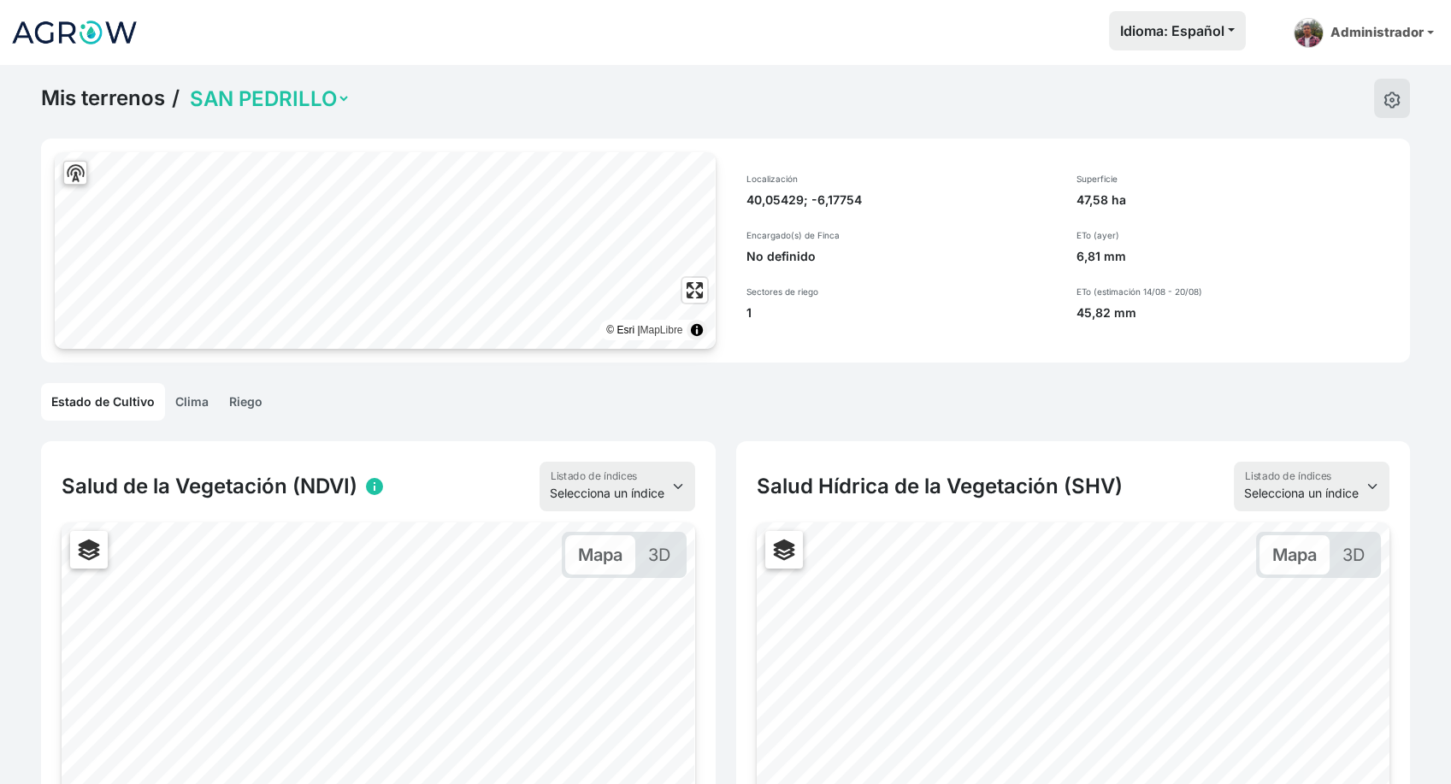
click at [246, 400] on link "Riego" at bounding box center [246, 402] width 54 height 38
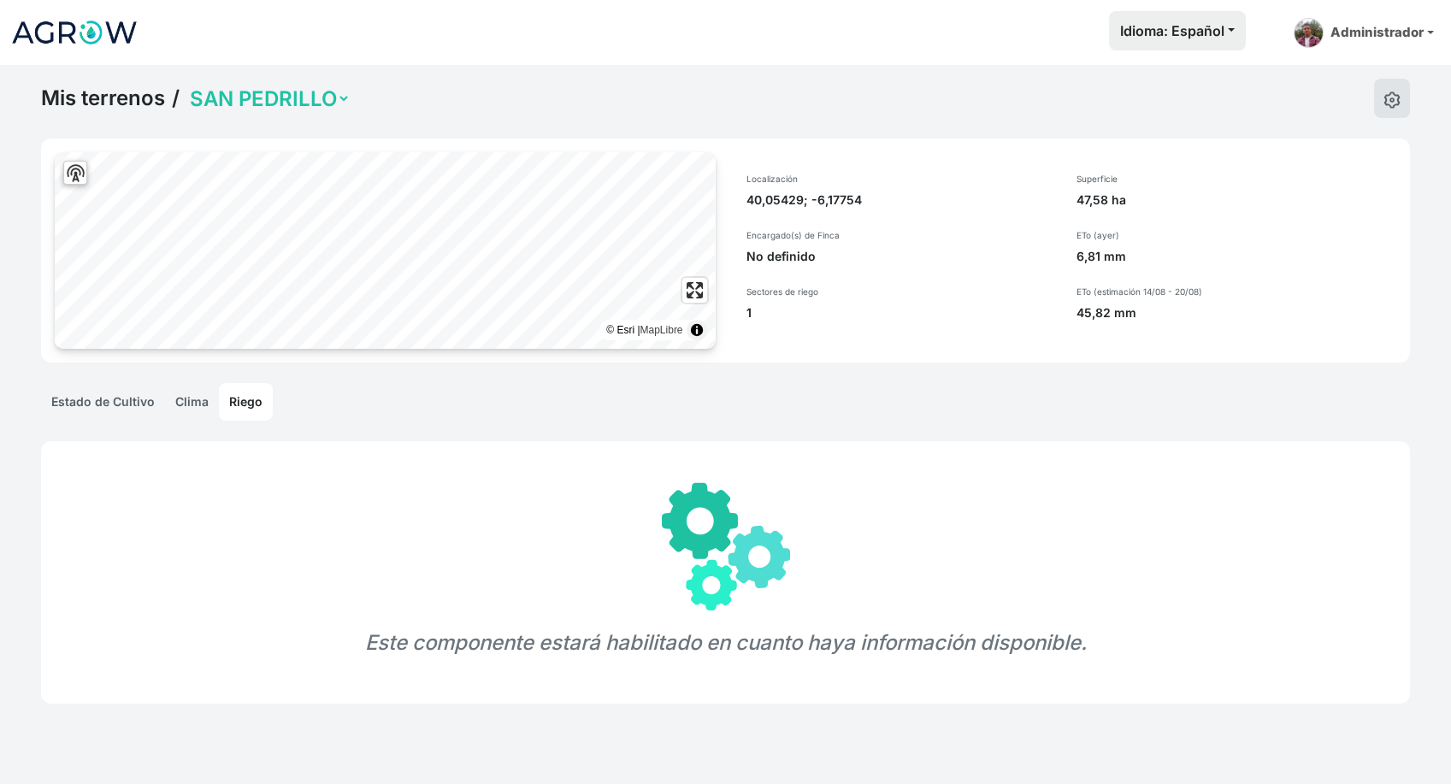
click at [189, 416] on link "Clima" at bounding box center [192, 402] width 54 height 38
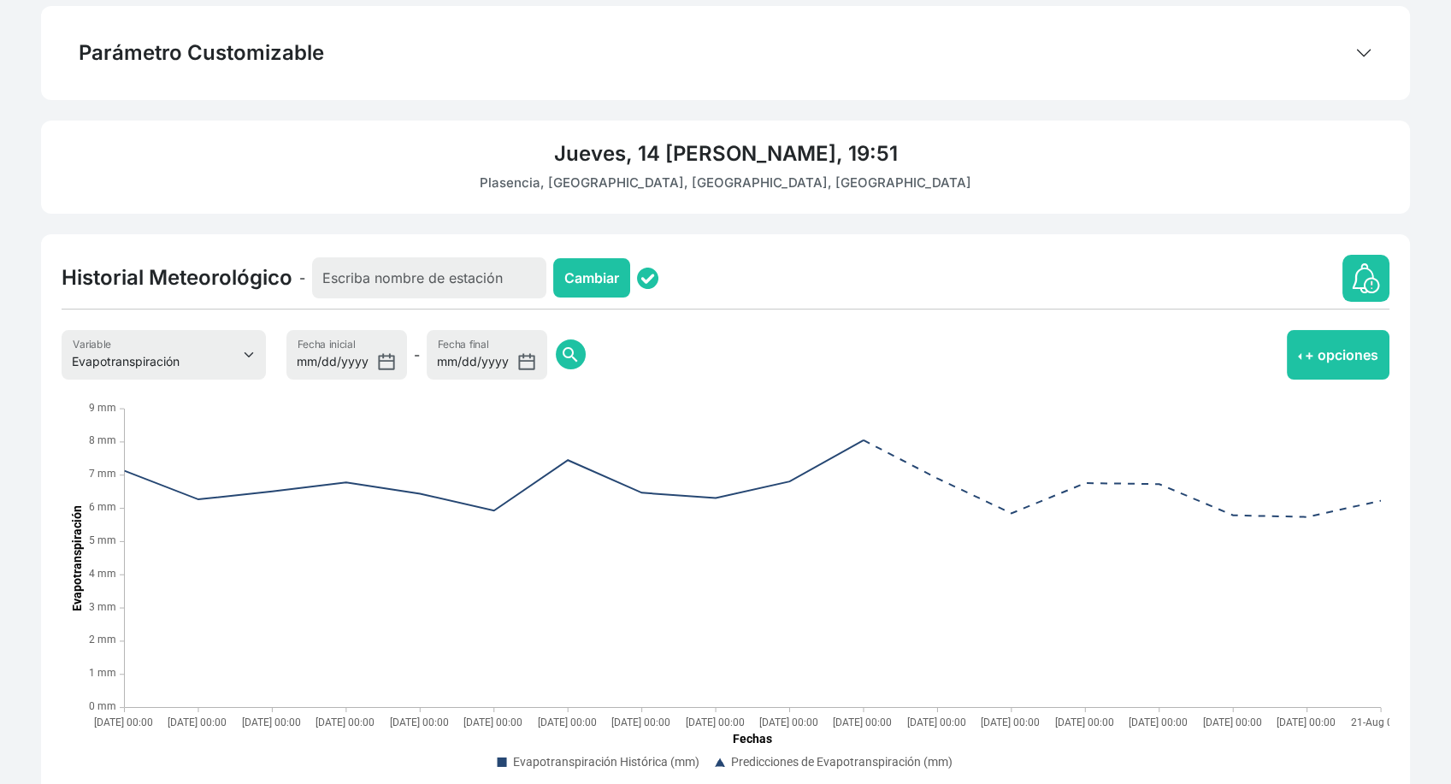
scroll to position [437, 0]
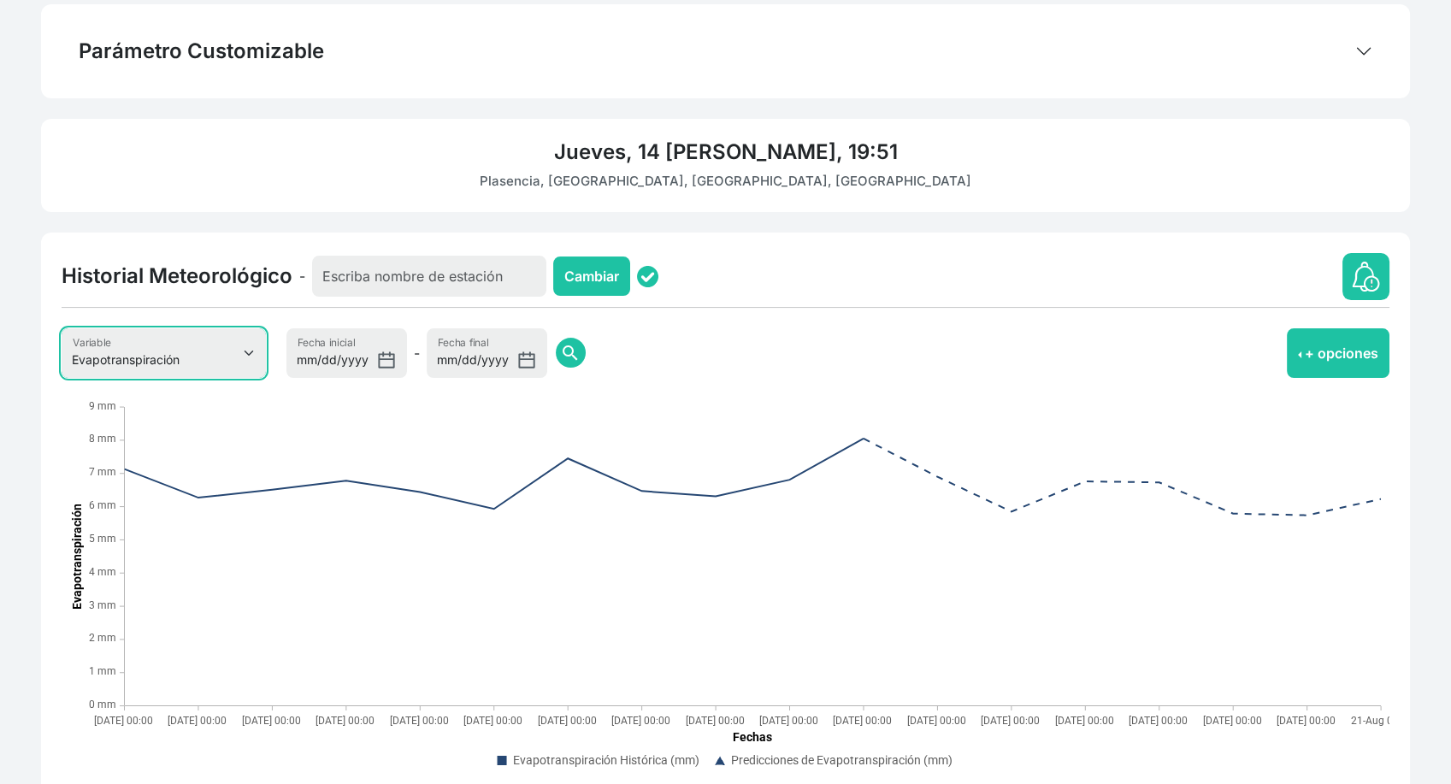
click at [241, 357] on select "Evapotranspiración Temperatura Humedad Relativa Velocidad del viento Precipitac…" at bounding box center [164, 353] width 204 height 50
select select "5"
click at [62, 328] on select "Evapotranspiración Temperatura Humedad Relativa Velocidad del viento Precipitac…" at bounding box center [164, 353] width 204 height 50
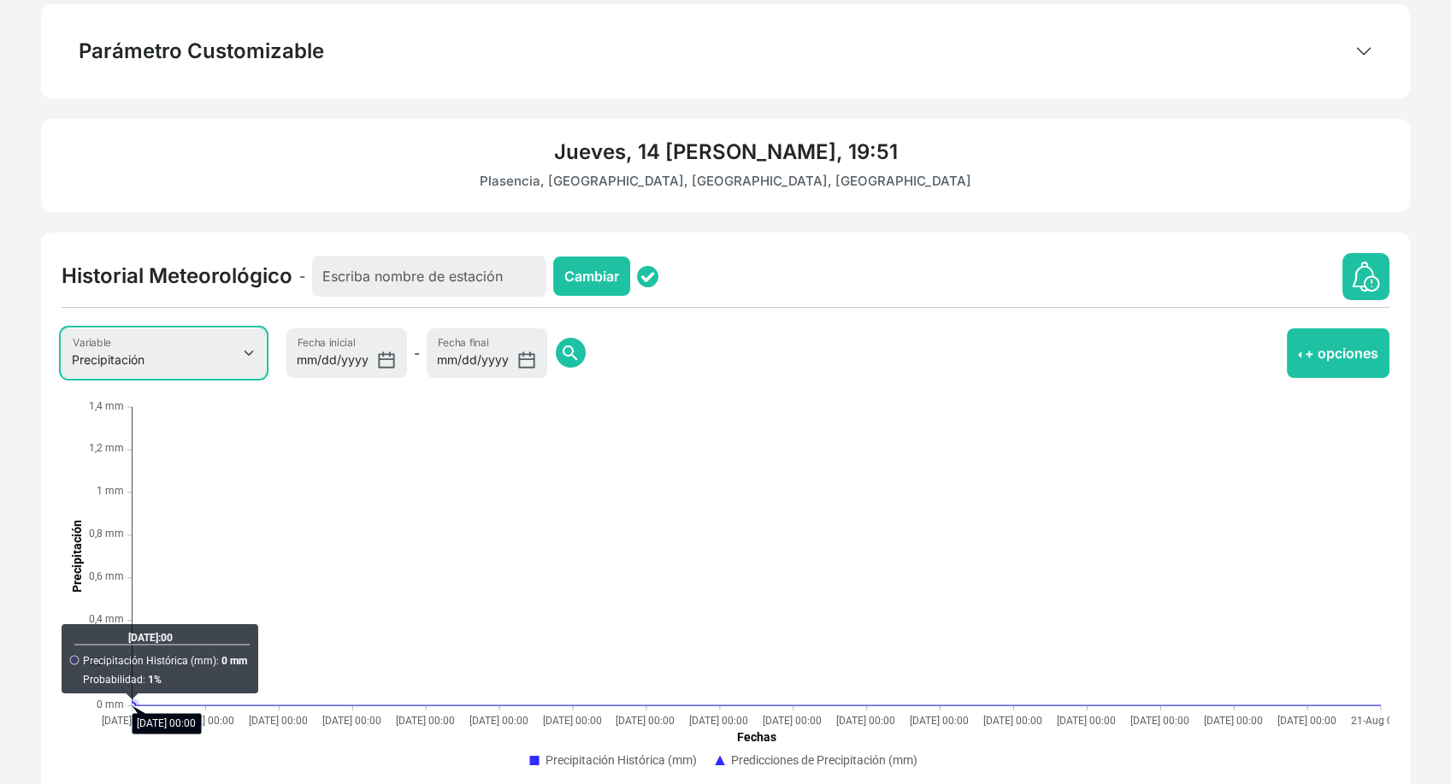
scroll to position [0, 0]
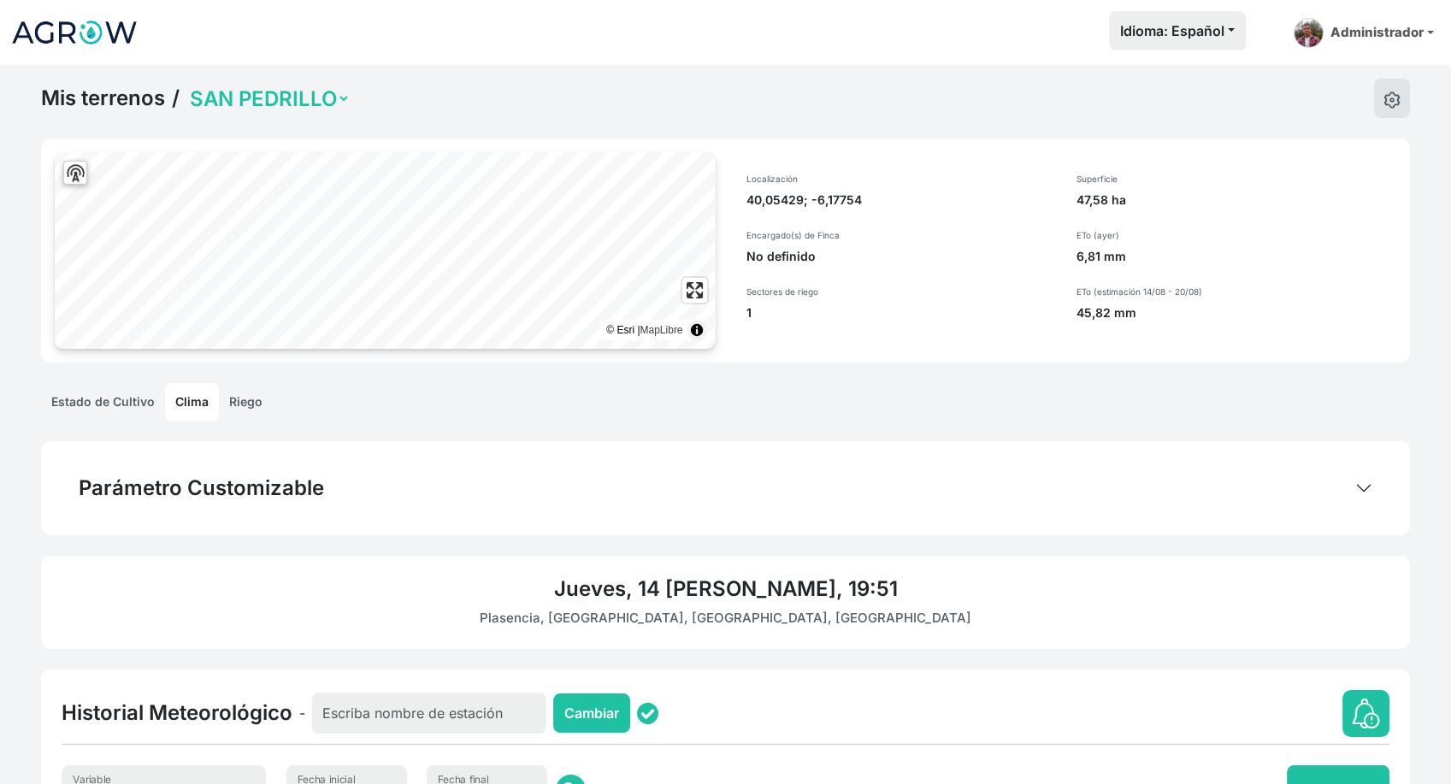
click at [244, 393] on link "Riego" at bounding box center [246, 402] width 54 height 38
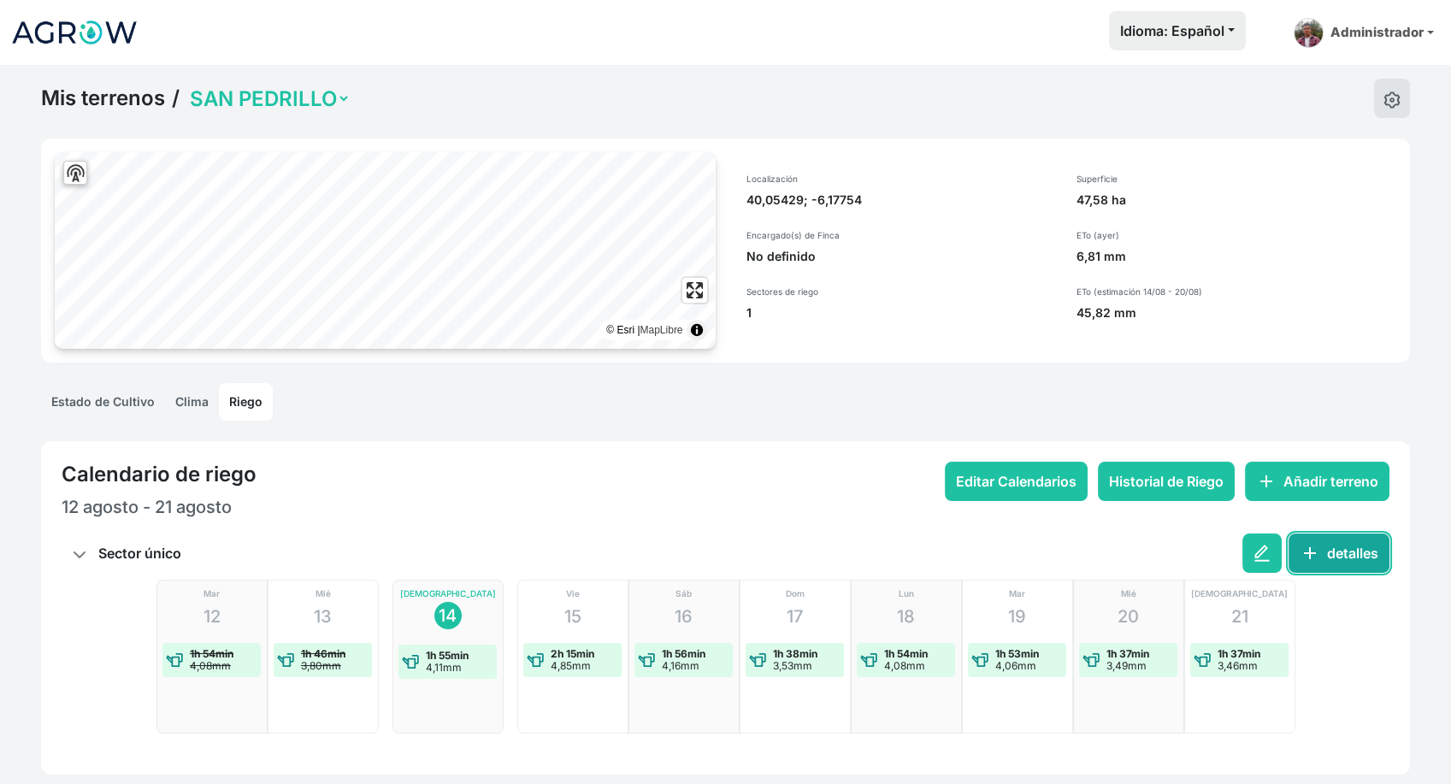
click at [1355, 551] on button "add detalles" at bounding box center [1338, 552] width 101 height 39
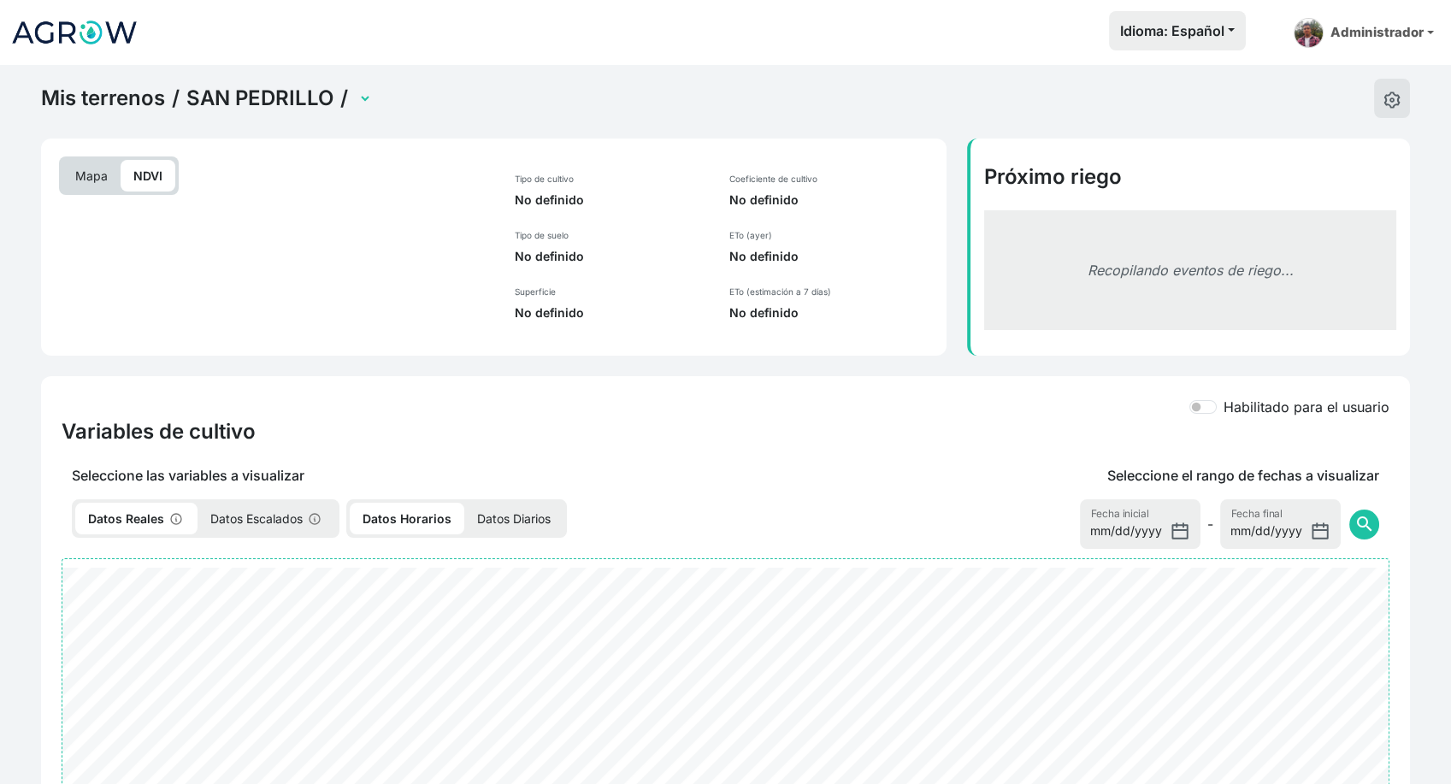
select select "2175"
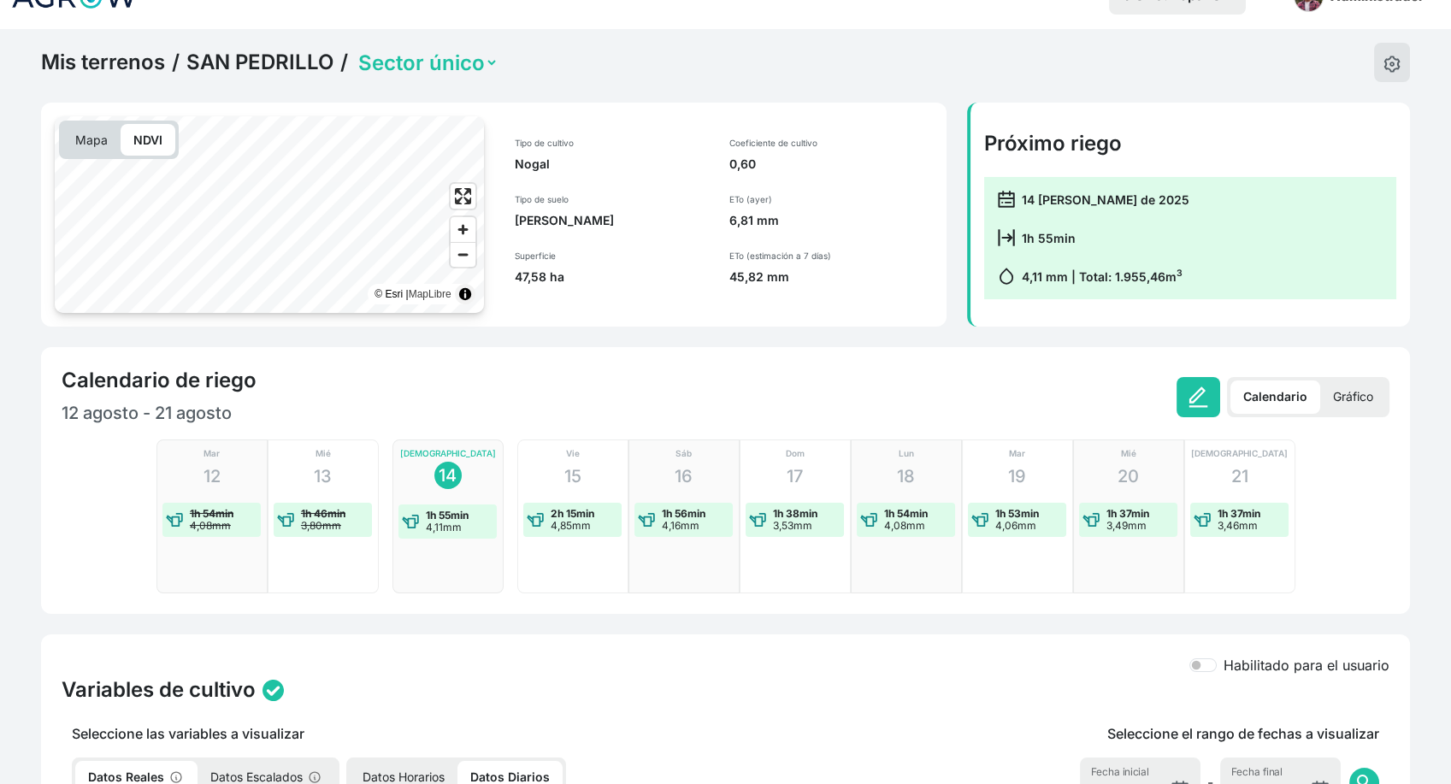
scroll to position [34, 0]
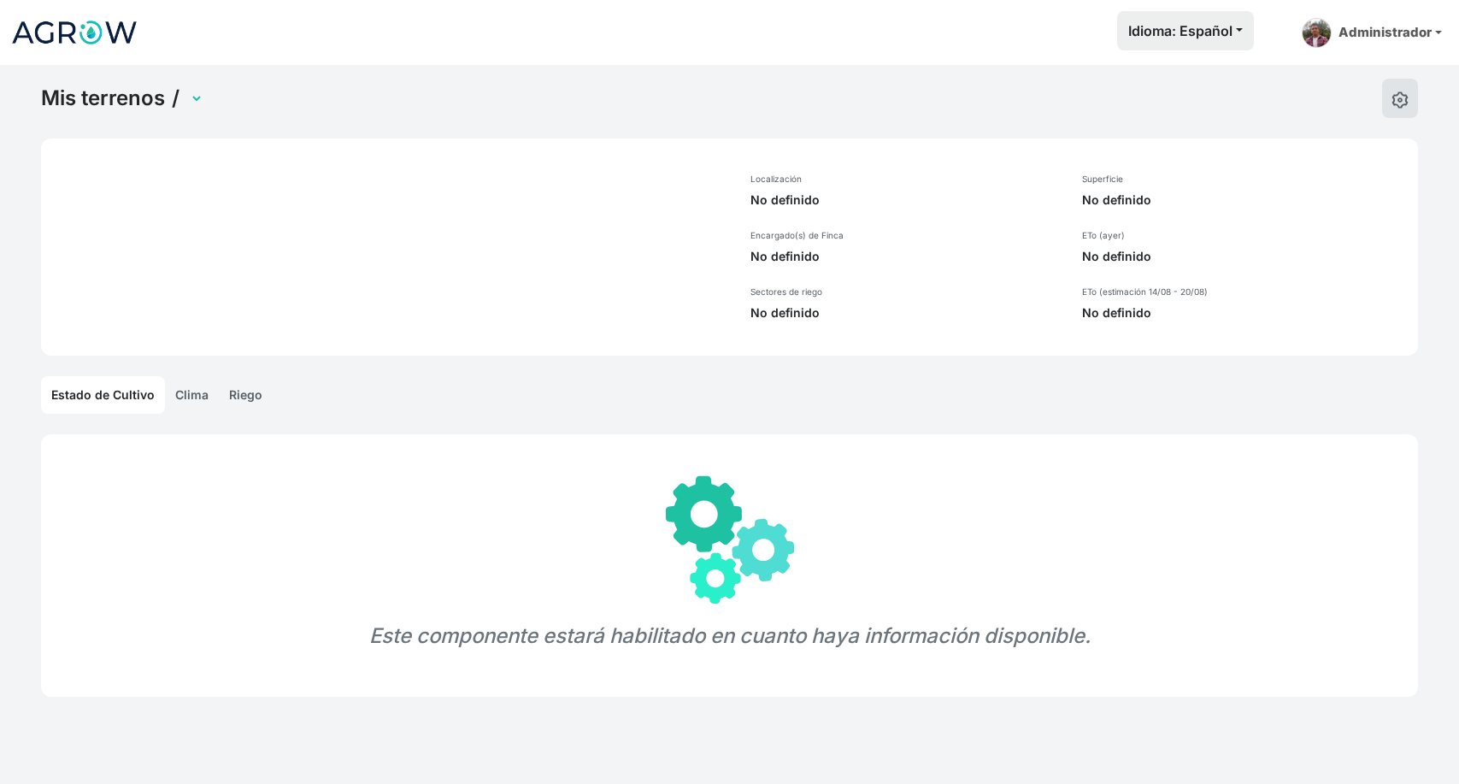
select select "907"
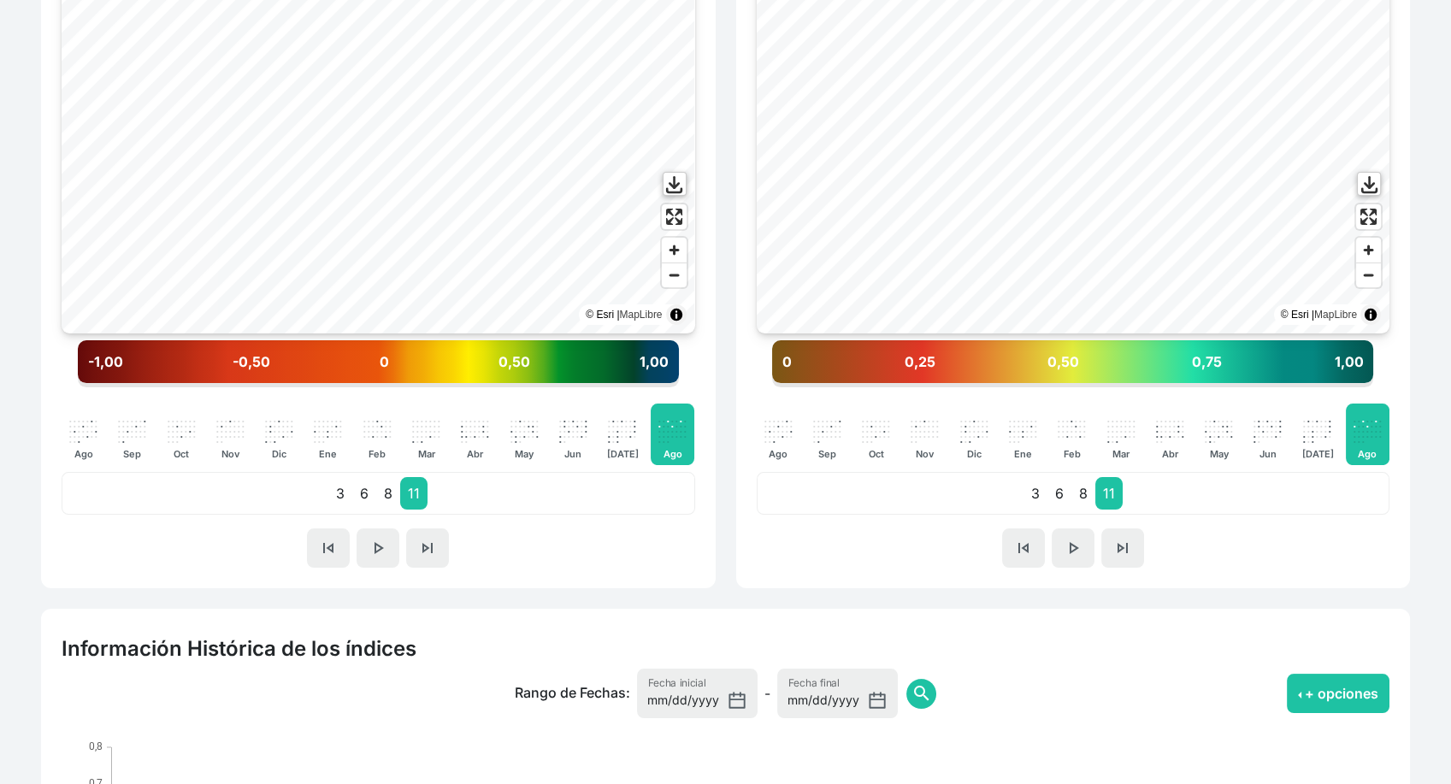
scroll to position [937, 0]
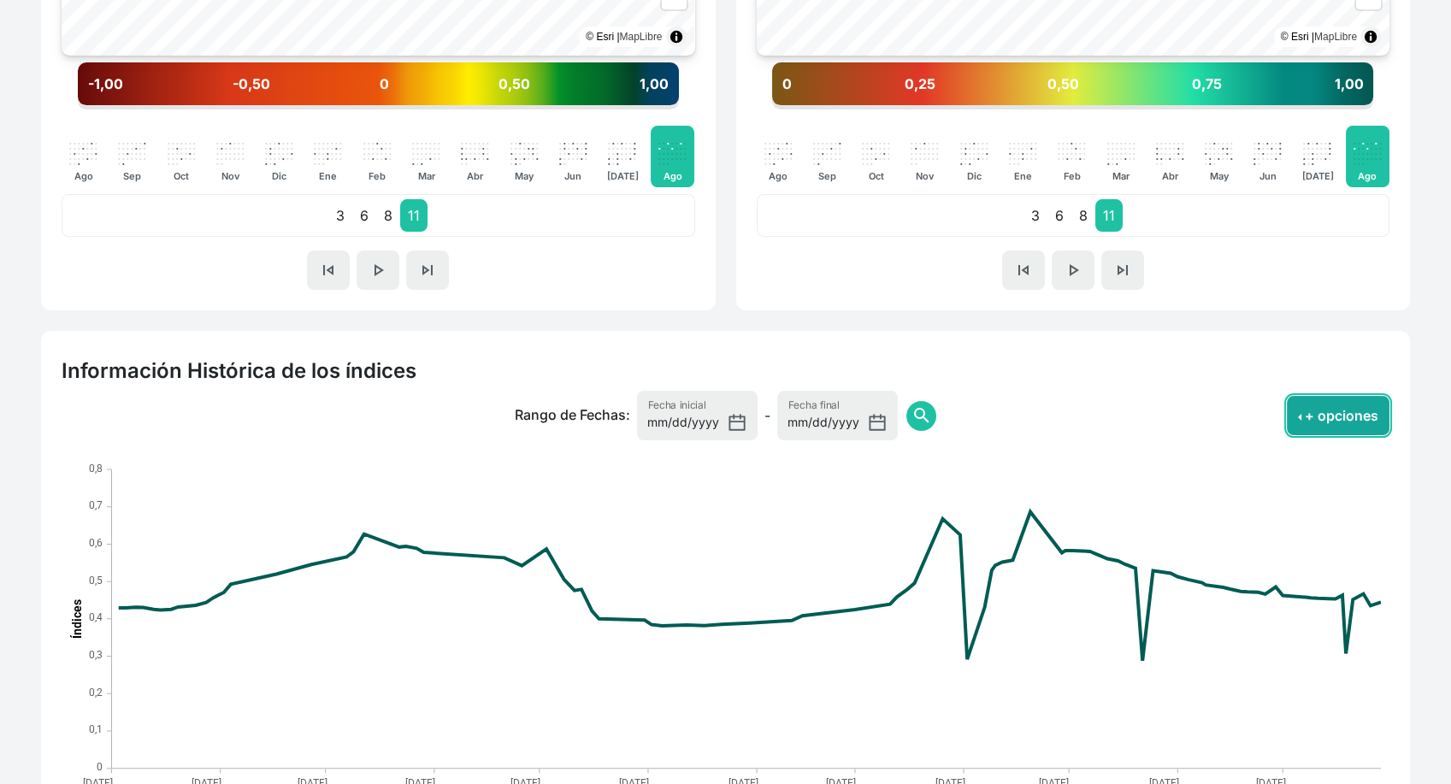
click at [1323, 429] on button "+ opciones" at bounding box center [1338, 415] width 103 height 39
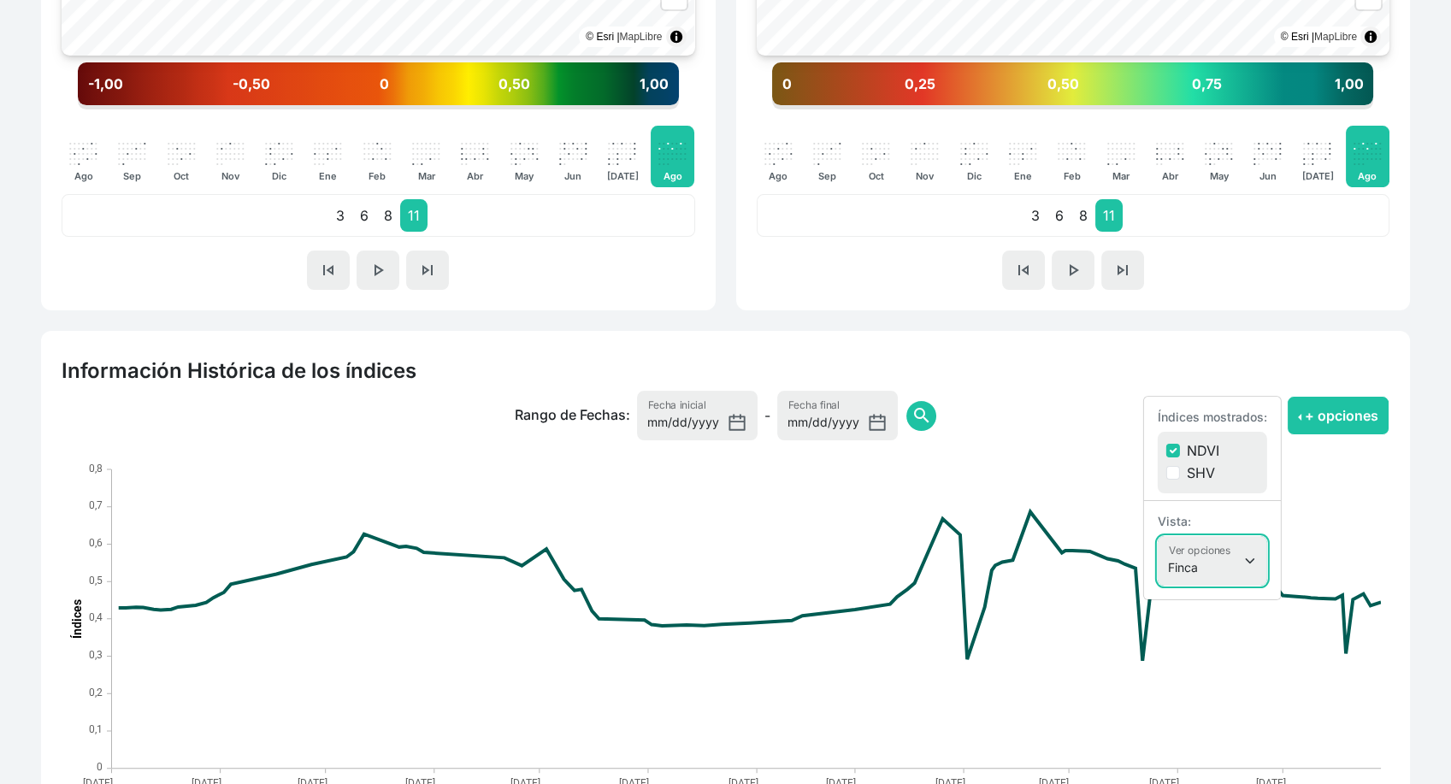
click at [1202, 569] on select "Finca Sectores Finca + Sectores" at bounding box center [1212, 561] width 109 height 50
select select "terrain"
click at [1158, 536] on select "Finca Sectores Finca + Sectores" at bounding box center [1212, 561] width 109 height 50
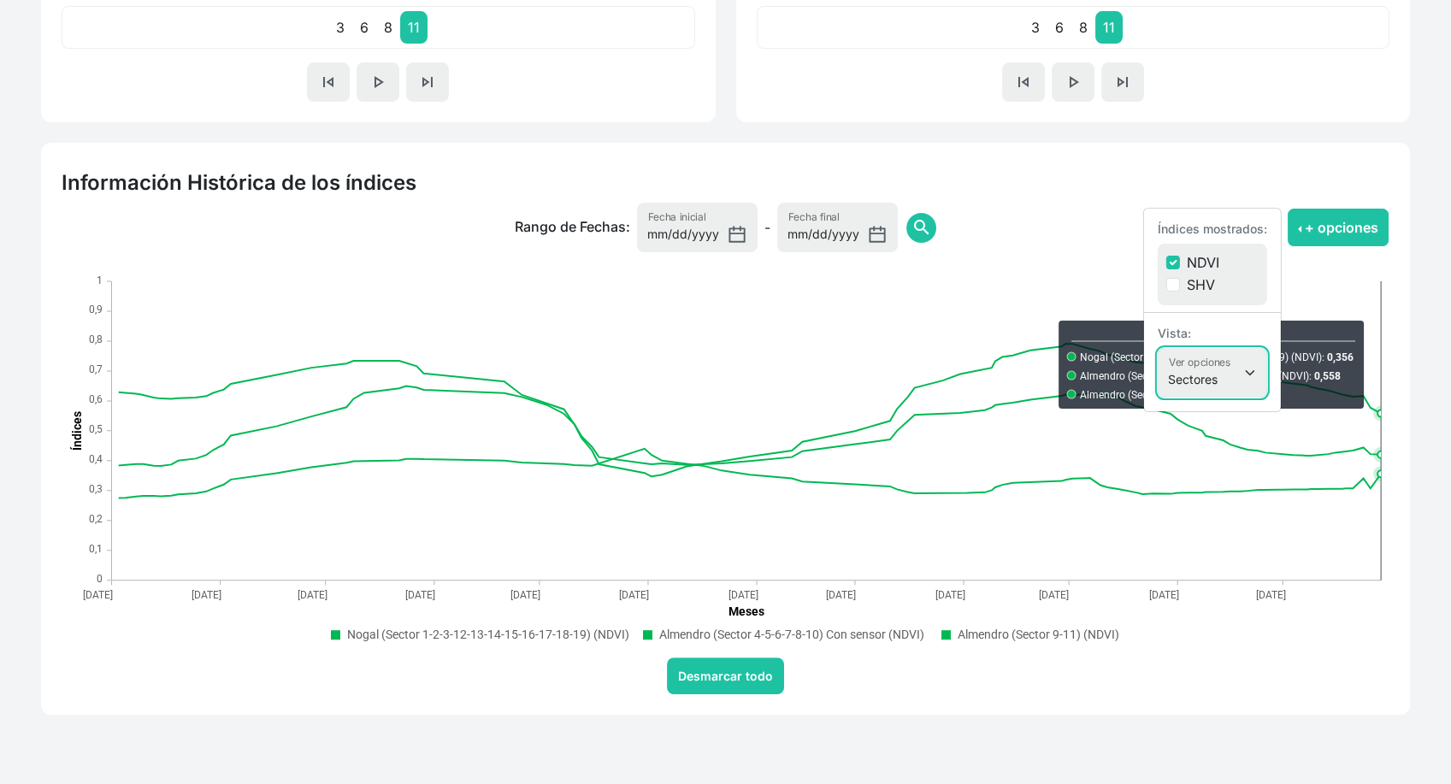
scroll to position [1123, 0]
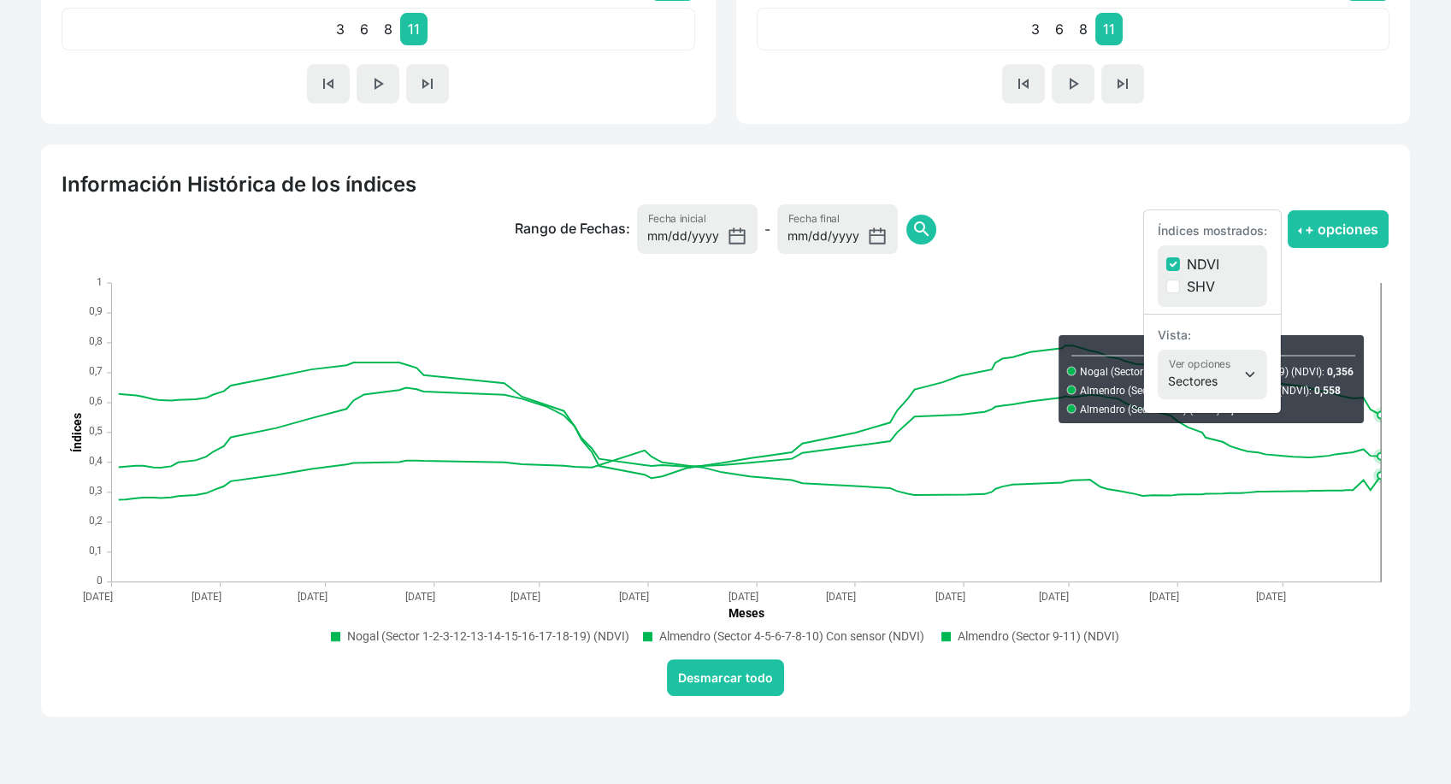
click at [1417, 433] on div "Información Histórica de los índices Rango de Fechas: 2024-08-14 Fecha inicial …" at bounding box center [725, 430] width 1389 height 572
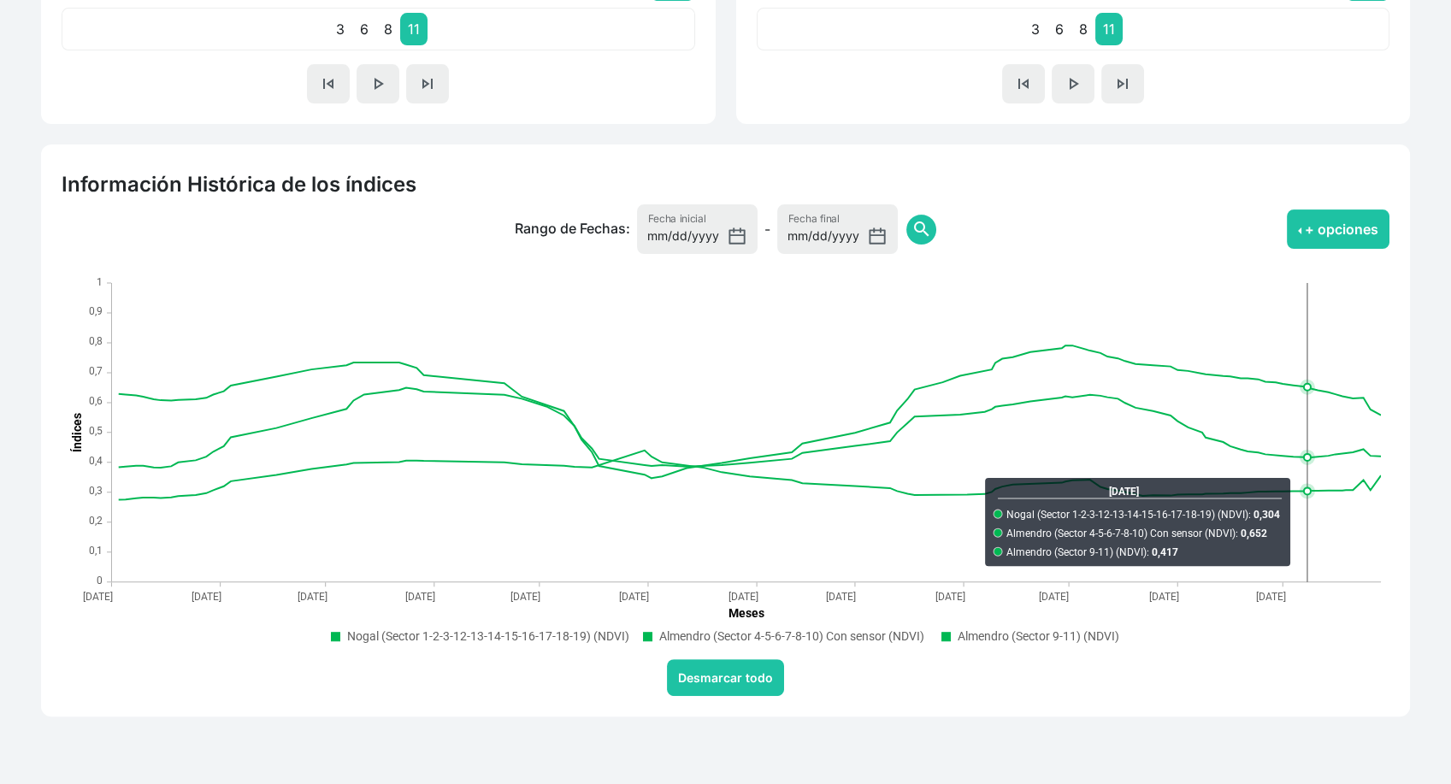
click at [529, 629] on text "Nogal (Sector 1-2-3-12-13-14-15-16-17-18-19) (NDVI)" at bounding box center [488, 636] width 282 height 14
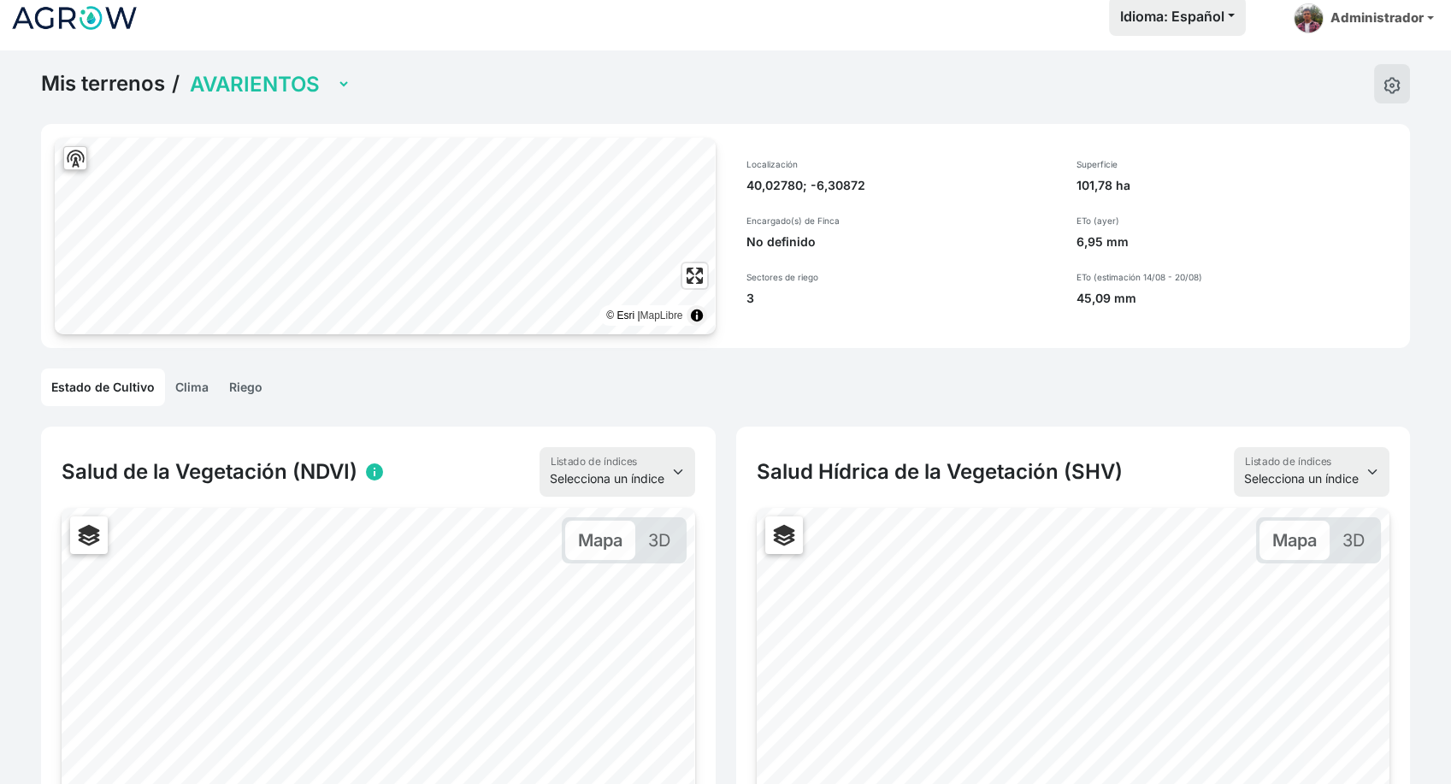
scroll to position [0, 0]
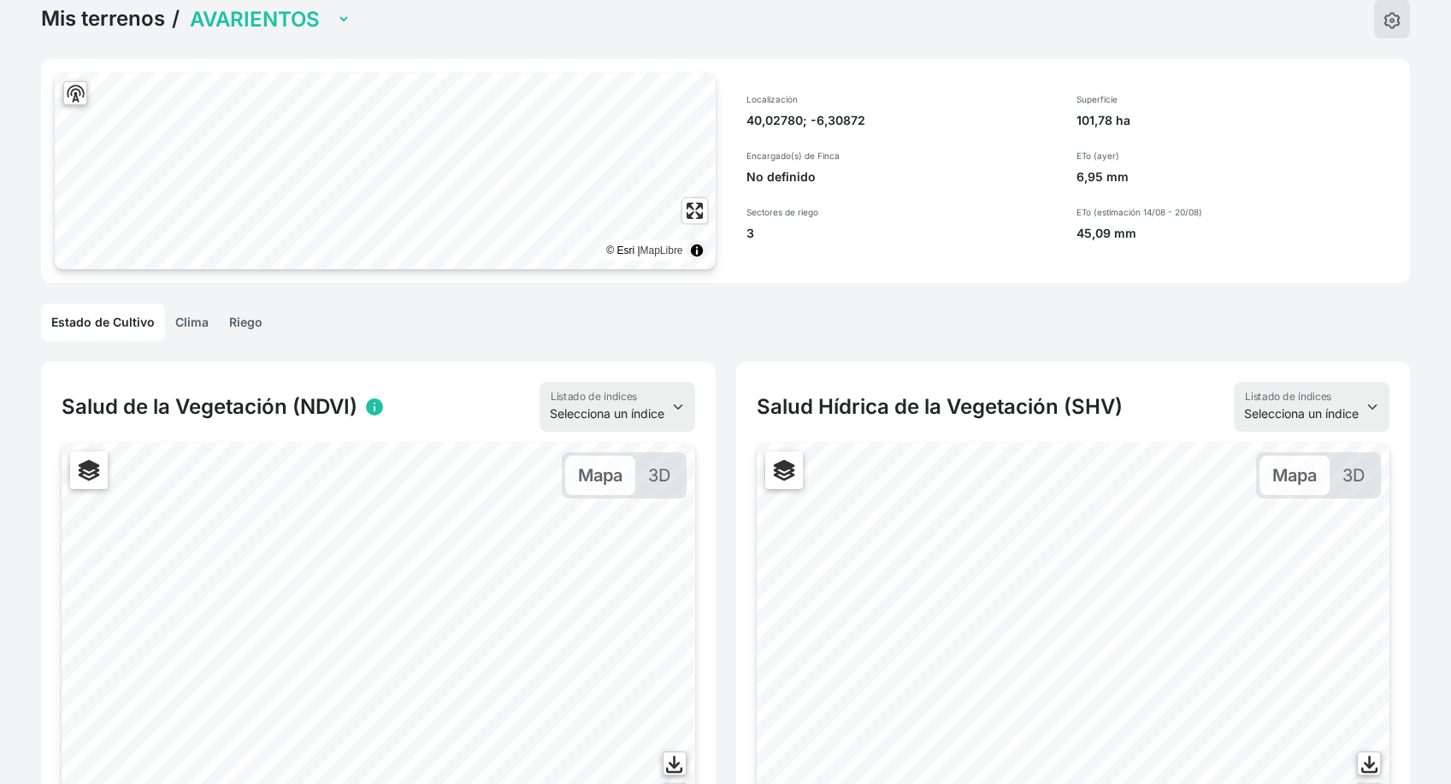
click at [219, 316] on link "Riego" at bounding box center [246, 323] width 54 height 38
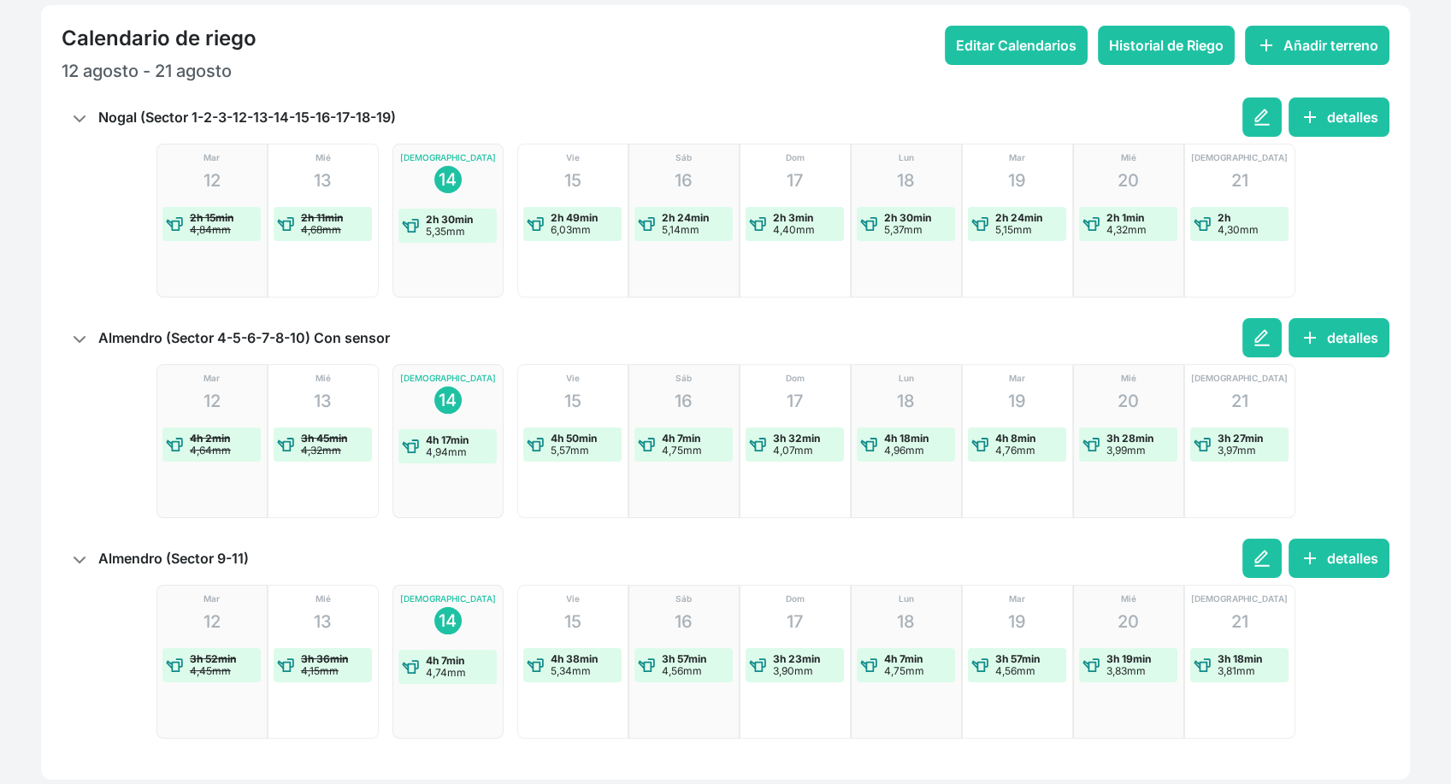
scroll to position [465, 0]
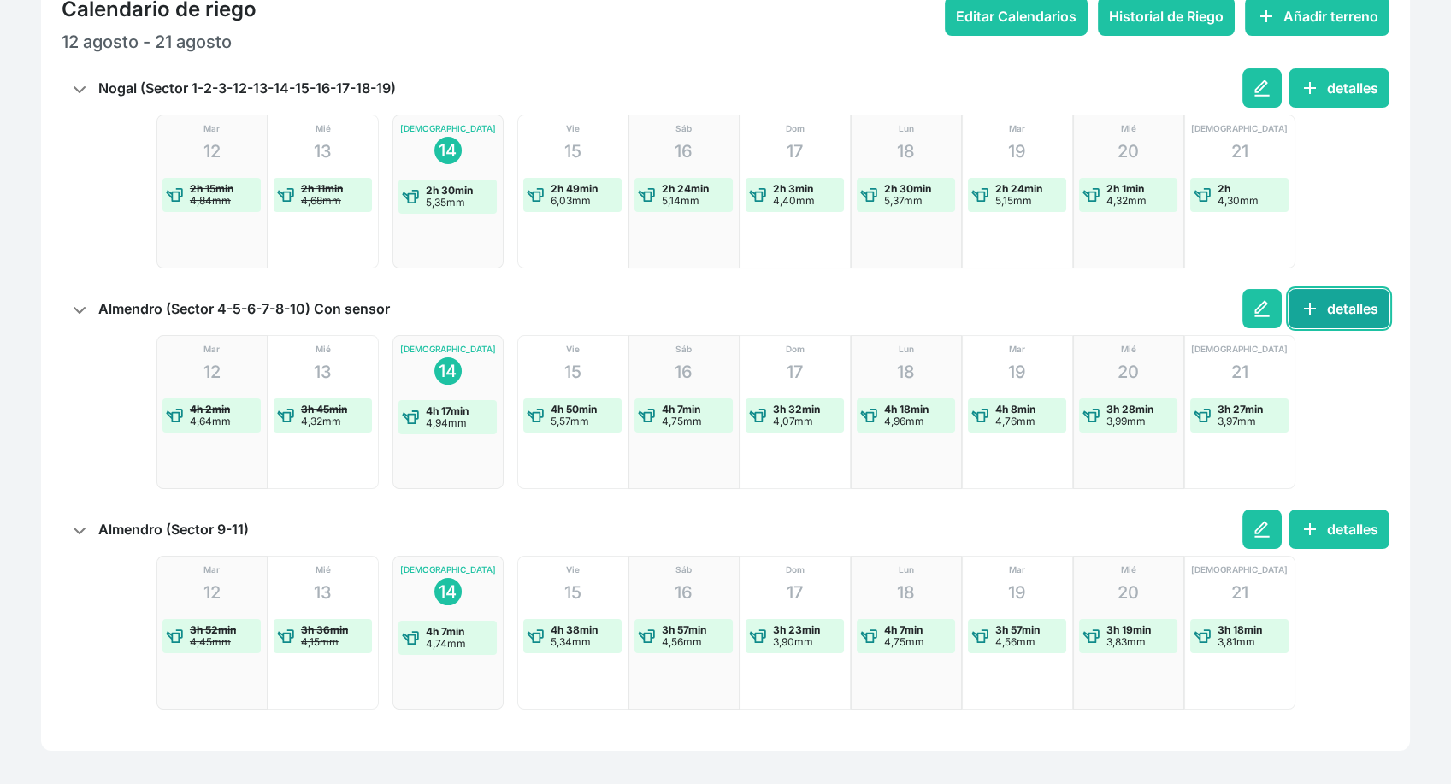
click at [1327, 306] on button "add detalles" at bounding box center [1338, 308] width 101 height 39
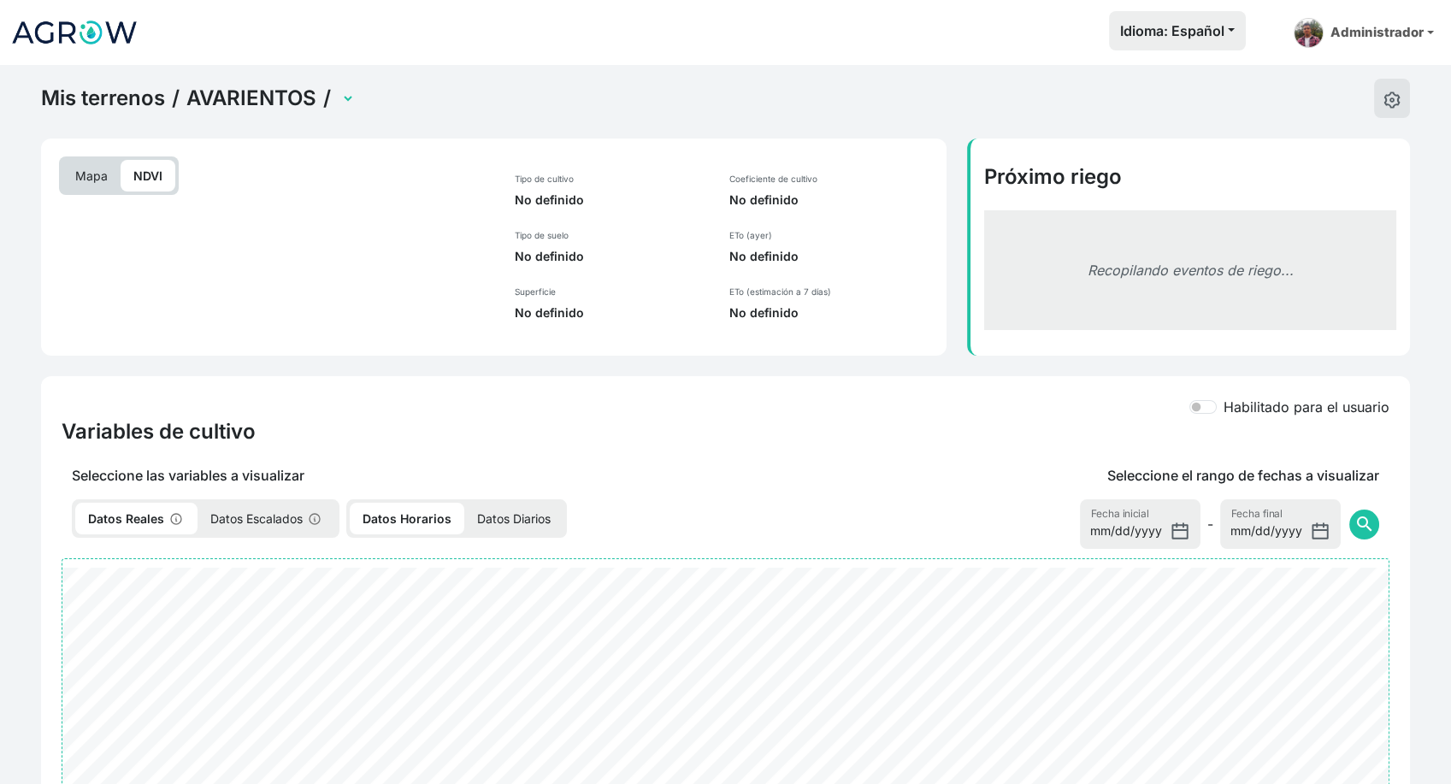
select select "2177"
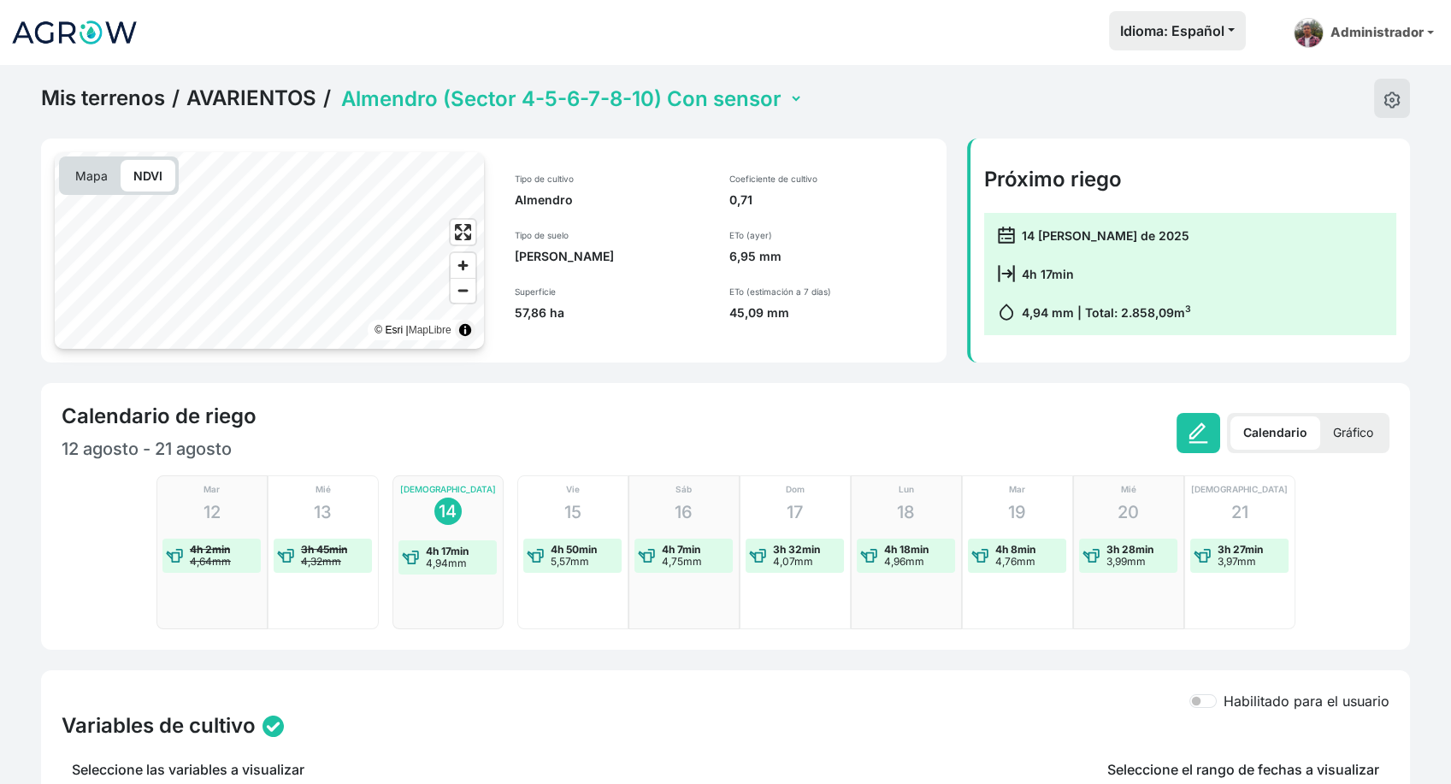
scroll to position [18, 0]
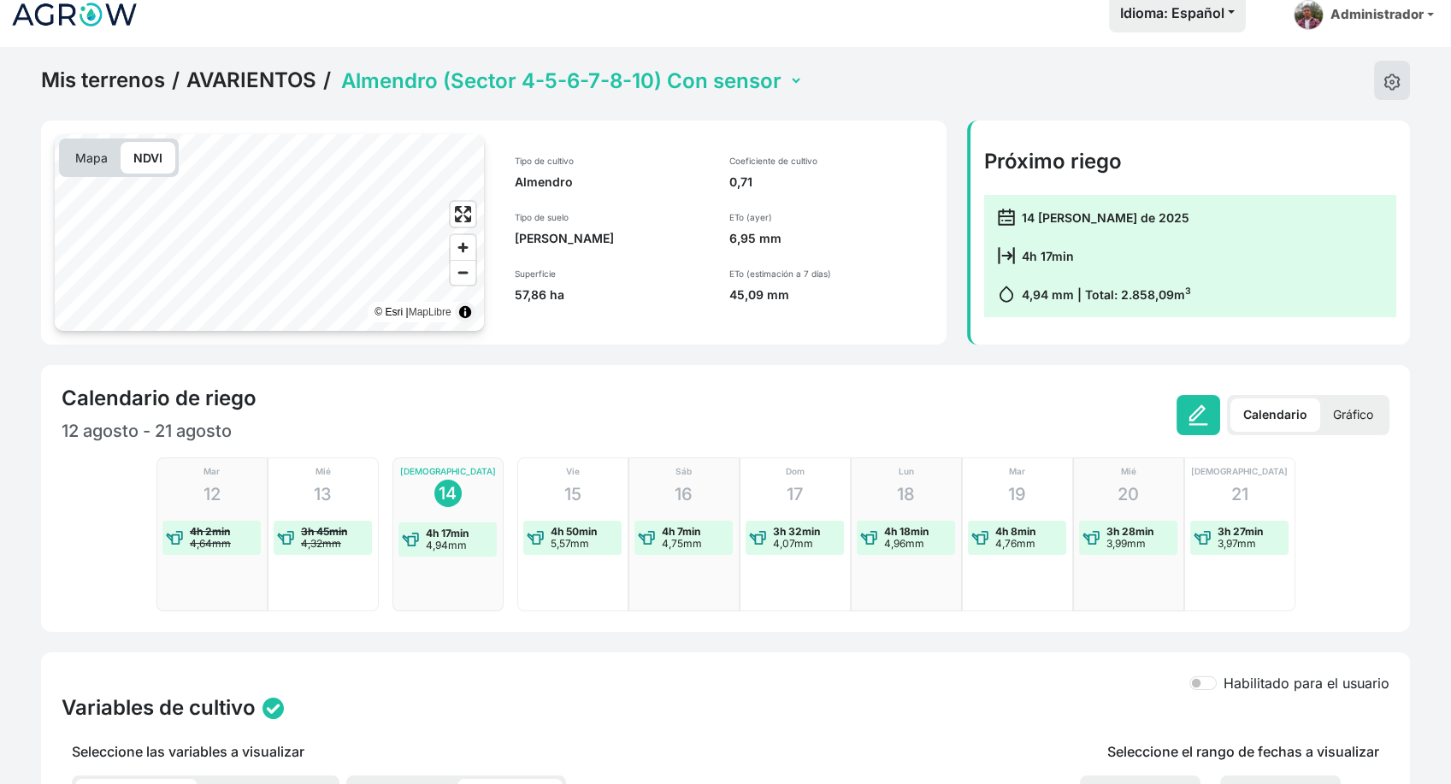
click at [1368, 404] on p "Gráfico" at bounding box center [1353, 414] width 66 height 33
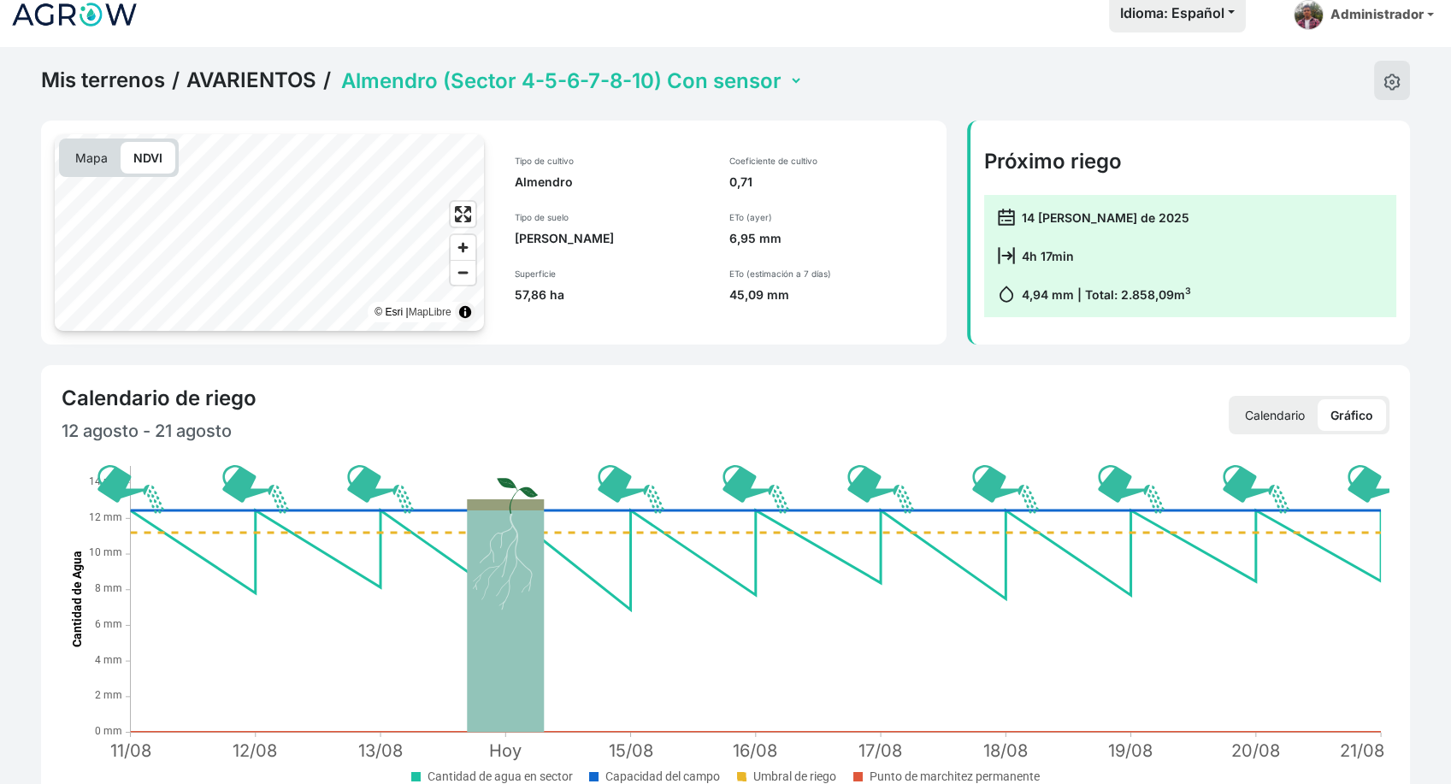
click at [1280, 413] on p "Calendario" at bounding box center [1274, 415] width 85 height 32
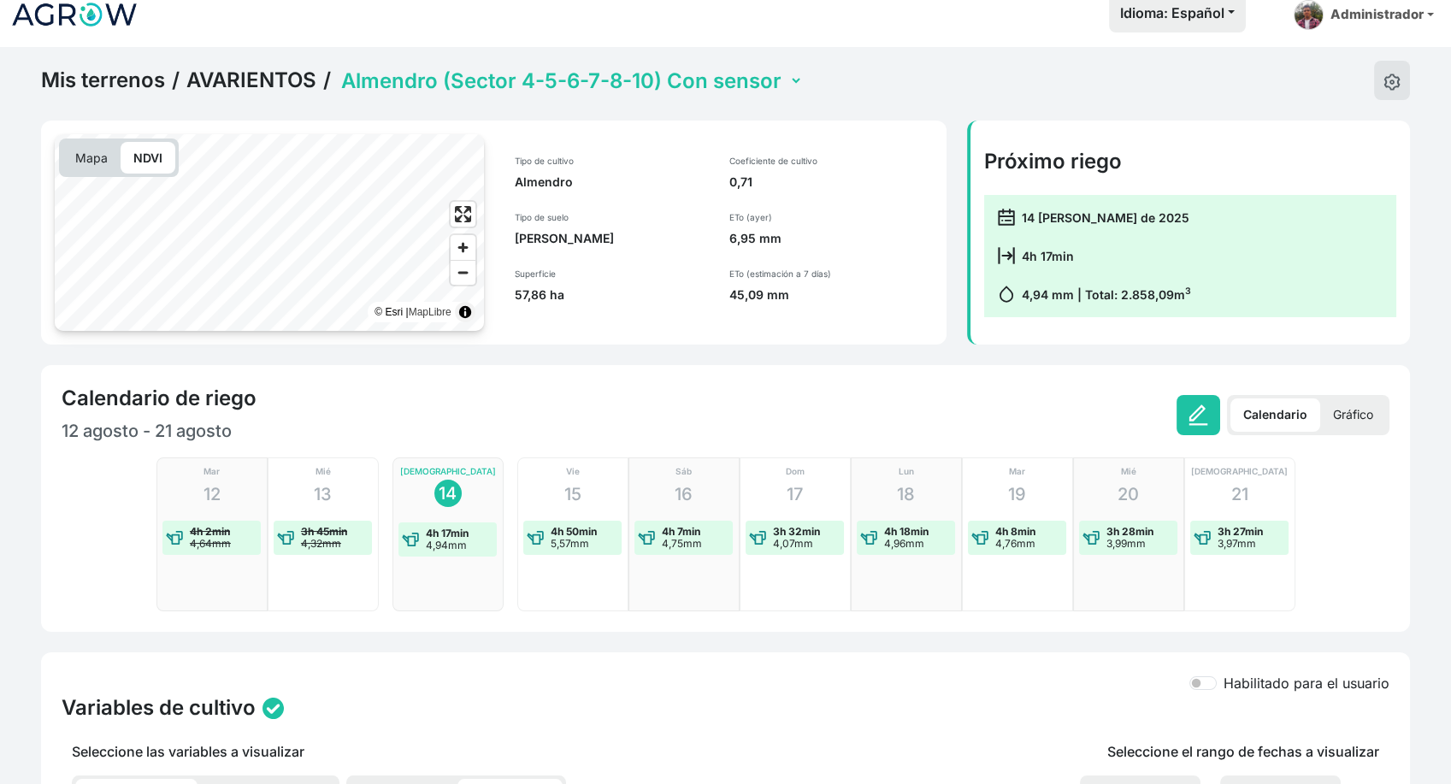
click at [634, 72] on select "Almendro (Sector 4-5-6-7-8-10) Con sensor Almendro (Sector 9-11) Nogal (Sector …" at bounding box center [570, 81] width 465 height 27
click at [339, 68] on select "Almendro (Sector 4-5-6-7-8-10) Con sensor Almendro (Sector 9-11) Nogal (Sector …" at bounding box center [570, 81] width 465 height 27
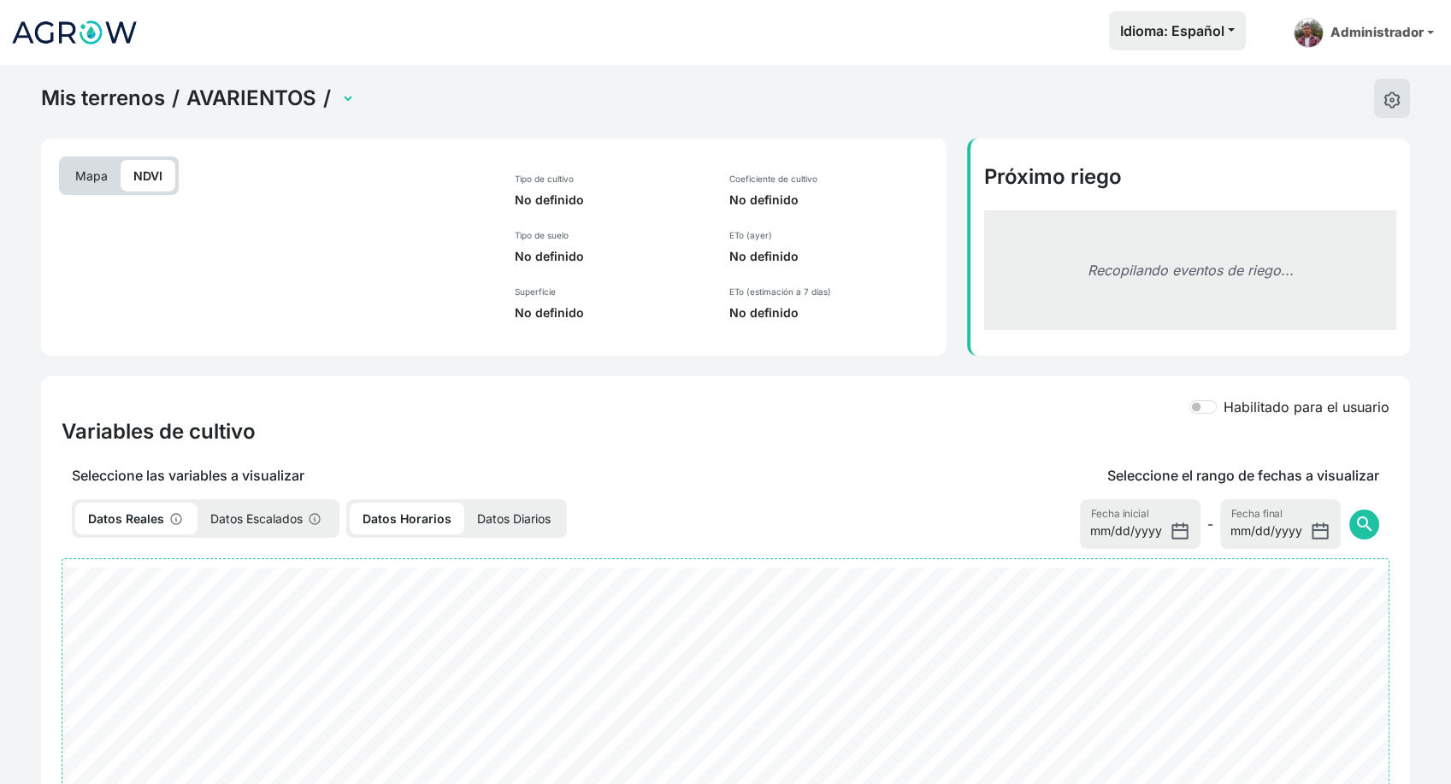
select select "2176"
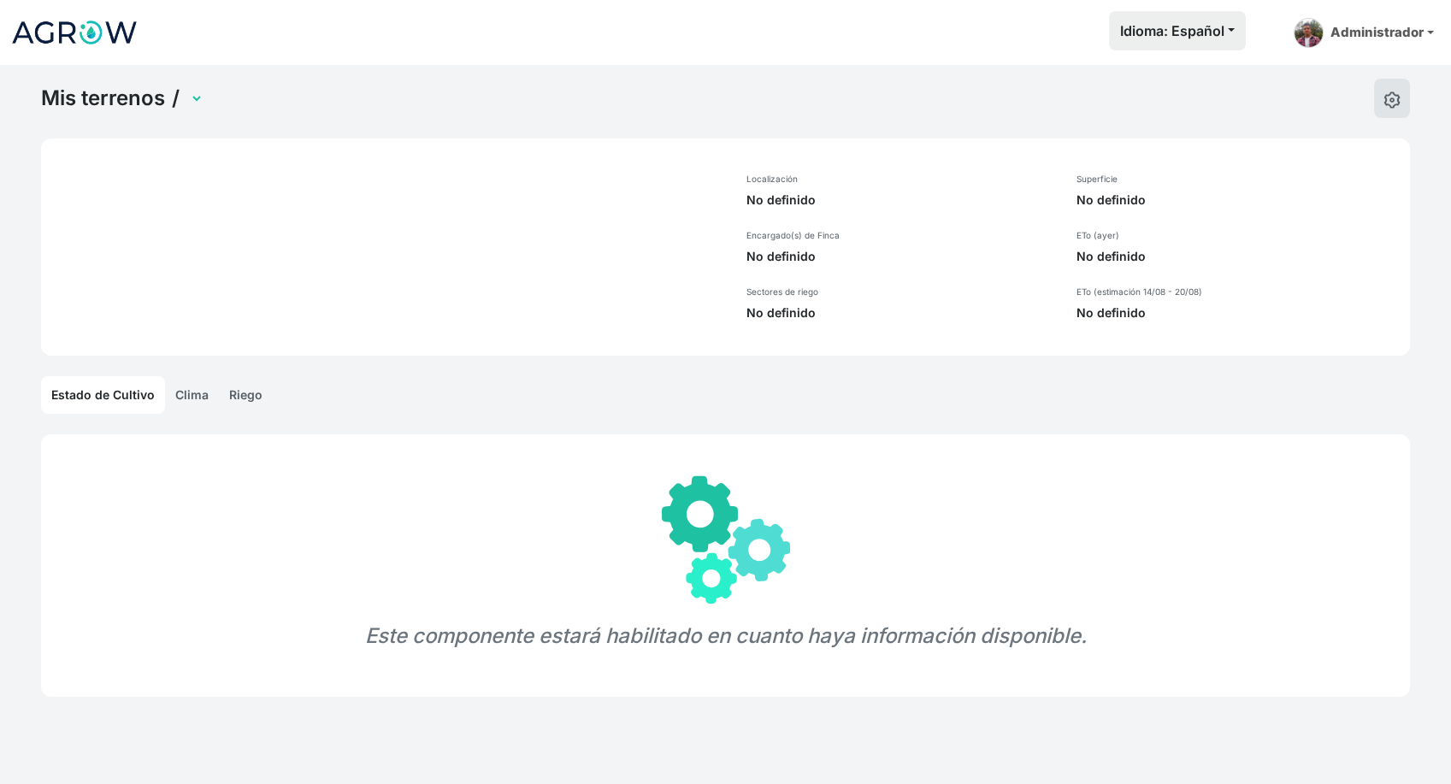
select select "907"
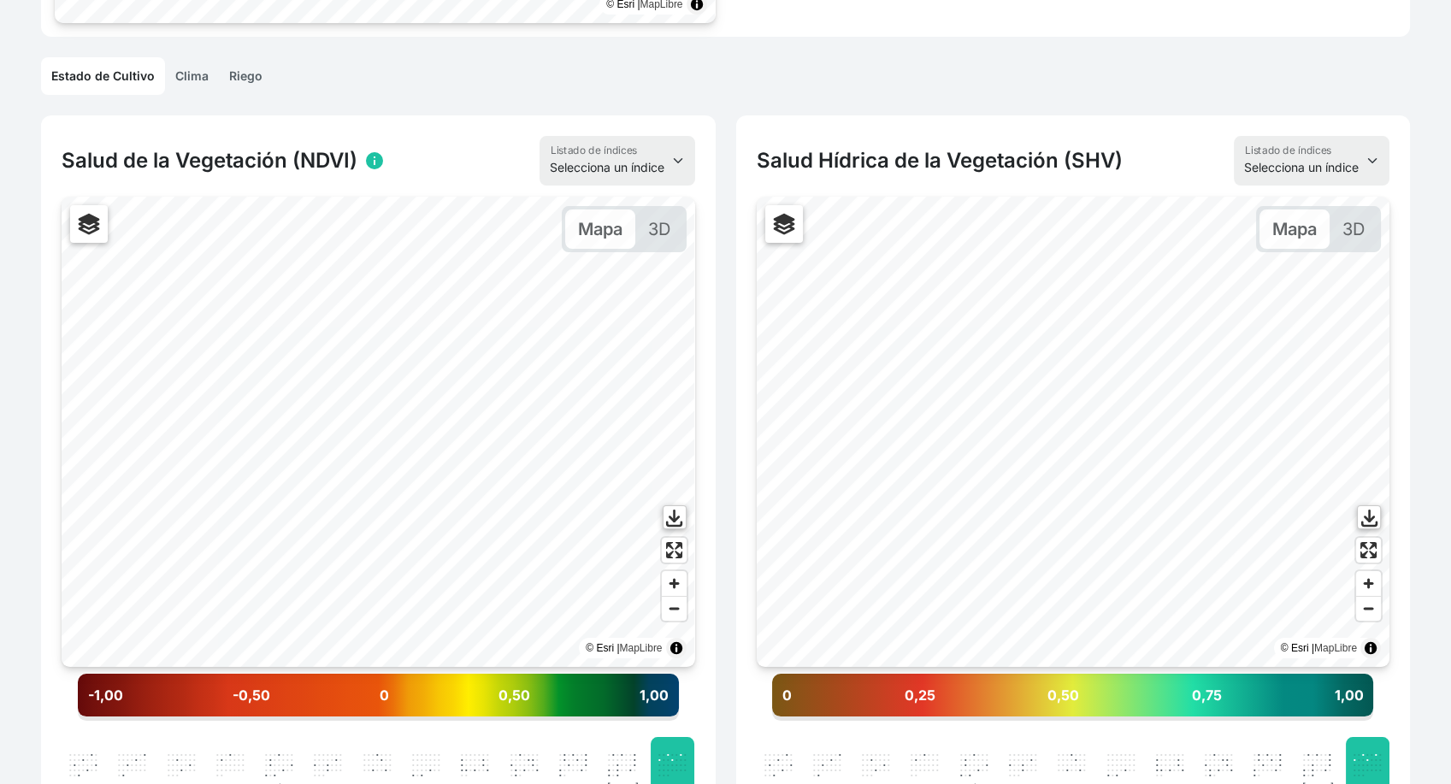
scroll to position [490, 0]
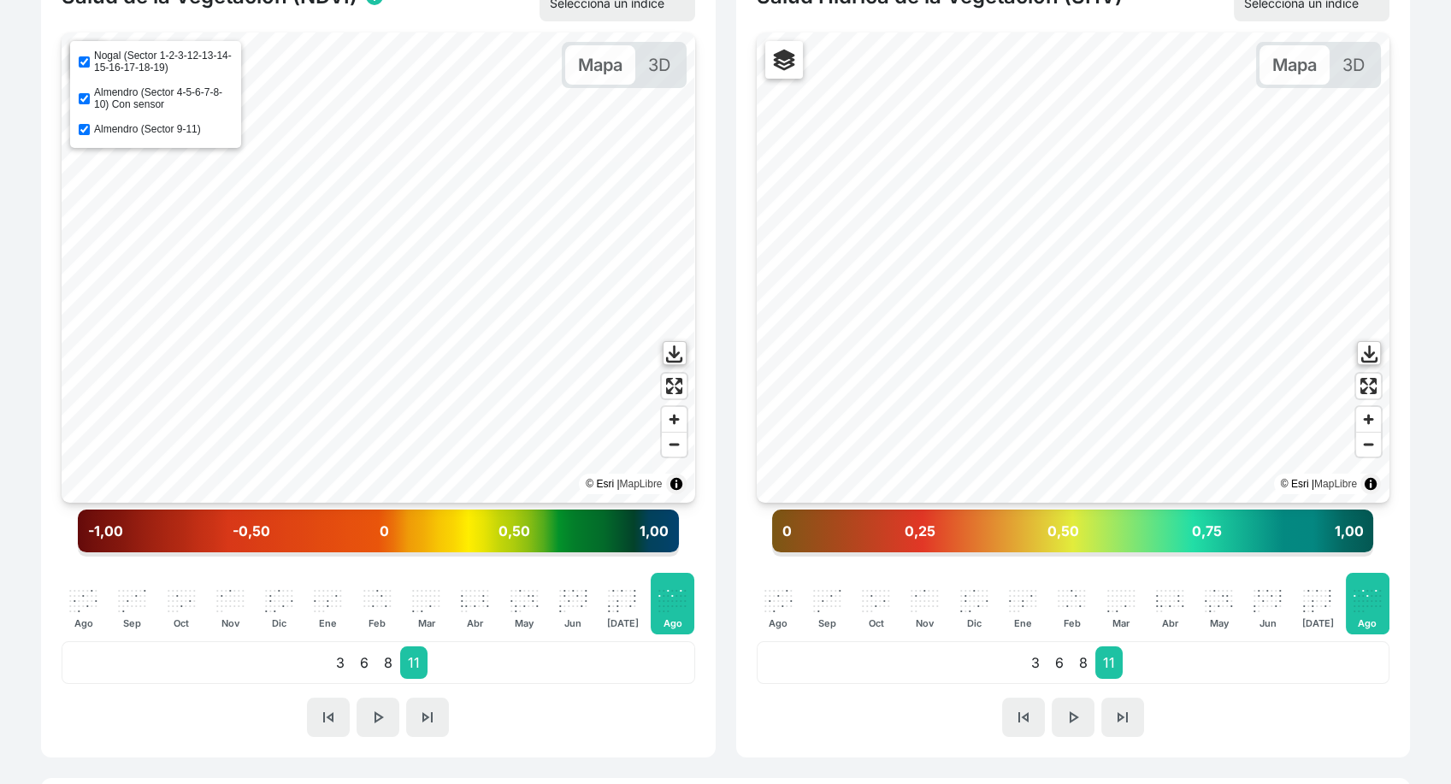
click at [84, 65] on input "Nogal (Sector 1-2-3-12-13-14-15-16-17-18-19)" at bounding box center [84, 61] width 11 height 11
checkbox input "true"
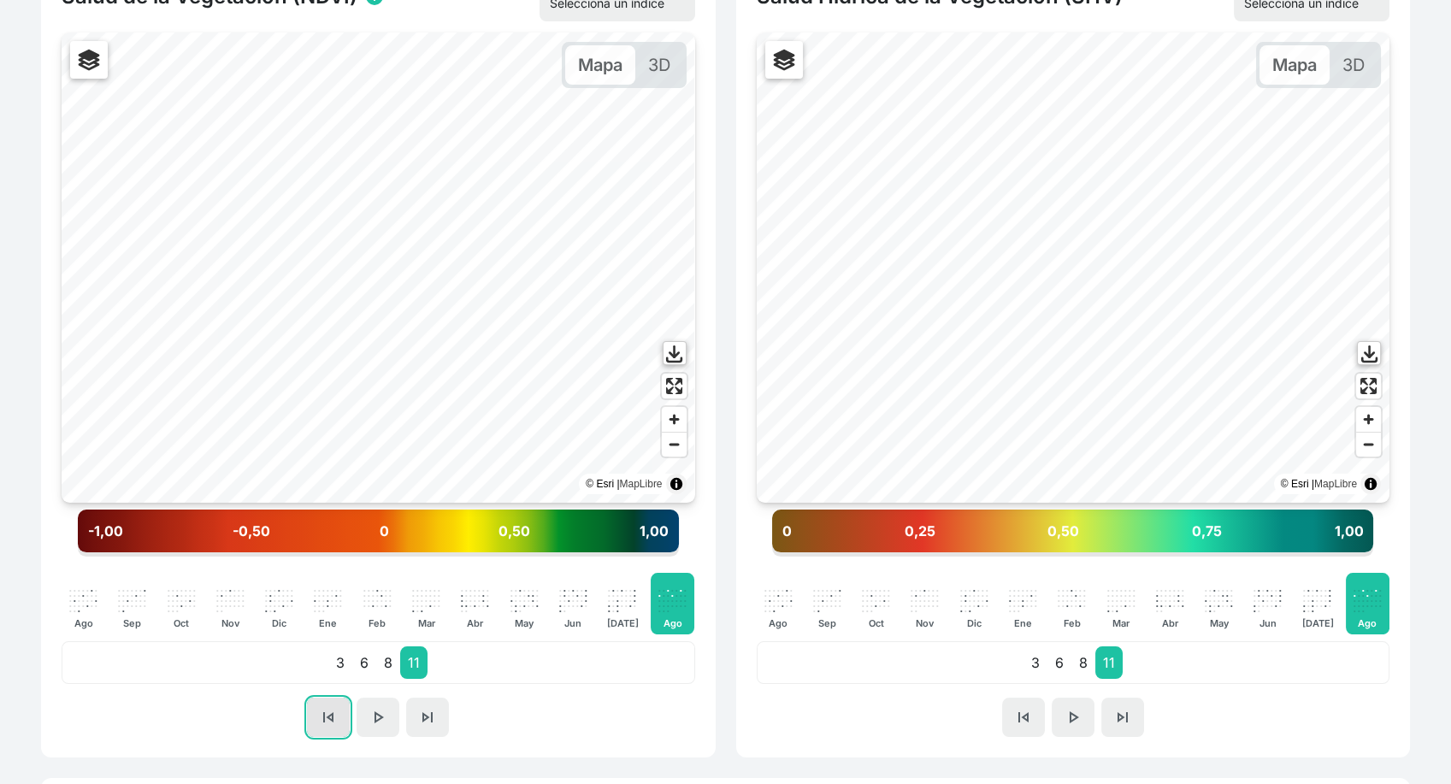
click at [321, 716] on span "skip_previous" at bounding box center [328, 717] width 21 height 21
click at [434, 716] on span "skip_next" at bounding box center [427, 717] width 21 height 21
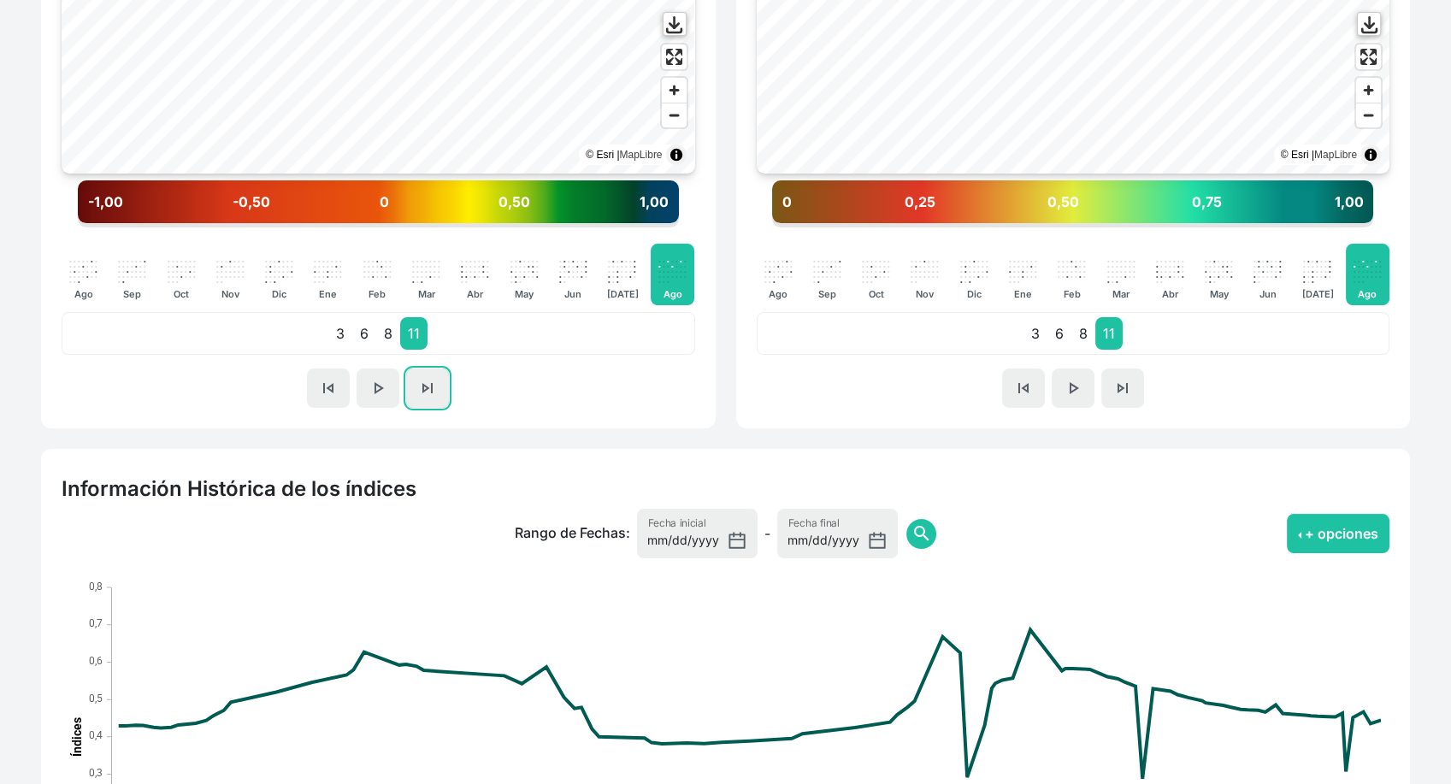
scroll to position [813, 0]
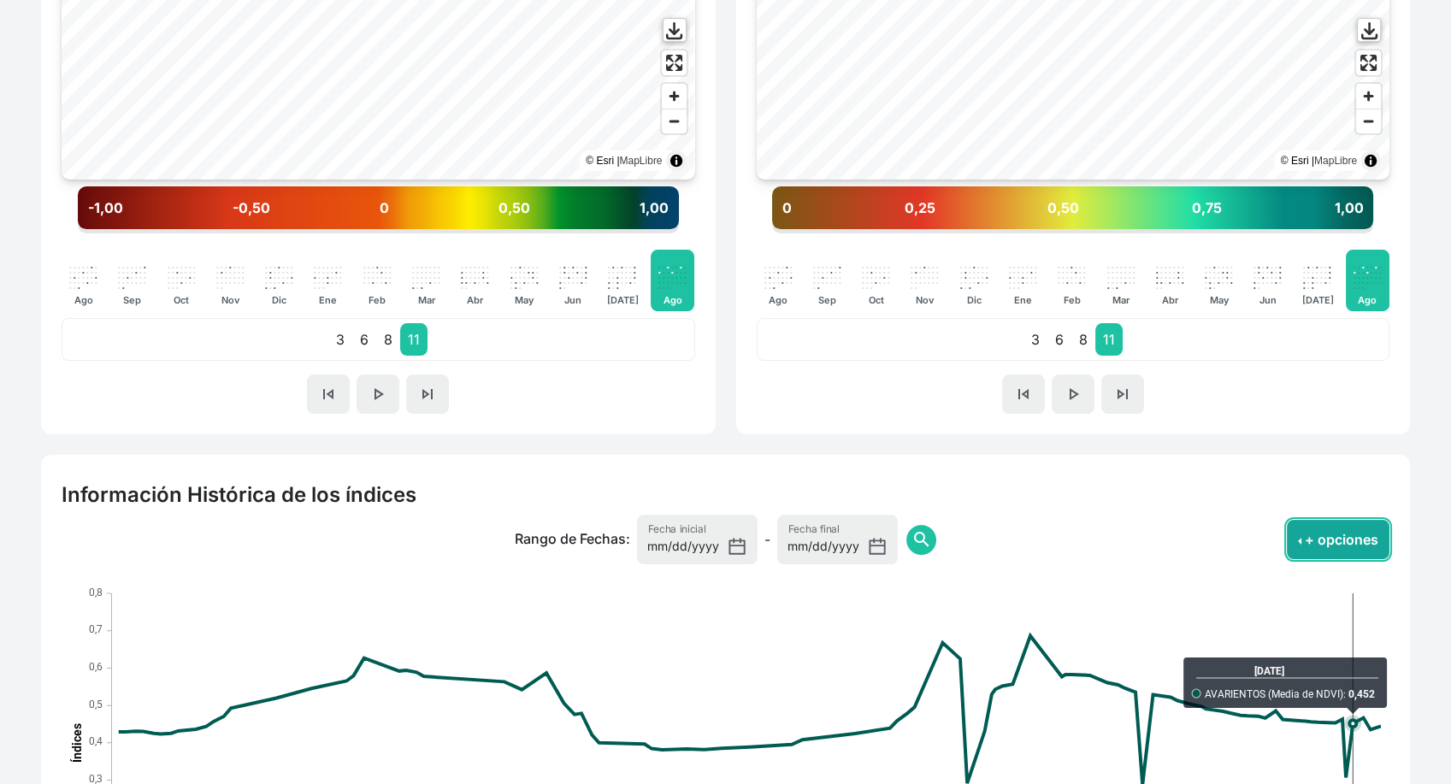
click at [1347, 528] on button "+ opciones" at bounding box center [1338, 539] width 103 height 39
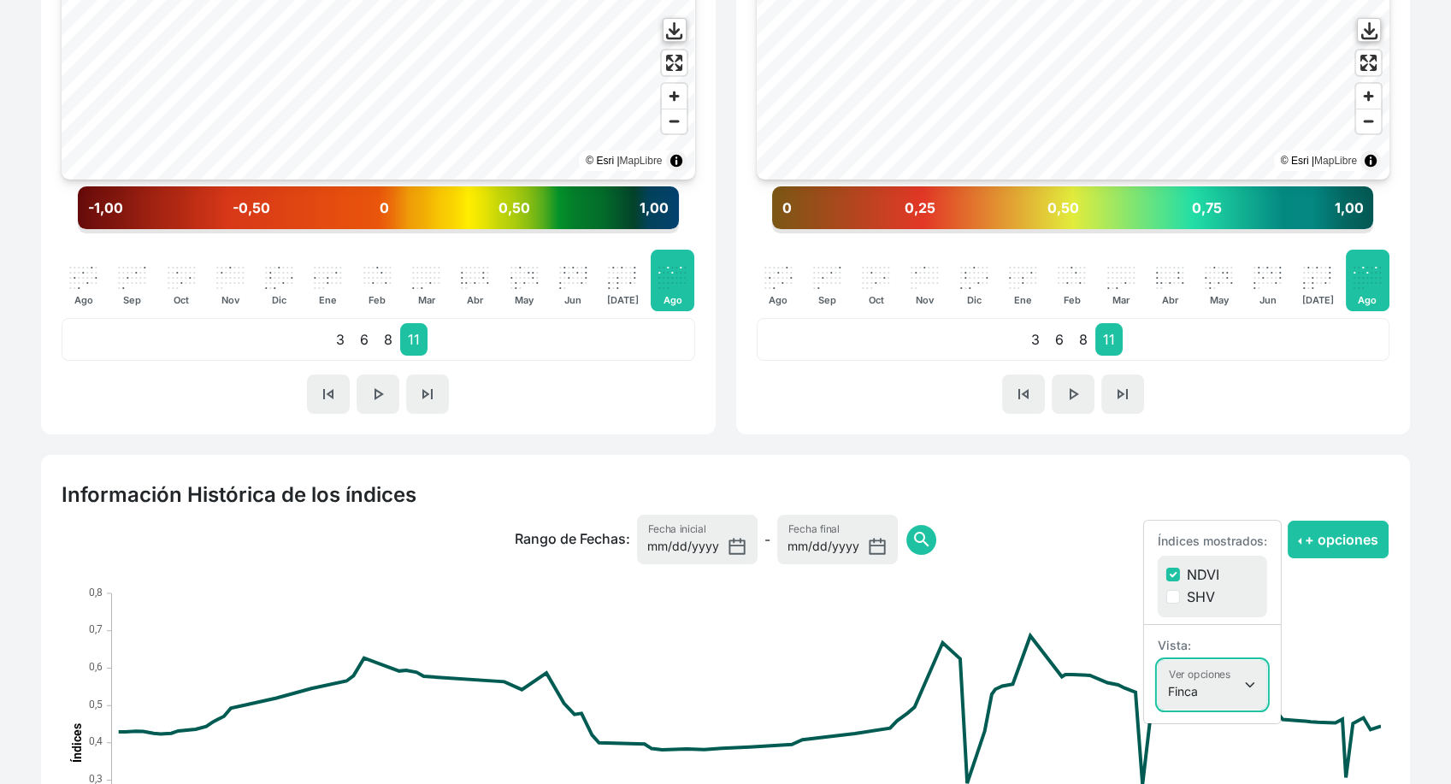
click at [1215, 690] on select "Finca Sectores Finca + Sectores" at bounding box center [1212, 685] width 109 height 50
select select "terrain"
click at [1158, 660] on select "Finca Sectores Finca + Sectores" at bounding box center [1212, 685] width 109 height 50
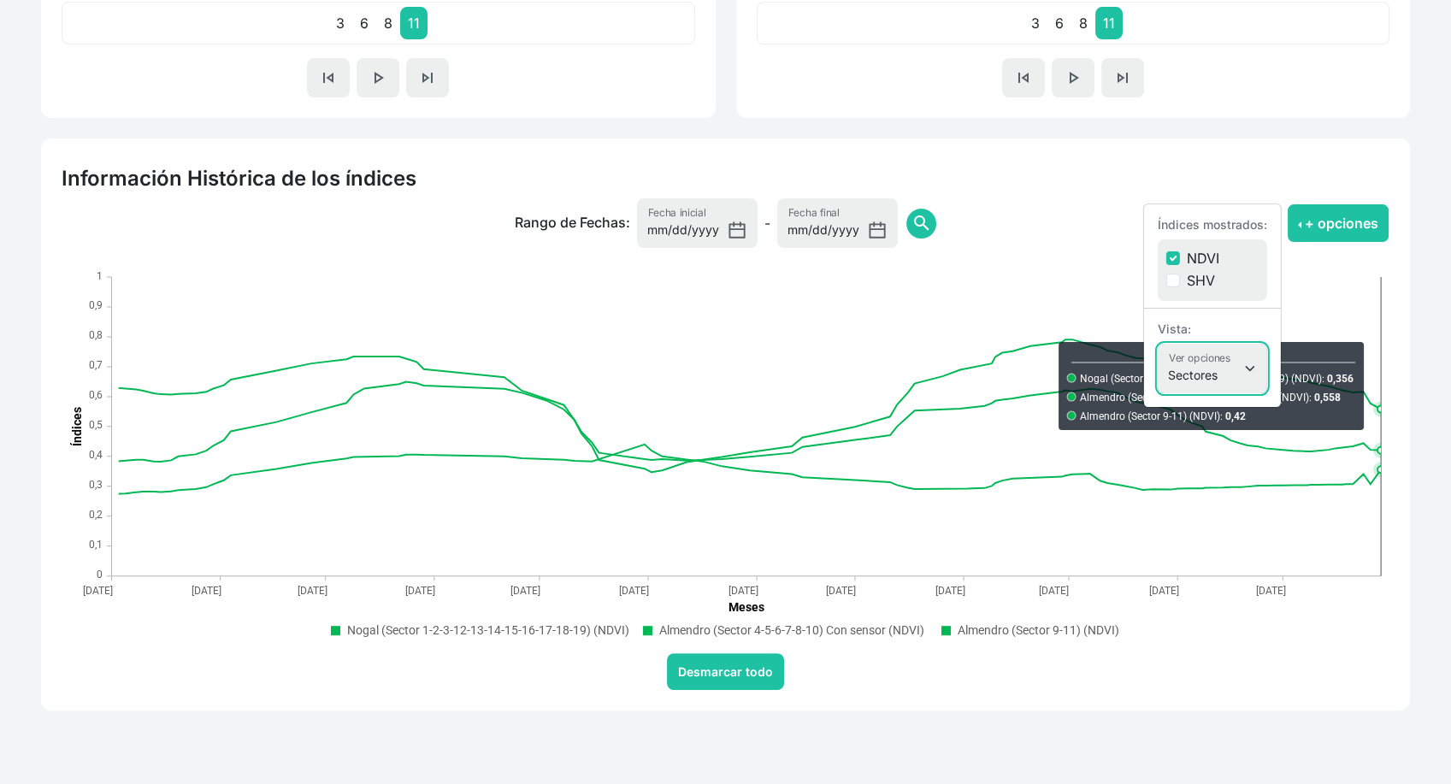
scroll to position [1129, 0]
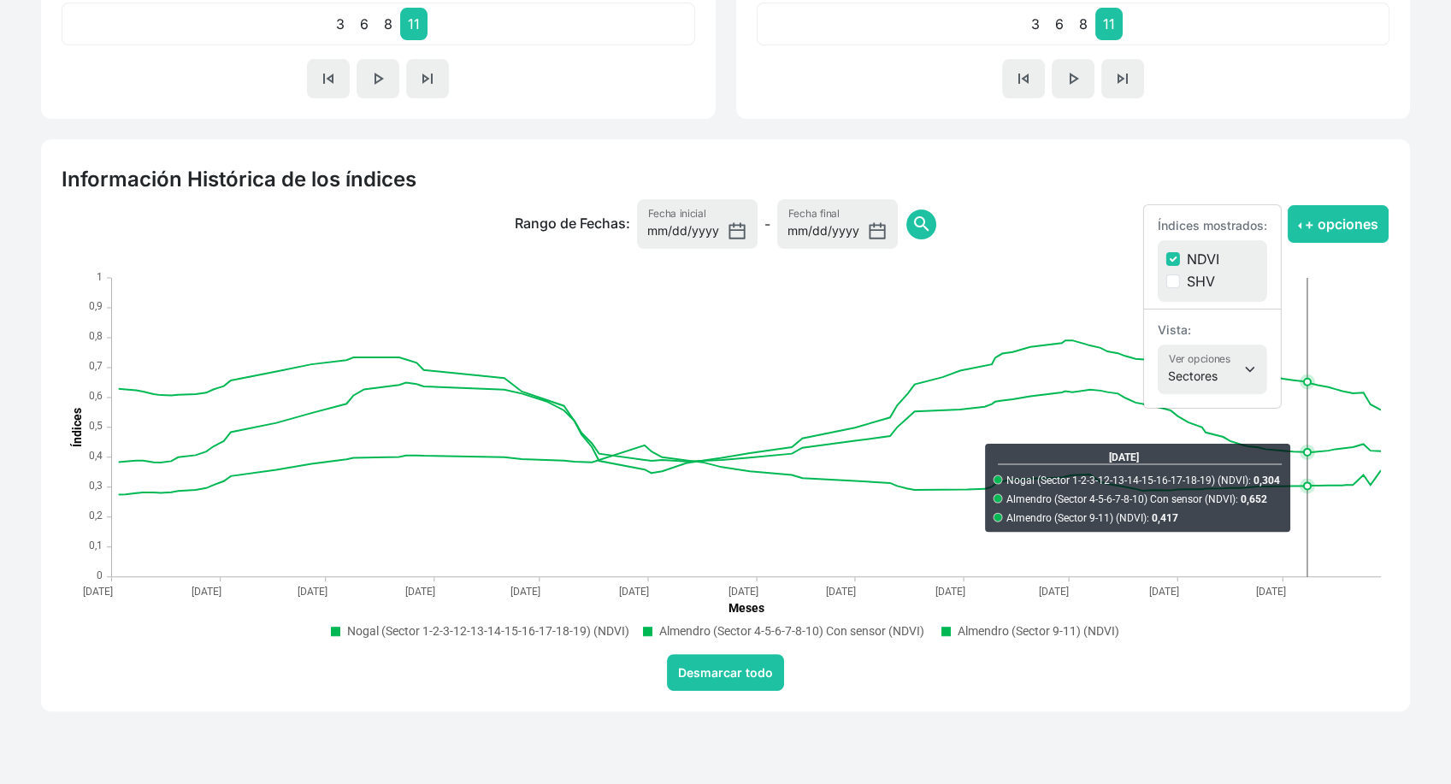
click at [990, 627] on text "Almendro (Sector 9-11) (NDVI)" at bounding box center [1039, 631] width 162 height 14
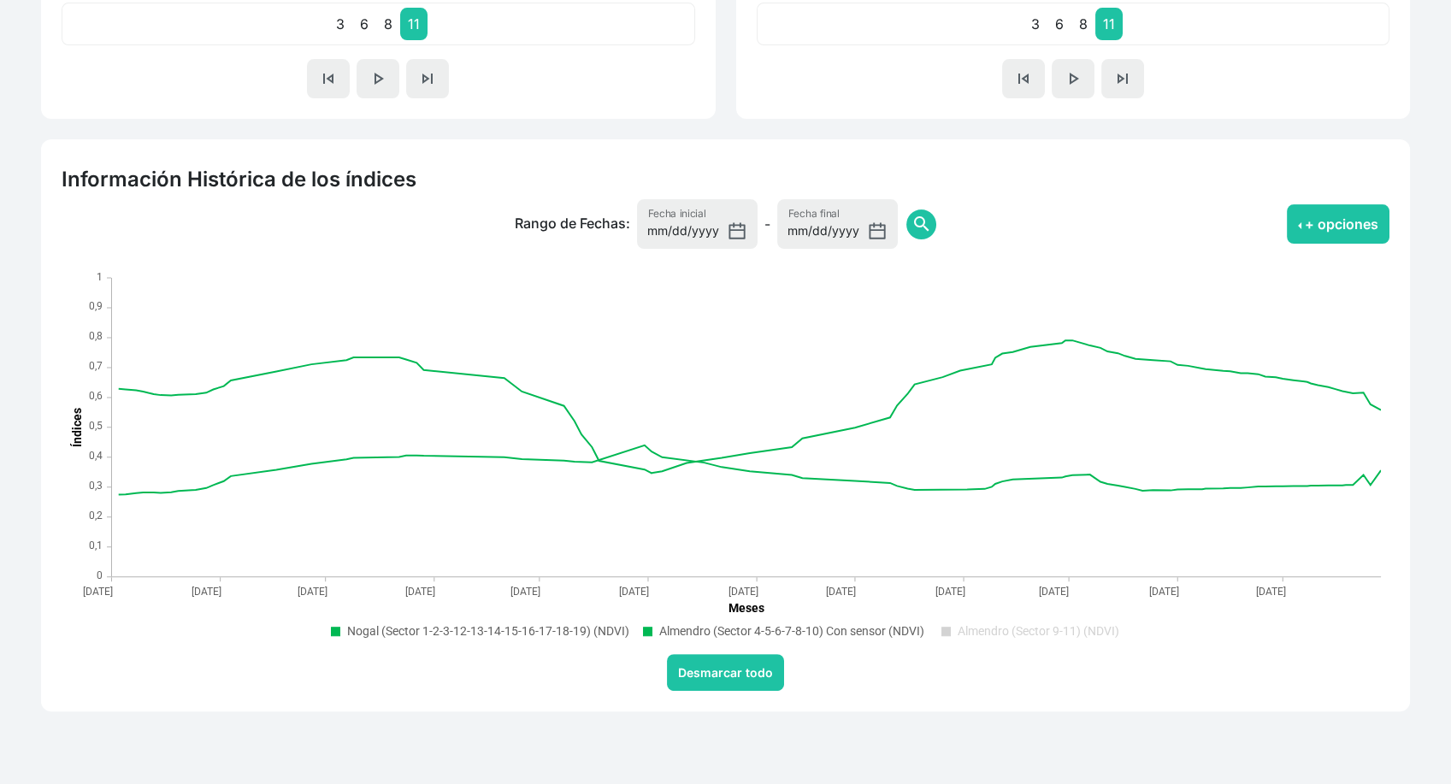
click at [808, 632] on text "Almendro (Sector 4-5-6-7-8-10) Con sensor (NDVI)" at bounding box center [791, 631] width 265 height 14
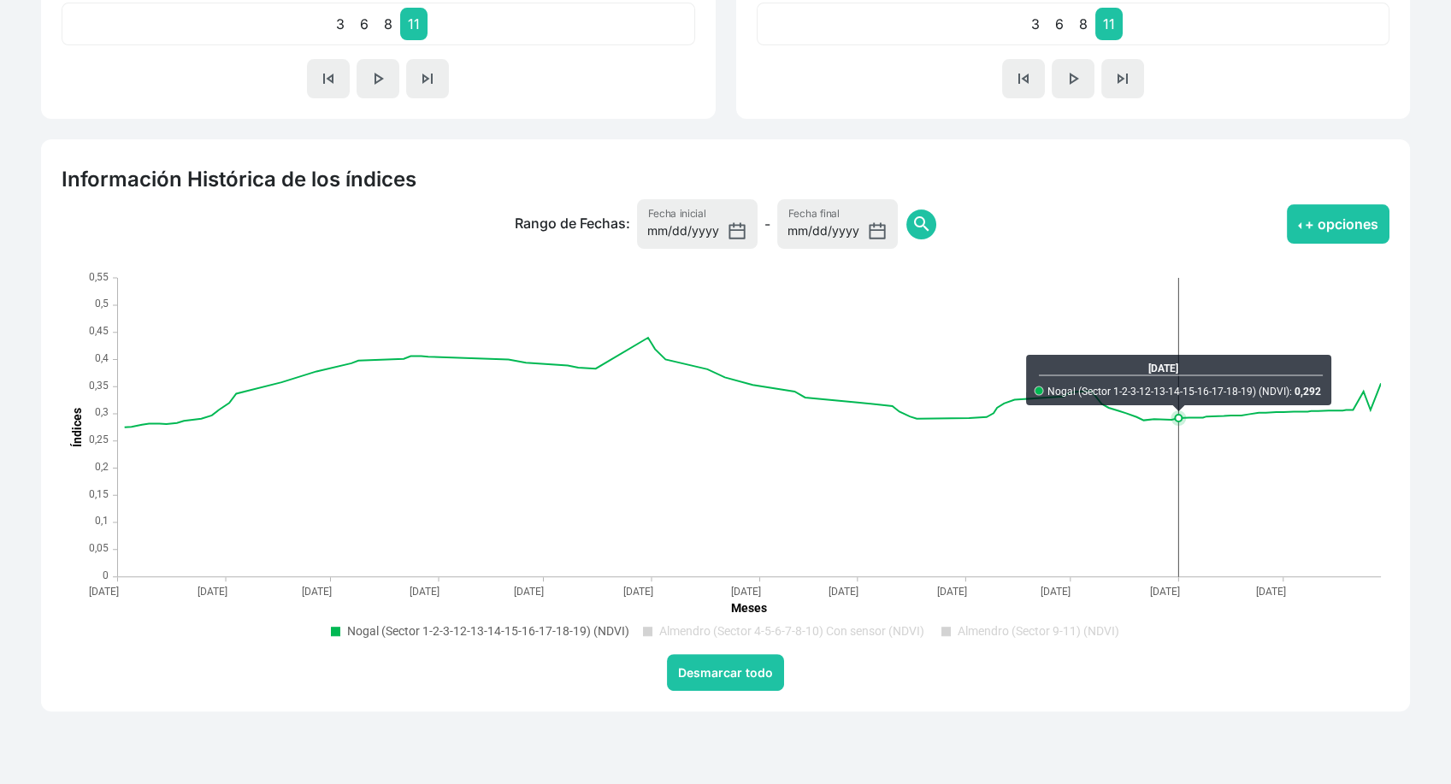
click at [815, 634] on text "Almendro (Sector 4-5-6-7-8-10) Con sensor (NDVI)" at bounding box center [791, 631] width 265 height 14
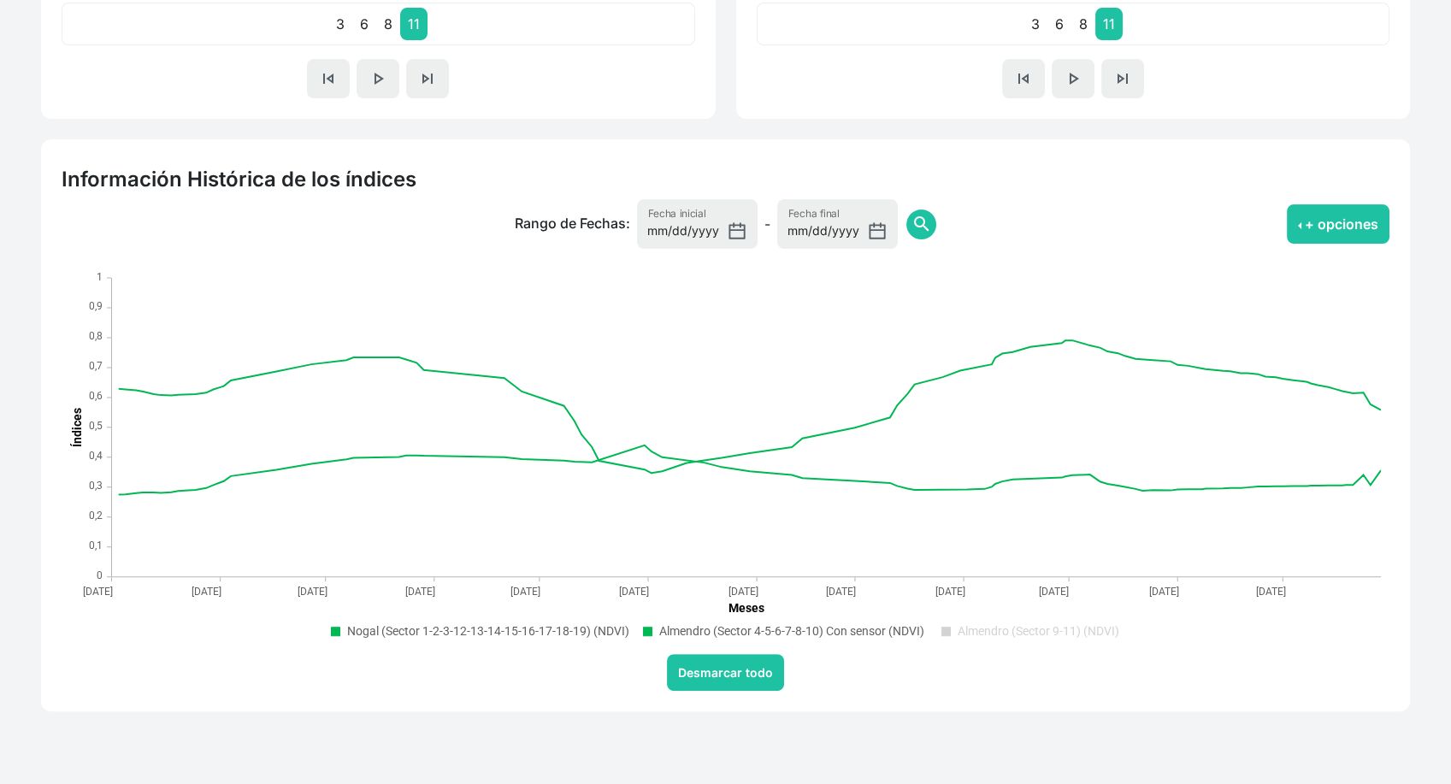
click at [986, 630] on text "Almendro (Sector 9-11) (NDVI)" at bounding box center [1039, 631] width 162 height 14
